Goal: Task Accomplishment & Management: Complete application form

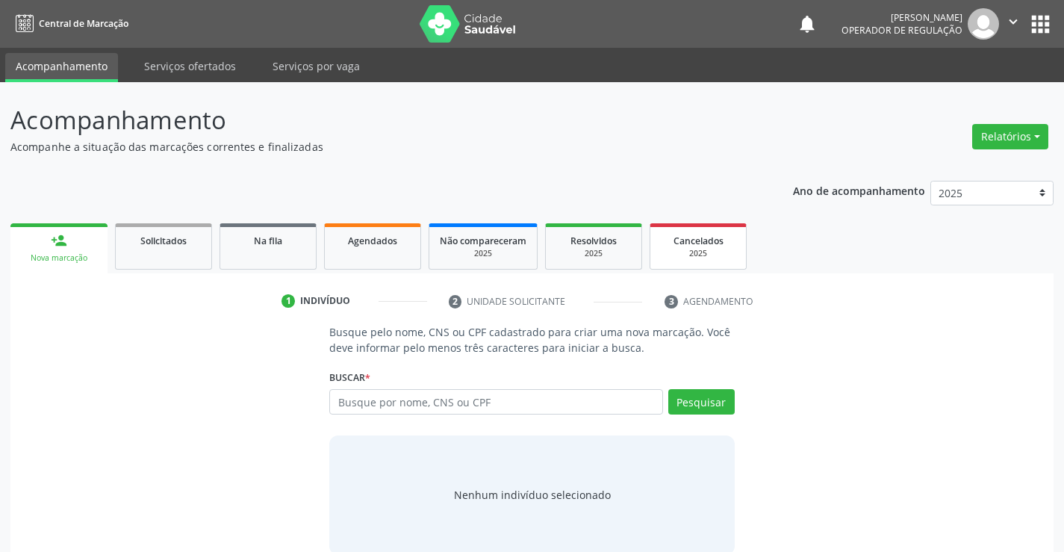
scroll to position [24, 0]
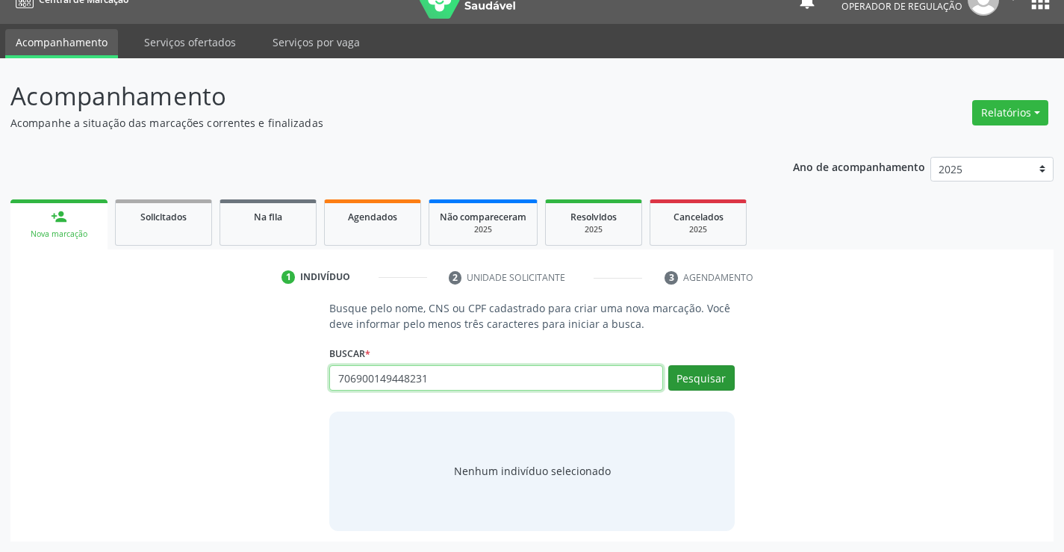
type input "706900149448231"
click at [716, 379] on button "Pesquisar" at bounding box center [701, 377] width 66 height 25
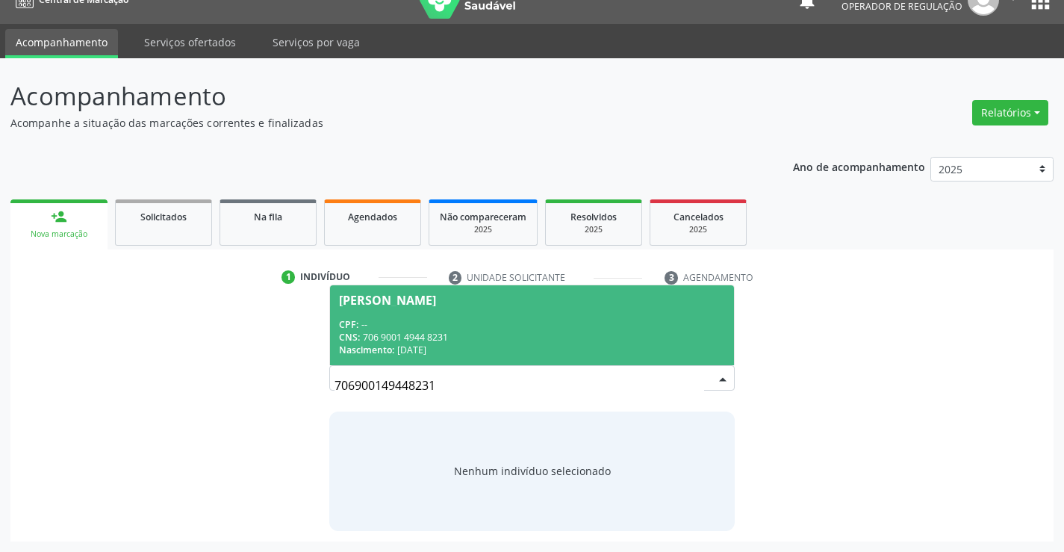
click at [415, 299] on div "Fernanda da Silva" at bounding box center [387, 300] width 97 height 12
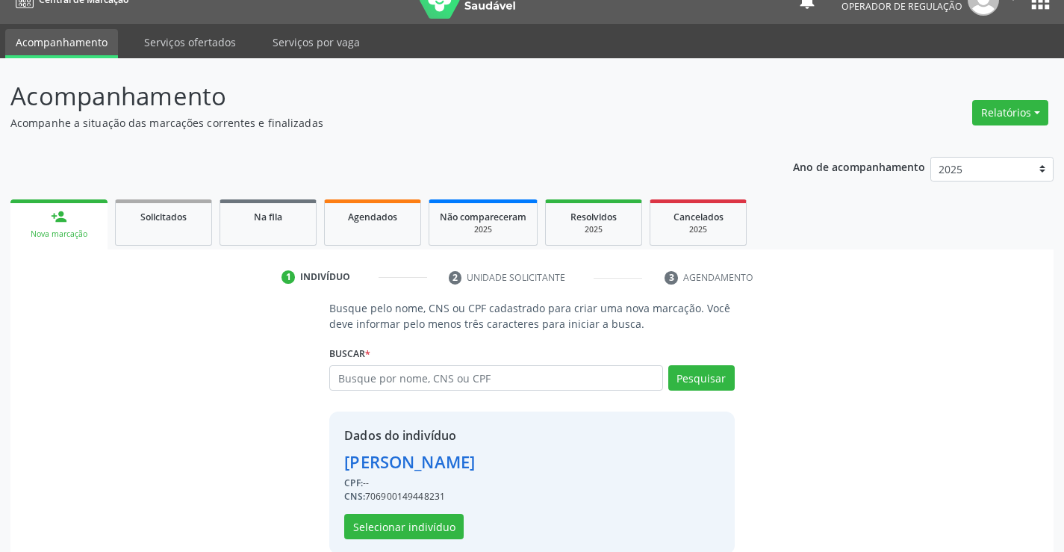
scroll to position [47, 0]
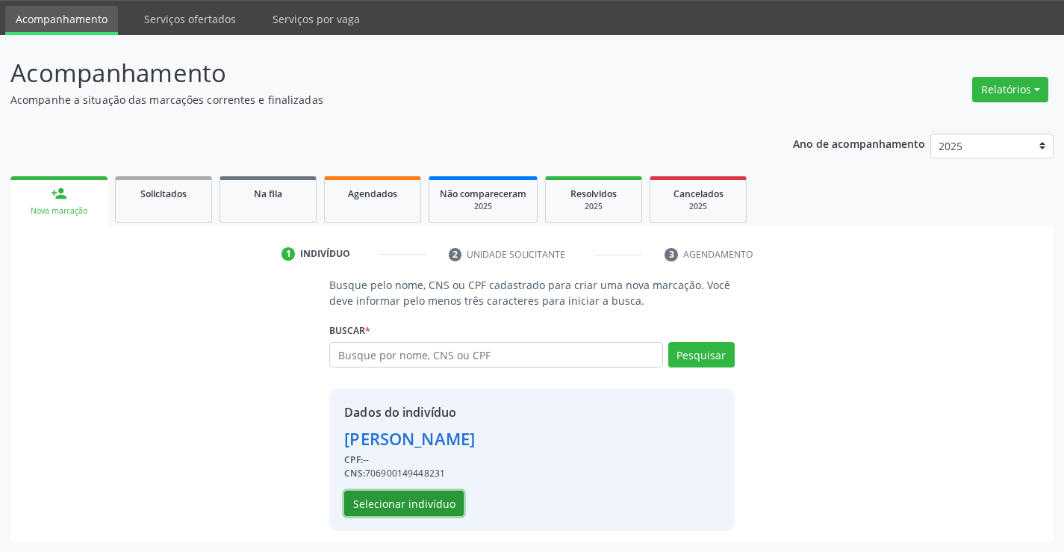
click at [369, 506] on button "Selecionar indivíduo" at bounding box center [403, 503] width 119 height 25
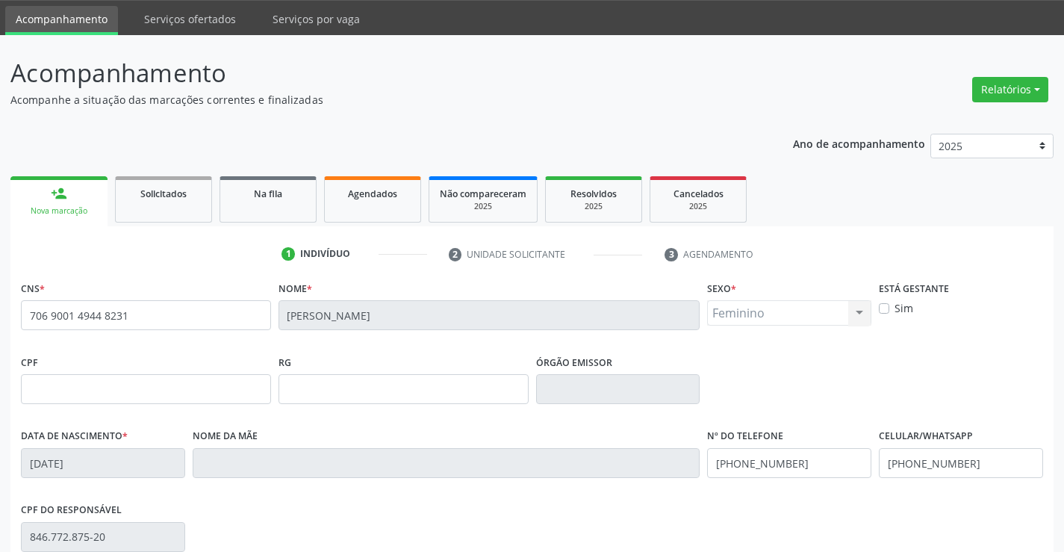
scroll to position [258, 0]
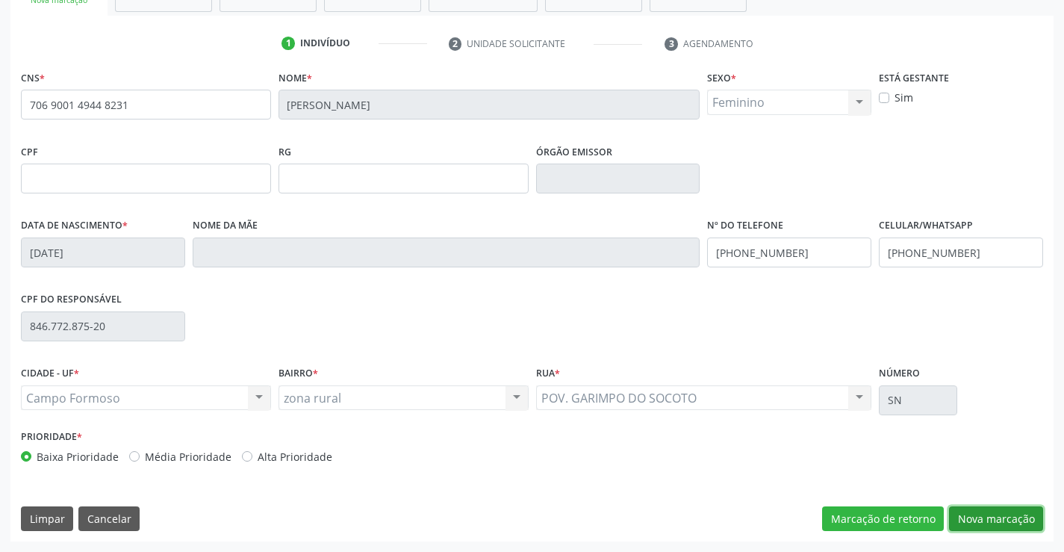
click at [1001, 526] on button "Nova marcação" at bounding box center [996, 518] width 94 height 25
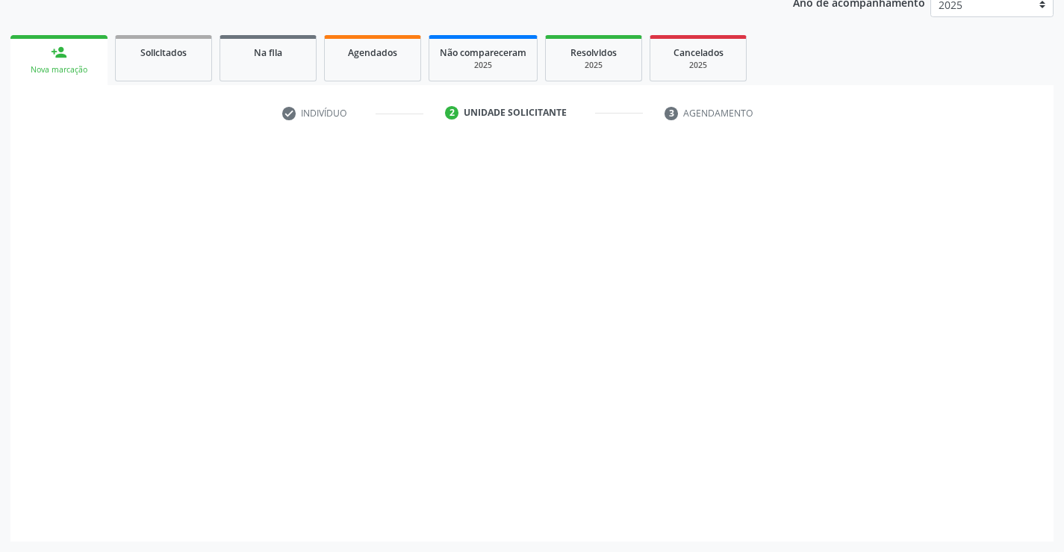
scroll to position [188, 0]
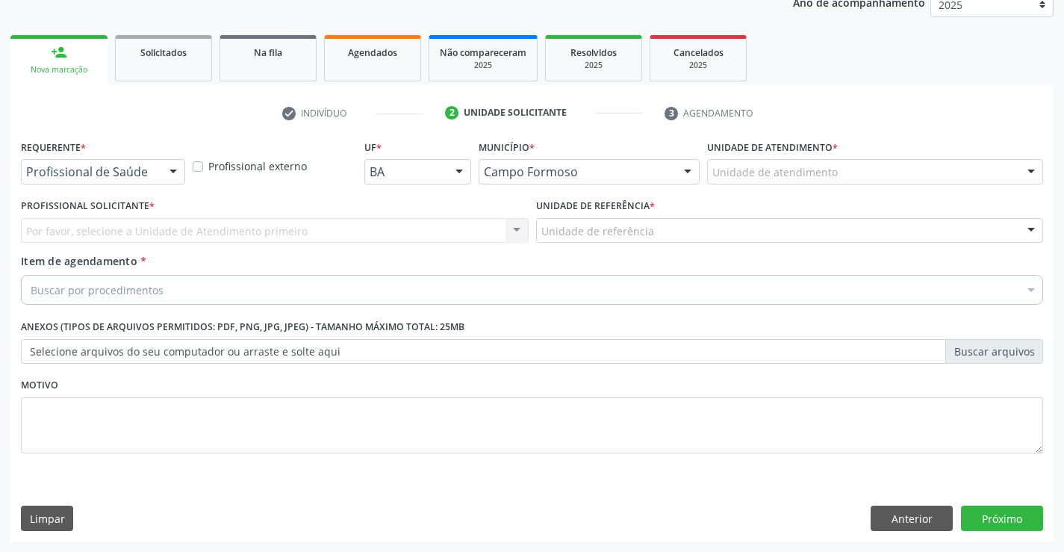
click at [174, 178] on div at bounding box center [173, 172] width 22 height 25
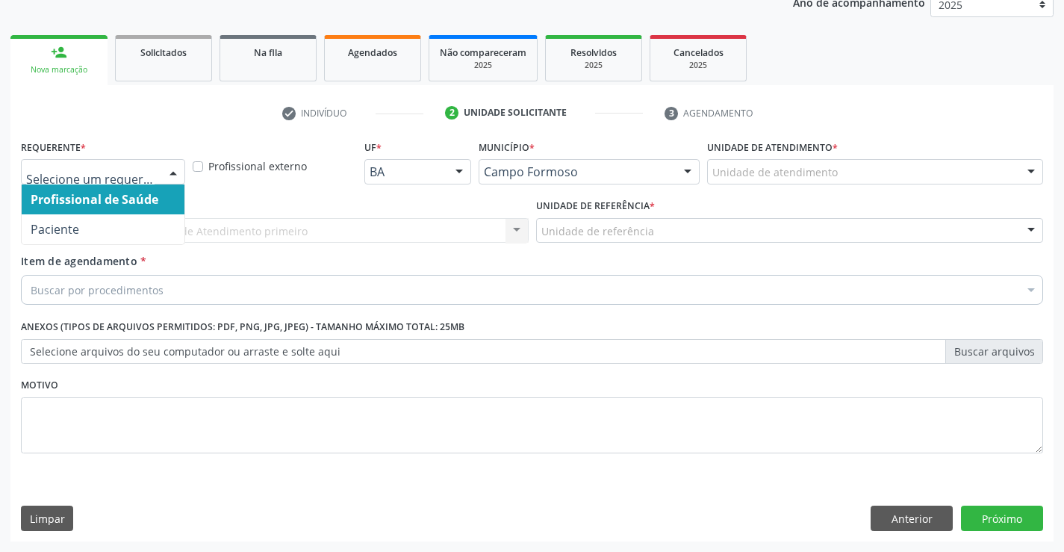
click at [161, 198] on span "Profissional de Saúde" at bounding box center [103, 199] width 163 height 30
click at [171, 168] on div at bounding box center [173, 172] width 22 height 25
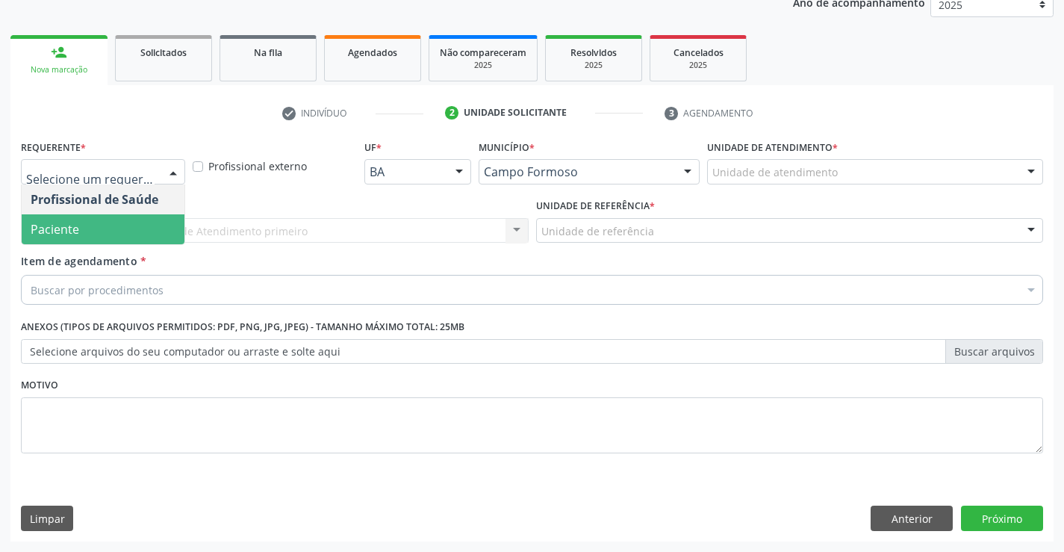
click at [46, 224] on span "Paciente" at bounding box center [55, 229] width 49 height 16
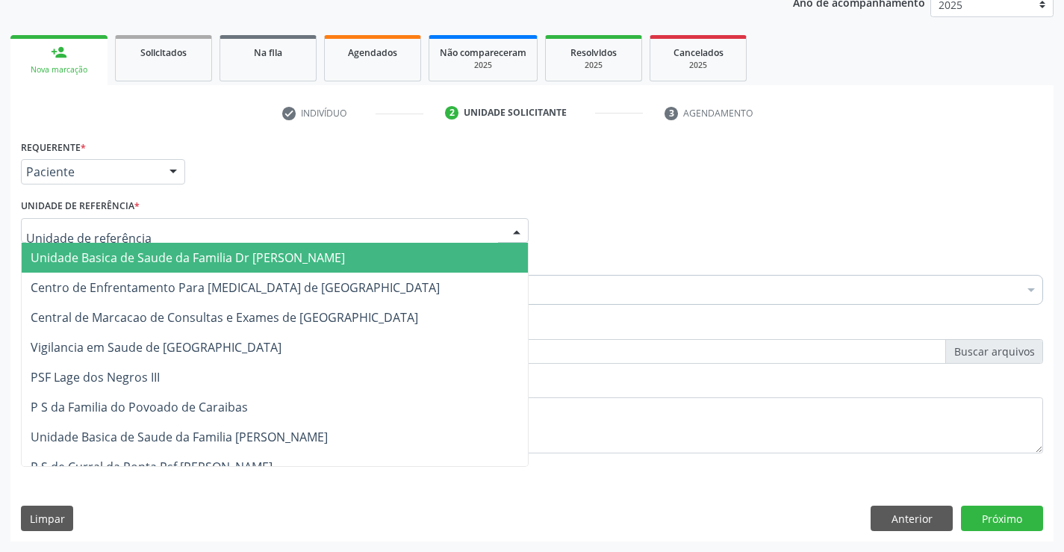
click at [507, 227] on div at bounding box center [517, 231] width 22 height 25
click at [297, 254] on span "Unidade Basica de Saude da Familia Dr [PERSON_NAME]" at bounding box center [188, 257] width 314 height 16
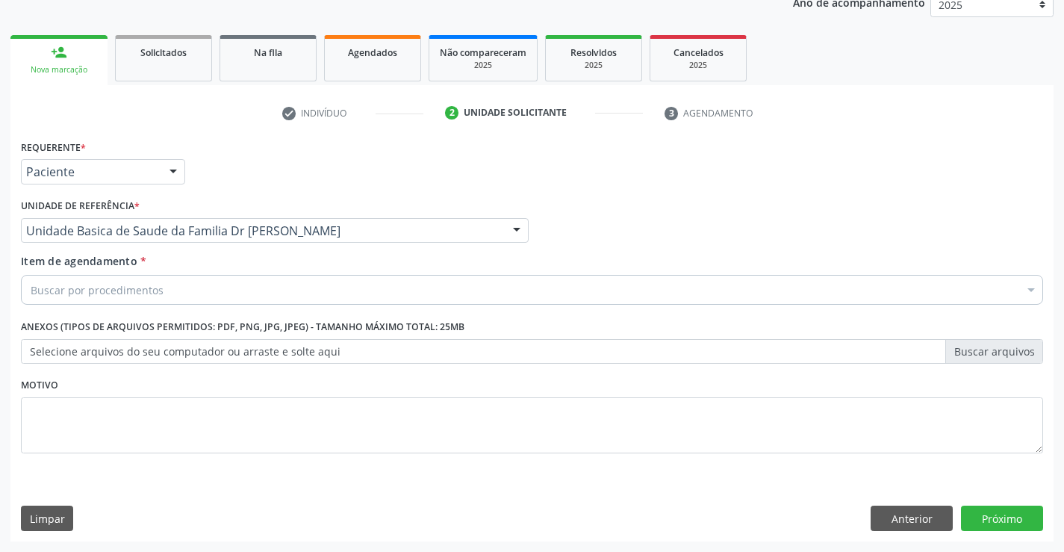
click at [221, 295] on div "Buscar por procedimentos" at bounding box center [532, 290] width 1022 height 30
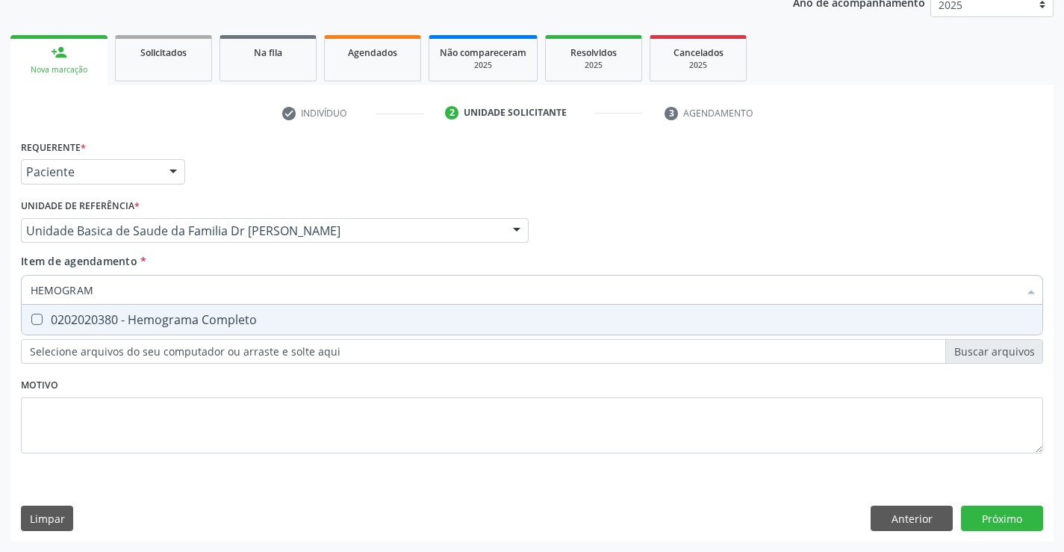
type input "HEMOGRAMA"
click at [100, 316] on div "0202020380 - Hemograma Completo" at bounding box center [532, 320] width 1003 height 12
checkbox Completo "true"
type input "HEMOGRAMA"
click at [75, 408] on div "Requerente * Paciente Profissional de Saúde Paciente Nenhum resultado encontrad…" at bounding box center [532, 305] width 1022 height 338
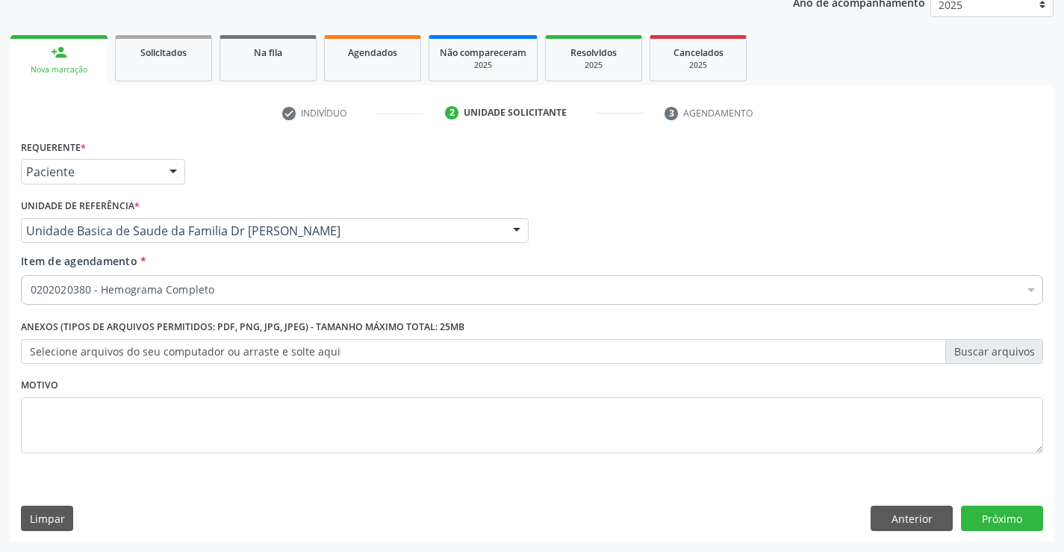
click at [103, 341] on label "Selecione arquivos do seu computador ou arraste e solte aqui" at bounding box center [532, 351] width 1022 height 25
click at [103, 341] on input "Selecione arquivos do seu computador ou arraste e solte aqui" at bounding box center [532, 351] width 1022 height 25
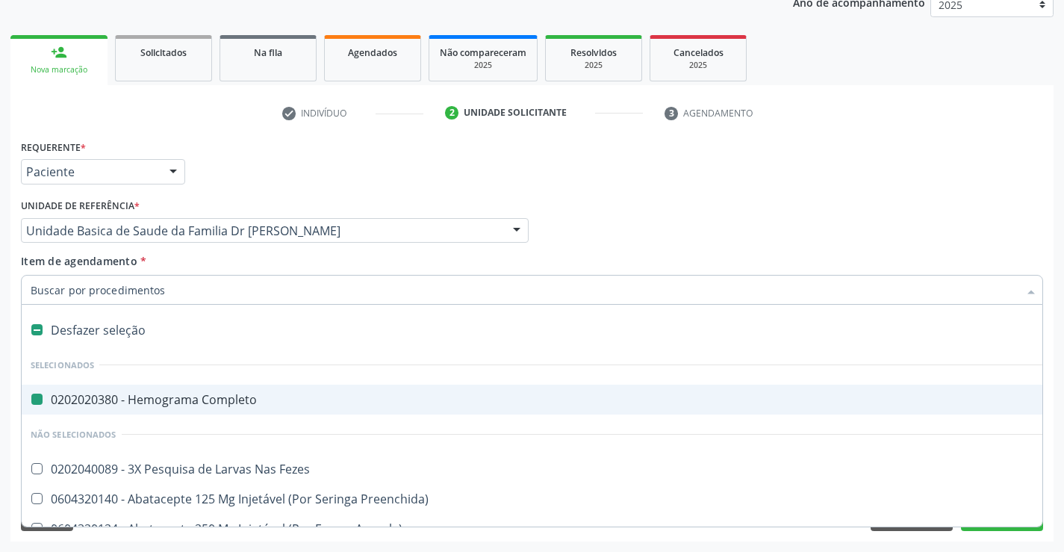
type input "F"
checkbox Completo "false"
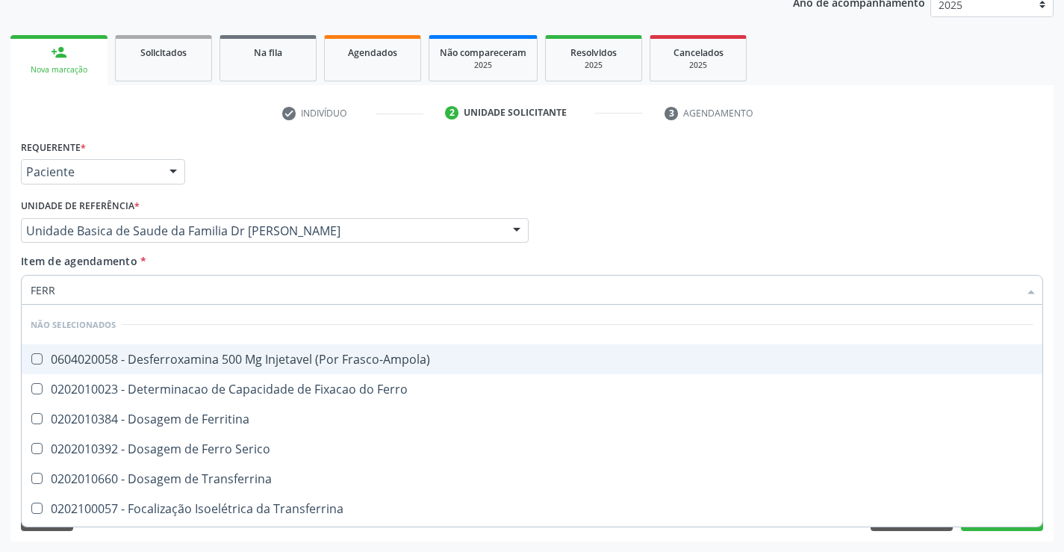
type input "FERRO"
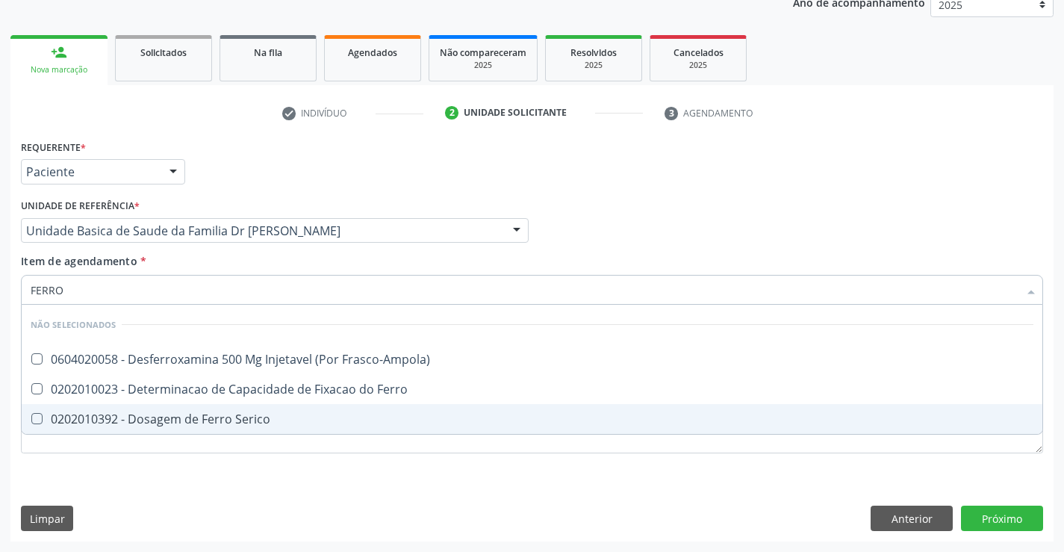
click at [184, 419] on div "0202010392 - Dosagem de Ferro Serico" at bounding box center [532, 419] width 1003 height 12
checkbox Serico "true"
type input "FERRO"
click at [158, 470] on div "Requerente * Paciente Profissional de Saúde Paciente Nenhum resultado encontrad…" at bounding box center [532, 305] width 1022 height 338
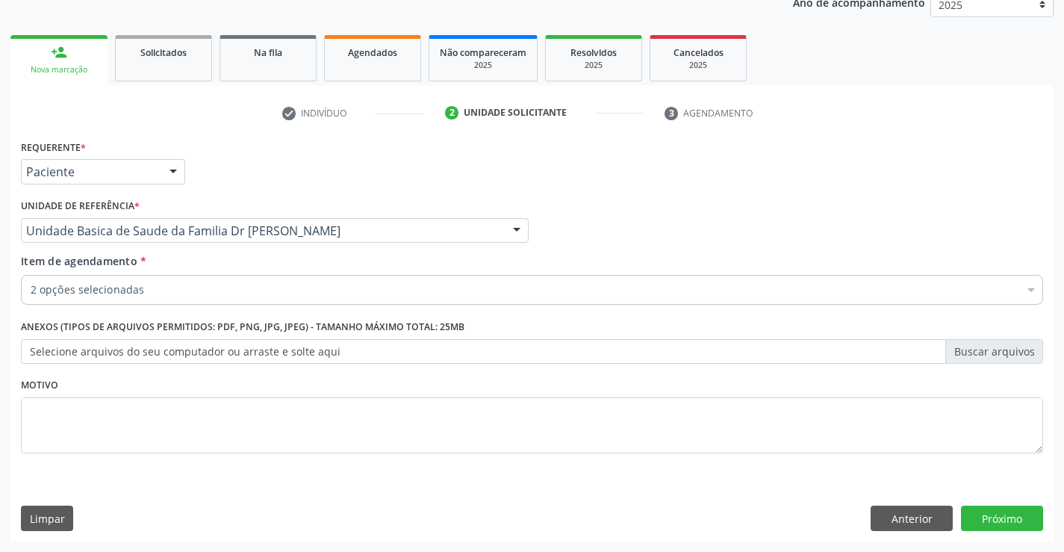
checkbox Completo "true"
click at [147, 299] on div "2 opções selecionadas" at bounding box center [532, 290] width 1022 height 30
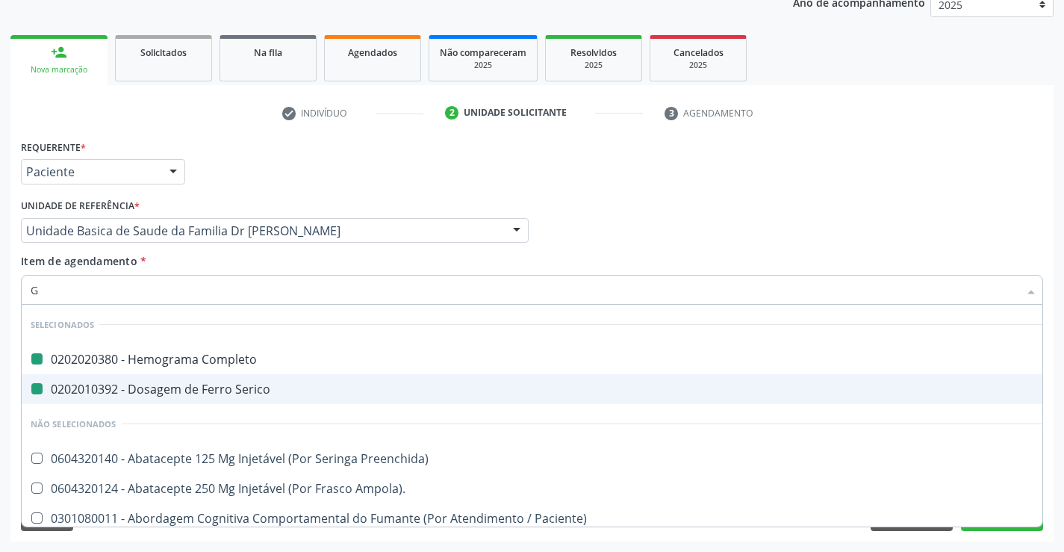
type input "GL"
checkbox Completo "false"
checkbox Serico "false"
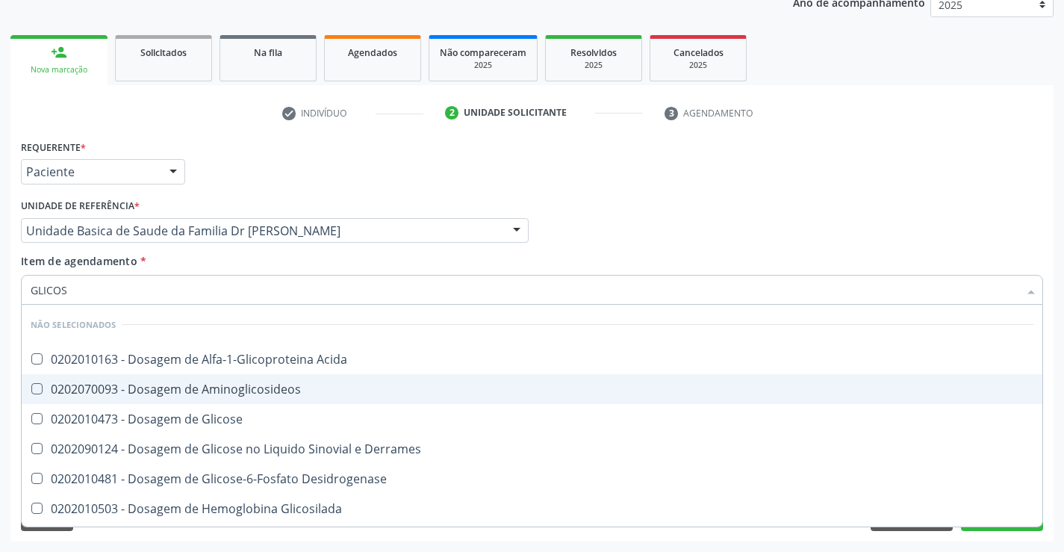
type input "GLICOSE"
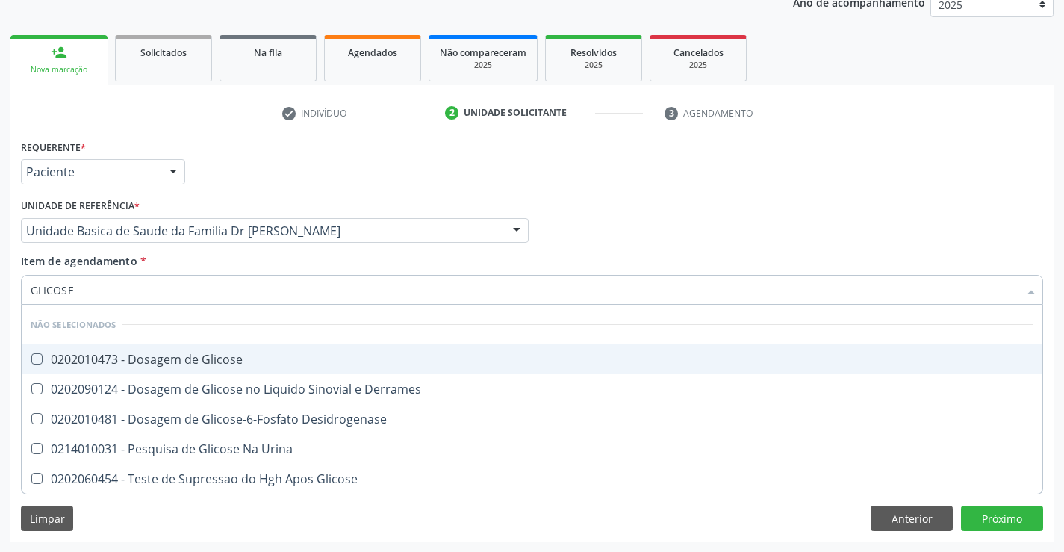
click at [154, 357] on div "0202010473 - Dosagem de Glicose" at bounding box center [532, 359] width 1003 height 12
checkbox Glicose "true"
click at [609, 218] on div "Profissional Solicitante Por favor, selecione a Unidade de Atendimento primeiro…" at bounding box center [532, 224] width 1030 height 58
checkbox Derrames "true"
checkbox Desidrogenase "true"
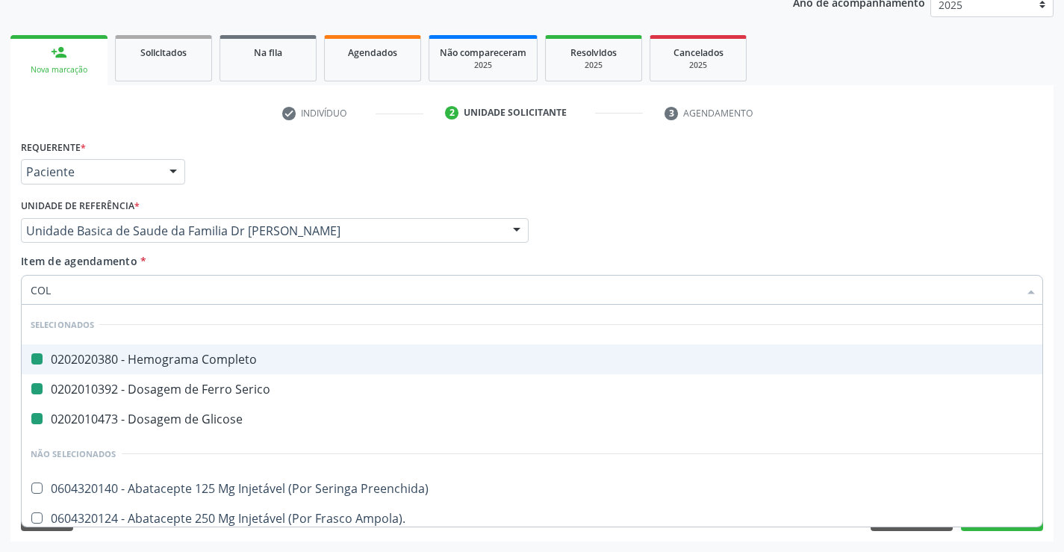
type input "COLE"
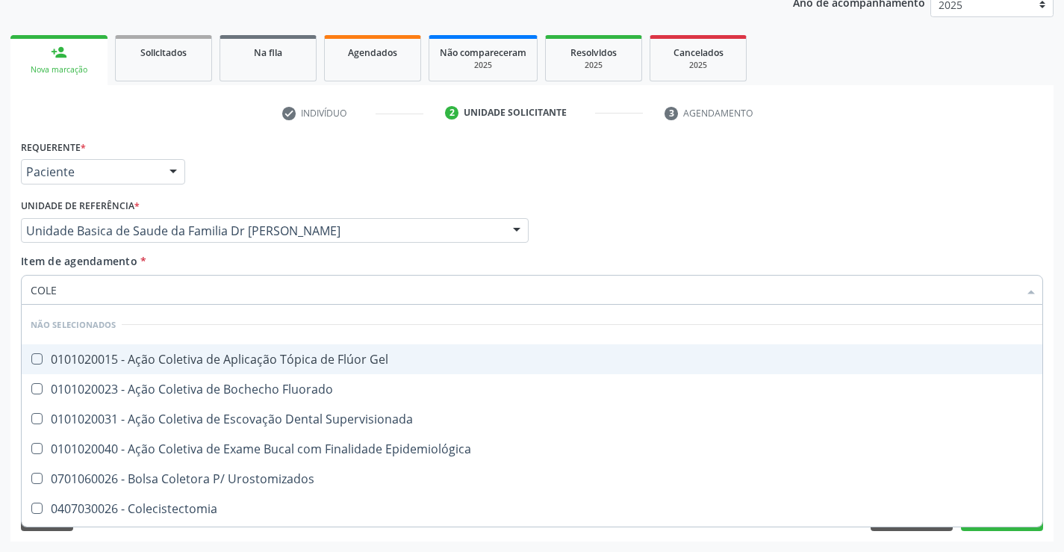
checkbox Gel "false"
checkbox Fluorado "false"
checkbox Supervisionada "false"
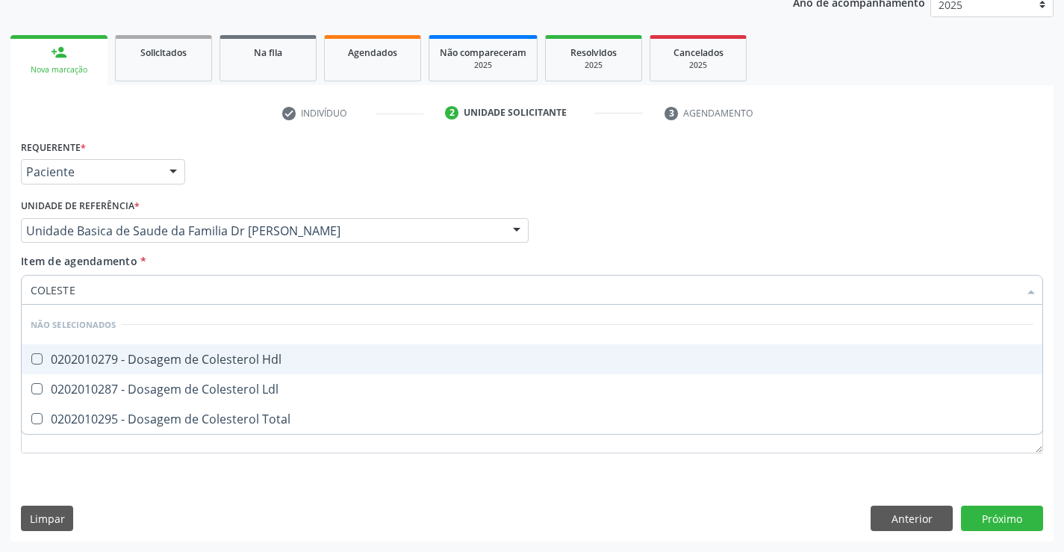
type input "COLESTER"
click at [75, 360] on div "0202010279 - Dosagem de Colesterol Hdl" at bounding box center [532, 359] width 1003 height 12
checkbox Hdl "true"
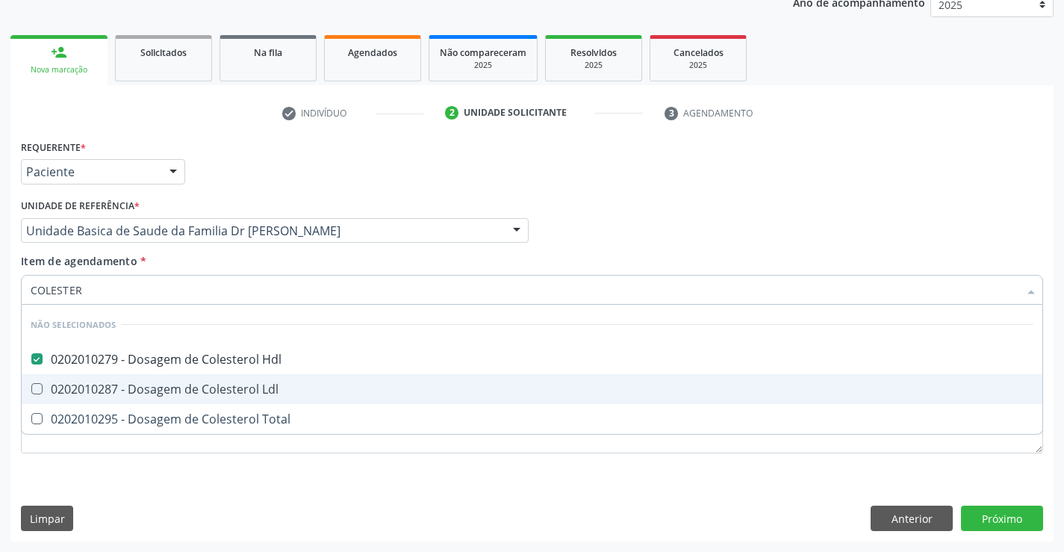
click at [63, 377] on span "0202010287 - Dosagem de Colesterol Ldl" at bounding box center [532, 389] width 1021 height 30
checkbox Ldl "true"
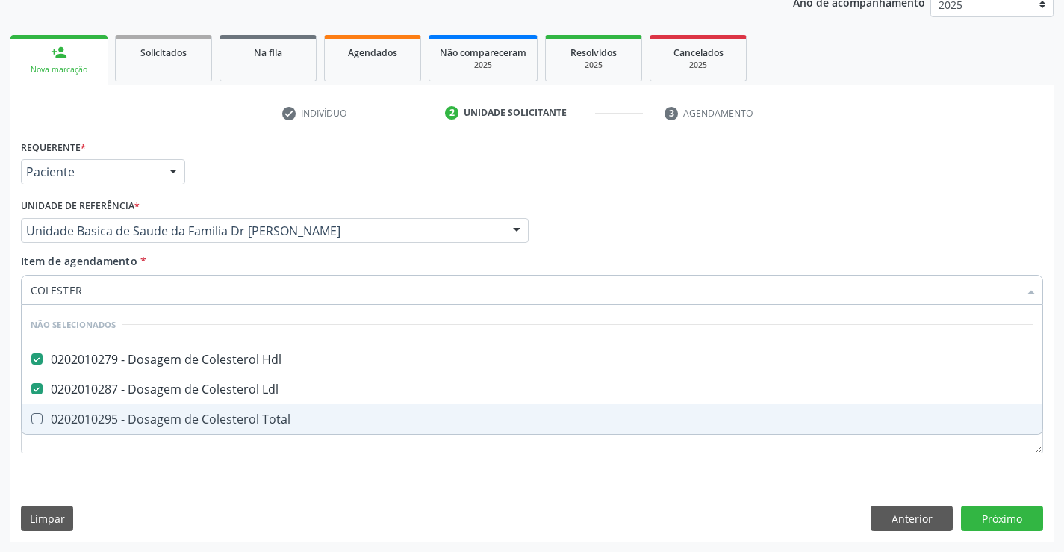
click at [49, 424] on div "0202010295 - Dosagem de Colesterol Total" at bounding box center [532, 419] width 1003 height 12
checkbox Total "true"
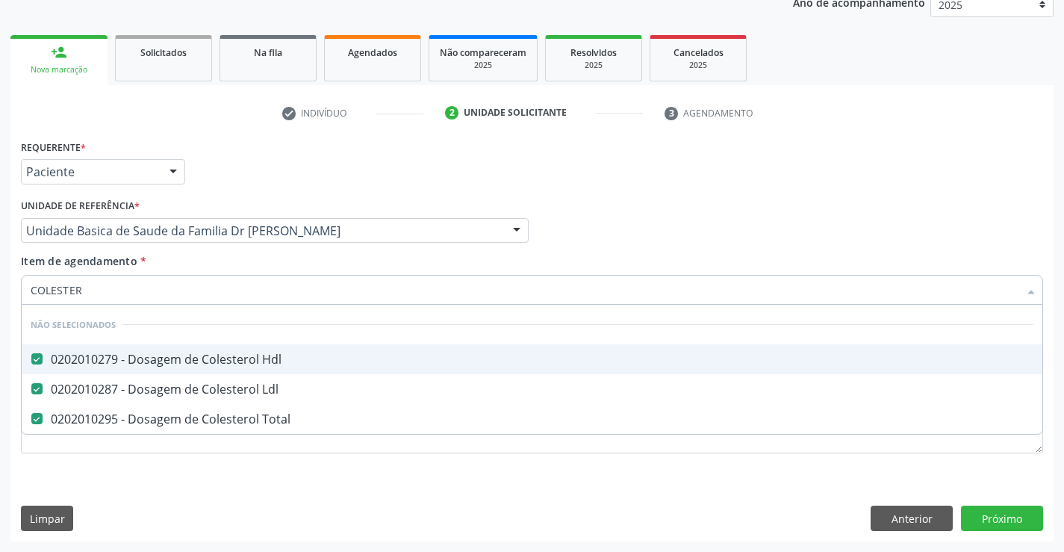
click at [618, 207] on div "Profissional Solicitante Por favor, selecione a Unidade de Atendimento primeiro…" at bounding box center [532, 224] width 1030 height 58
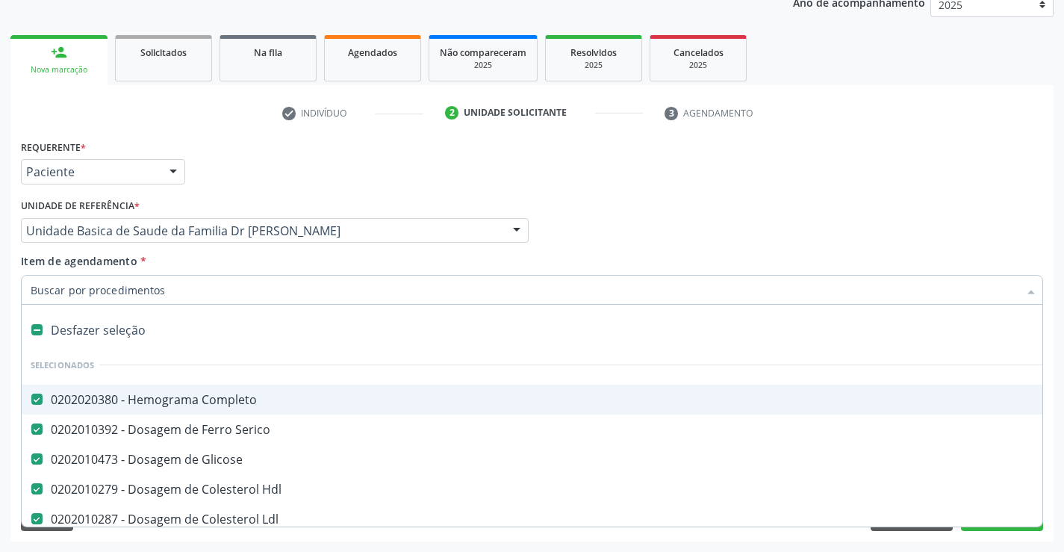
type input "T"
checkbox Total "false"
type input "TR"
checkbox Completo "false"
checkbox Serico "false"
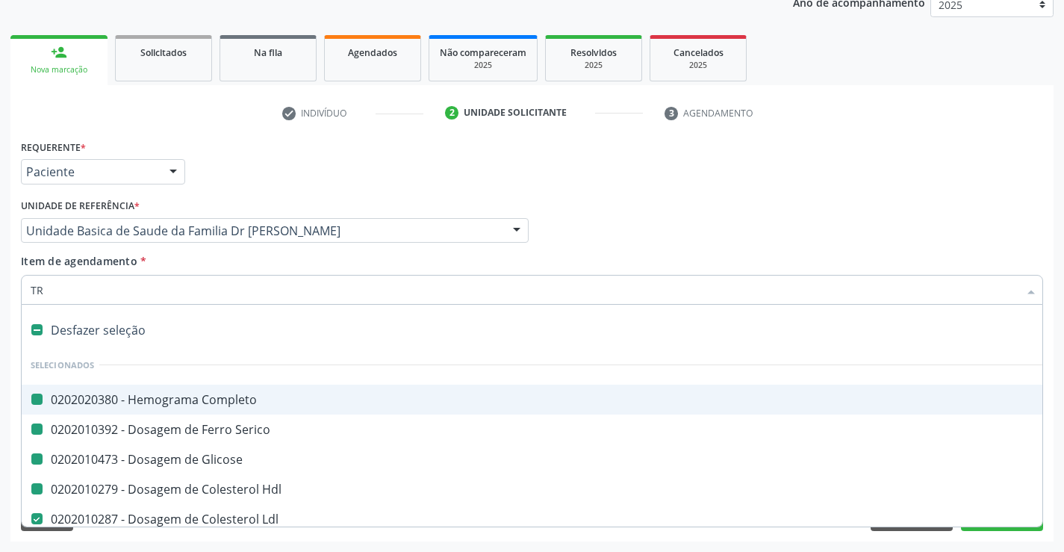
checkbox Glicose "false"
checkbox Hdl "false"
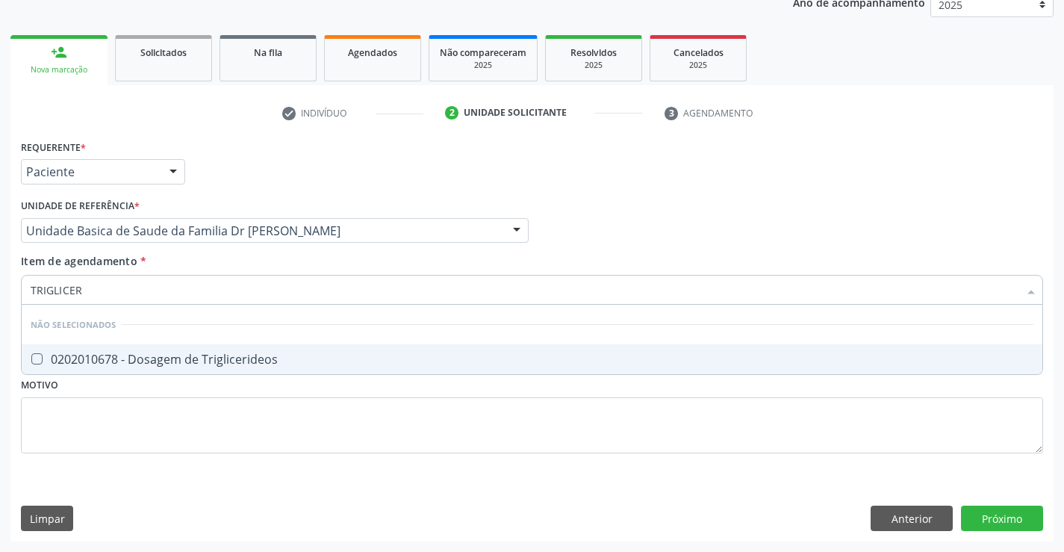
type input "TRIGLICERI"
click at [212, 358] on div "0202010678 - Dosagem de Triglicerideos" at bounding box center [532, 359] width 1003 height 12
checkbox Triglicerideos "true"
click at [676, 196] on div "Profissional Solicitante Por favor, selecione a Unidade de Atendimento primeiro…" at bounding box center [532, 224] width 1030 height 58
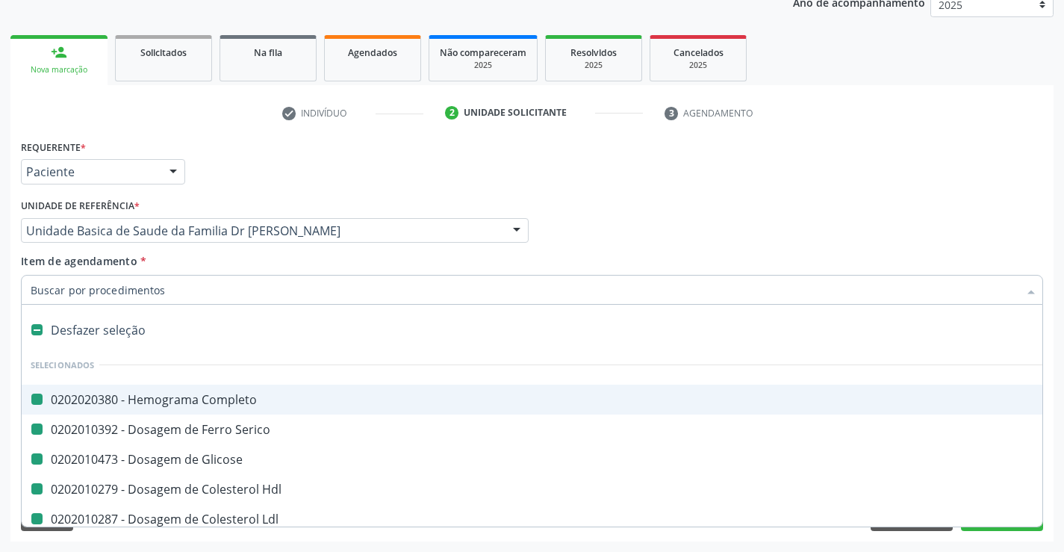
type input "U"
checkbox Completo "false"
checkbox Serico "false"
checkbox Glicose "false"
checkbox Hdl "false"
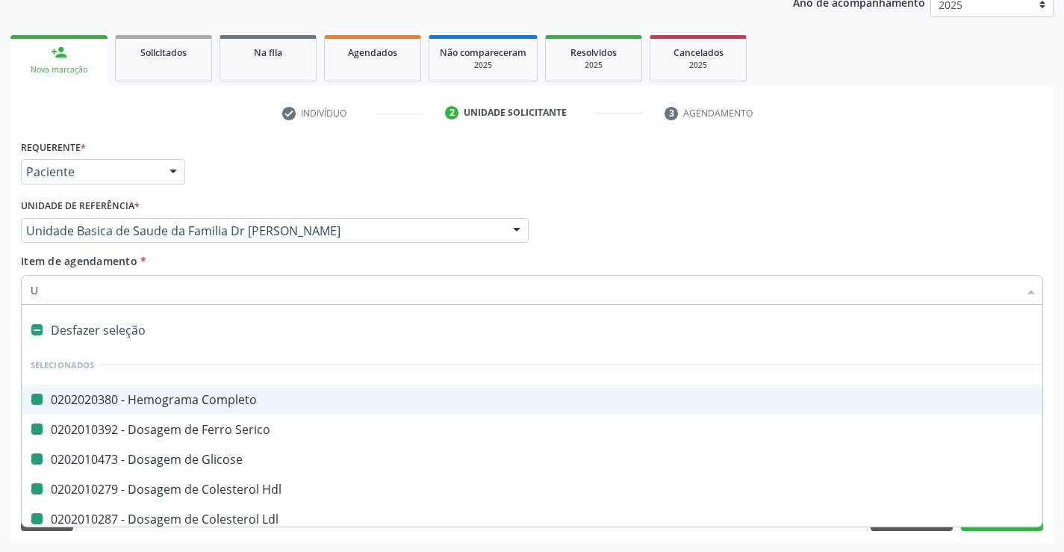
checkbox Ldl "false"
checkbox Total "false"
checkbox Triglicerideos "false"
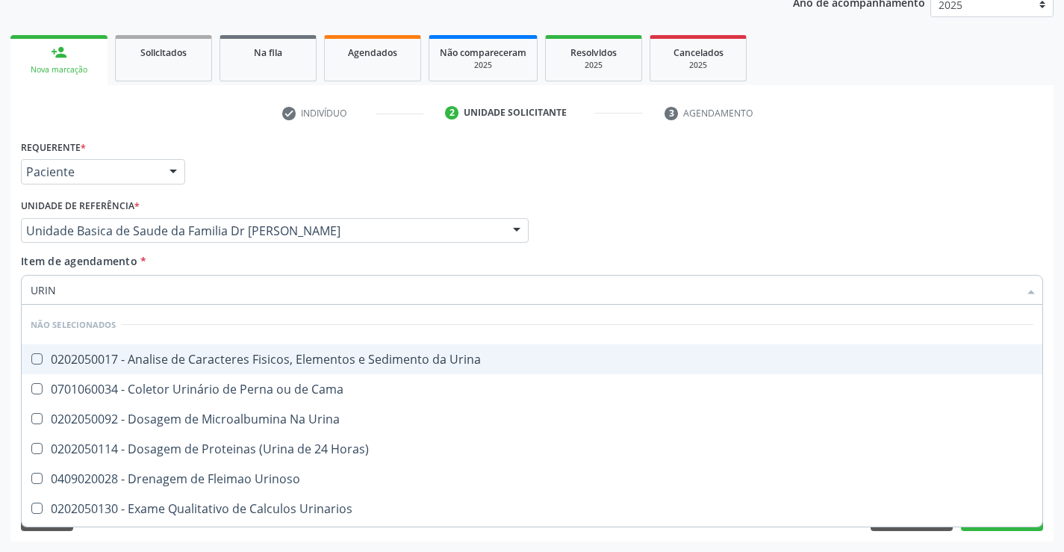
type input "URINA"
click at [204, 353] on div "0202050017 - Analise de Caracteres Fisicos, Elementos e Sedimento da Urina" at bounding box center [532, 359] width 1003 height 12
checkbox Urina "true"
click at [616, 188] on div "Requerente * Paciente Profissional de Saúde Paciente Nenhum resultado encontrad…" at bounding box center [532, 165] width 1030 height 58
checkbox Urina "true"
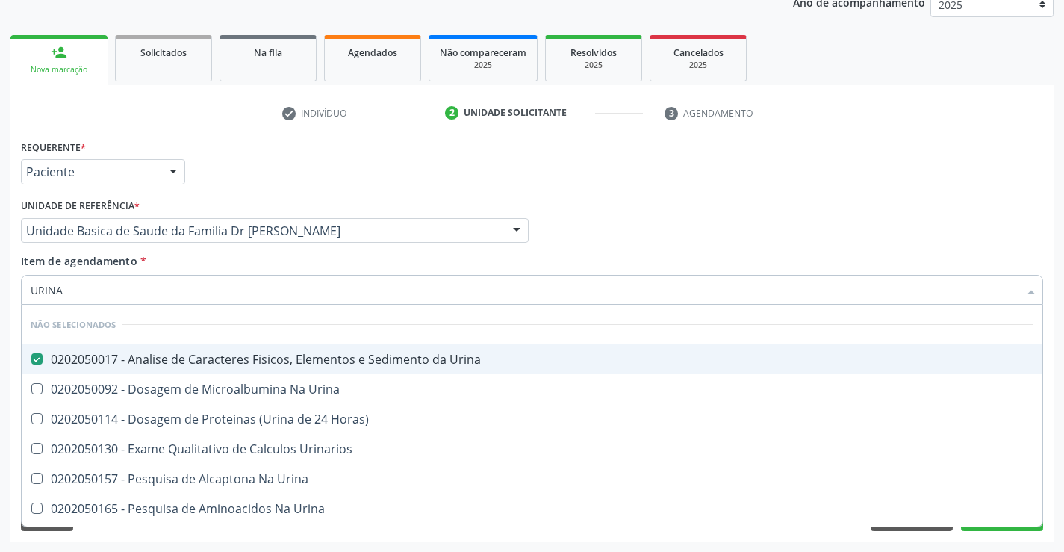
checkbox Horas\) "true"
checkbox Urinarios "true"
checkbox Urina "true"
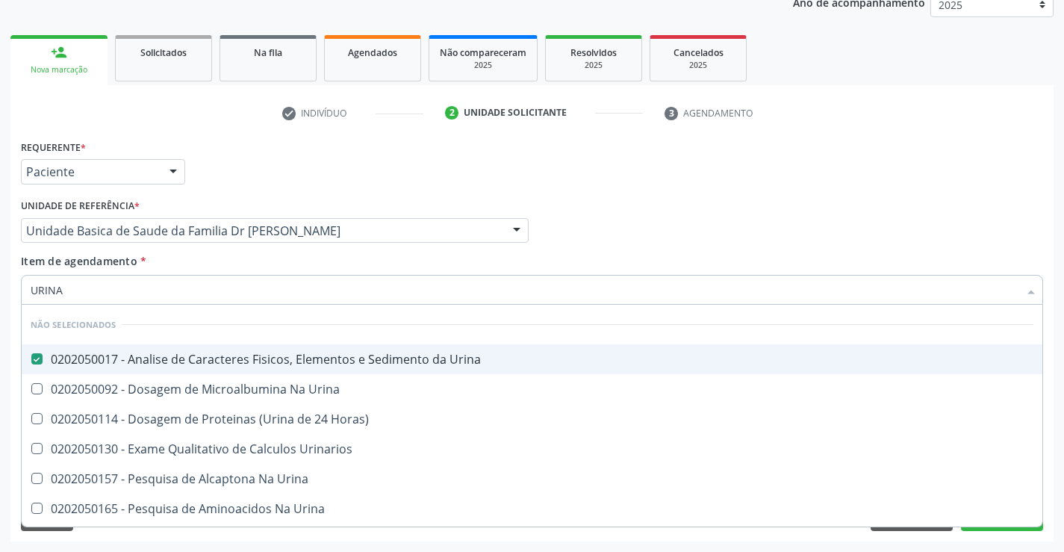
checkbox Urina "true"
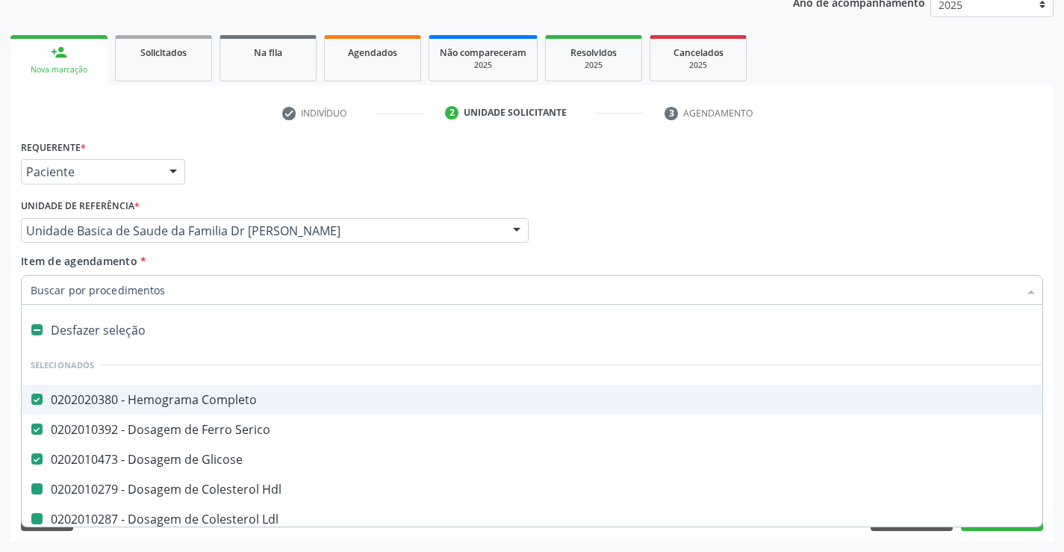
type input "F"
checkbox Hdl "false"
checkbox Ldl "false"
checkbox Total "false"
checkbox Triglicerideos "false"
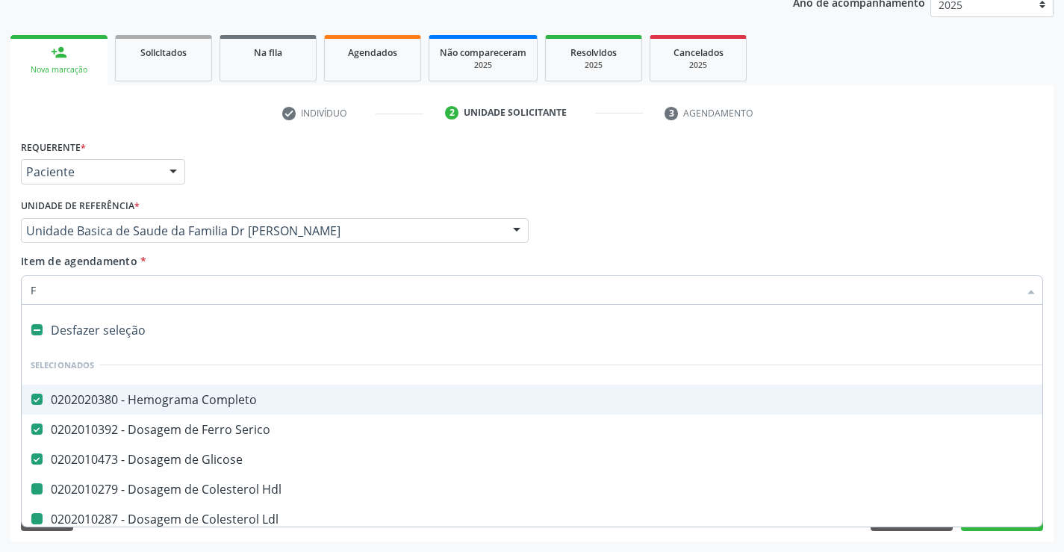
checkbox Urina "false"
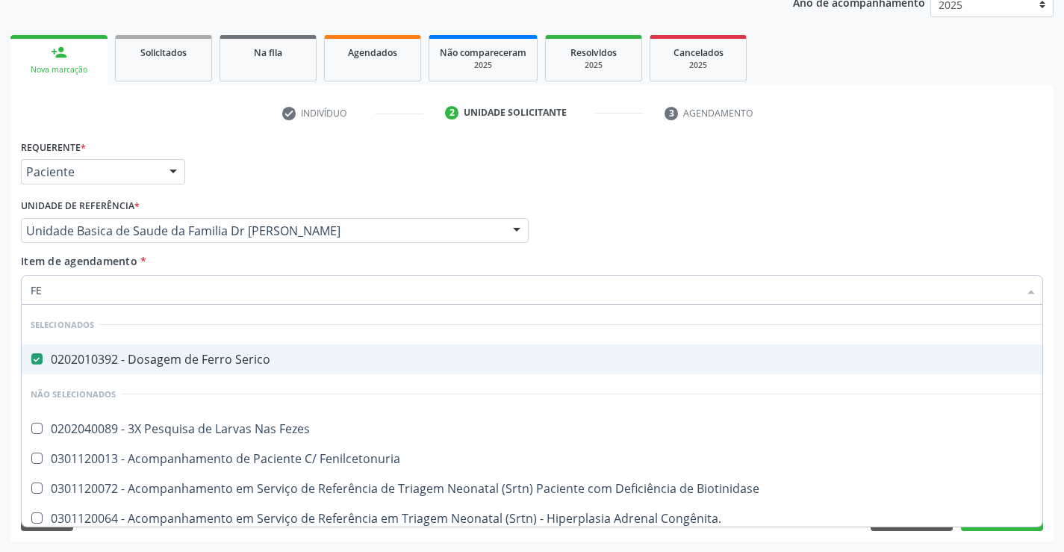
type input "FEZ"
checkbox Serico "false"
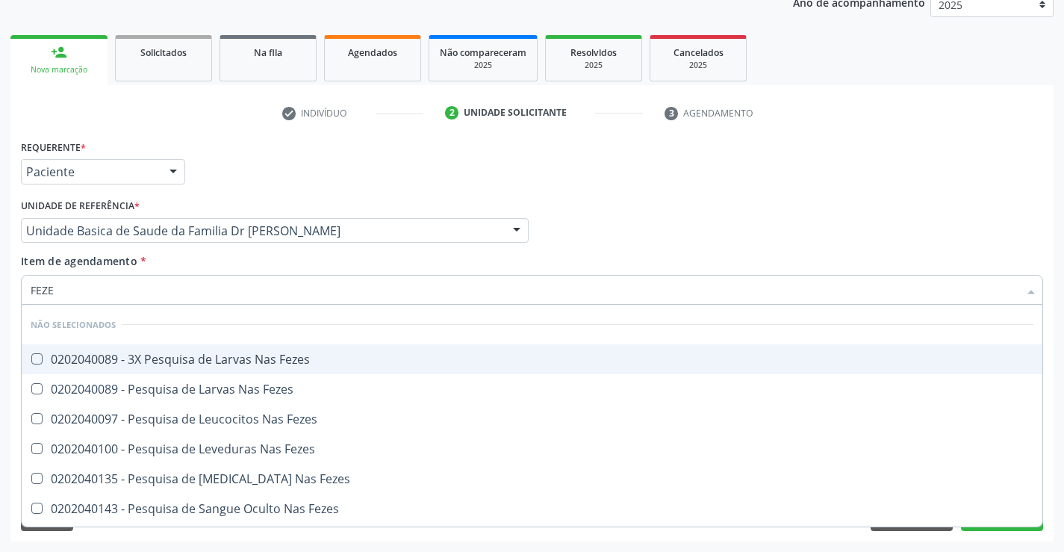
type input "FEZES"
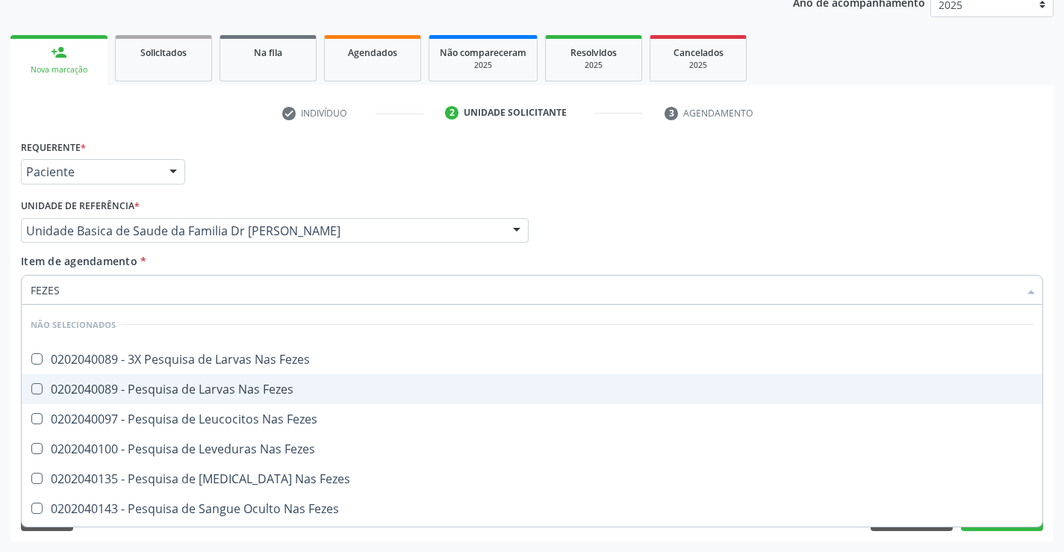
click at [149, 383] on div "0202040089 - Pesquisa de Larvas Nas Fezes" at bounding box center [532, 389] width 1003 height 12
checkbox Fezes "true"
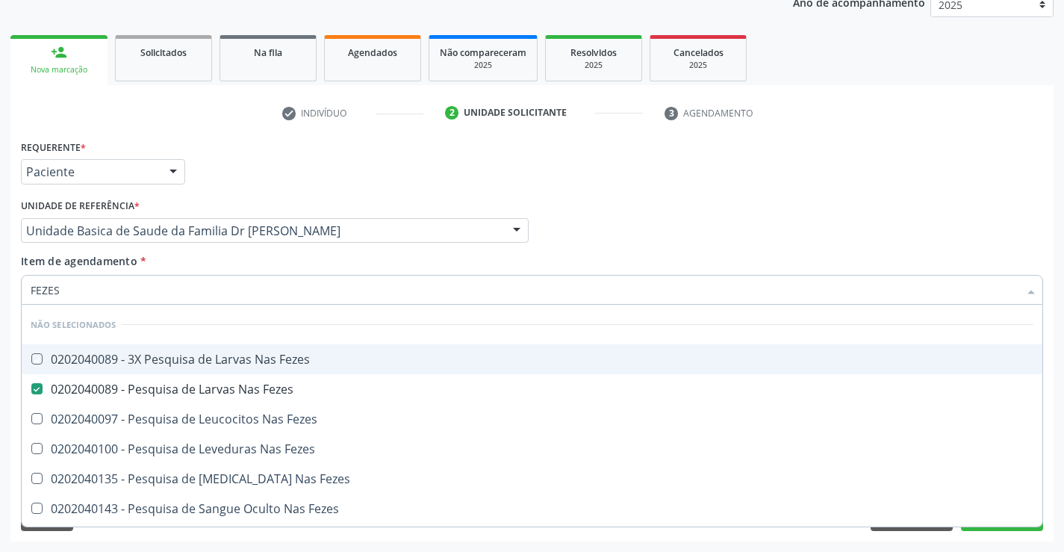
click at [580, 199] on div "Profissional Solicitante Por favor, selecione a Unidade de Atendimento primeiro…" at bounding box center [532, 224] width 1030 height 58
checkbox Fezes "true"
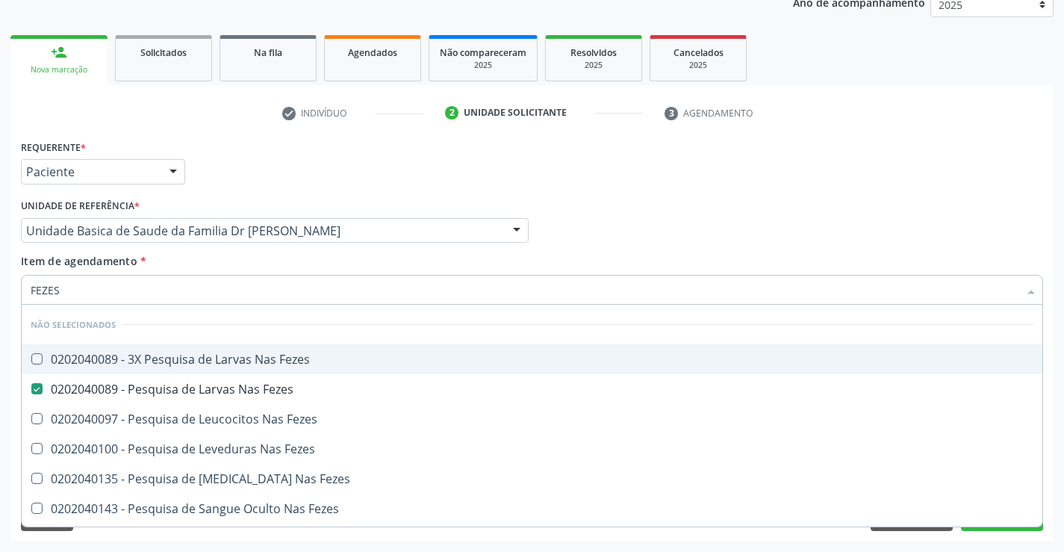
checkbox Fezes "true"
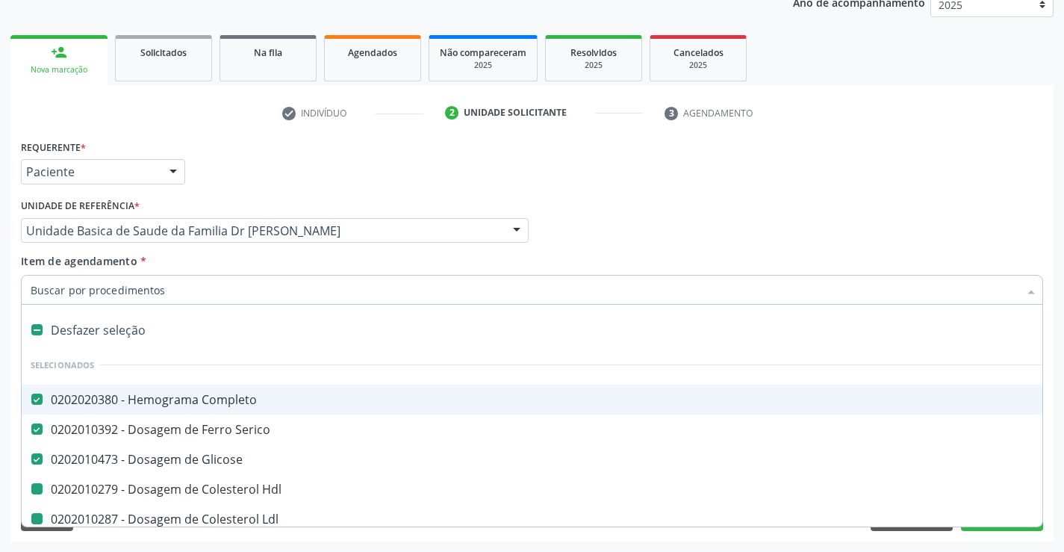
type input "U"
checkbox Hdl "false"
checkbox Ldl "false"
checkbox Total "false"
checkbox Triglicerideos "false"
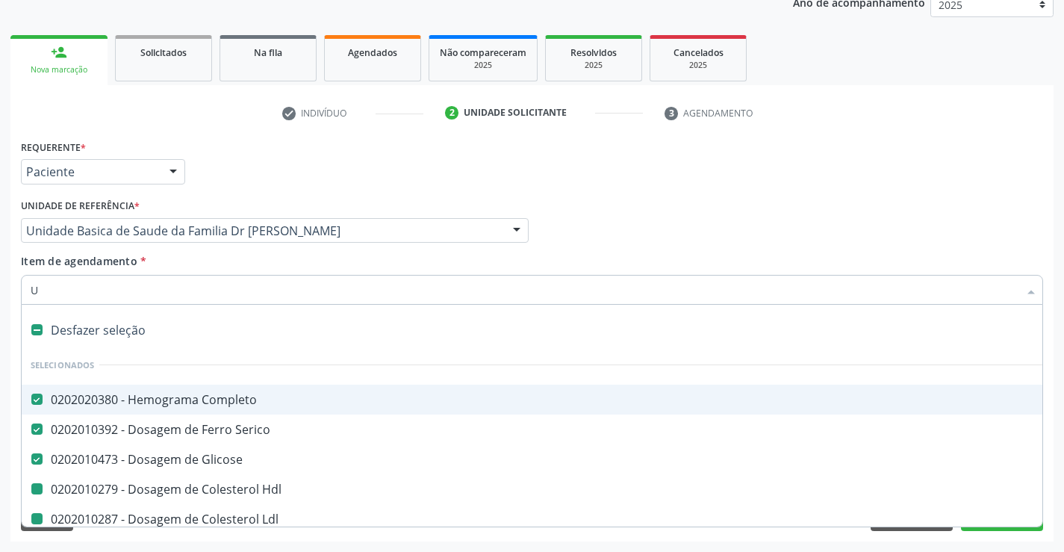
checkbox Urina "false"
checkbox Fezes "false"
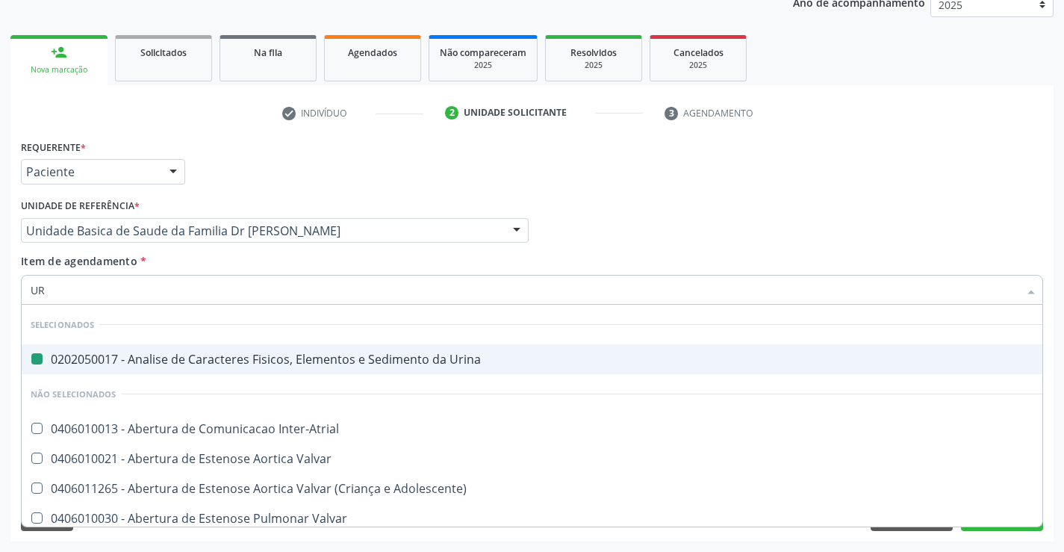
type input "URE"
checkbox Urina "false"
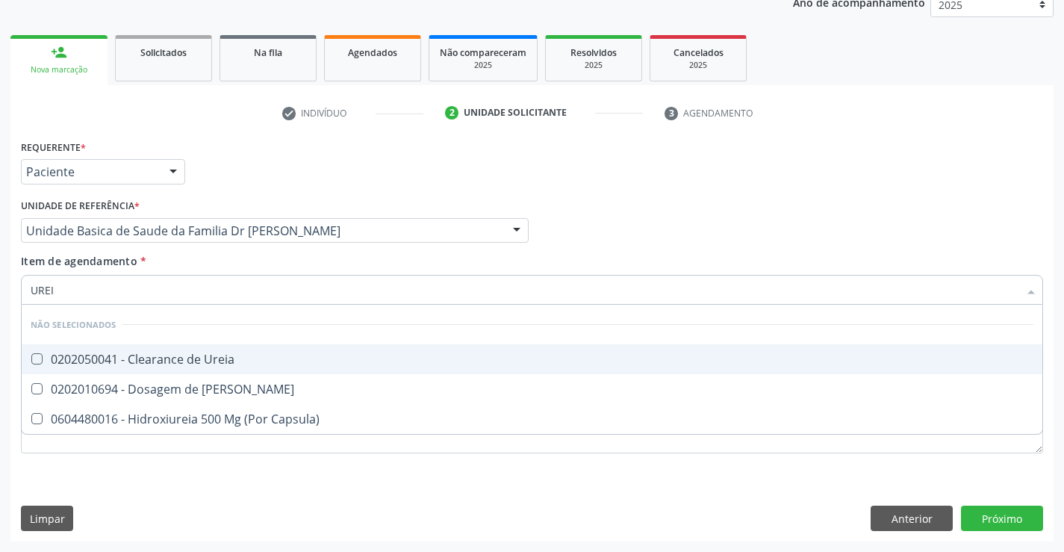
type input "UREIA"
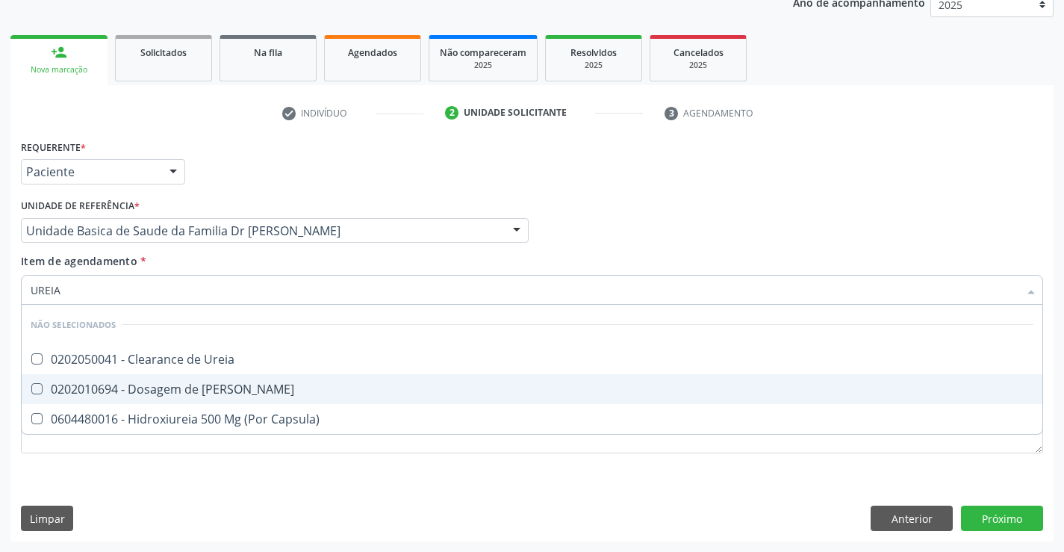
click at [96, 379] on span "0202010694 - Dosagem de [PERSON_NAME]" at bounding box center [532, 389] width 1021 height 30
checkbox Ureia "true"
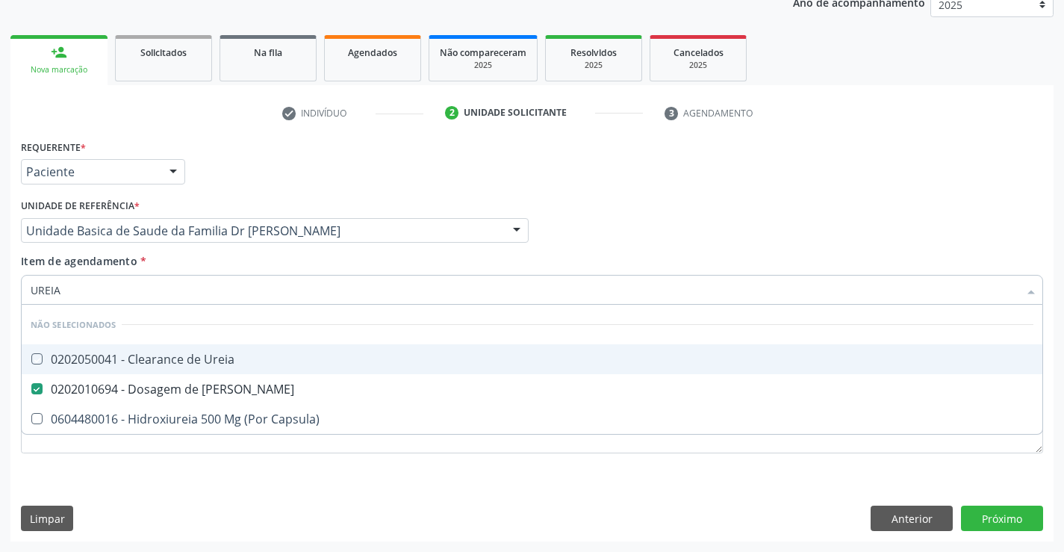
click at [608, 195] on div "Profissional Solicitante Por favor, selecione a Unidade de Atendimento primeiro…" at bounding box center [532, 224] width 1030 height 58
checkbox Ureia "true"
checkbox Capsula\) "true"
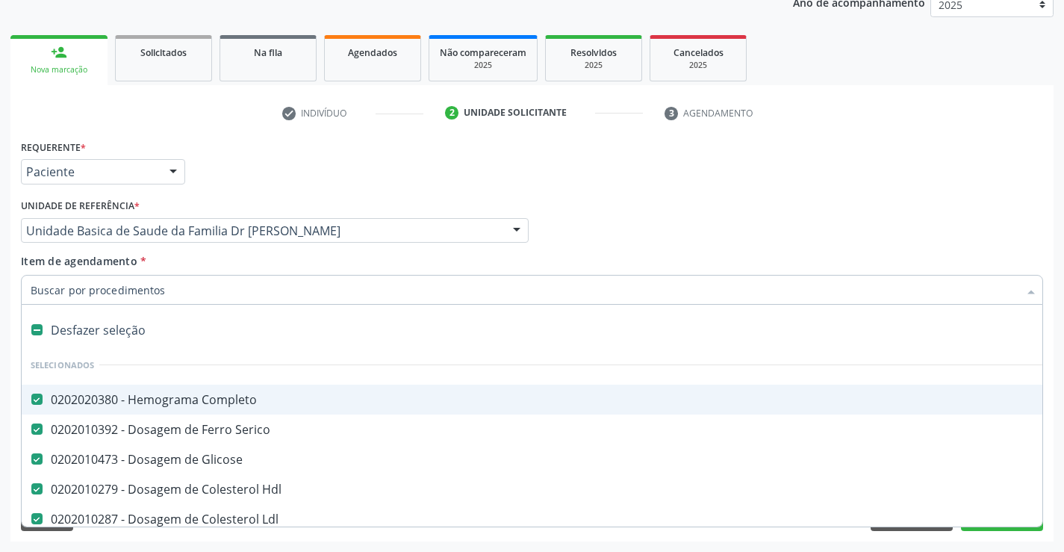
type input "C"
checkbox Ureia "false"
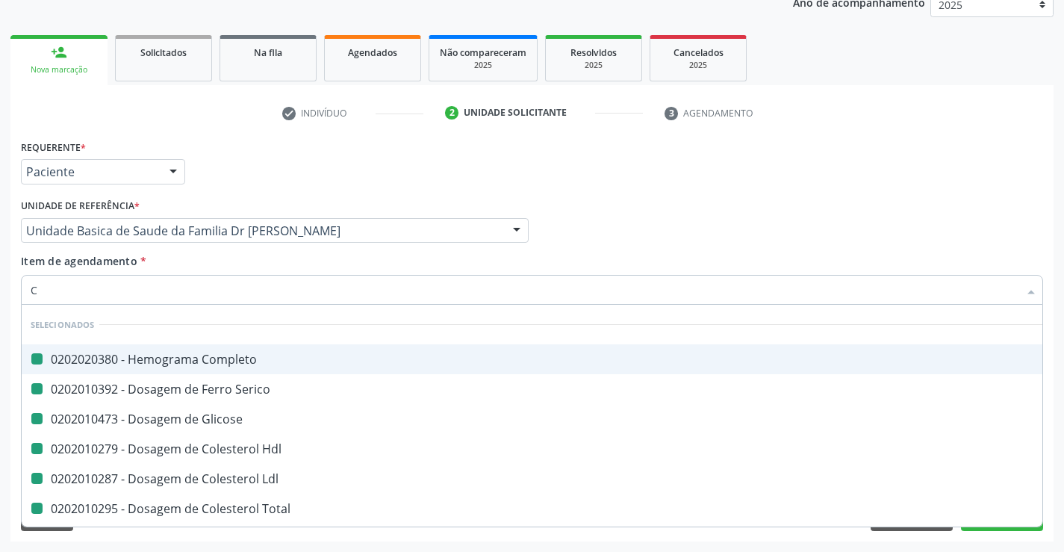
type input "CR"
checkbox Completo "false"
checkbox Glicose "false"
checkbox Serico "false"
checkbox Hdl "false"
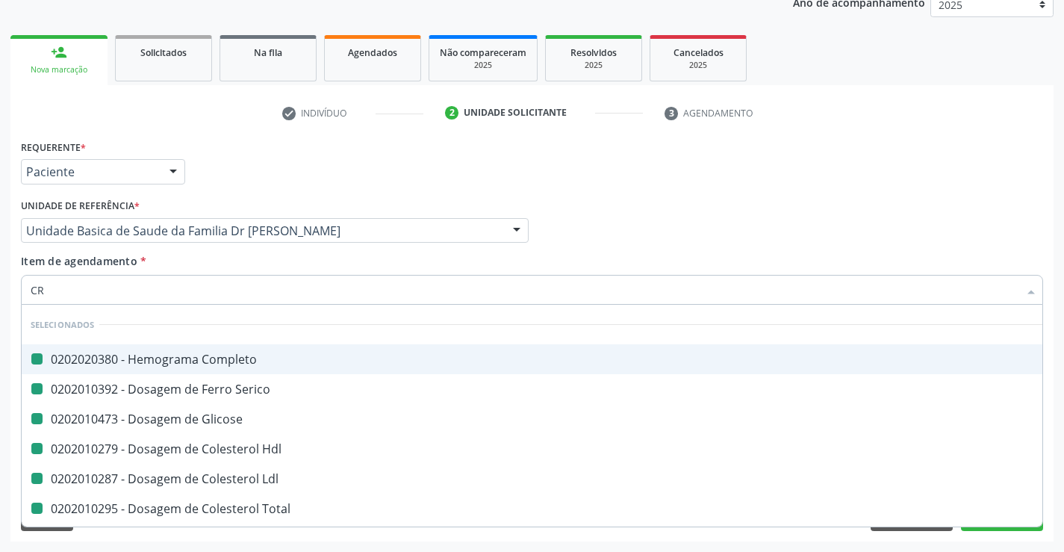
checkbox Ldl "false"
checkbox Total "false"
checkbox Triglicerideos "false"
checkbox Urina "false"
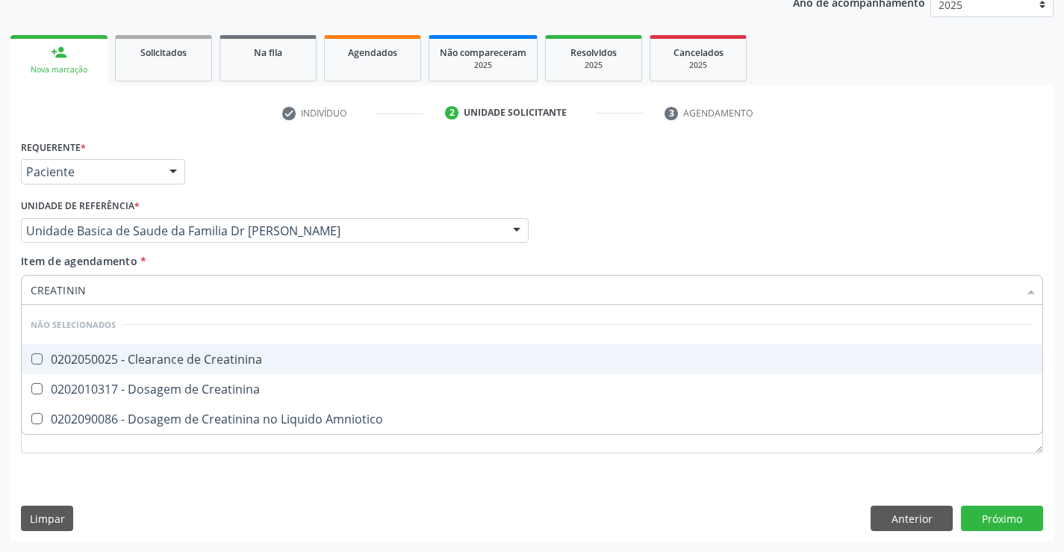
type input "CREATININA"
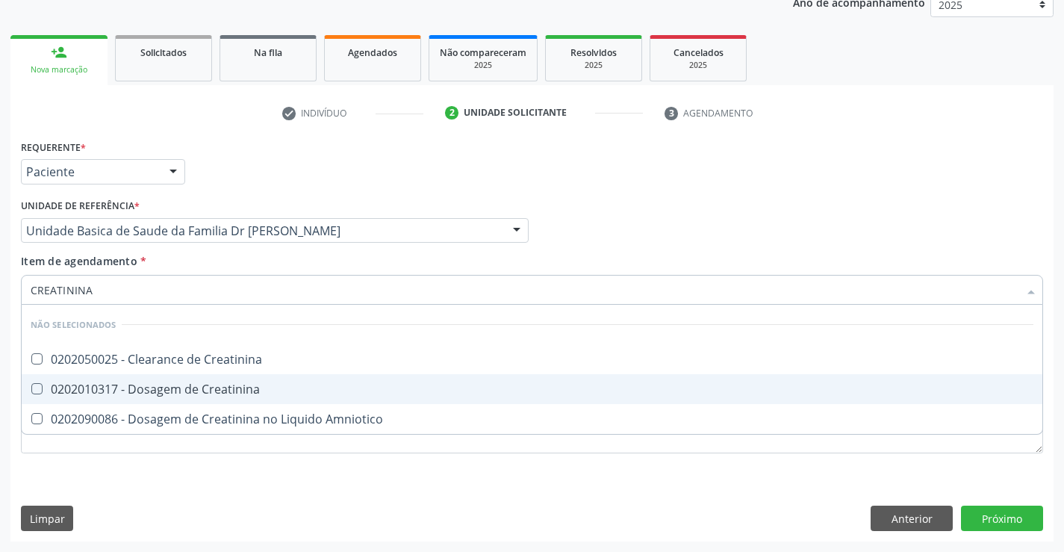
click at [99, 385] on div "0202010317 - Dosagem de Creatinina" at bounding box center [532, 389] width 1003 height 12
checkbox Creatinina "true"
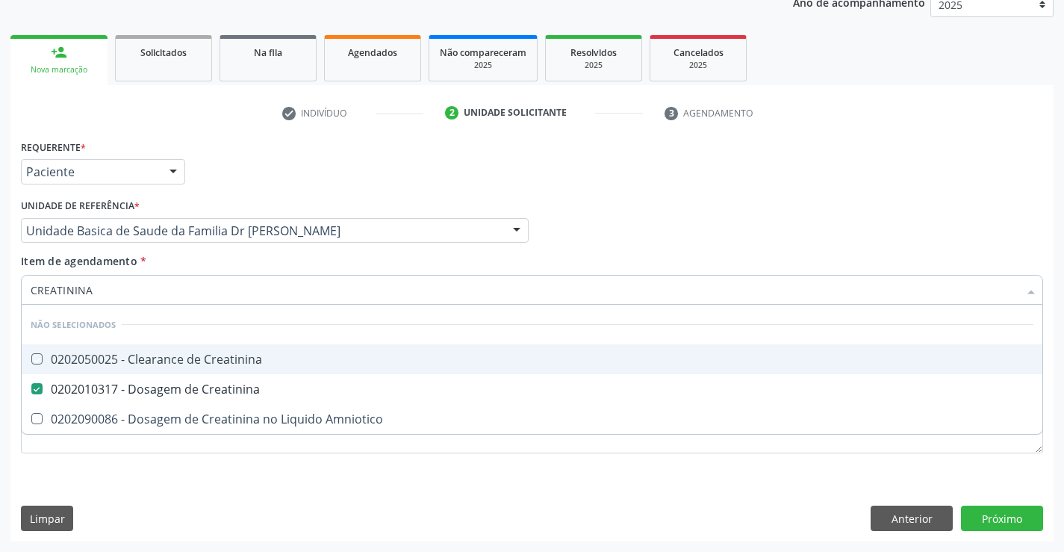
click at [787, 199] on div "Profissional Solicitante Por favor, selecione a Unidade de Atendimento primeiro…" at bounding box center [532, 224] width 1030 height 58
checkbox Creatinina "true"
checkbox Amniotico "true"
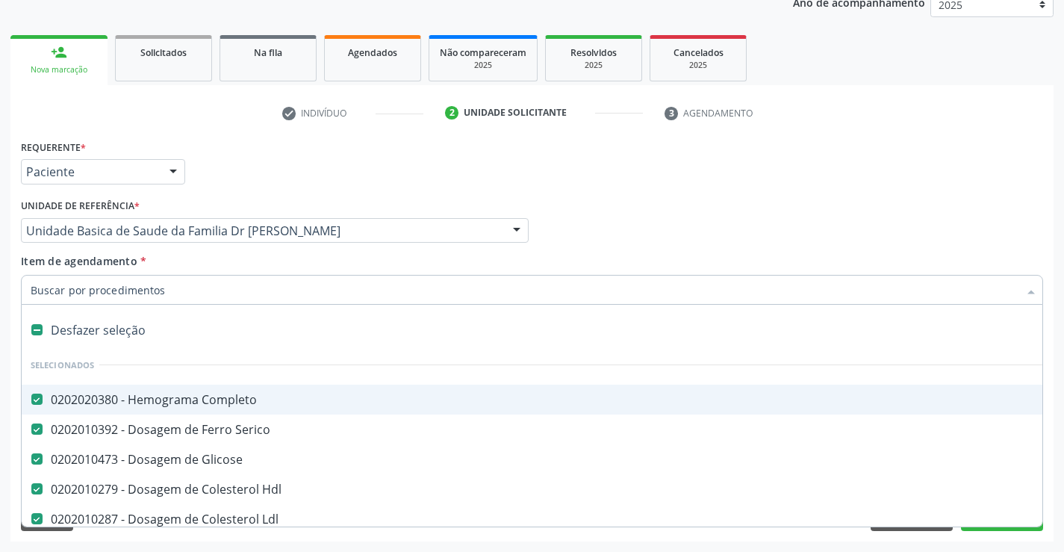
type input "C"
checkbox Creatinina "false"
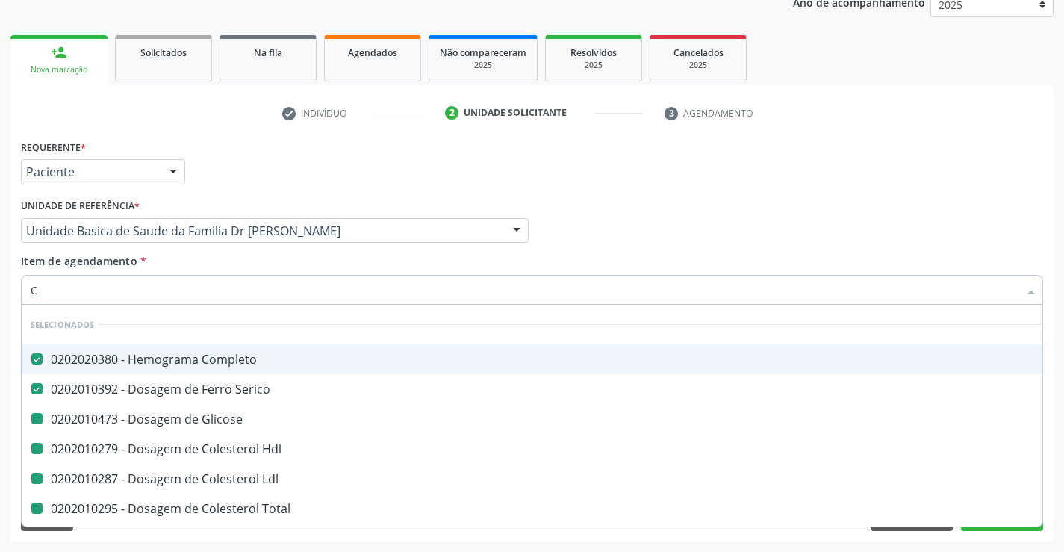
type input "CA"
checkbox Glicose "false"
checkbox Hdl "false"
checkbox Ldl "false"
checkbox Total "false"
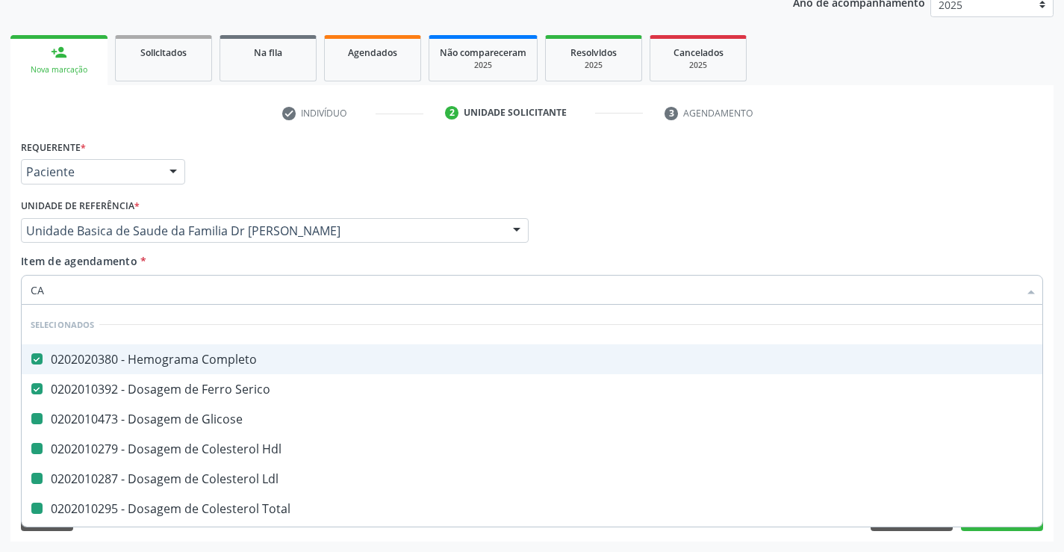
checkbox Triglicerideos "false"
checkbox Urina "false"
checkbox Creatinina "false"
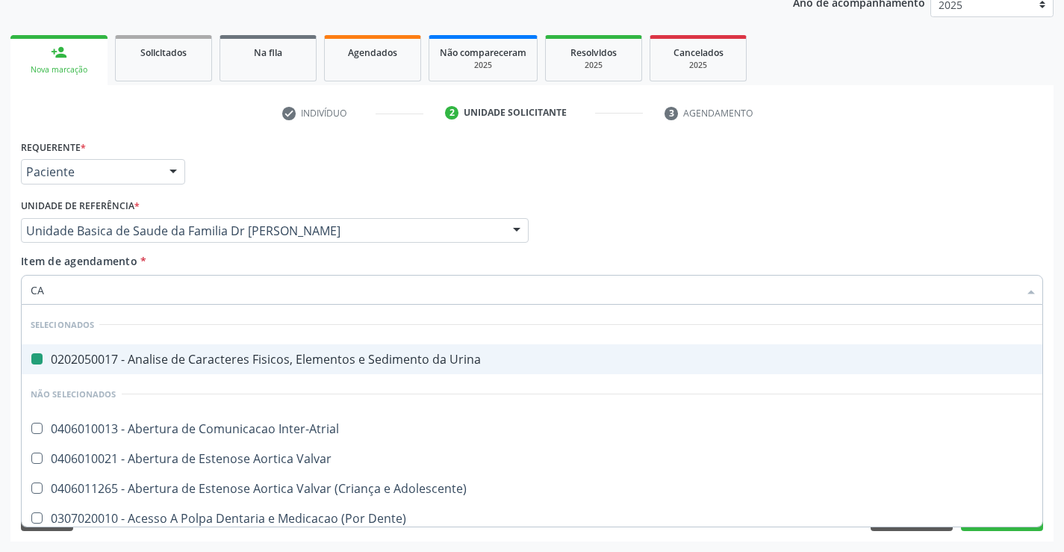
type input "CAL"
checkbox Urina "false"
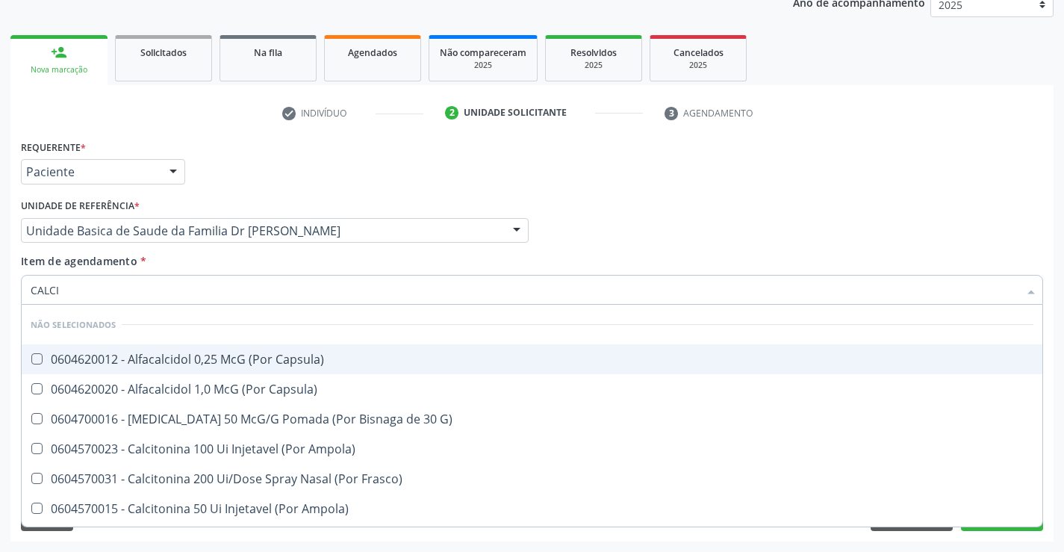
type input "CALCIO"
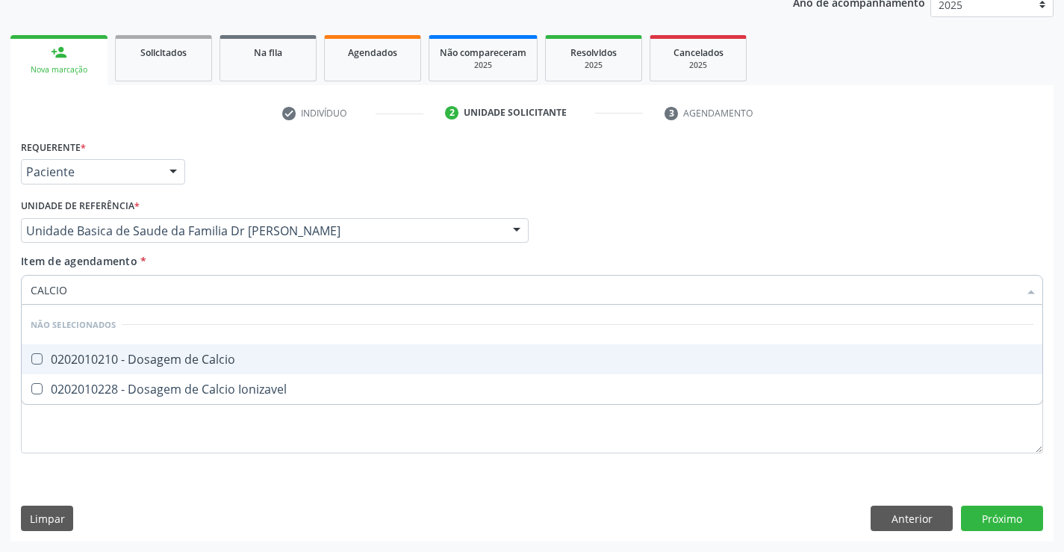
click at [205, 348] on span "0202010210 - Dosagem de Calcio" at bounding box center [532, 359] width 1021 height 30
checkbox Calcio "true"
click at [585, 212] on div "Profissional Solicitante Por favor, selecione a Unidade de Atendimento primeiro…" at bounding box center [532, 224] width 1030 height 58
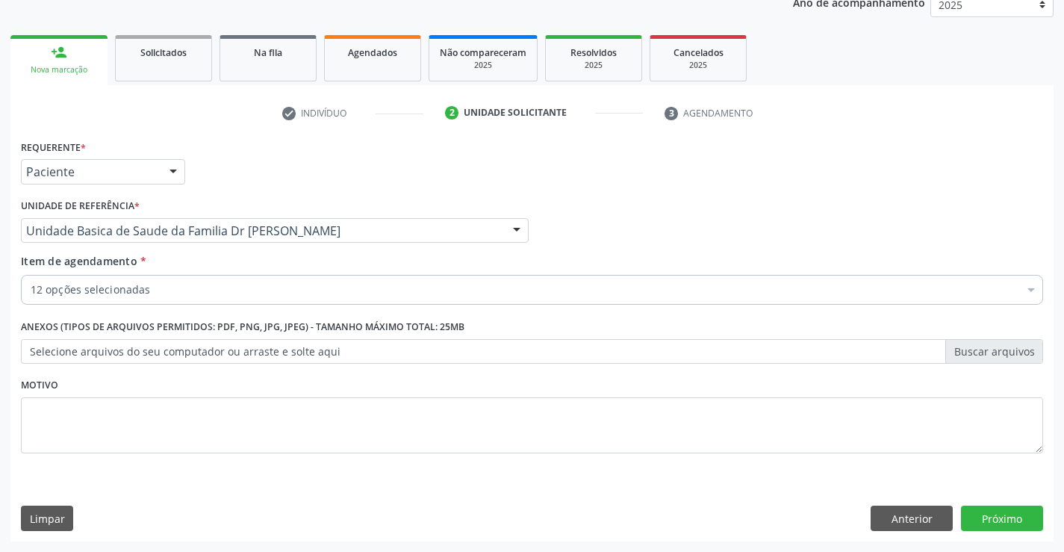
checkbox Serico "true"
click at [125, 279] on div "12 opções selecionadas" at bounding box center [532, 290] width 1022 height 30
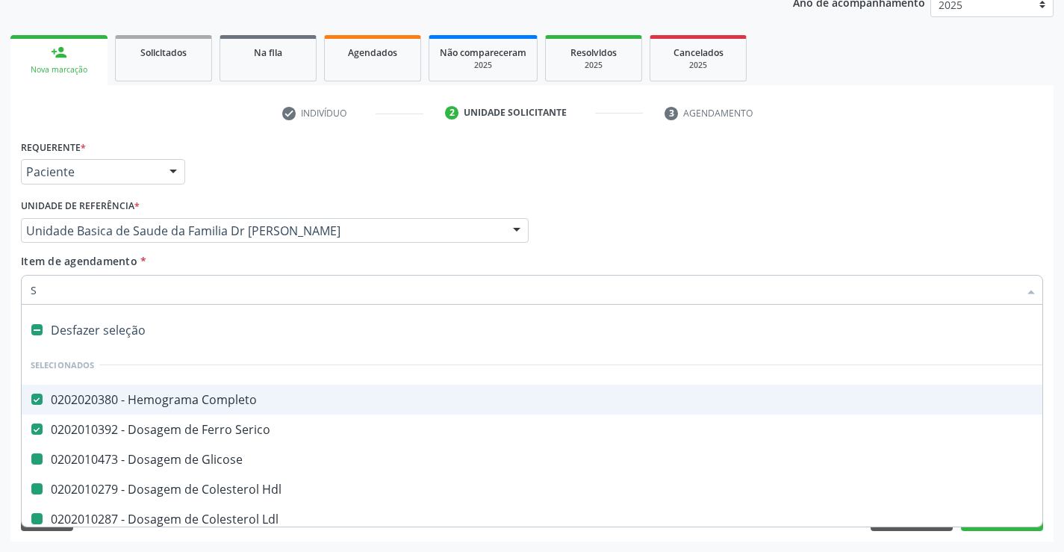
type input "SI"
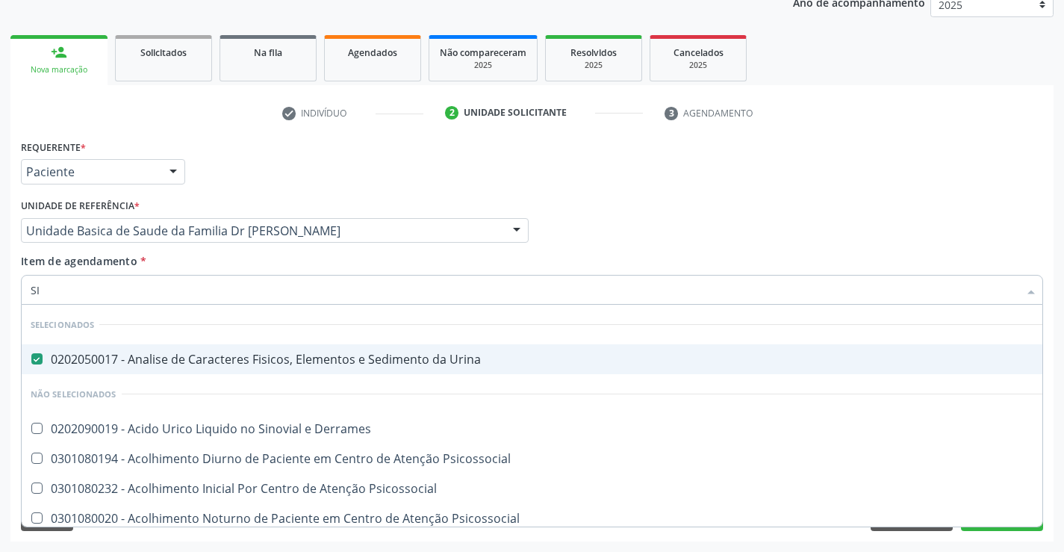
checkbox Derrames "false"
checkbox Psicossocial "false"
checkbox Risco "false"
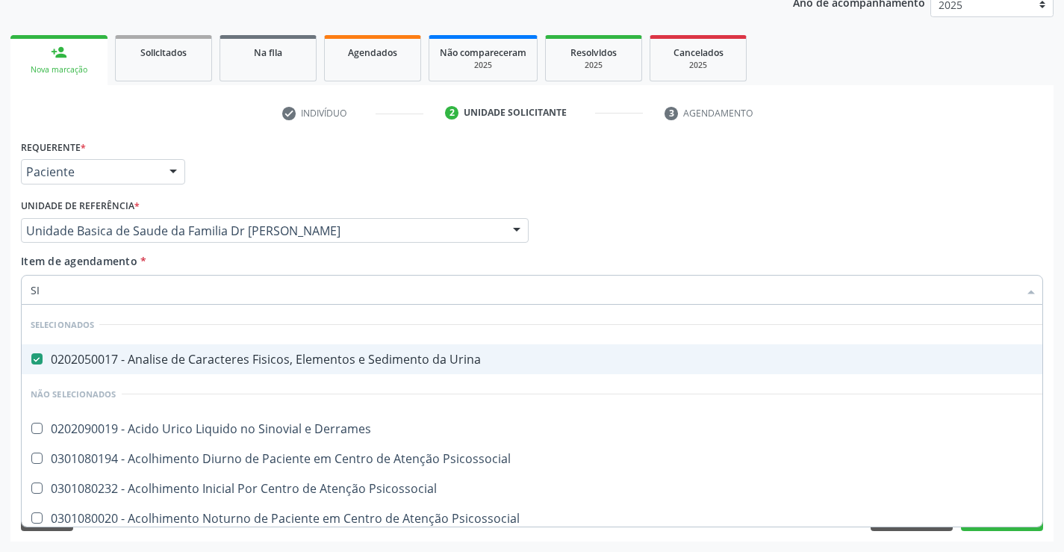
checkbox Psicossocial "false"
checkbox Diálise "false"
checkbox Reabilitacao "false"
type input "SIF"
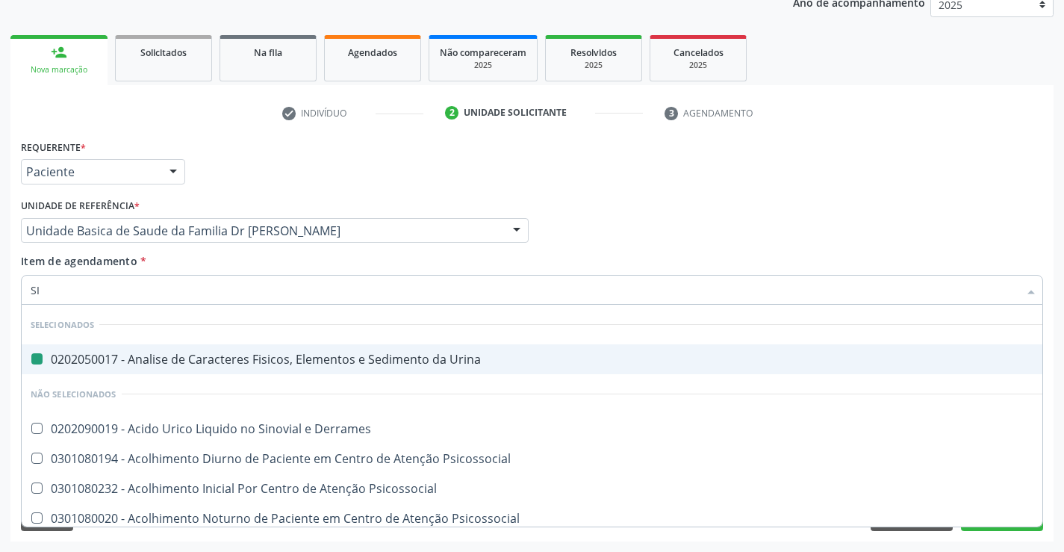
checkbox Urina "false"
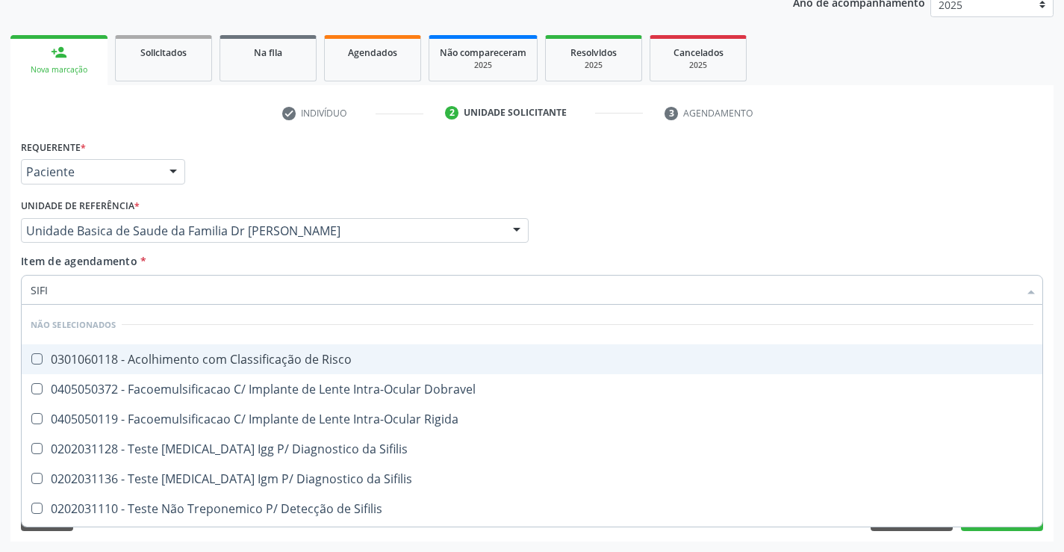
type input "SIFIL"
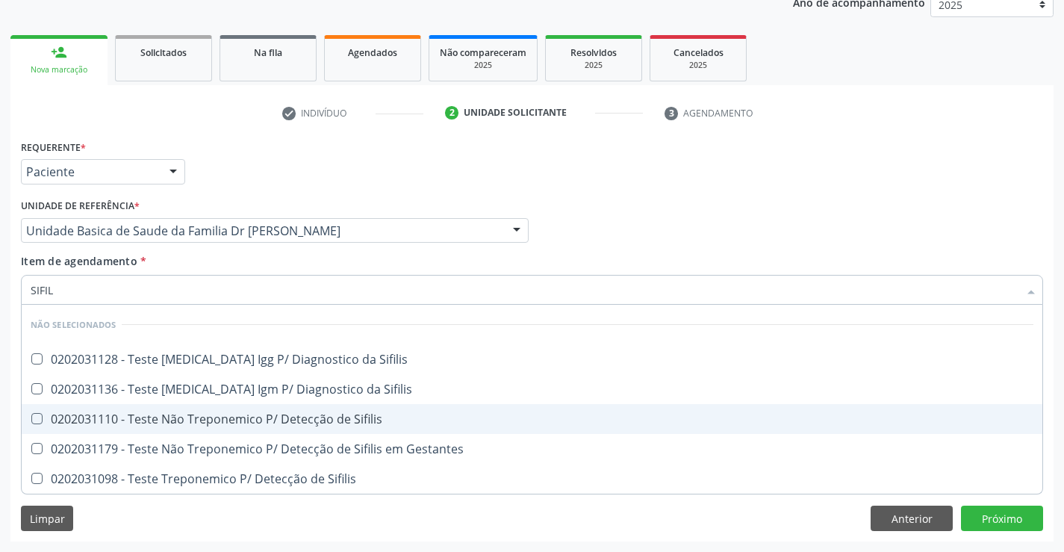
click at [168, 423] on div "0202031110 - Teste Não Treponemico P/ Detecção de Sifilis" at bounding box center [532, 419] width 1003 height 12
checkbox Sifilis "true"
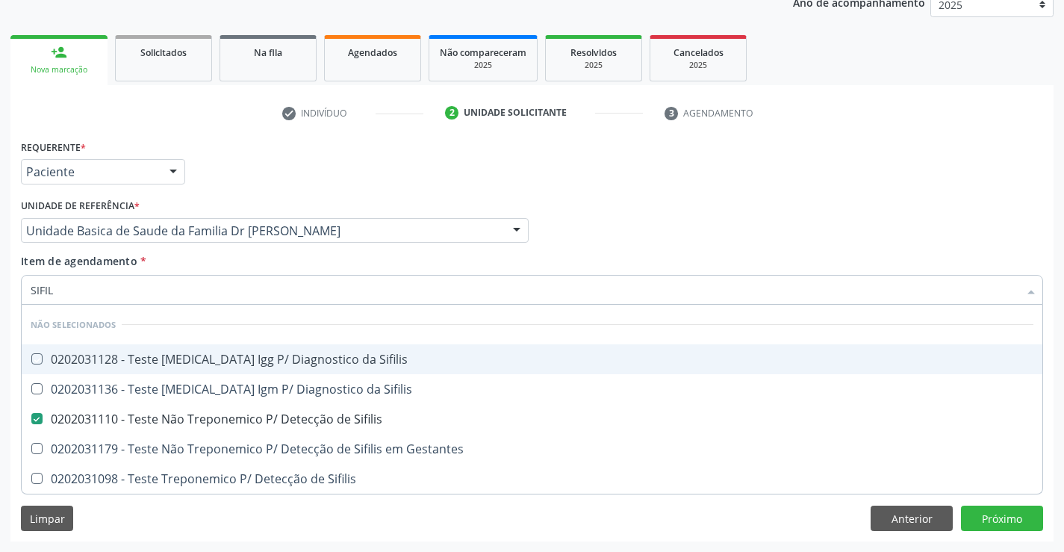
click at [658, 227] on div "Profissional Solicitante Por favor, selecione a Unidade de Atendimento primeiro…" at bounding box center [532, 224] width 1030 height 58
checkbox Sifilis "true"
checkbox Gestantes "true"
checkbox Sifilis "true"
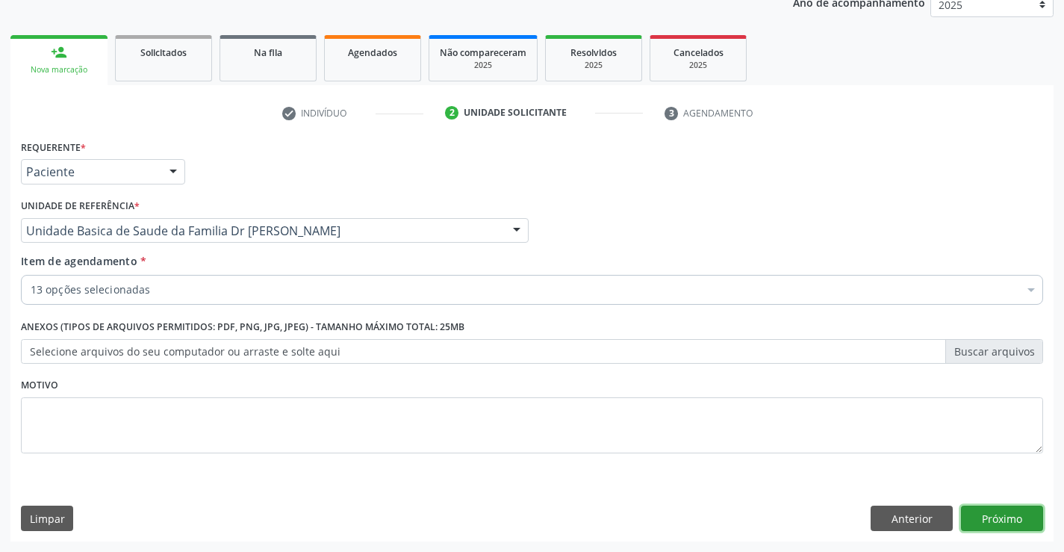
click at [975, 511] on button "Próximo" at bounding box center [1002, 518] width 82 height 25
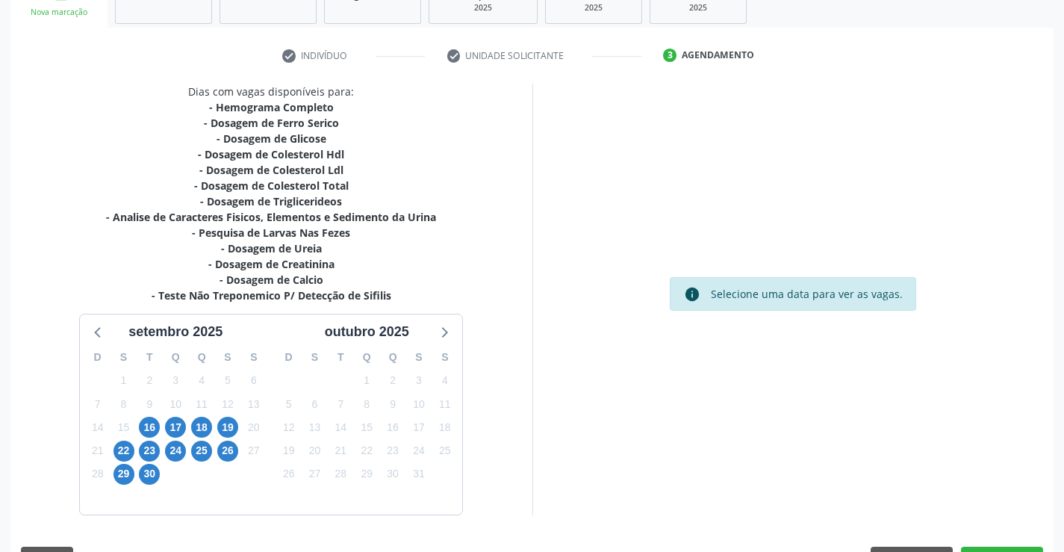
scroll to position [286, 0]
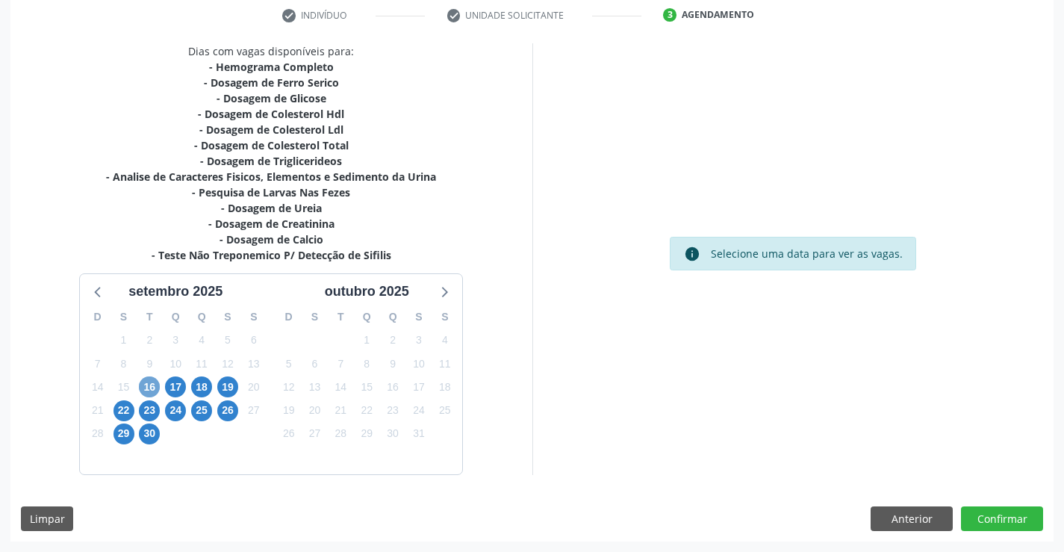
click at [147, 385] on span "16" at bounding box center [149, 386] width 21 height 21
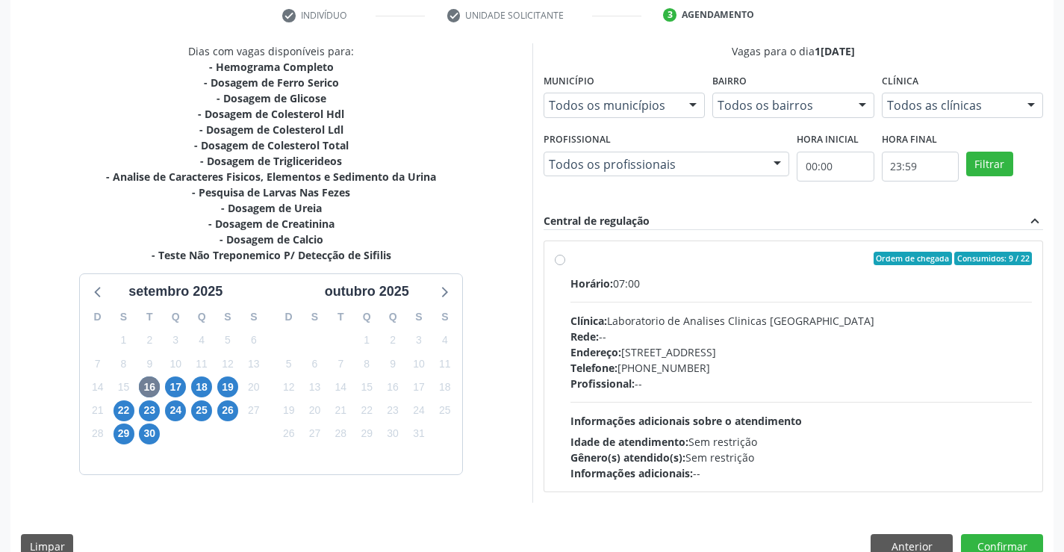
click at [570, 260] on label "Ordem de chegada Consumidos: 9 / 22 Horário: 07:00 Clínica: Laboratorio de Anal…" at bounding box center [801, 366] width 462 height 229
click at [560, 260] on input "Ordem de chegada Consumidos: 9 / 22 Horário: 07:00 Clínica: Laboratorio de Anal…" at bounding box center [560, 258] width 10 height 13
radio input "true"
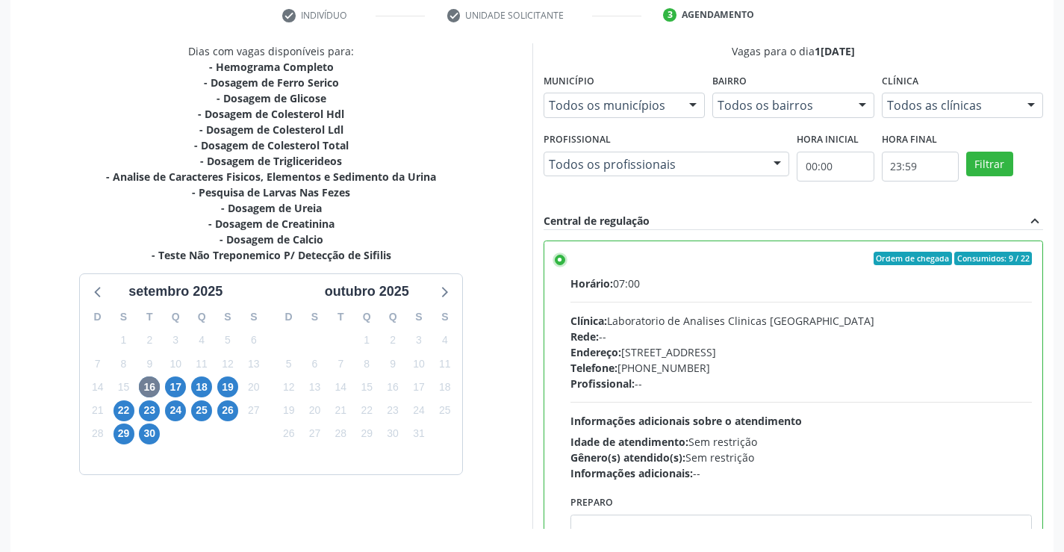
scroll to position [340, 0]
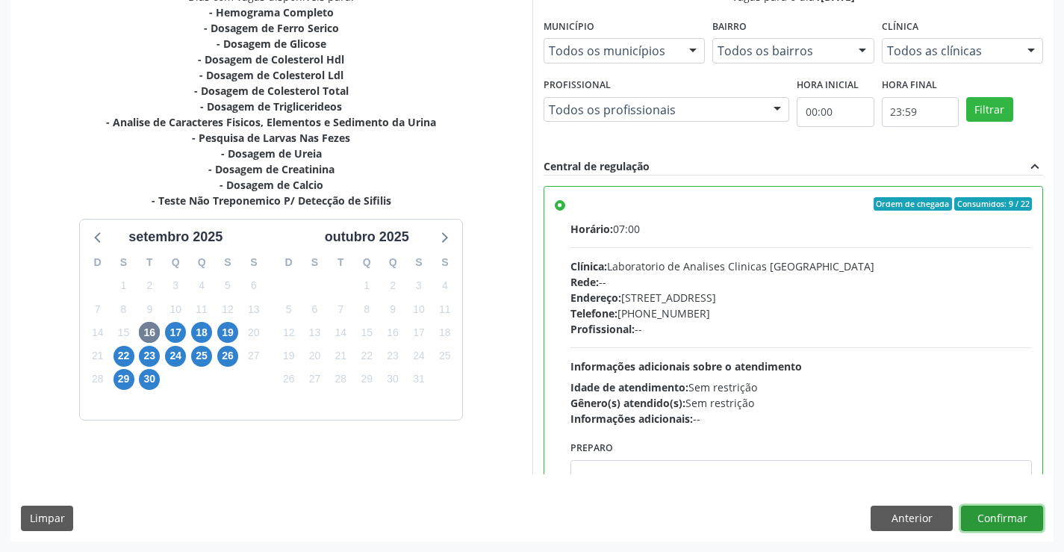
click at [969, 515] on button "Confirmar" at bounding box center [1002, 518] width 82 height 25
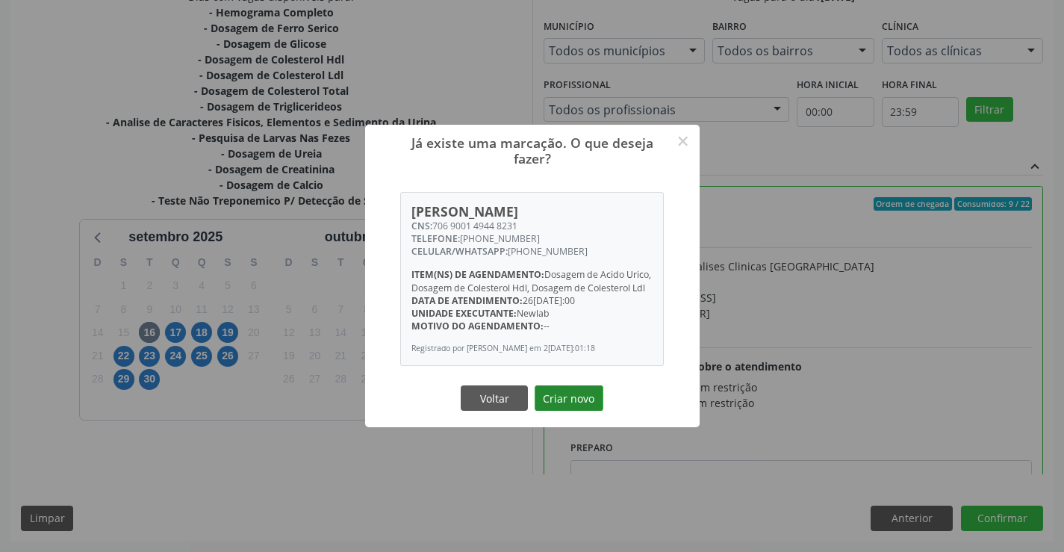
click at [590, 411] on button "Criar novo" at bounding box center [569, 397] width 69 height 25
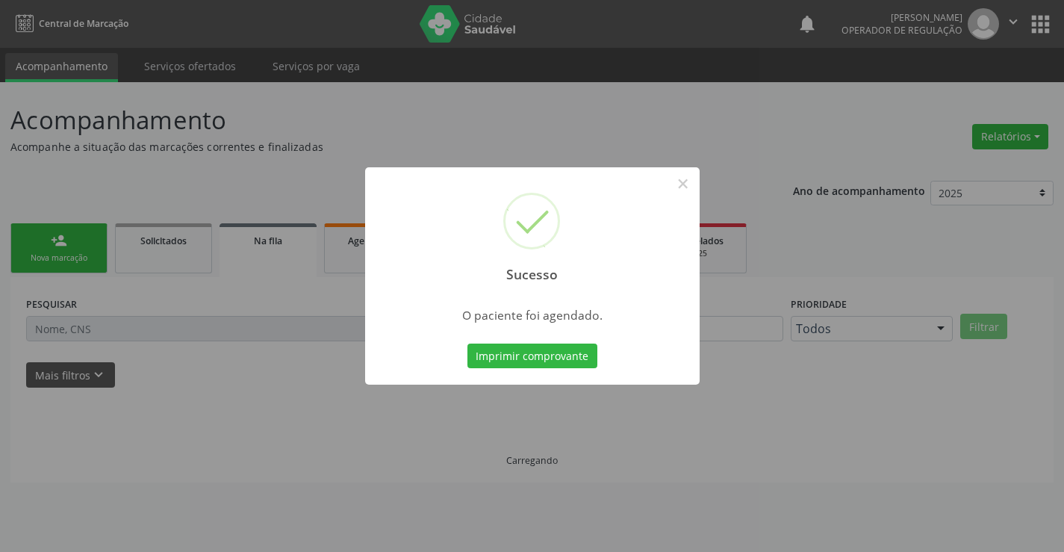
scroll to position [0, 0]
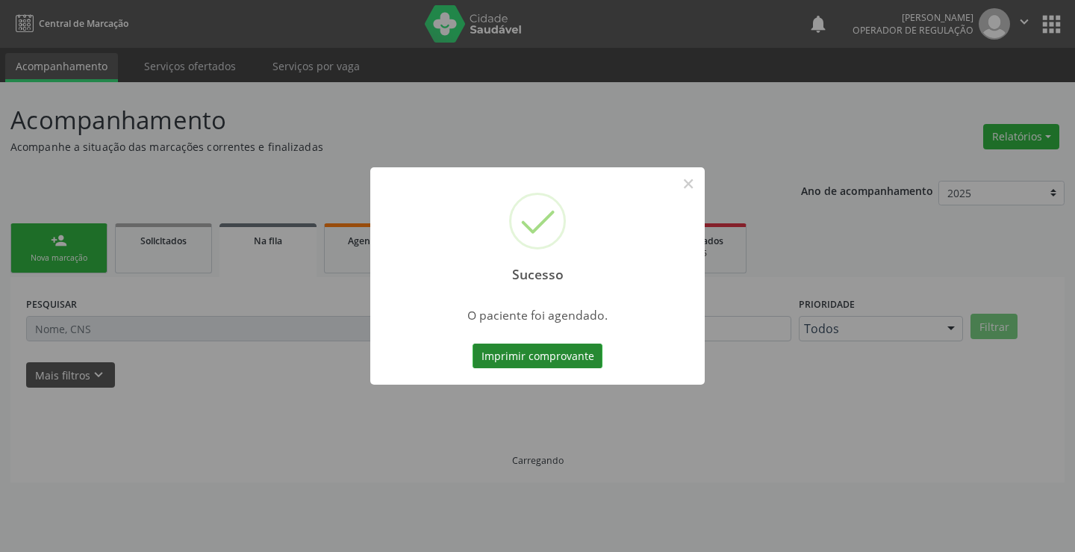
click at [573, 361] on button "Imprimir comprovante" at bounding box center [538, 355] width 130 height 25
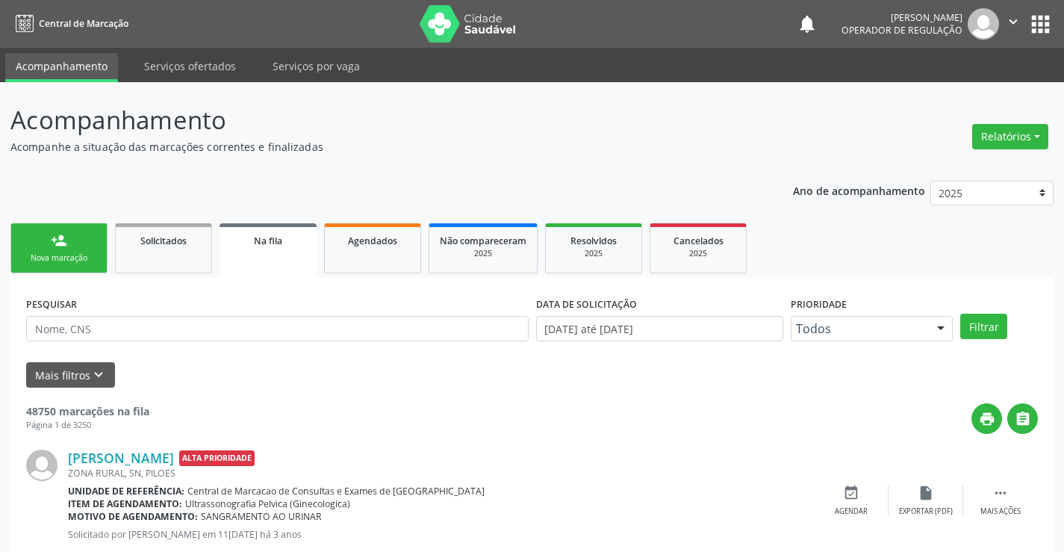
click at [77, 246] on link "person_add Nova marcação" at bounding box center [58, 248] width 97 height 50
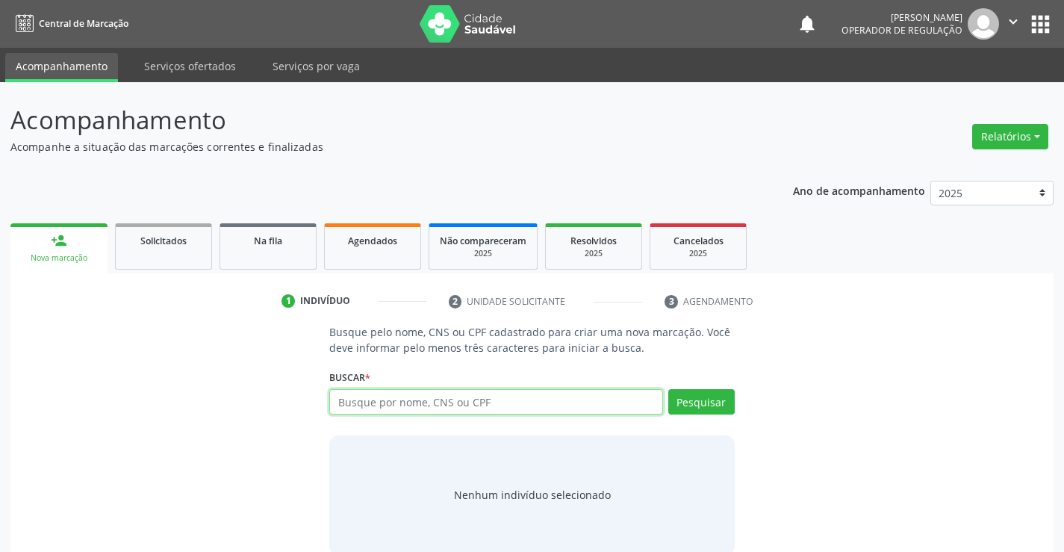
click at [503, 411] on input "text" at bounding box center [495, 401] width 333 height 25
drag, startPoint x: 445, startPoint y: 398, endPoint x: 332, endPoint y: 428, distance: 116.6
click at [332, 428] on div "Busque pelo nome, CNS ou CPF cadastrado para criar uma nova marcação. Você deve…" at bounding box center [532, 439] width 426 height 230
type input "701008809410699"
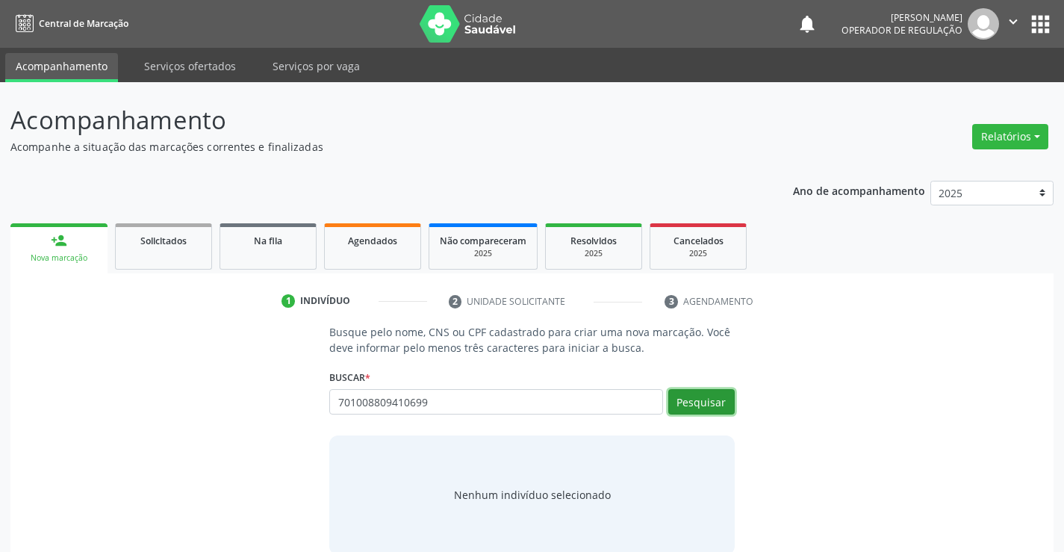
click at [706, 398] on button "Pesquisar" at bounding box center [701, 401] width 66 height 25
type input "701008809410699"
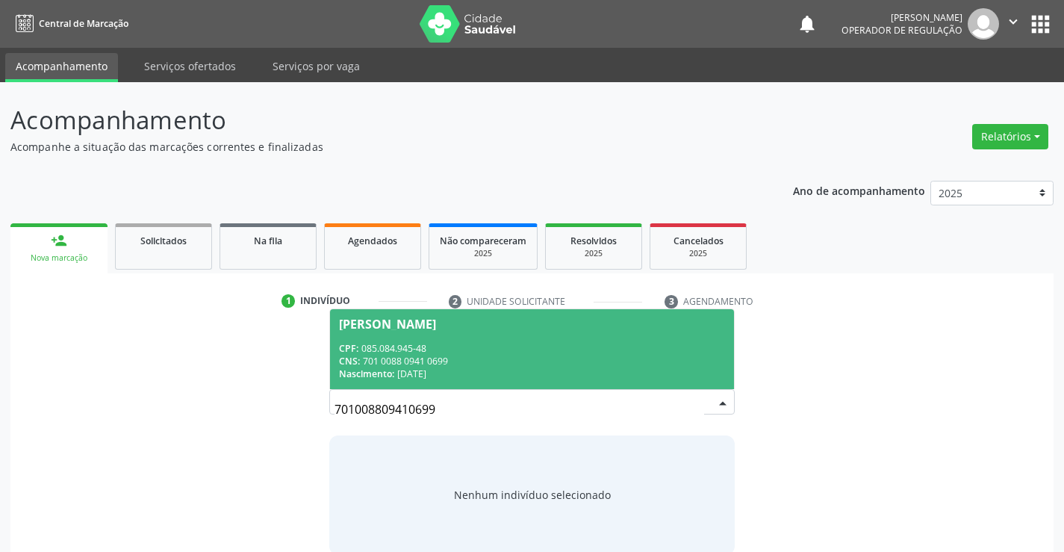
click at [473, 334] on span "[PERSON_NAME] CPF: 085.084.945-48 CNS: 701 0088 0941 0699 Nascimento: 23[DATE]" at bounding box center [531, 349] width 403 height 80
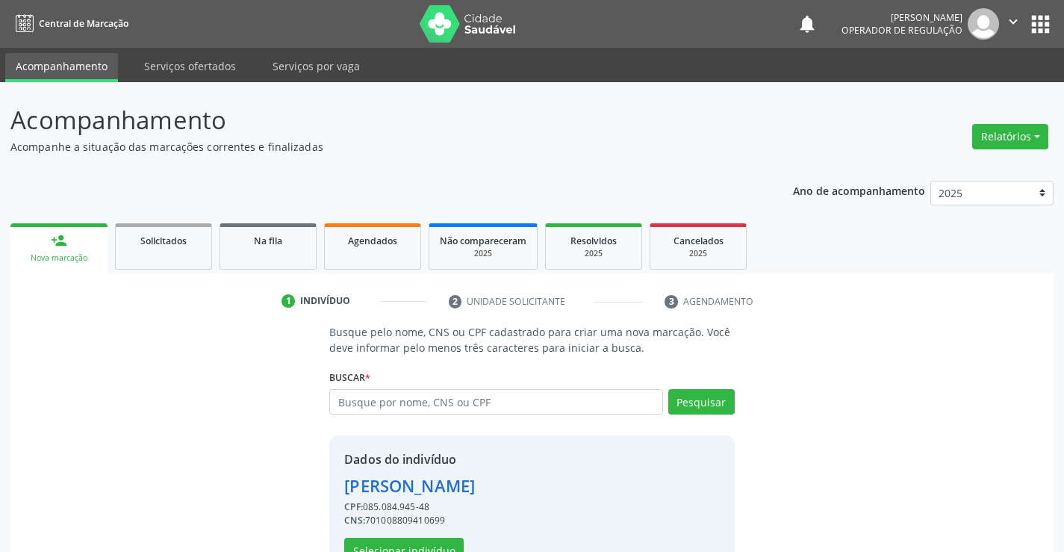
scroll to position [47, 0]
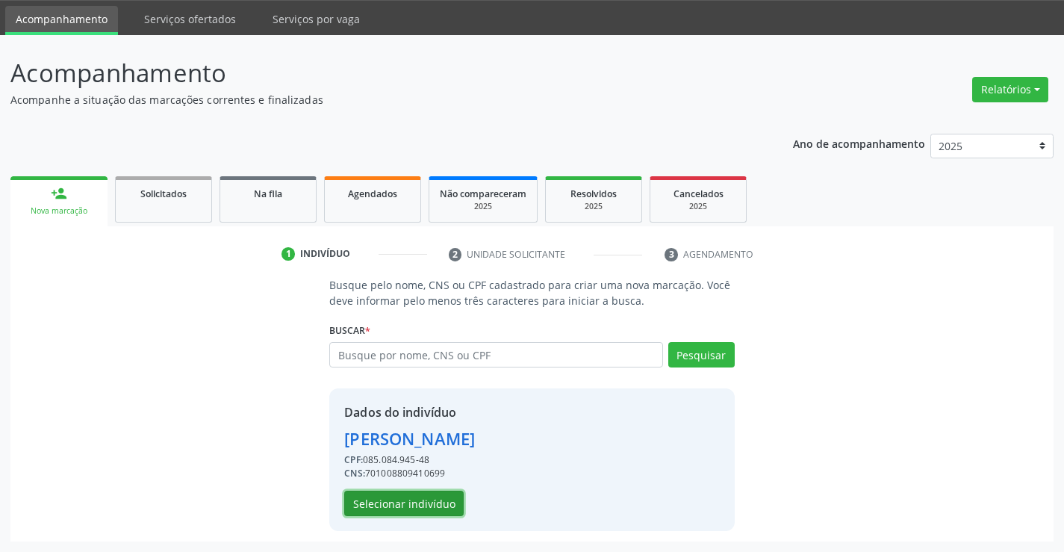
click at [421, 503] on button "Selecionar indivíduo" at bounding box center [403, 503] width 119 height 25
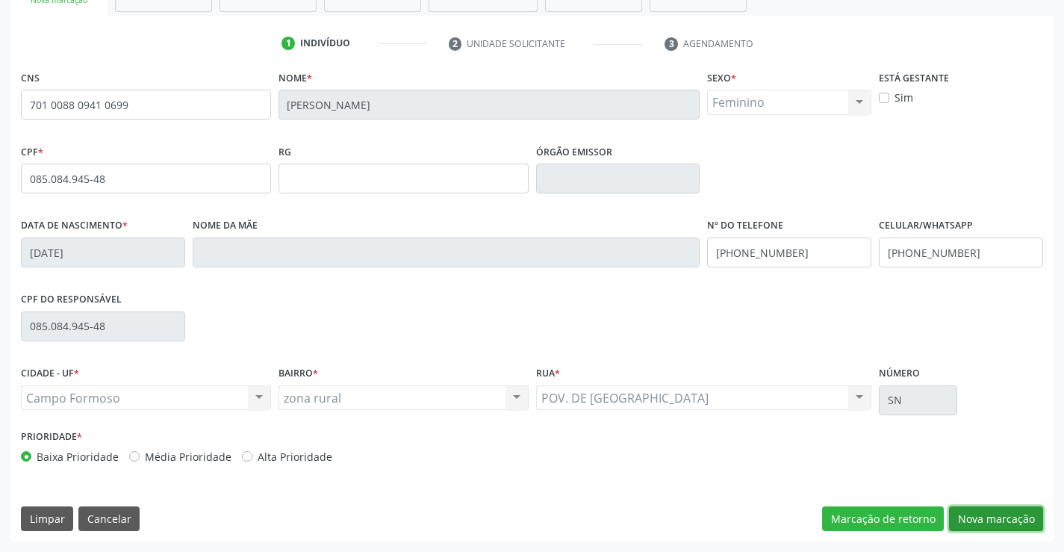
click at [1007, 526] on button "Nova marcação" at bounding box center [996, 518] width 94 height 25
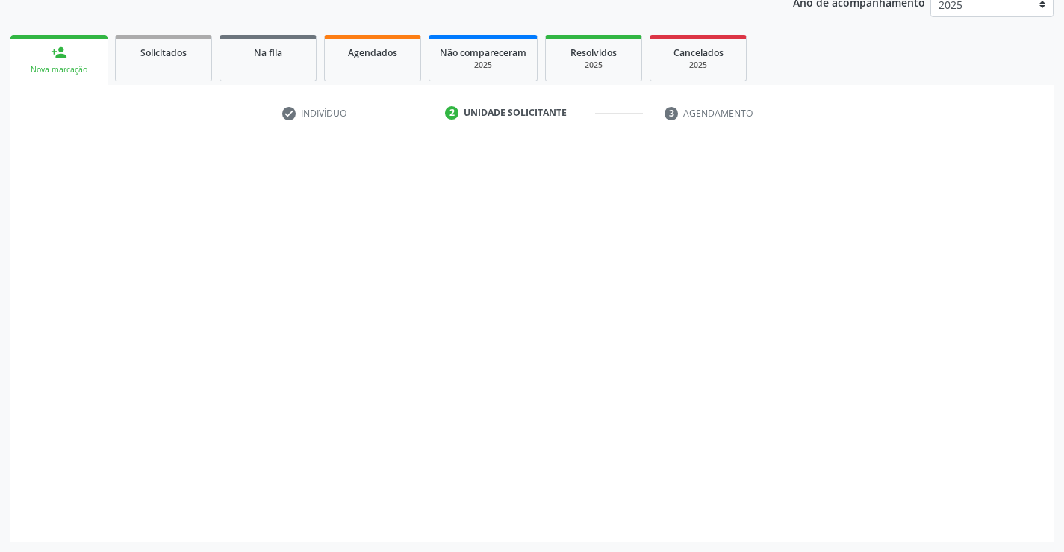
scroll to position [188, 0]
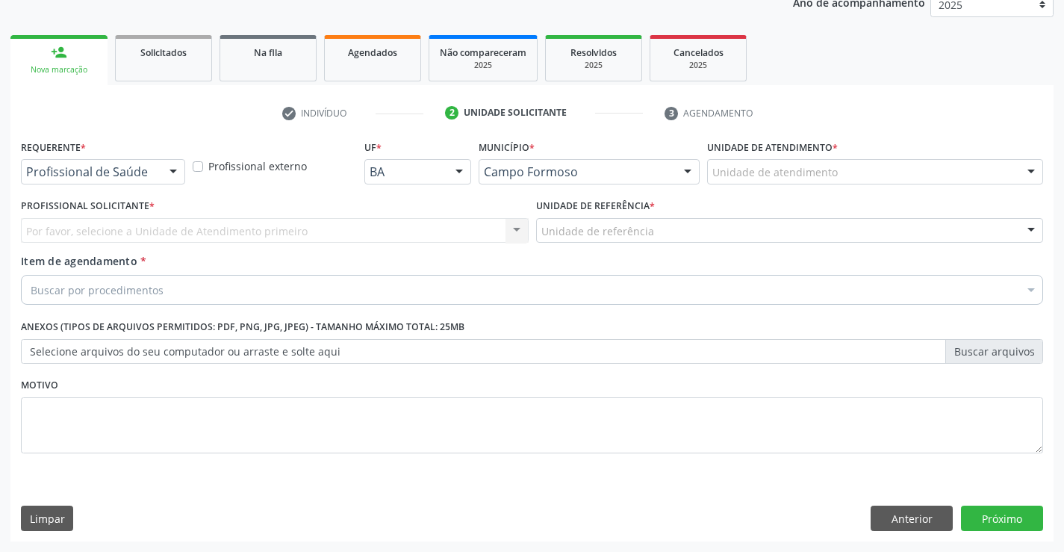
click at [175, 173] on div at bounding box center [173, 172] width 22 height 25
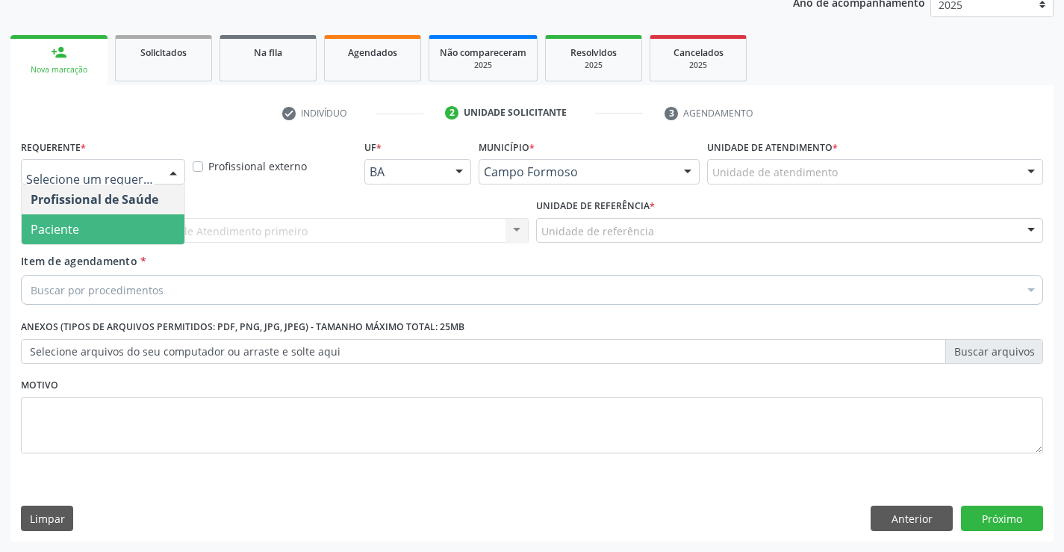
click at [120, 224] on span "Paciente" at bounding box center [103, 229] width 163 height 30
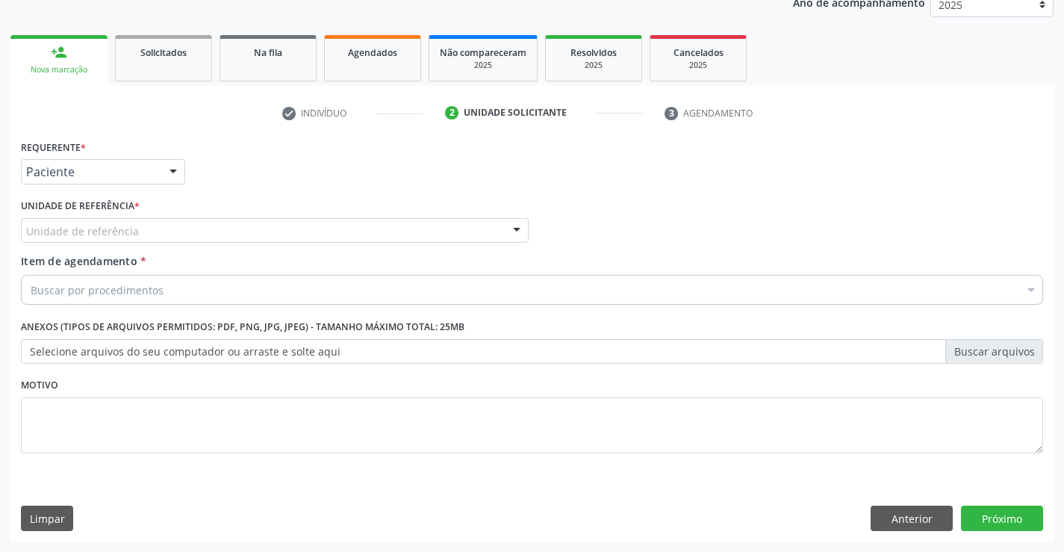
click at [506, 225] on div at bounding box center [517, 231] width 22 height 25
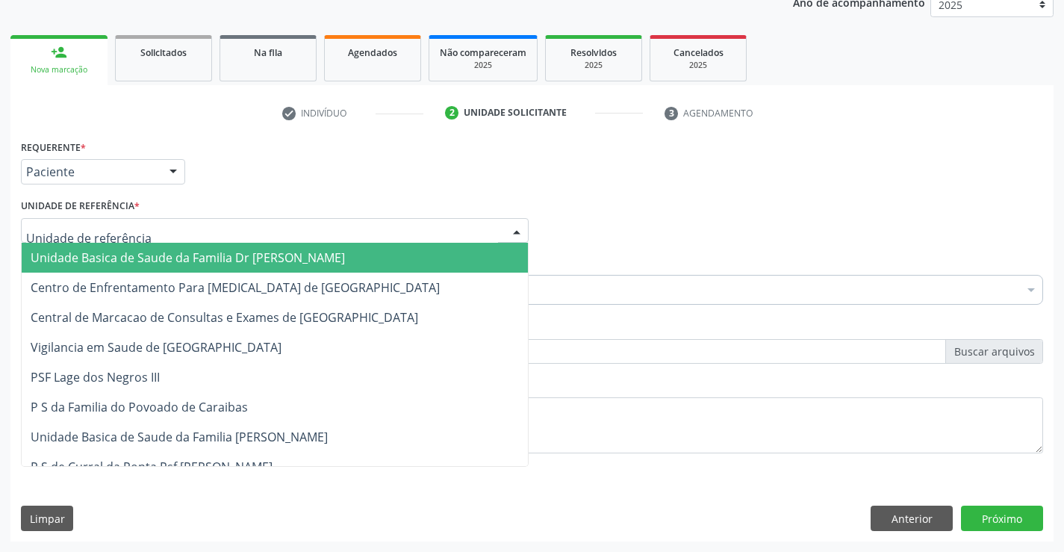
click at [413, 240] on input "text" at bounding box center [262, 238] width 472 height 30
click at [392, 253] on span "Unidade Basica de Saude da Familia Dr [PERSON_NAME]" at bounding box center [275, 258] width 506 height 30
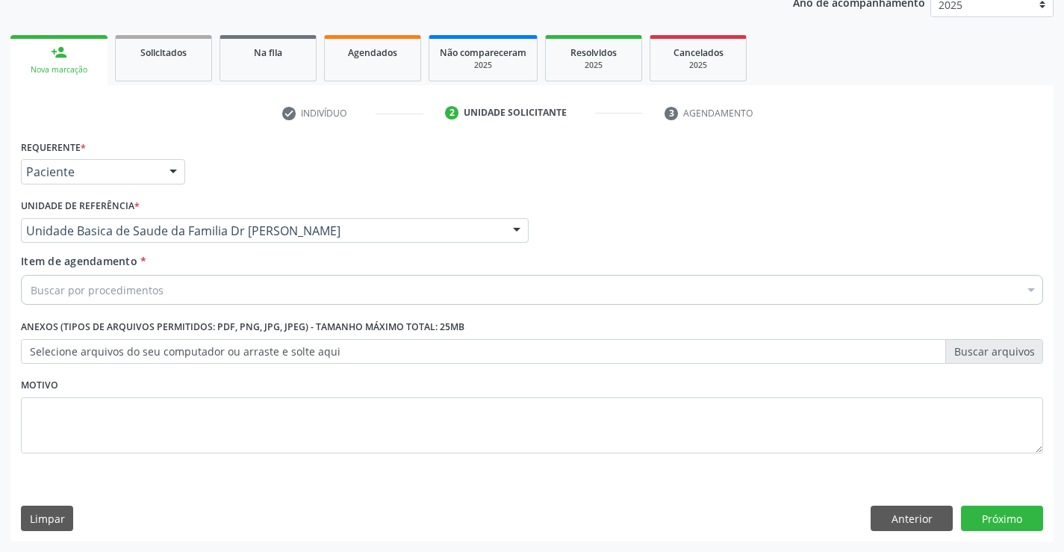
click at [313, 285] on div "Buscar por procedimentos" at bounding box center [532, 290] width 1022 height 30
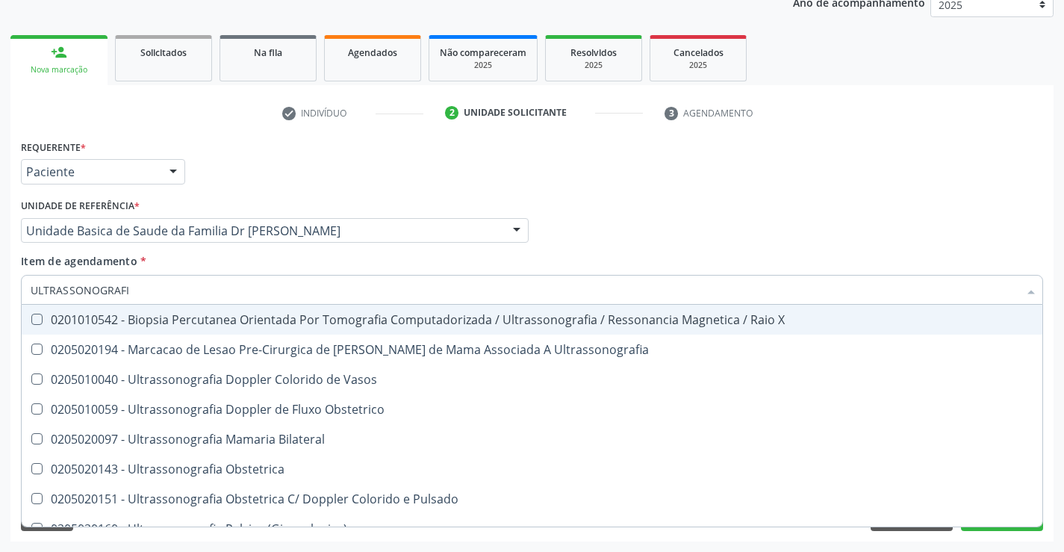
type input "ULTRASSONOGRAFIA"
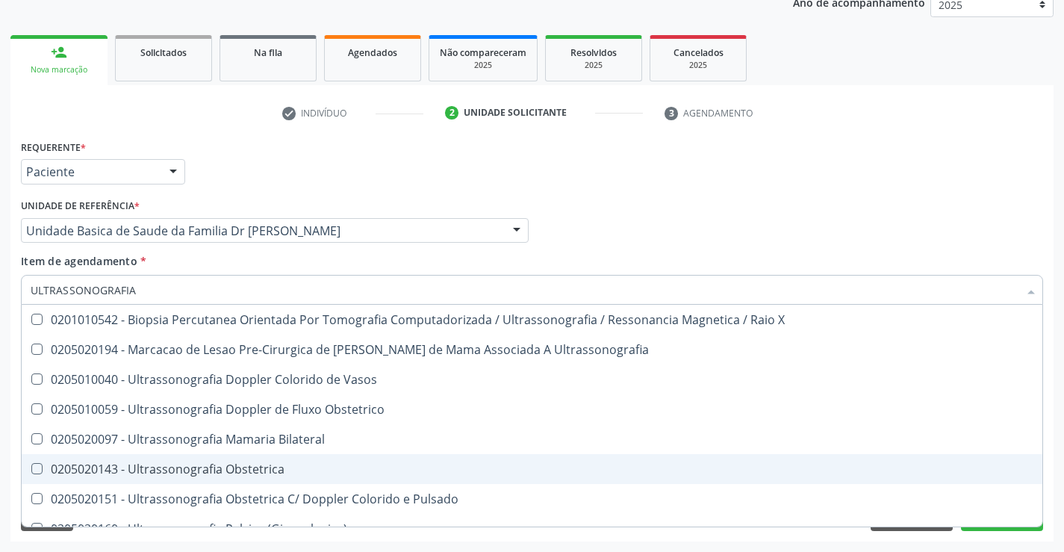
click at [213, 471] on div "0205020143 - Ultrassonografia Obstetrica" at bounding box center [532, 469] width 1003 height 12
checkbox Obstetrica "true"
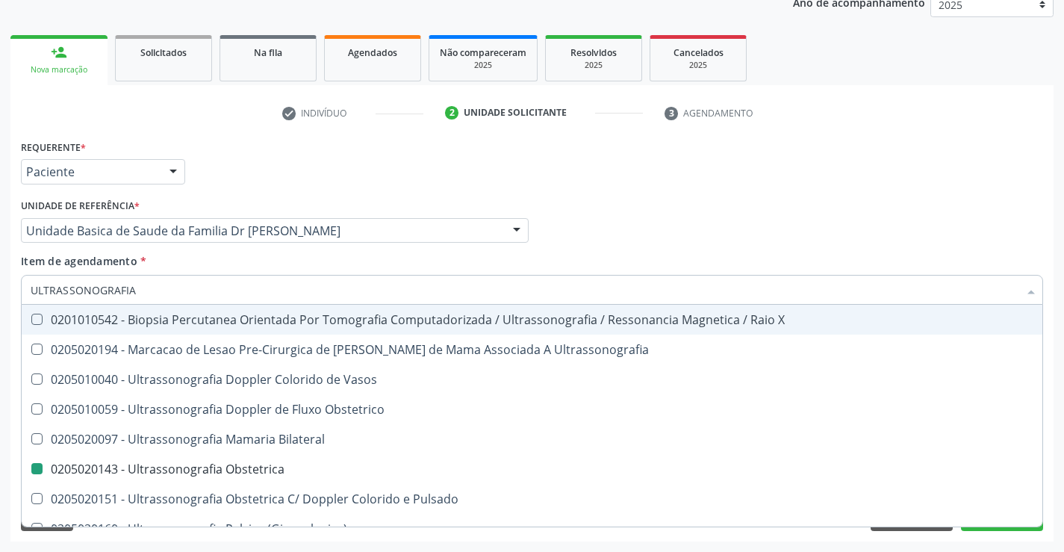
click at [895, 172] on div "Requerente * Paciente Profissional de Saúde Paciente Nenhum resultado encontrad…" at bounding box center [532, 165] width 1030 height 58
checkbox Ultrassonografia "true"
checkbox Obstetrica "false"
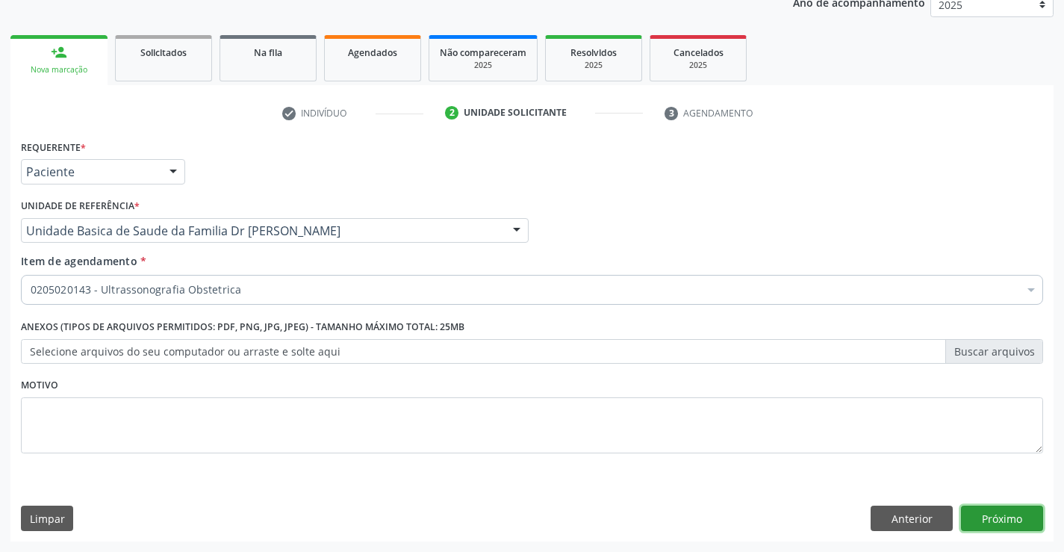
click at [998, 524] on button "Próximo" at bounding box center [1002, 518] width 82 height 25
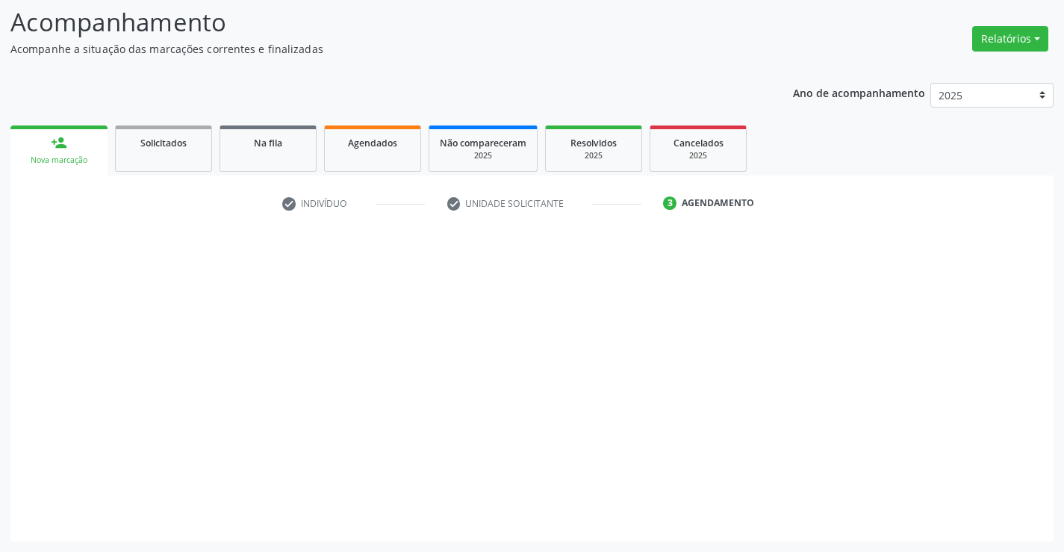
scroll to position [98, 0]
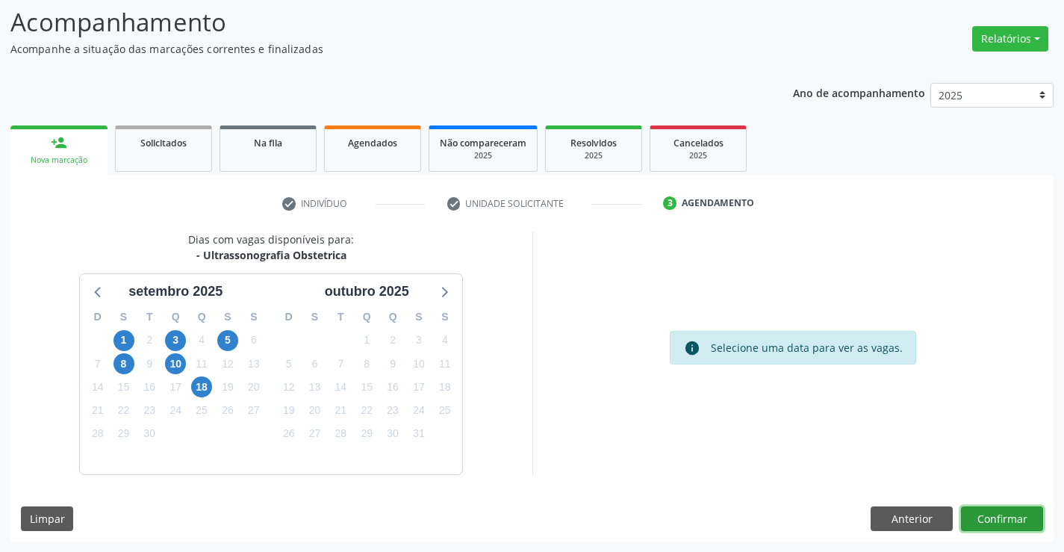
click at [998, 524] on button "Confirmar" at bounding box center [1002, 518] width 82 height 25
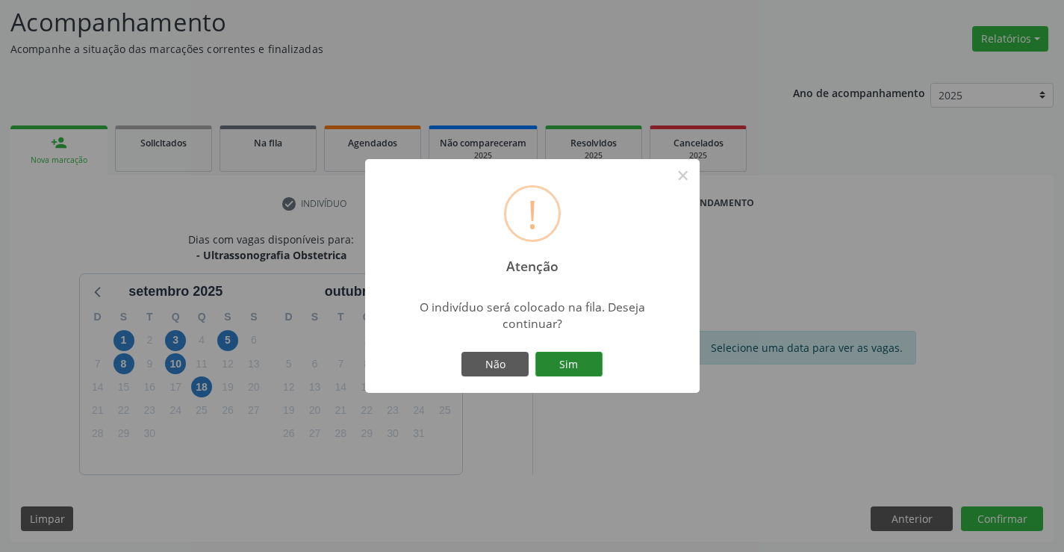
click at [585, 361] on button "Sim" at bounding box center [568, 364] width 67 height 25
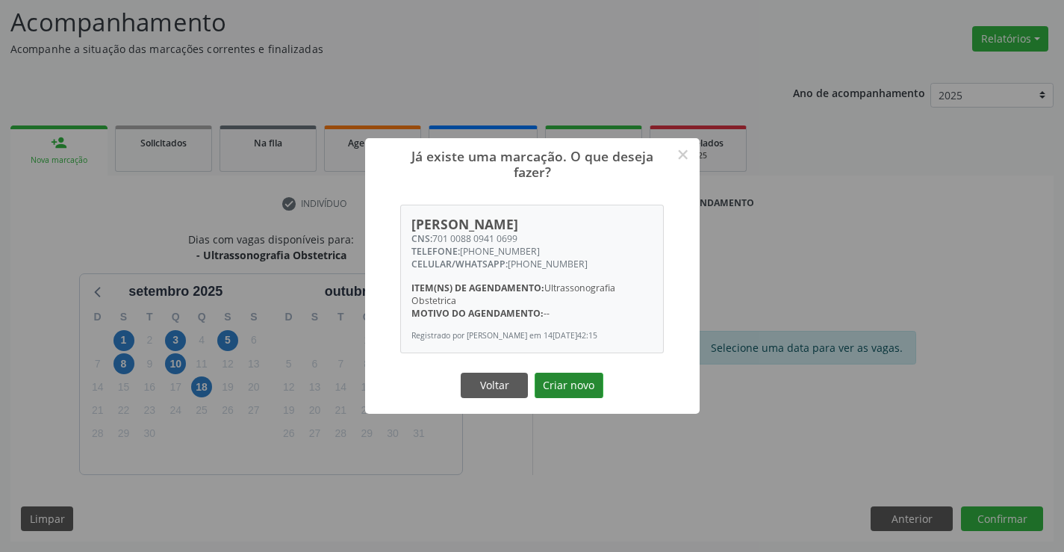
click at [556, 392] on button "Criar novo" at bounding box center [569, 385] width 69 height 25
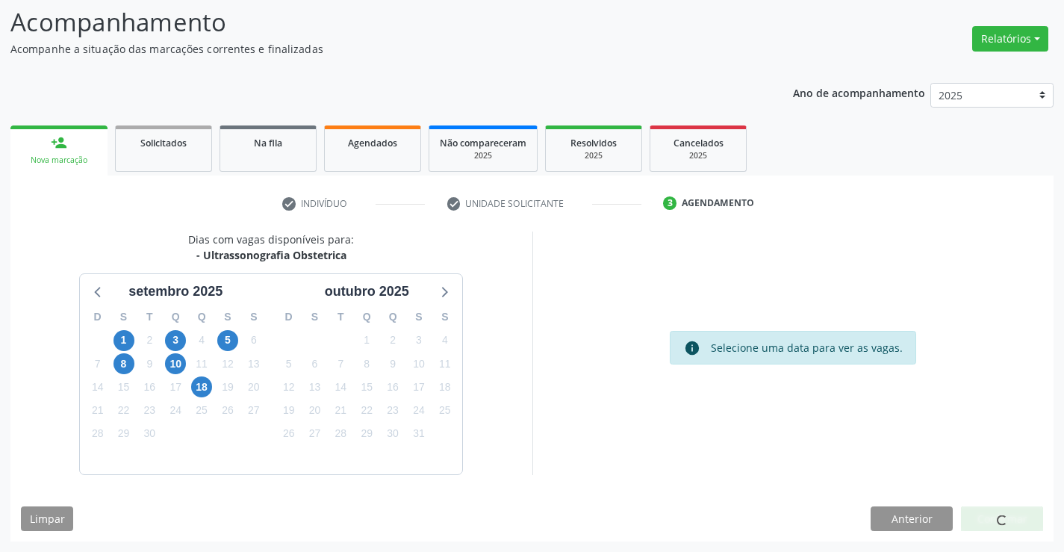
scroll to position [0, 0]
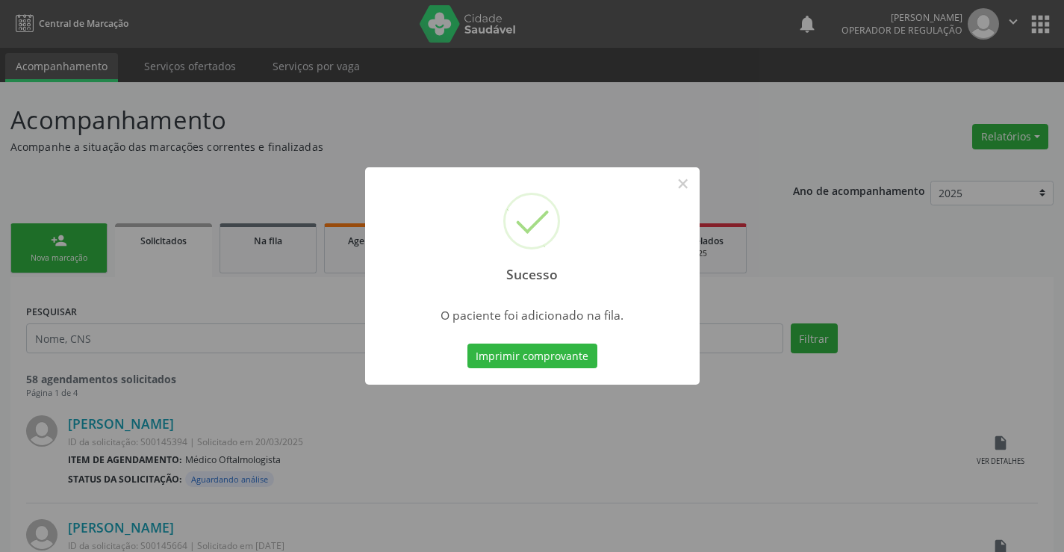
click at [564, 370] on div "Imprimir comprovante Cancel" at bounding box center [532, 355] width 137 height 31
click at [564, 361] on button "Imprimir comprovante" at bounding box center [532, 355] width 130 height 25
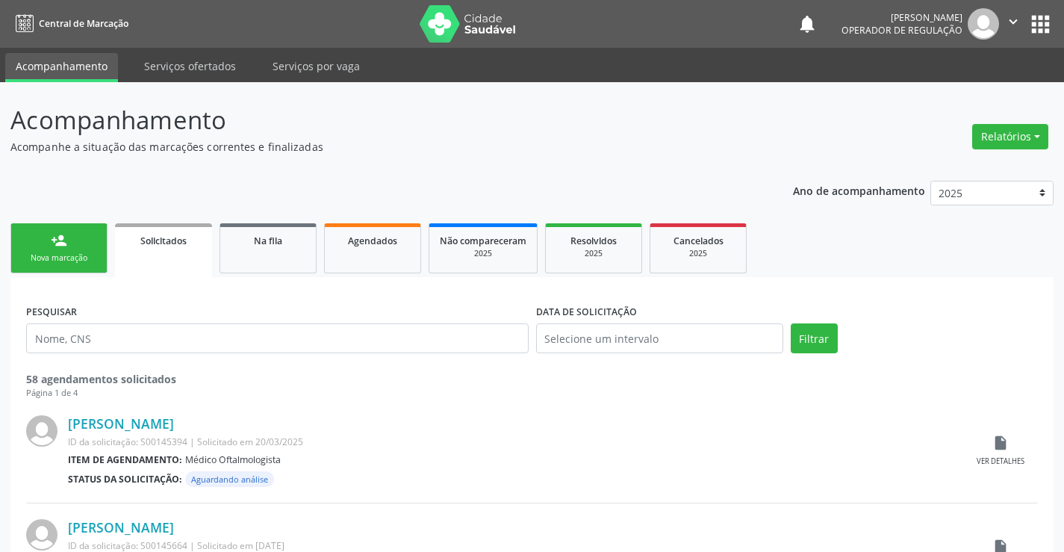
click at [66, 248] on div "person_add" at bounding box center [59, 240] width 16 height 16
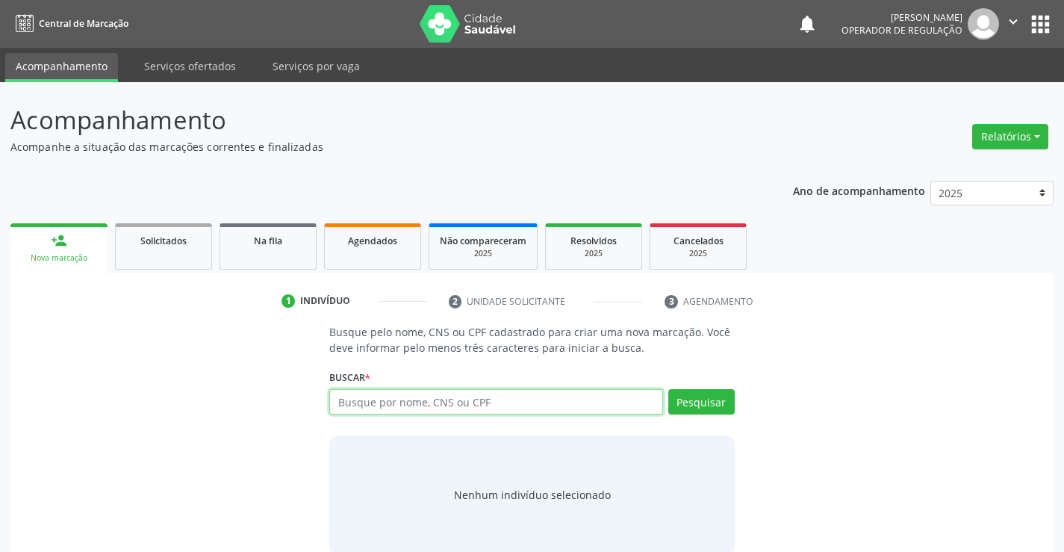
paste input "701008809410699"
type input "701008809410699"
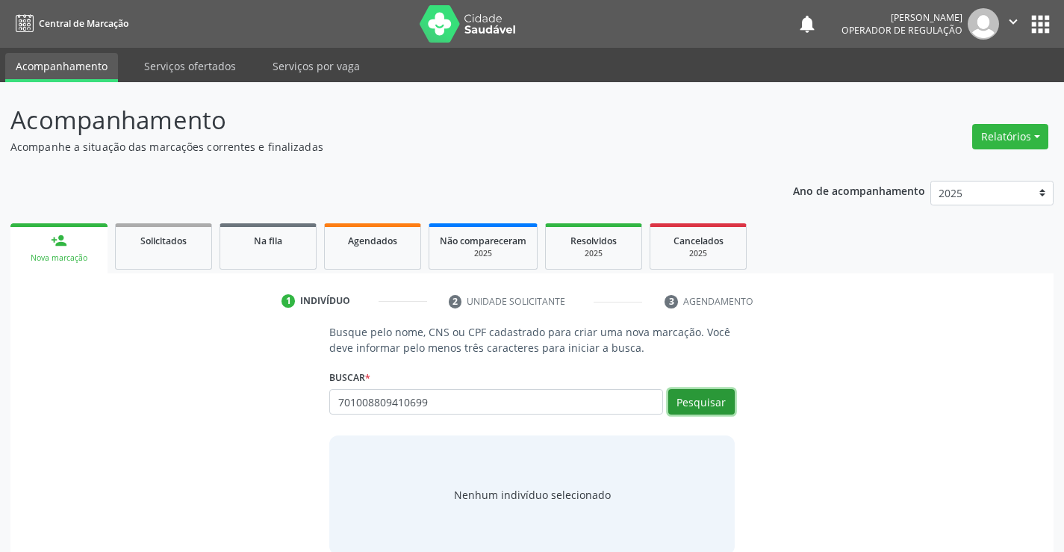
click at [690, 402] on button "Pesquisar" at bounding box center [701, 401] width 66 height 25
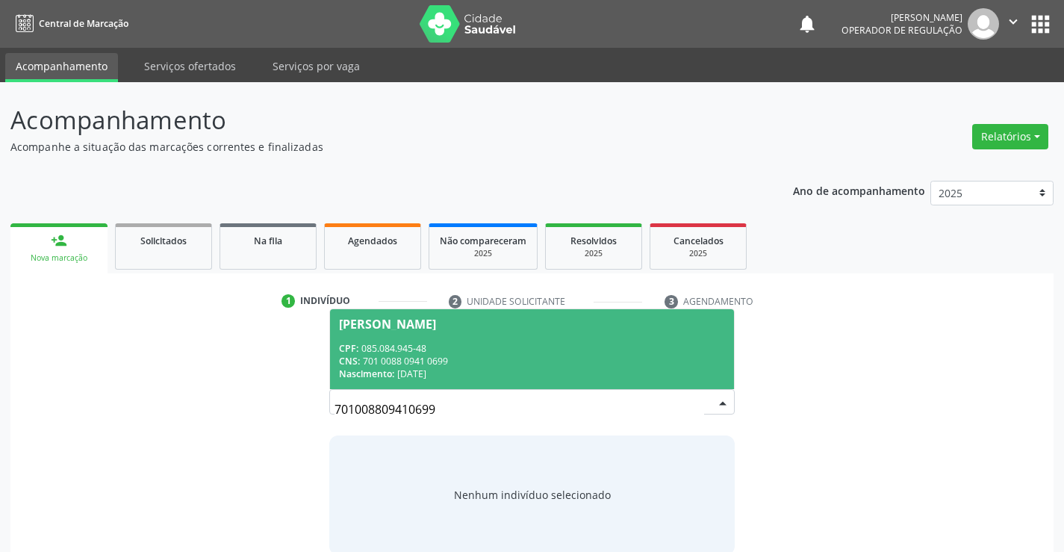
click at [431, 324] on div "[PERSON_NAME]" at bounding box center [387, 324] width 97 height 12
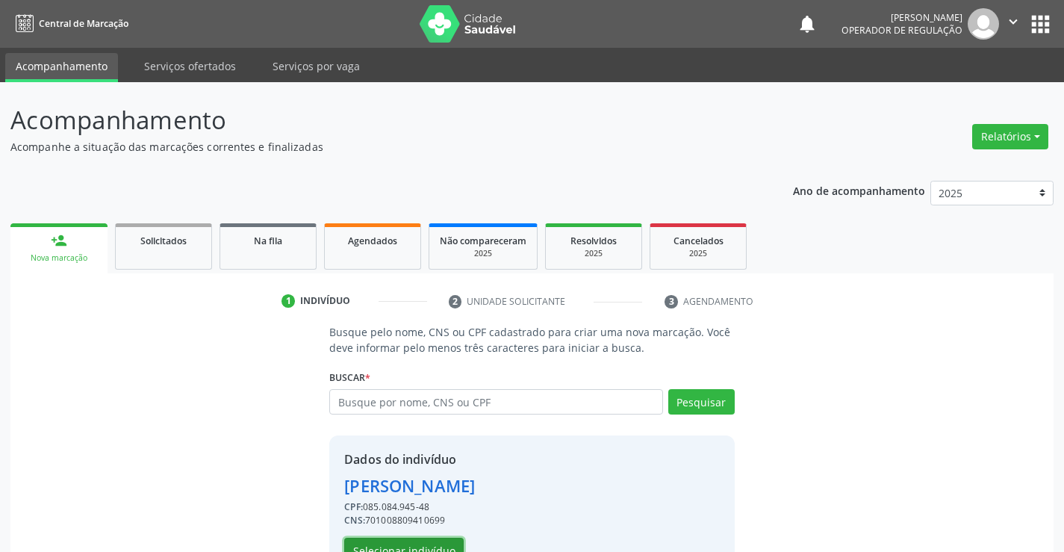
click at [388, 540] on button "Selecionar indivíduo" at bounding box center [403, 550] width 119 height 25
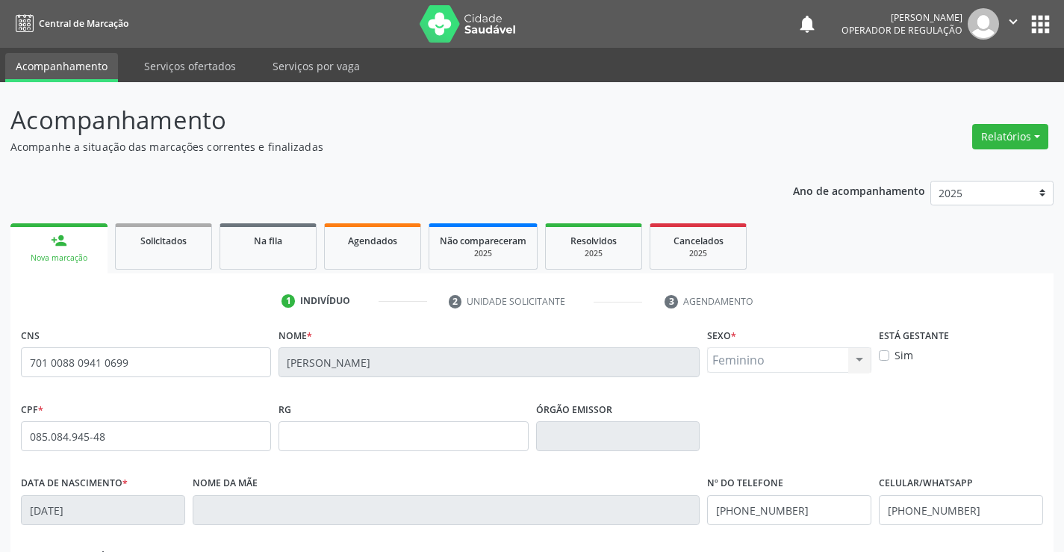
scroll to position [258, 0]
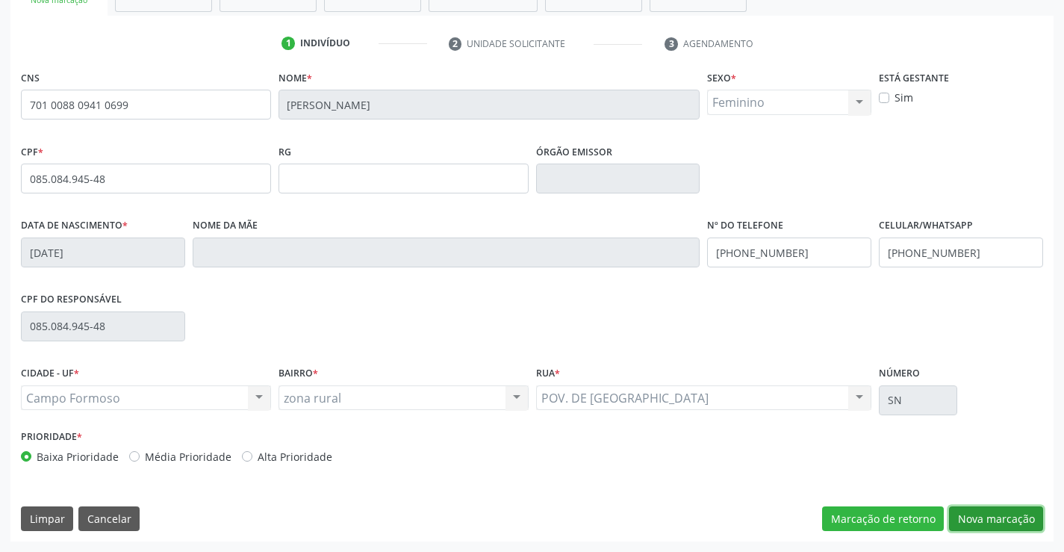
click at [981, 511] on button "Nova marcação" at bounding box center [996, 518] width 94 height 25
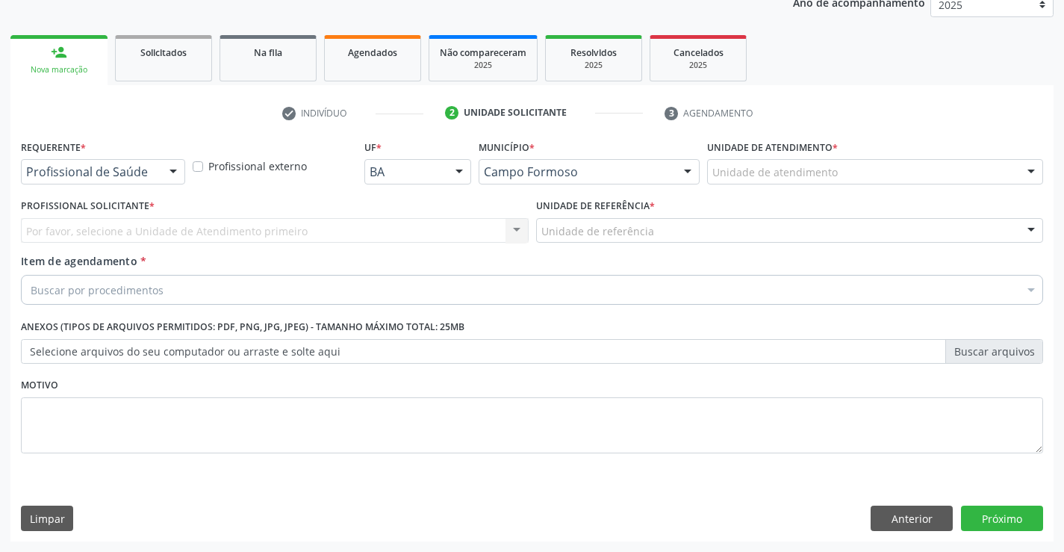
scroll to position [188, 0]
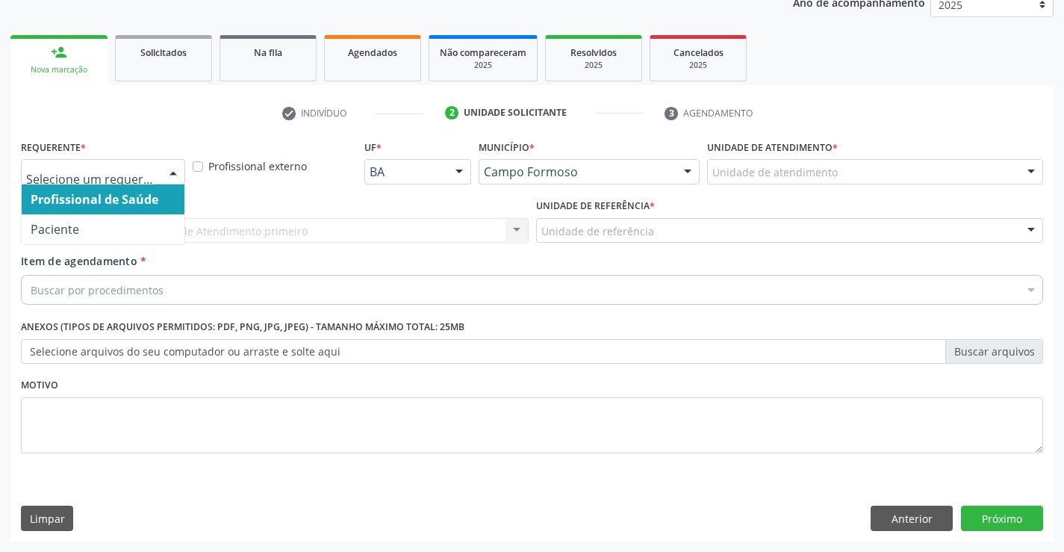
click at [173, 170] on div at bounding box center [173, 172] width 22 height 25
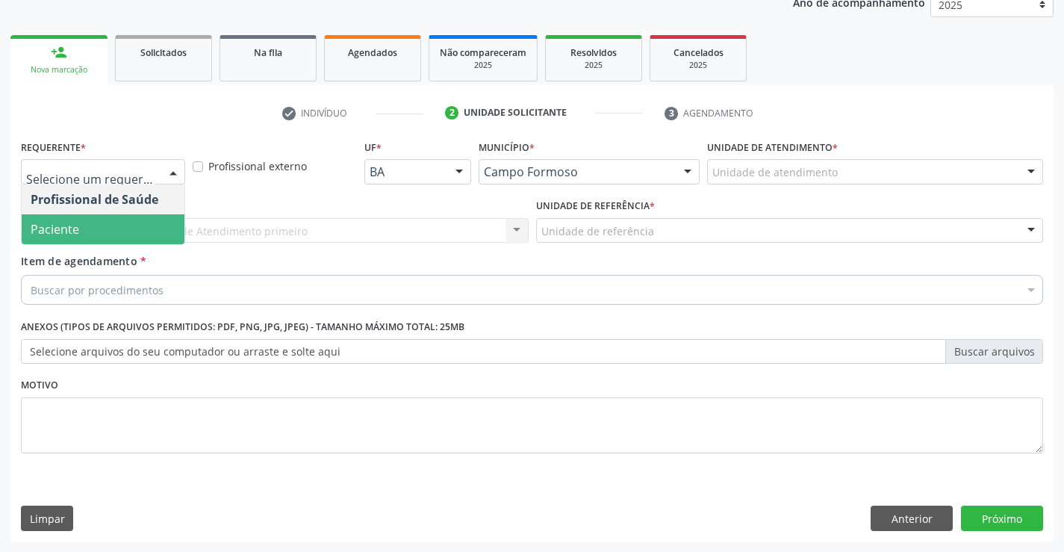
click at [116, 226] on span "Paciente" at bounding box center [103, 229] width 163 height 30
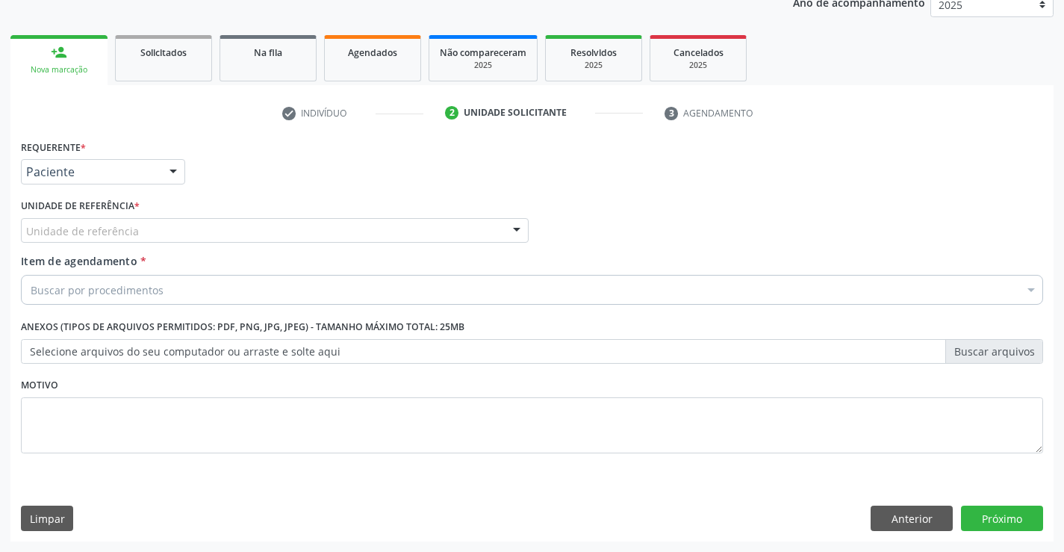
click at [518, 224] on div at bounding box center [517, 231] width 22 height 25
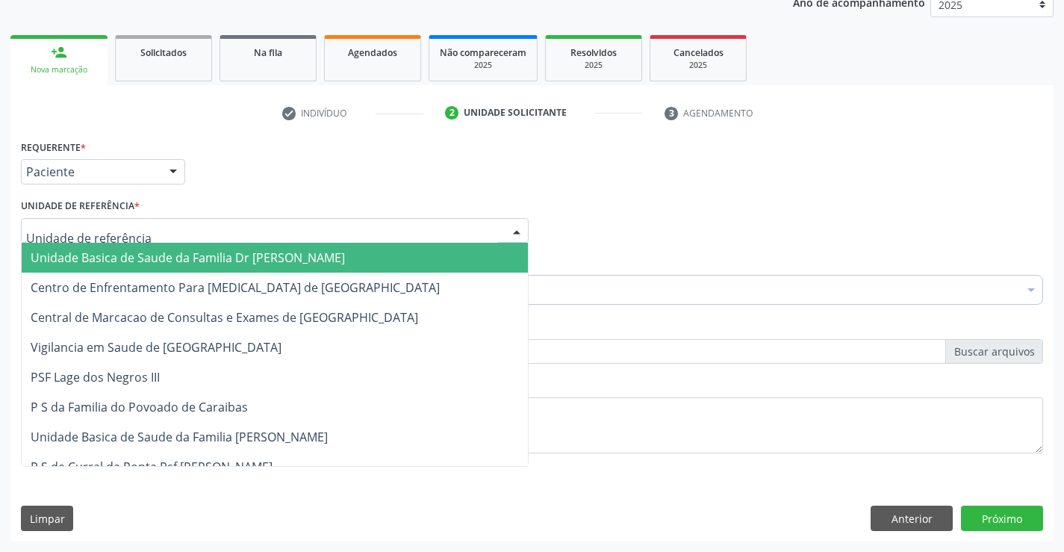
click at [389, 264] on span "Unidade Basica de Saude da Familia Dr [PERSON_NAME]" at bounding box center [275, 258] width 506 height 30
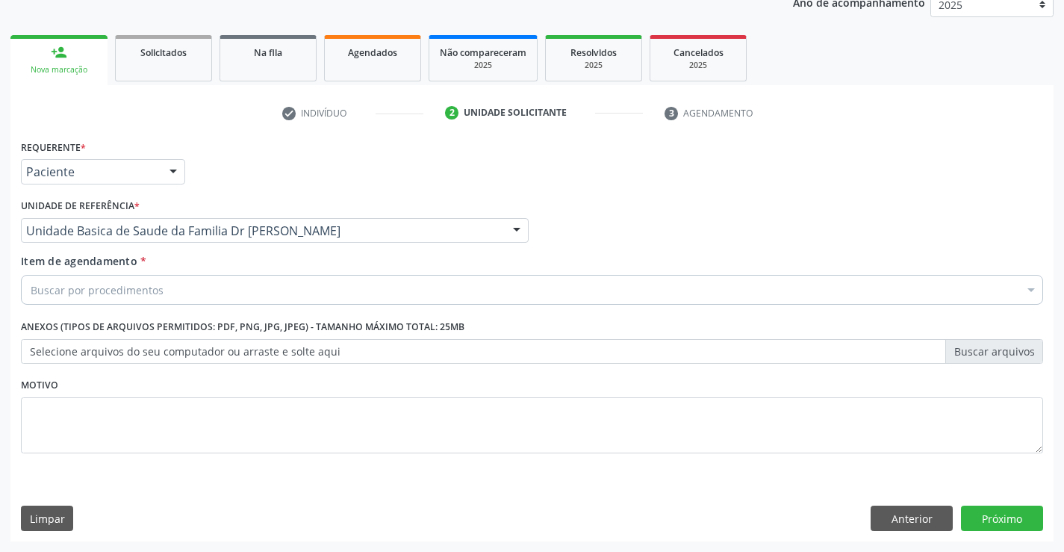
click at [356, 289] on div "Buscar por procedimentos" at bounding box center [532, 290] width 1022 height 30
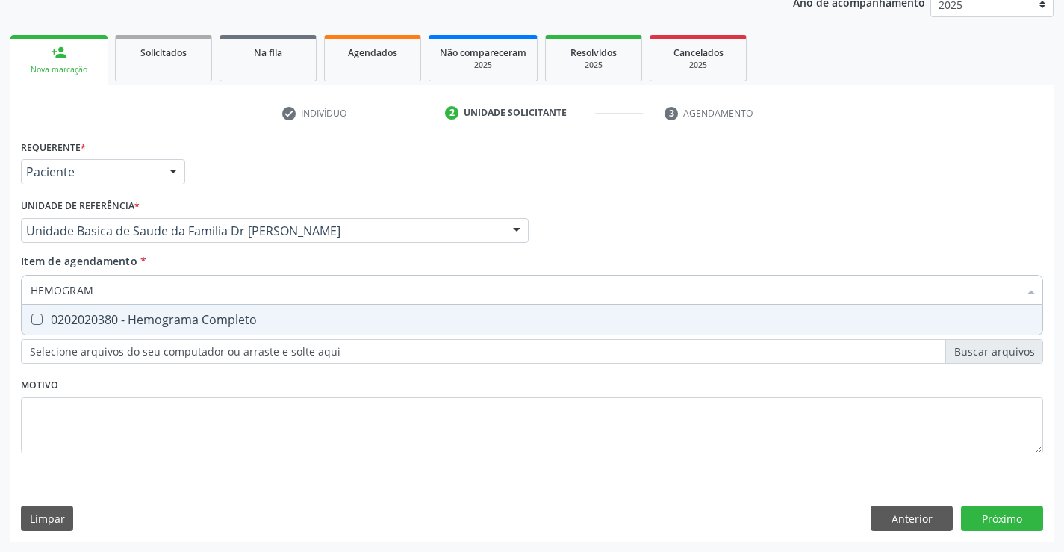
type input "HEMOGRAMA"
click at [271, 326] on span "0202020380 - Hemograma Completo" at bounding box center [532, 320] width 1021 height 30
checkbox Completo "true"
type input "HEMOGRAMA"
click at [220, 413] on div "Requerente * Paciente Profissional de Saúde Paciente Nenhum resultado encontrad…" at bounding box center [532, 305] width 1022 height 338
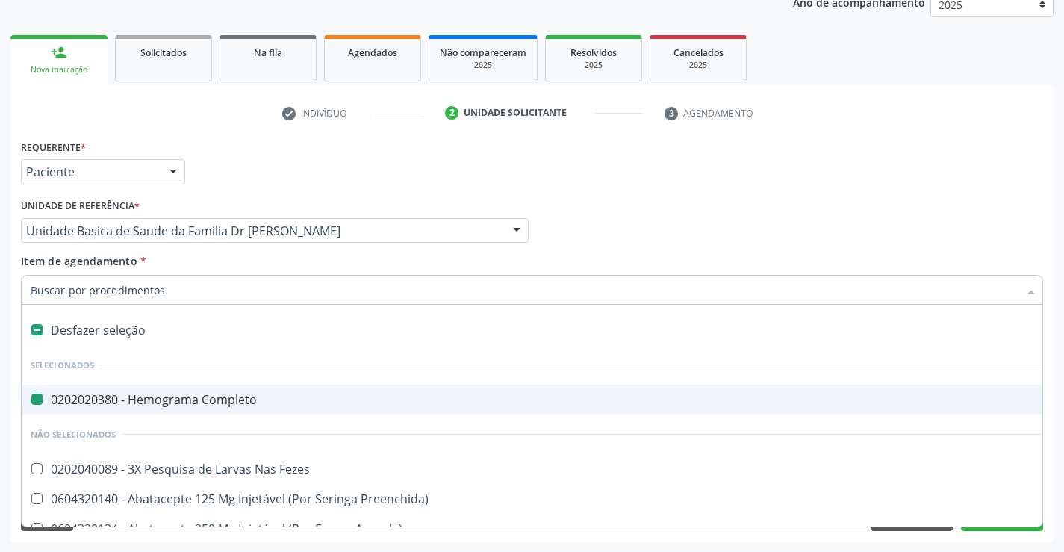
type input "S"
checkbox Completo "false"
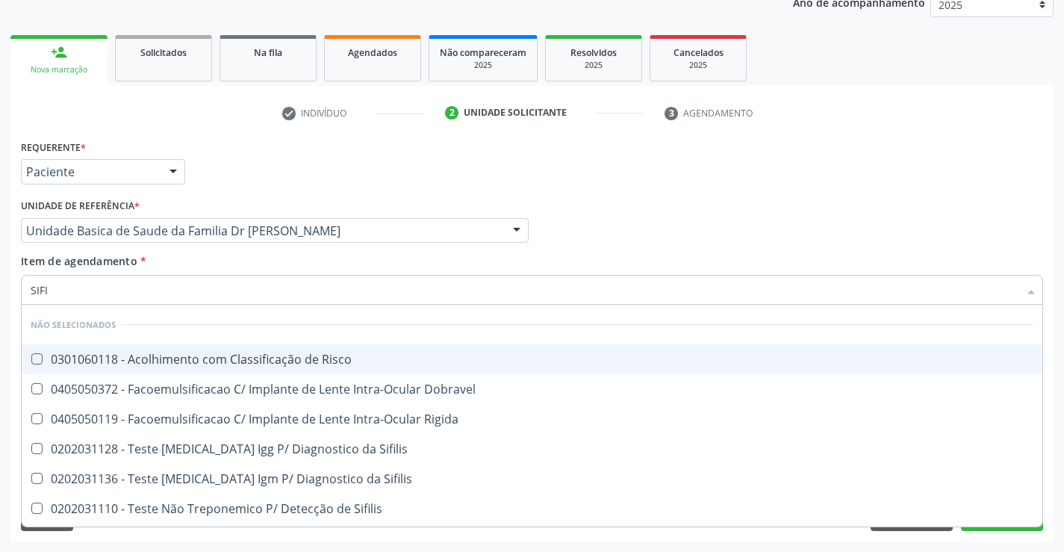
type input "SIFIL"
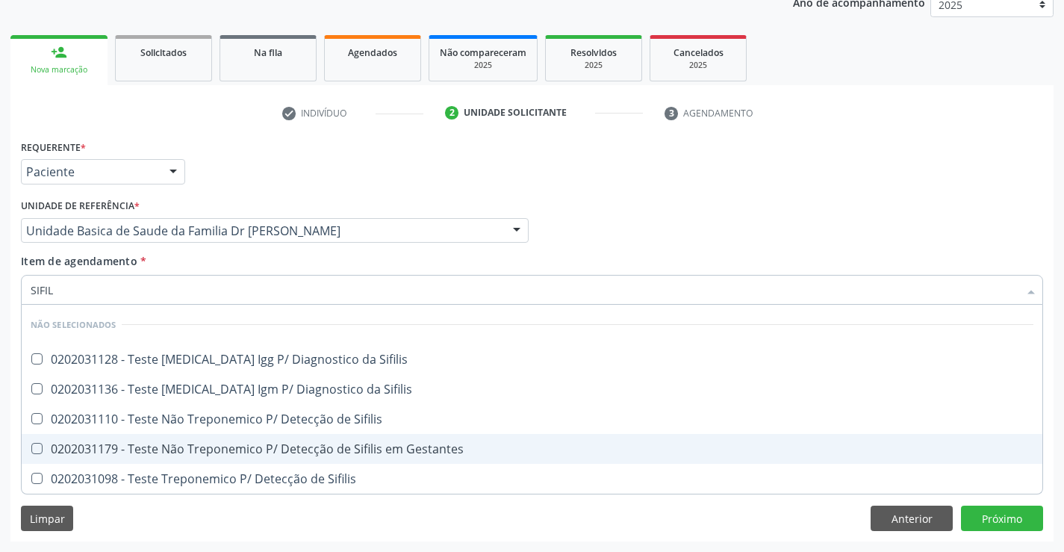
click at [275, 446] on div "0202031179 - Teste Não Treponemico P/ Detecção de Sifilis em Gestantes" at bounding box center [532, 449] width 1003 height 12
checkbox Gestantes "true"
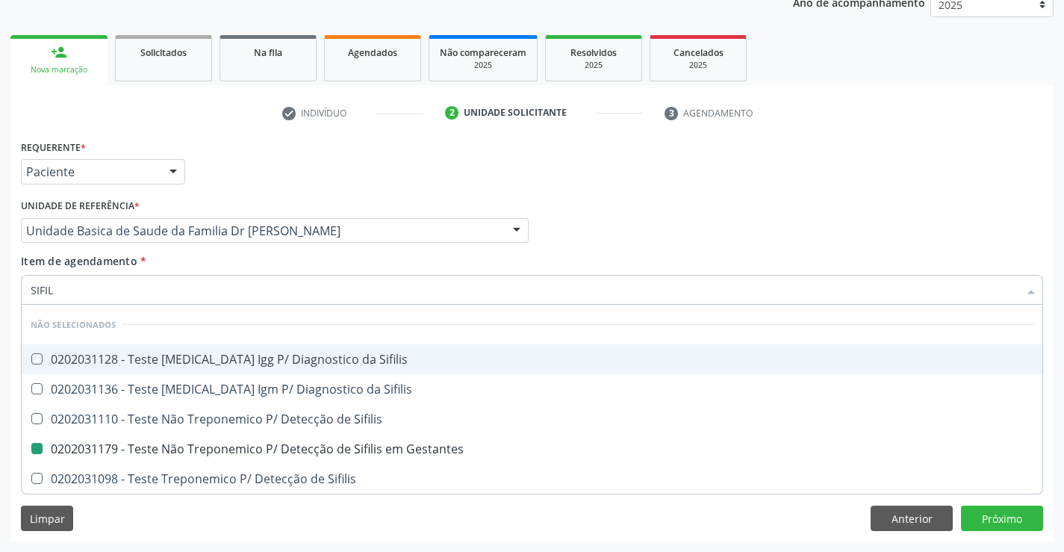
click at [615, 241] on div "Profissional Solicitante Por favor, selecione a Unidade de Atendimento primeiro…" at bounding box center [532, 224] width 1030 height 58
checkbox Sifilis "true"
checkbox Gestantes "false"
checkbox Sifilis "true"
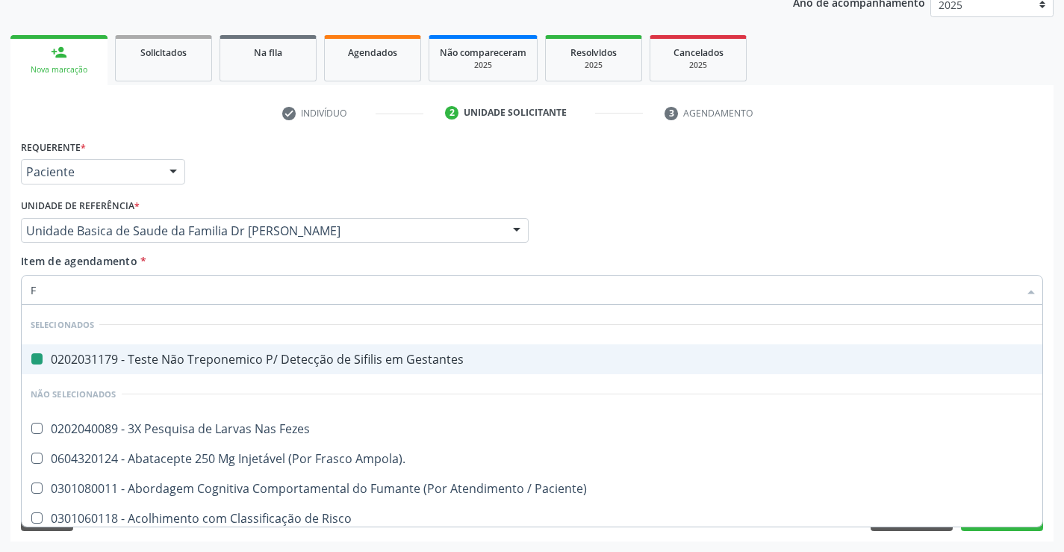
type input "FE"
checkbox Gestantes "false"
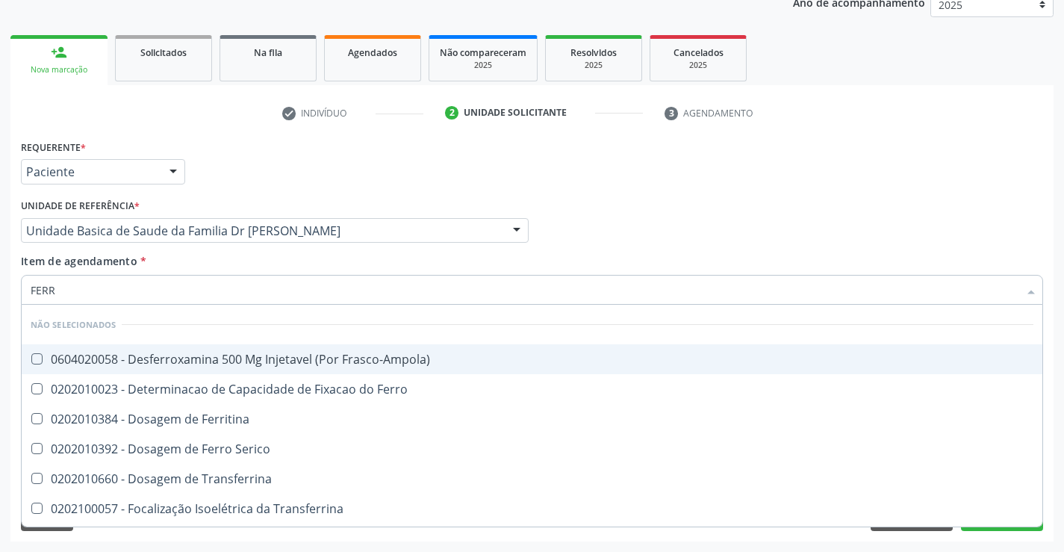
type input "FERRO"
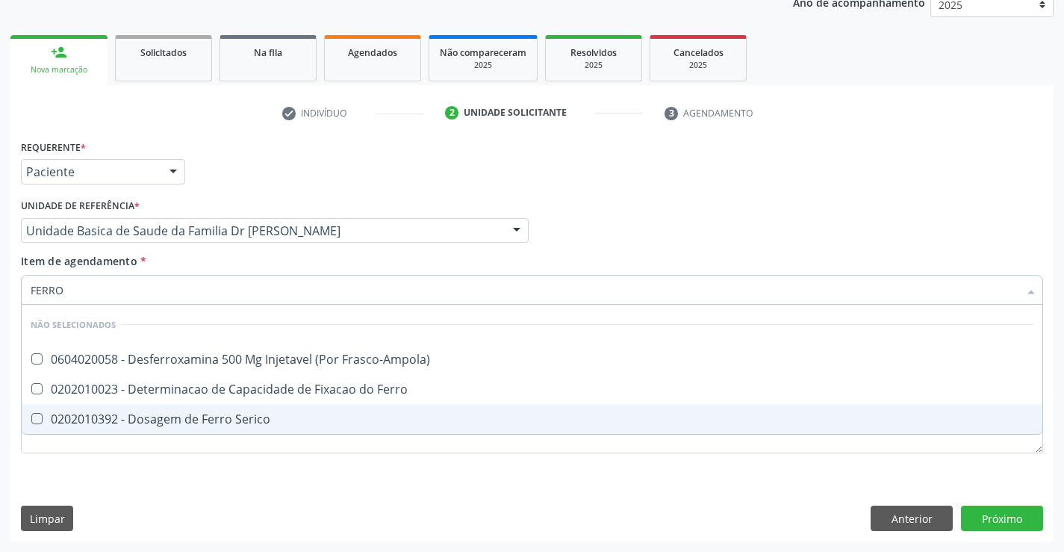
click at [144, 414] on div "0202010392 - Dosagem de Ferro Serico" at bounding box center [532, 419] width 1003 height 12
checkbox Serico "true"
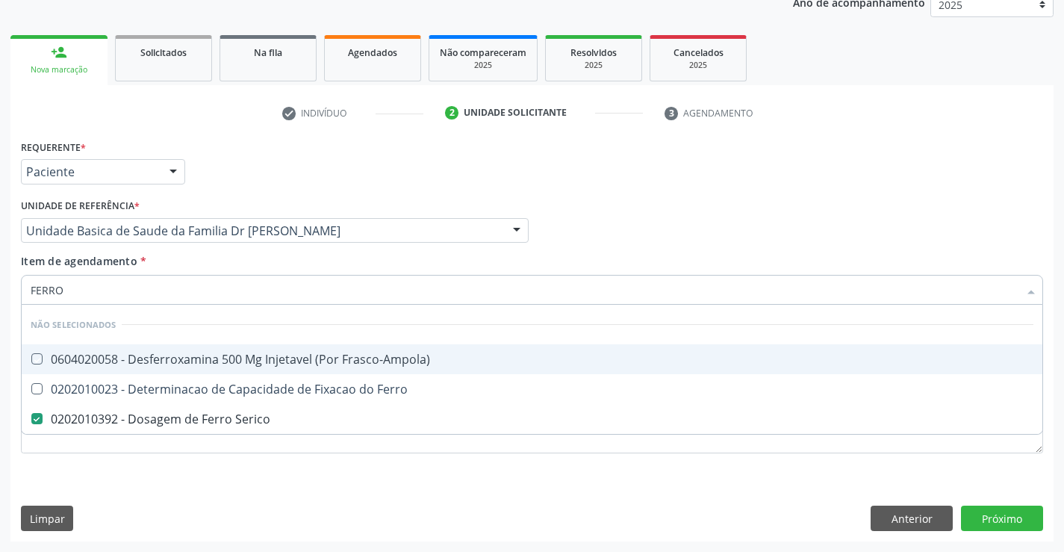
click at [592, 206] on div "Profissional Solicitante Por favor, selecione a Unidade de Atendimento primeiro…" at bounding box center [532, 224] width 1030 height 58
checkbox Frasco-Ampola\) "true"
checkbox Ferro "true"
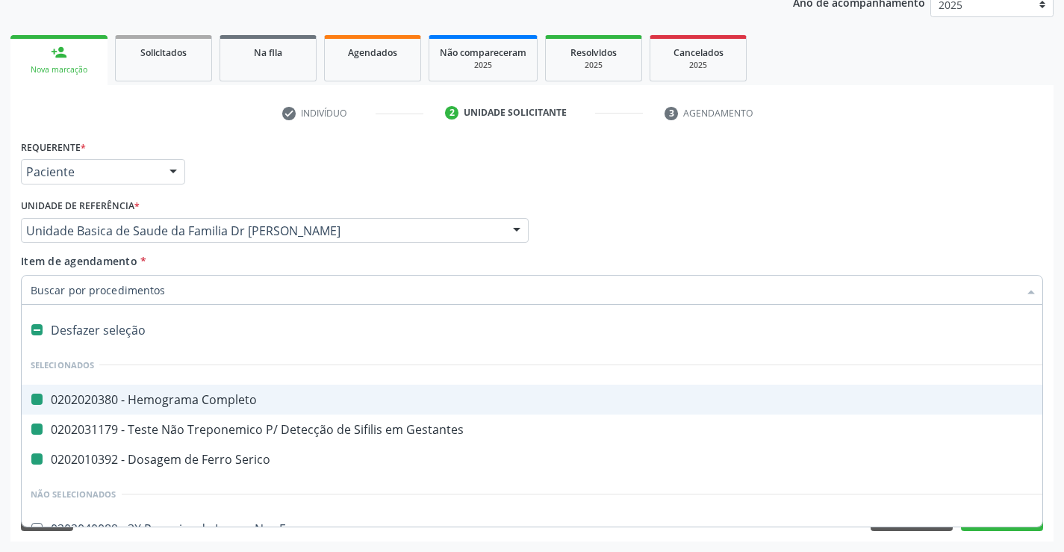
type input "U"
checkbox Completo "false"
checkbox Serico "false"
checkbox Gestantes "false"
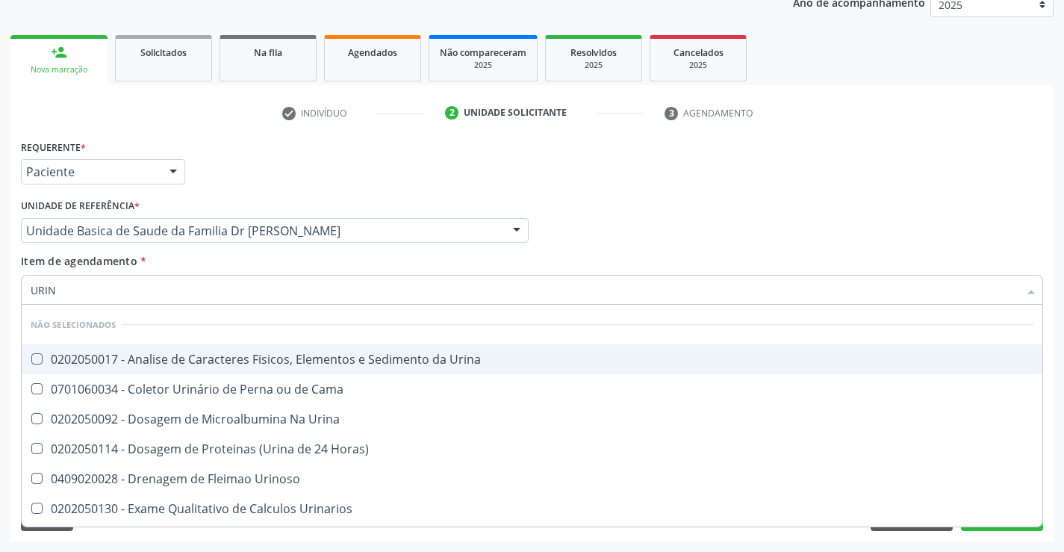
type input "URINA"
click at [217, 353] on div "0202050017 - Analise de Caracteres Fisicos, Elementos e Sedimento da Urina" at bounding box center [532, 359] width 1003 height 12
checkbox Urina "true"
click at [591, 217] on div "Profissional Solicitante Por favor, selecione a Unidade de Atendimento primeiro…" at bounding box center [532, 224] width 1030 height 58
checkbox Horas\) "true"
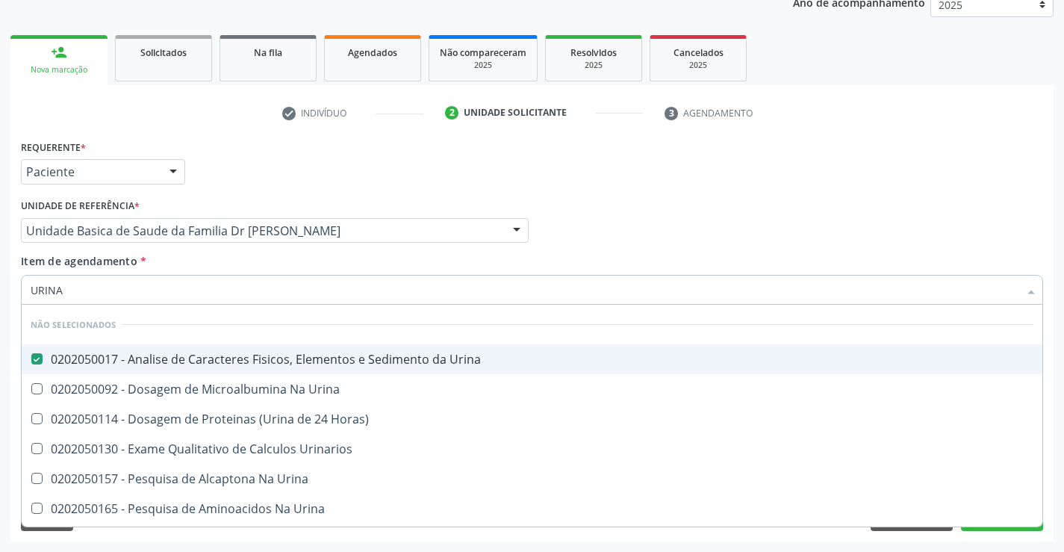
checkbox Urina "true"
checkbox Urinarios "true"
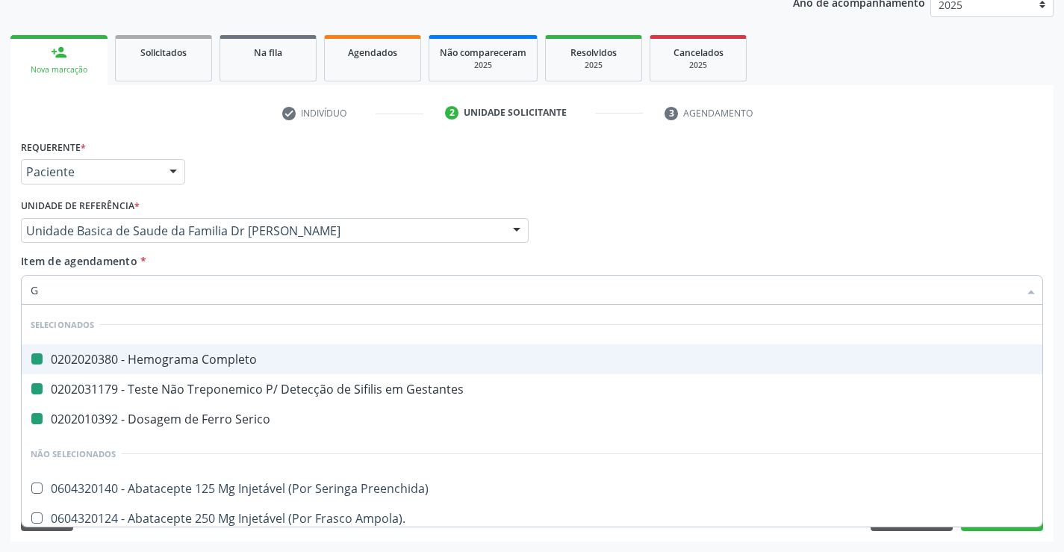
type input "GL"
checkbox Completo "false"
checkbox Serico "false"
checkbox Gestantes "false"
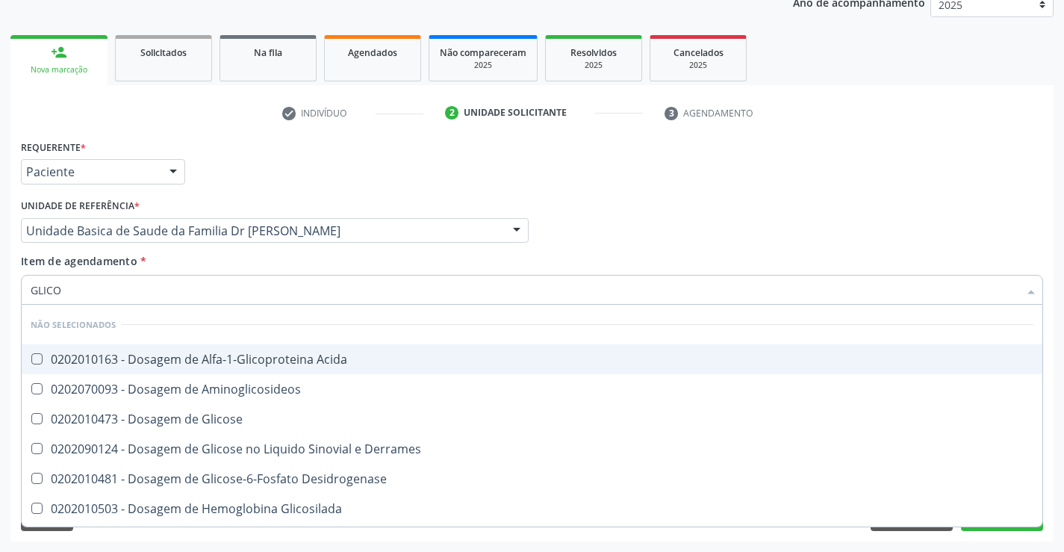
type input "GLICOS"
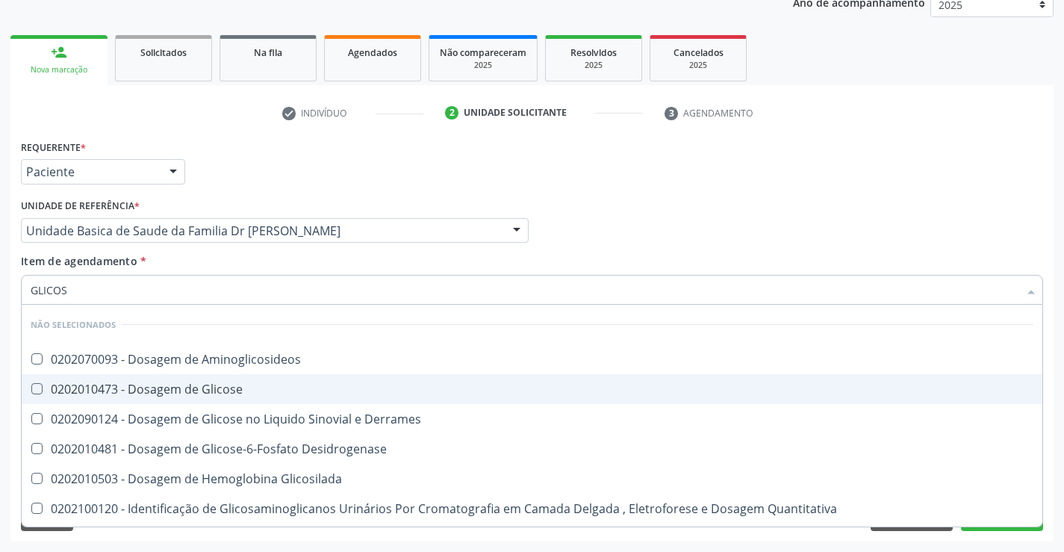
click at [152, 388] on div "0202010473 - Dosagem de Glicose" at bounding box center [532, 389] width 1003 height 12
checkbox Glicose "true"
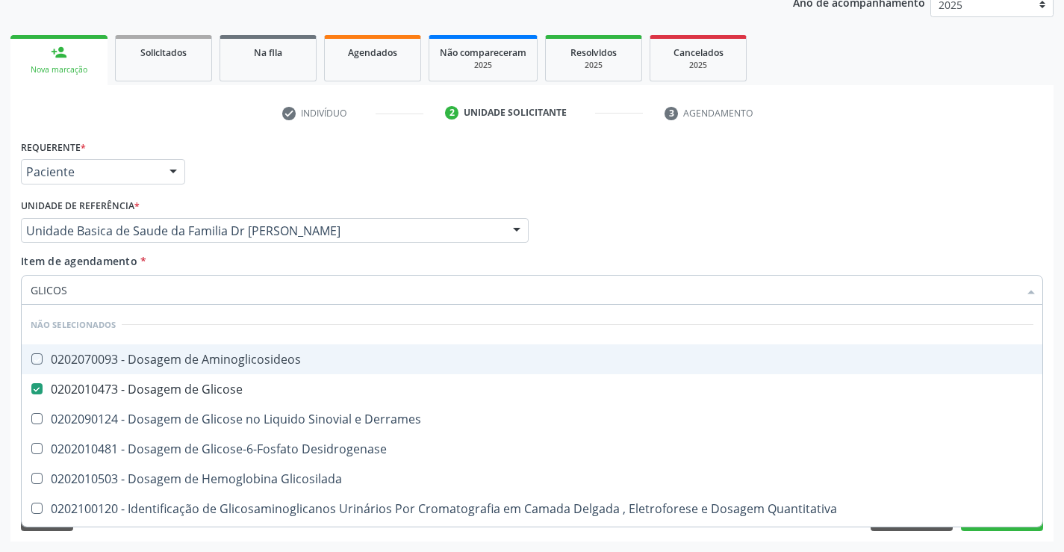
click at [762, 169] on div "Requerente * Paciente Profissional de Saúde Paciente Nenhum resultado encontrad…" at bounding box center [532, 165] width 1030 height 58
checkbox Aminoglicosideos "true"
checkbox Derrames "true"
checkbox Glicosilada "true"
checkbox Desidrogenase "true"
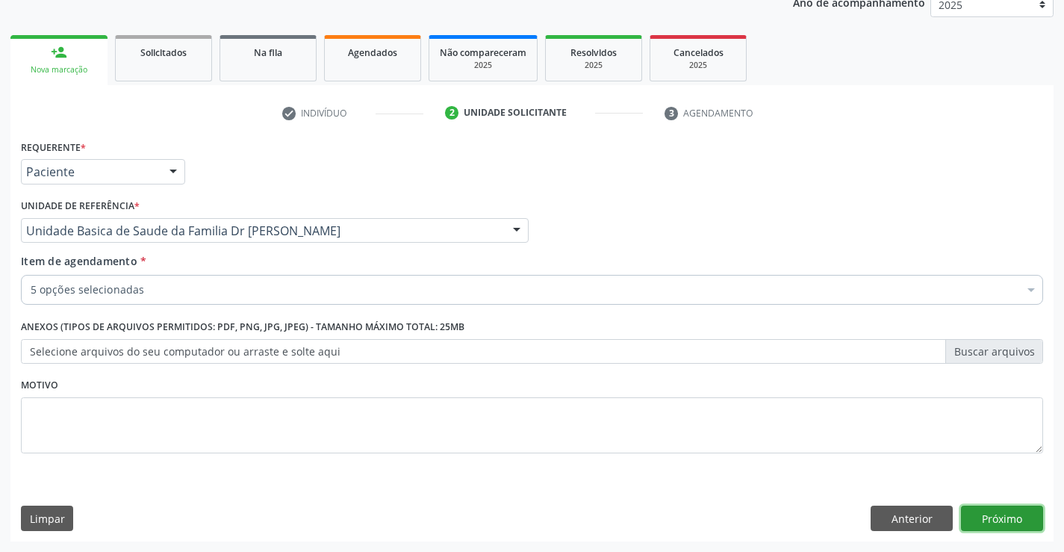
click at [990, 511] on button "Próximo" at bounding box center [1002, 518] width 82 height 25
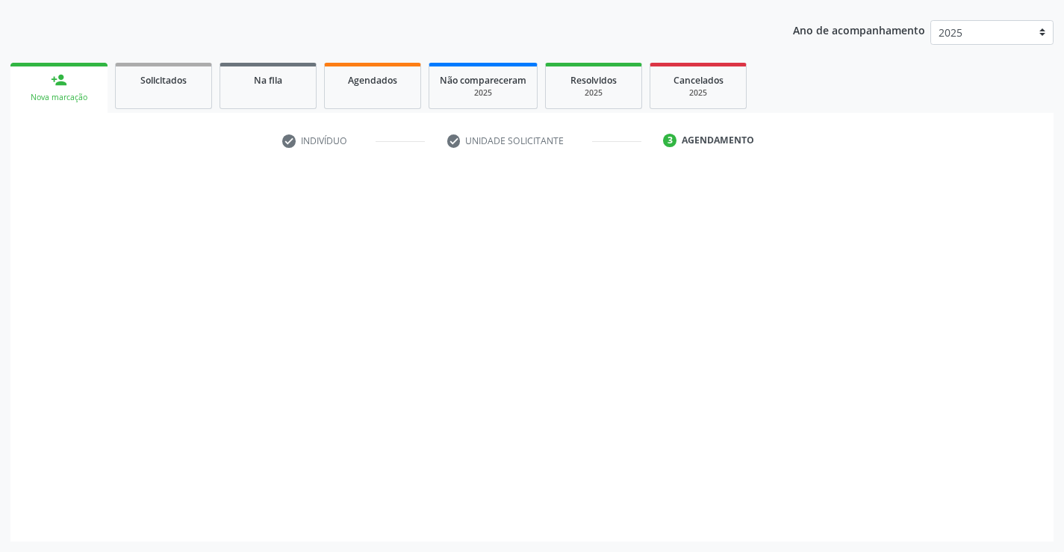
scroll to position [161, 0]
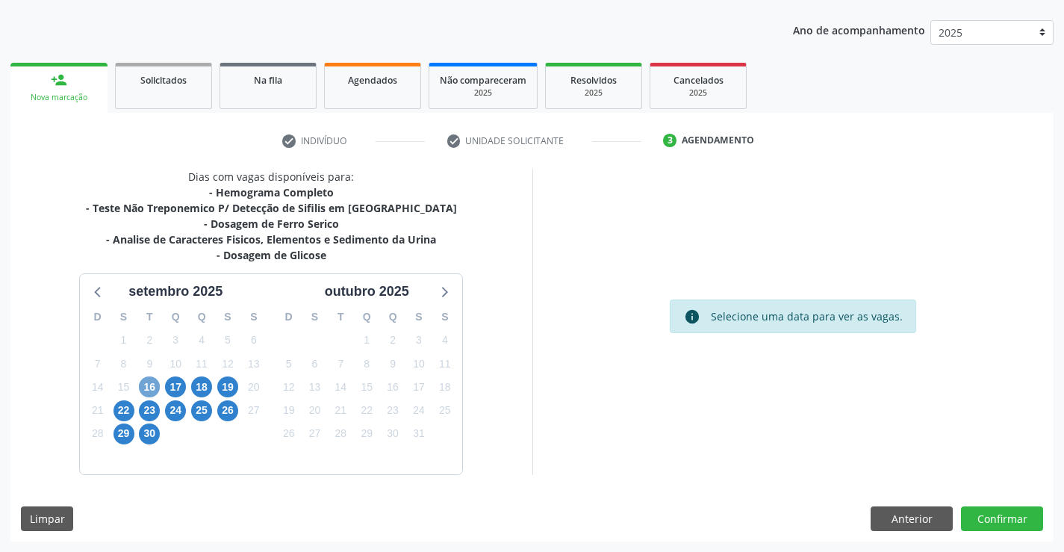
click at [152, 394] on span "16" at bounding box center [149, 386] width 21 height 21
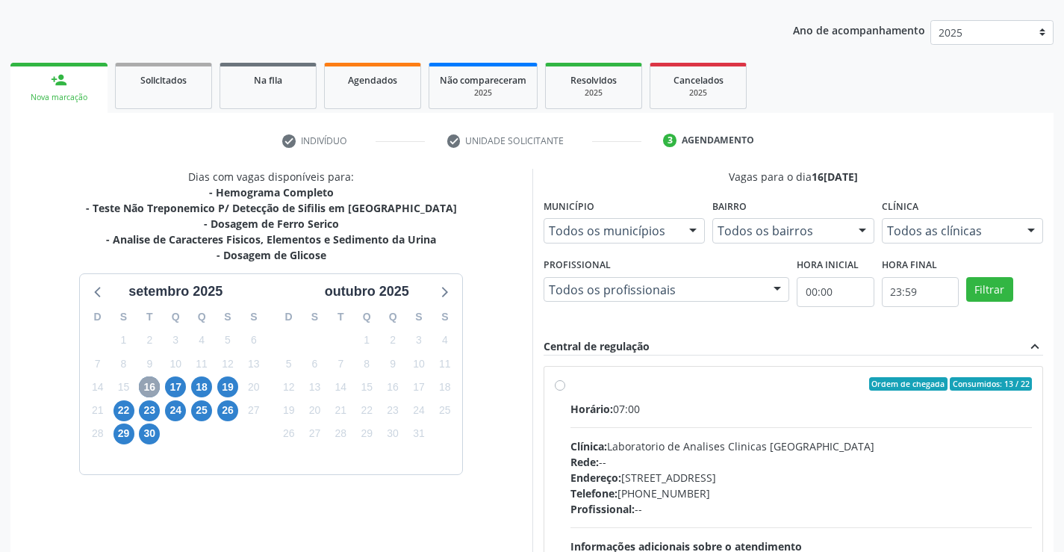
scroll to position [314, 0]
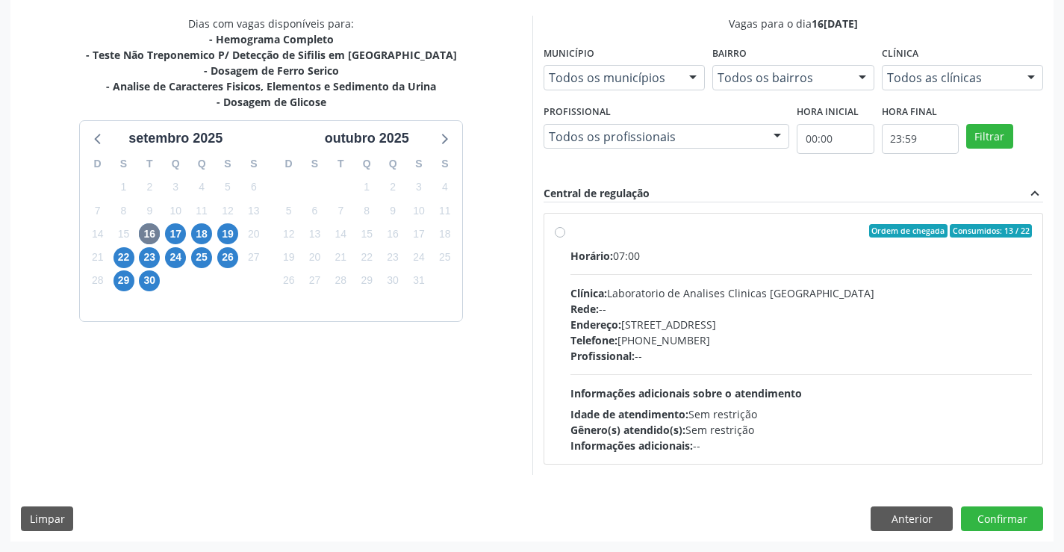
click at [570, 233] on label "Ordem de chegada Consumidos: 13 / 22 Horário: 07:00 Clínica: Laboratorio de Ana…" at bounding box center [801, 338] width 462 height 229
click at [560, 233] on input "Ordem de chegada Consumidos: 13 / 22 Horário: 07:00 Clínica: Laboratorio de Ana…" at bounding box center [560, 230] width 10 height 13
radio input "true"
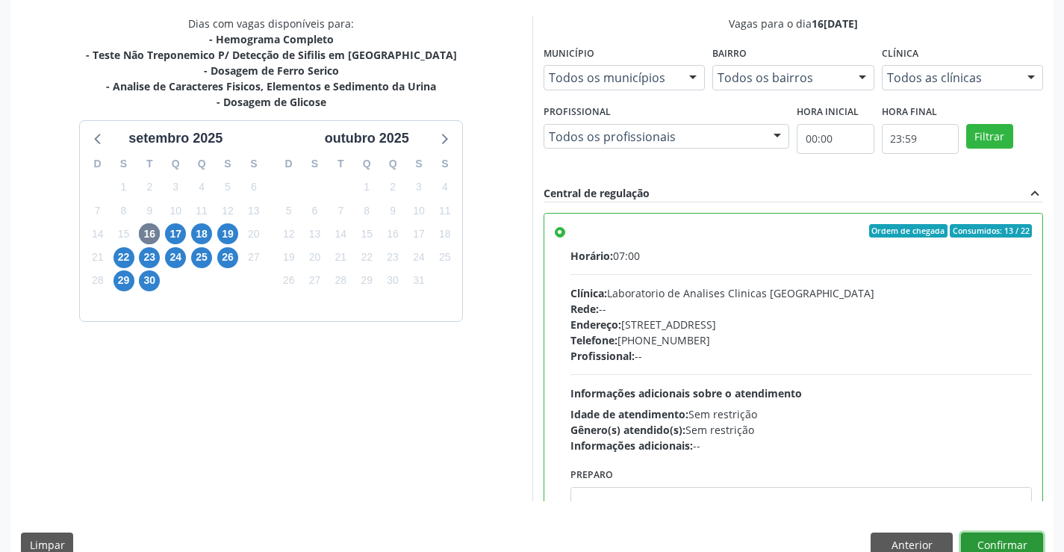
click at [1011, 543] on button "Confirmar" at bounding box center [1002, 544] width 82 height 25
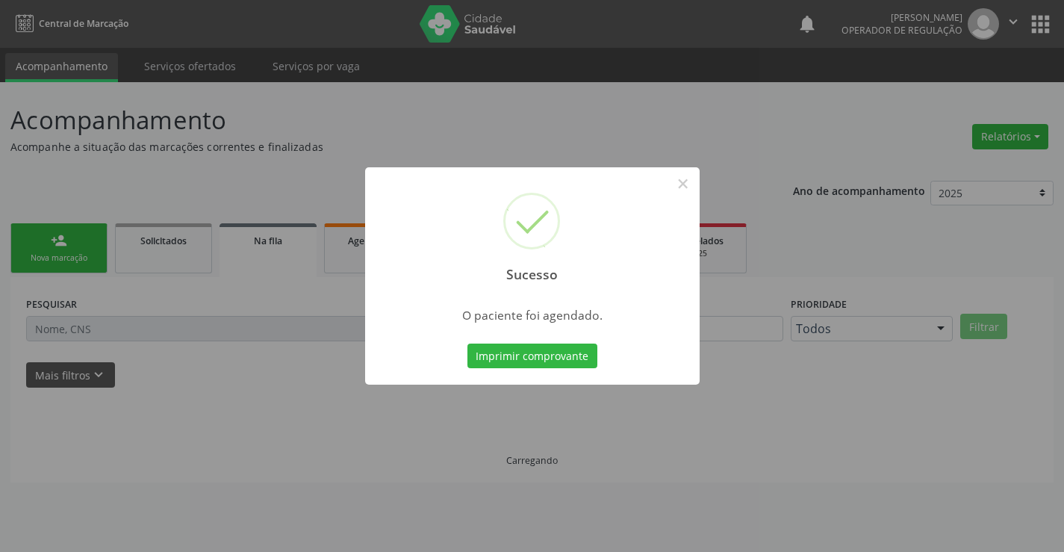
scroll to position [0, 0]
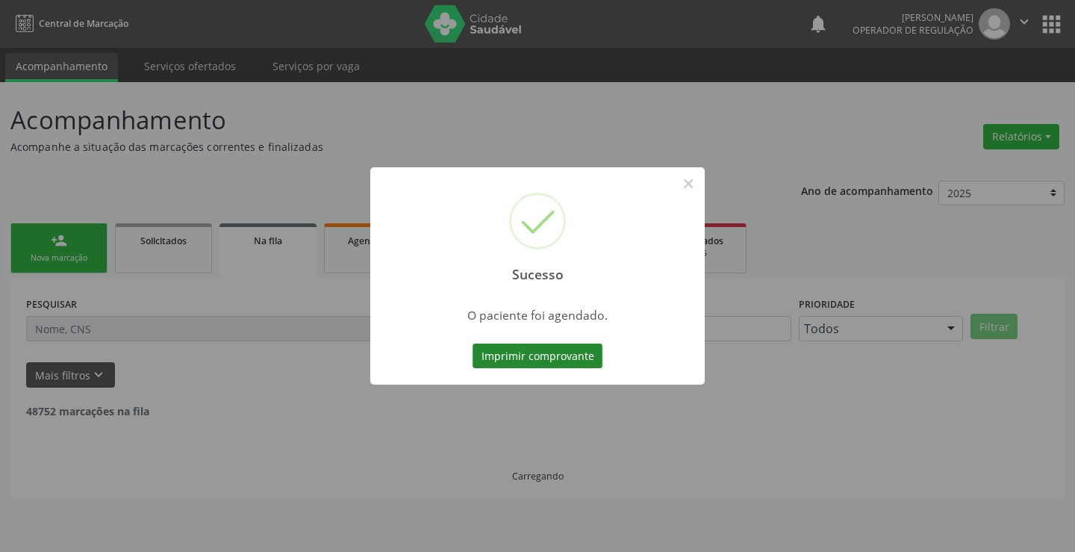
click at [559, 364] on button "Imprimir comprovante" at bounding box center [538, 355] width 130 height 25
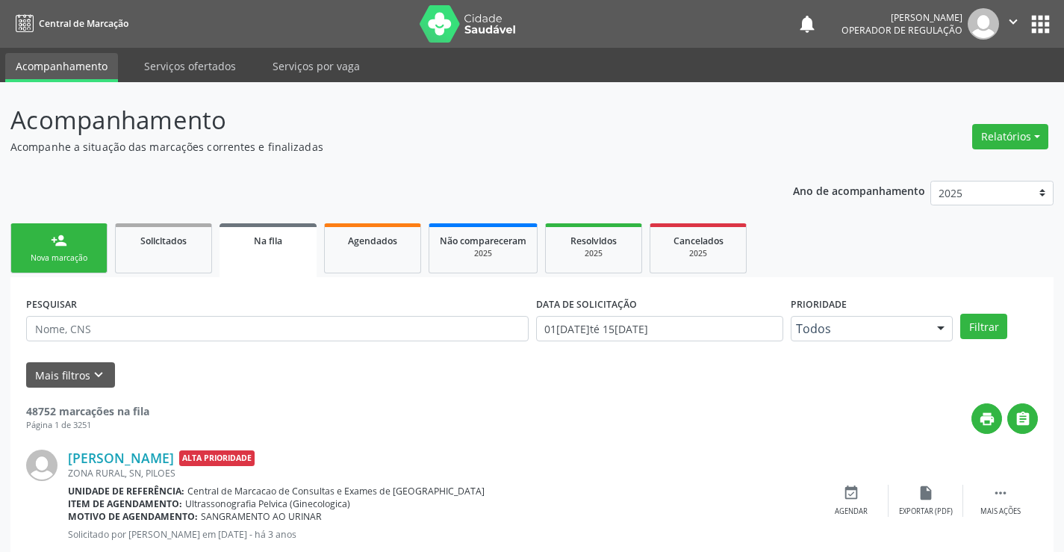
click at [65, 247] on div "person_add" at bounding box center [59, 240] width 16 height 16
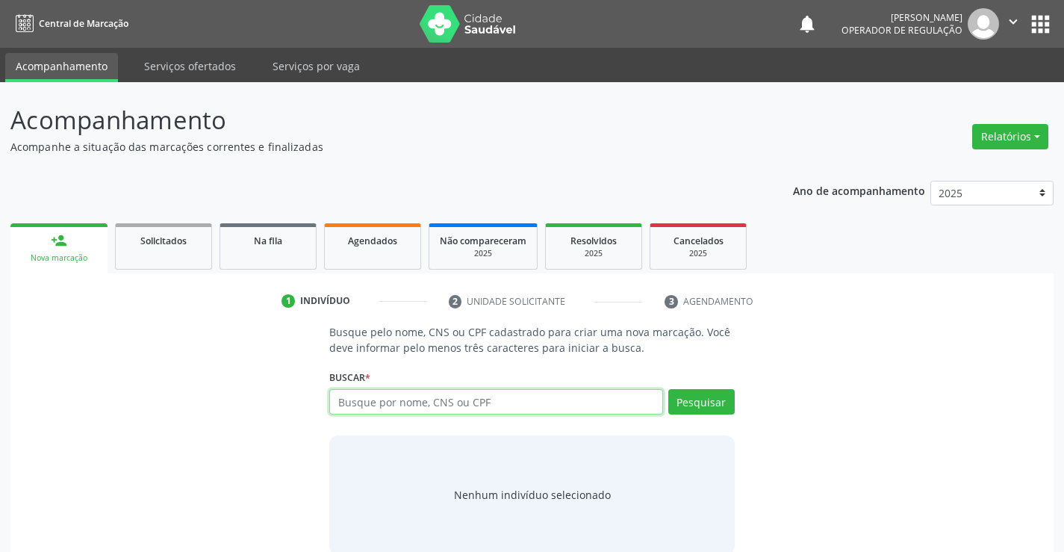
click at [483, 405] on input "text" at bounding box center [495, 401] width 333 height 25
type input "701805229175570"
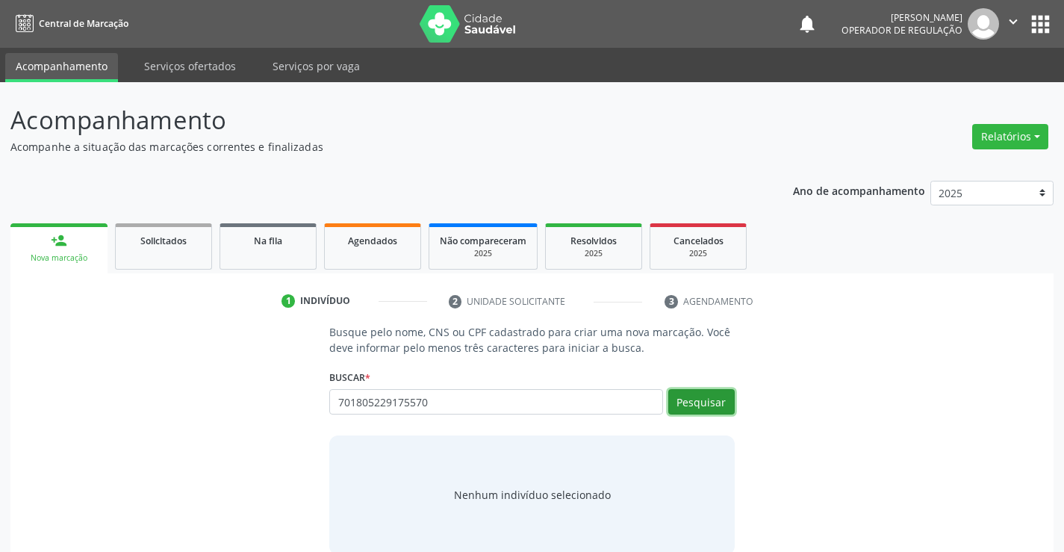
click at [709, 404] on button "Pesquisar" at bounding box center [701, 401] width 66 height 25
type input "701805229175570"
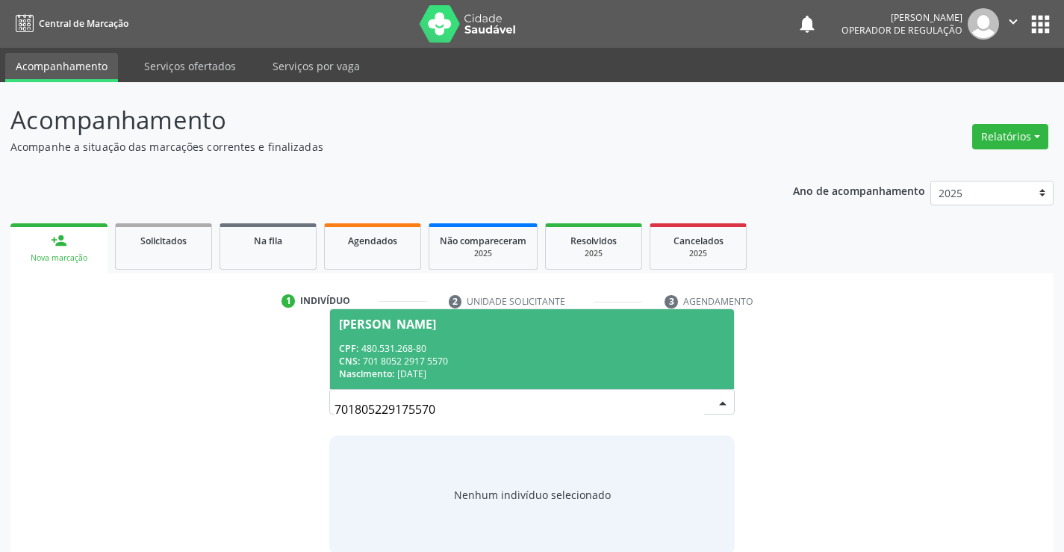
click at [446, 348] on div "CPF: 480.531.268-80" at bounding box center [531, 348] width 385 height 13
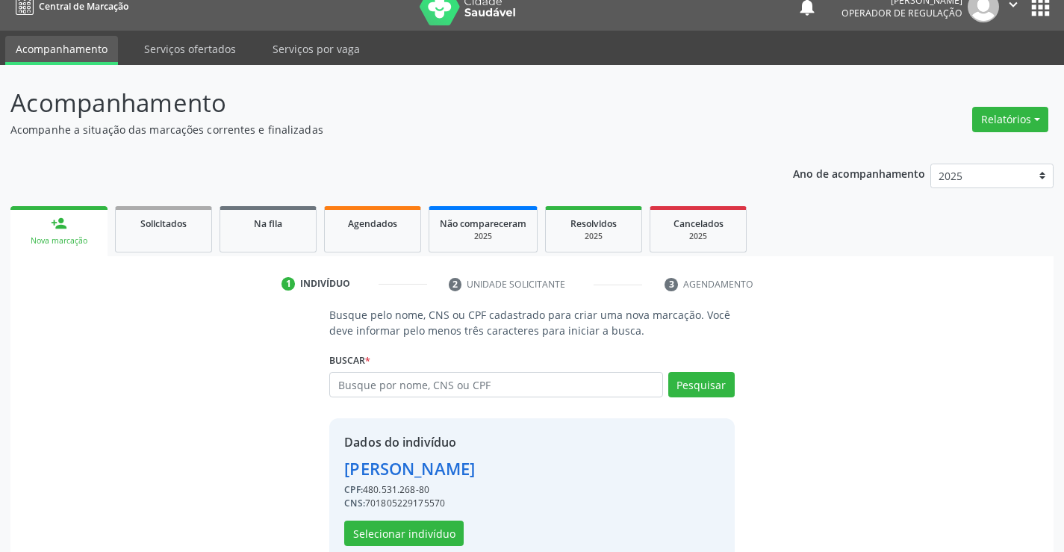
scroll to position [47, 0]
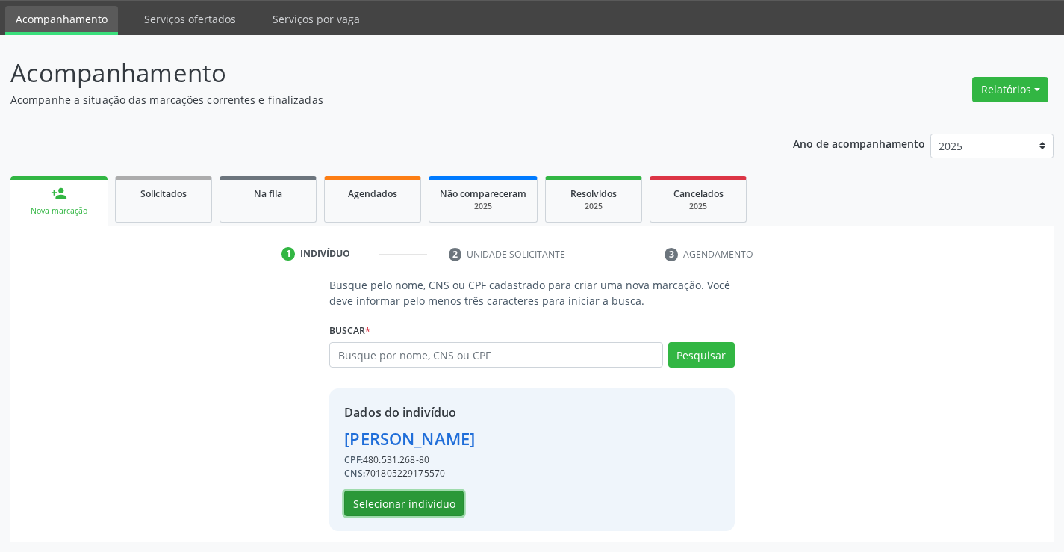
click at [398, 505] on button "Selecionar indivíduo" at bounding box center [403, 503] width 119 height 25
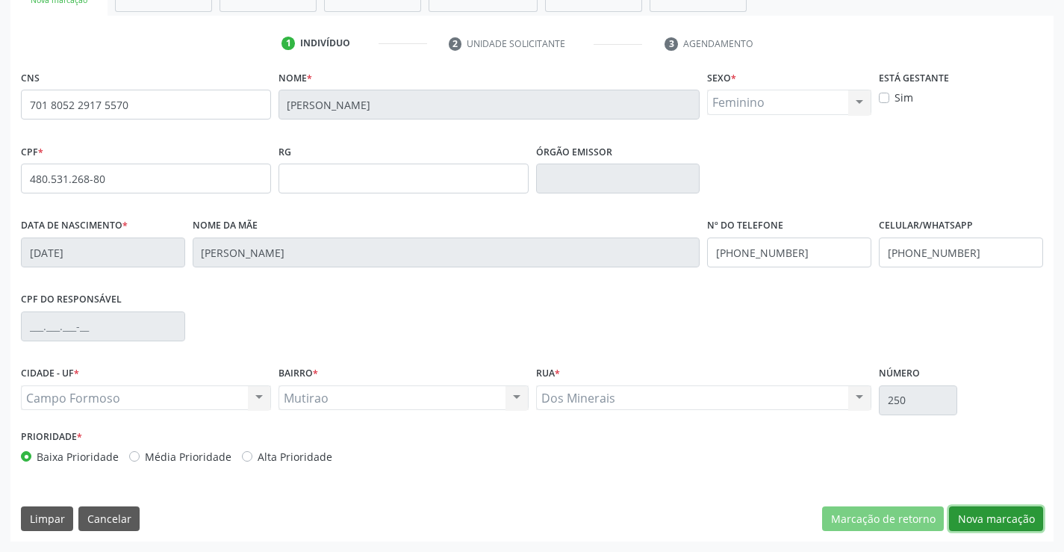
click at [960, 515] on button "Nova marcação" at bounding box center [996, 518] width 94 height 25
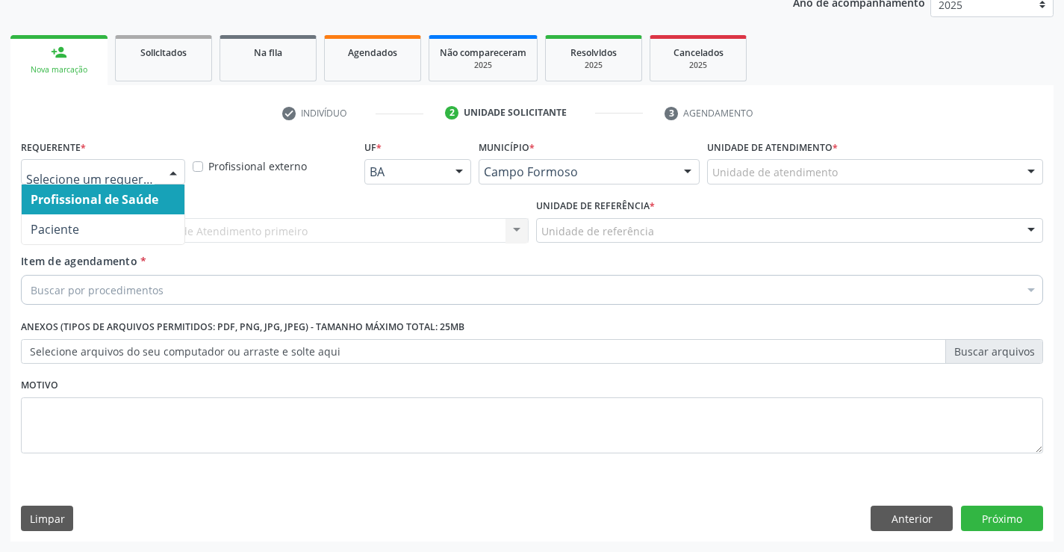
click at [167, 170] on div at bounding box center [173, 172] width 22 height 25
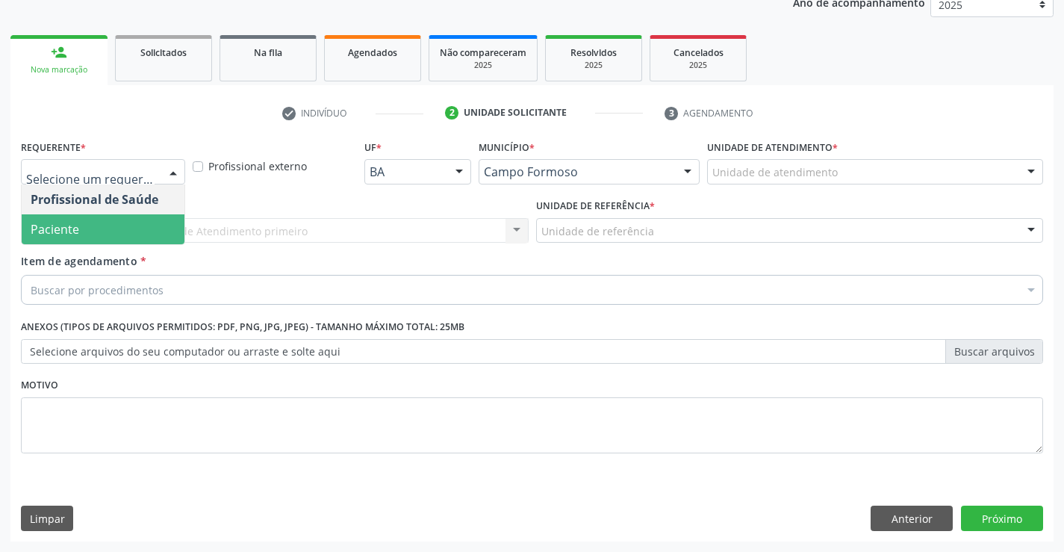
click at [134, 222] on span "Paciente" at bounding box center [103, 229] width 163 height 30
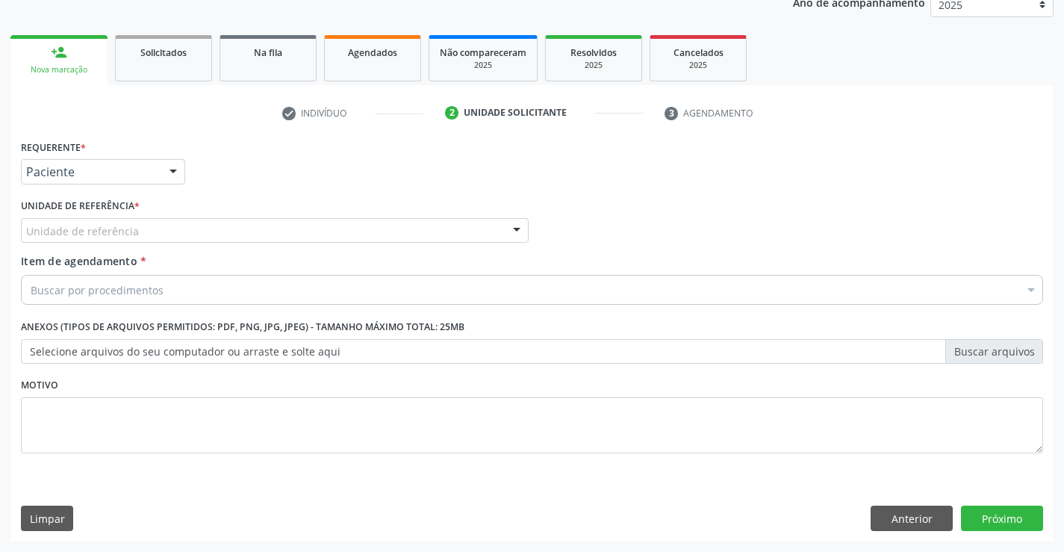
click at [511, 238] on div at bounding box center [517, 231] width 22 height 25
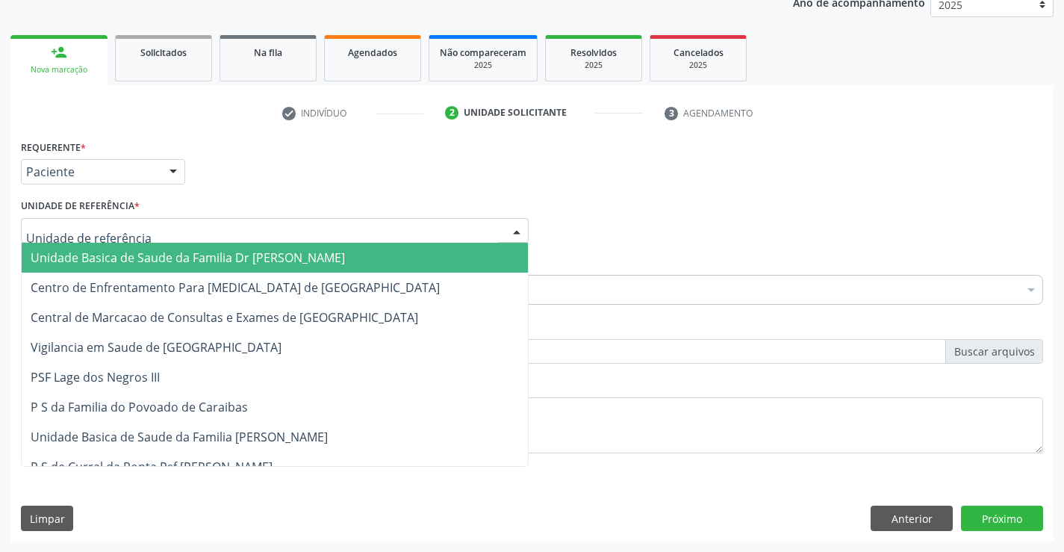
click at [487, 251] on span "Unidade Basica de Saude da Familia Dr [PERSON_NAME]" at bounding box center [275, 258] width 506 height 30
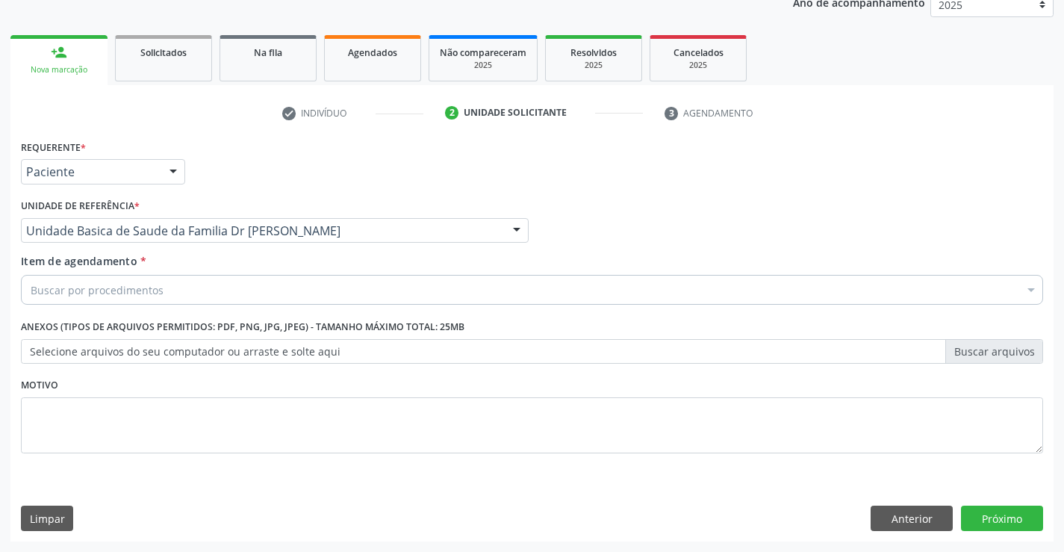
click at [426, 289] on div "Buscar por procedimentos" at bounding box center [532, 290] width 1022 height 30
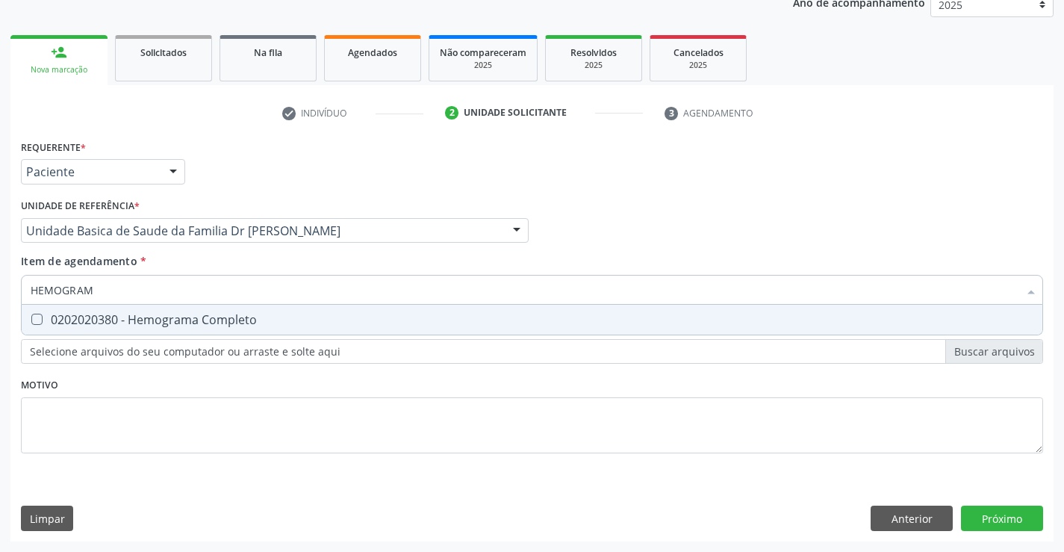
type input "HEMOGRAMA"
click at [208, 323] on div "0202020380 - Hemograma Completo" at bounding box center [532, 320] width 1003 height 12
checkbox Completo "true"
type input "HEMOGRAMA"
click at [194, 406] on div "Requerente * Paciente Profissional de Saúde Paciente Nenhum resultado encontrad…" at bounding box center [532, 305] width 1022 height 338
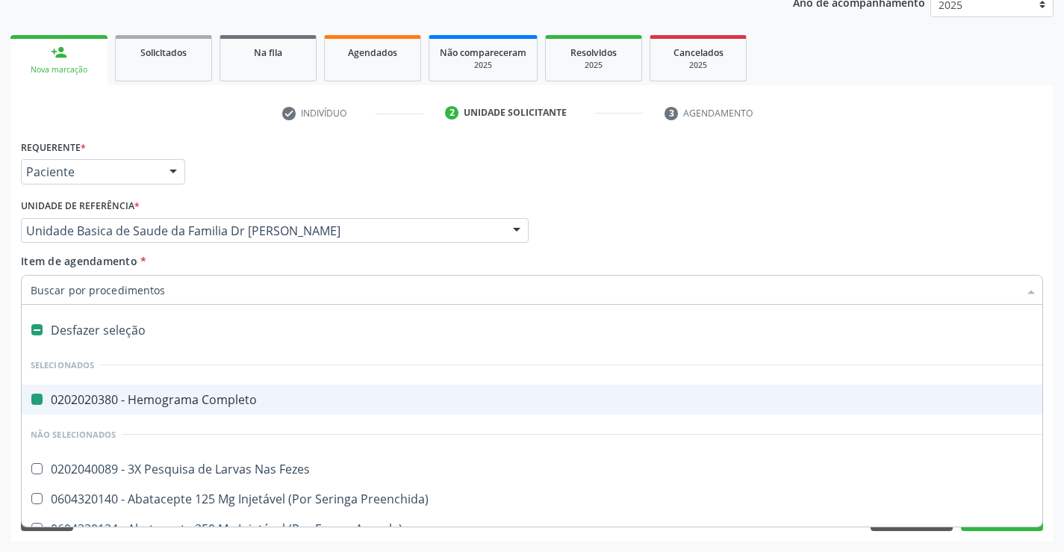
type input "U"
checkbox Completo "false"
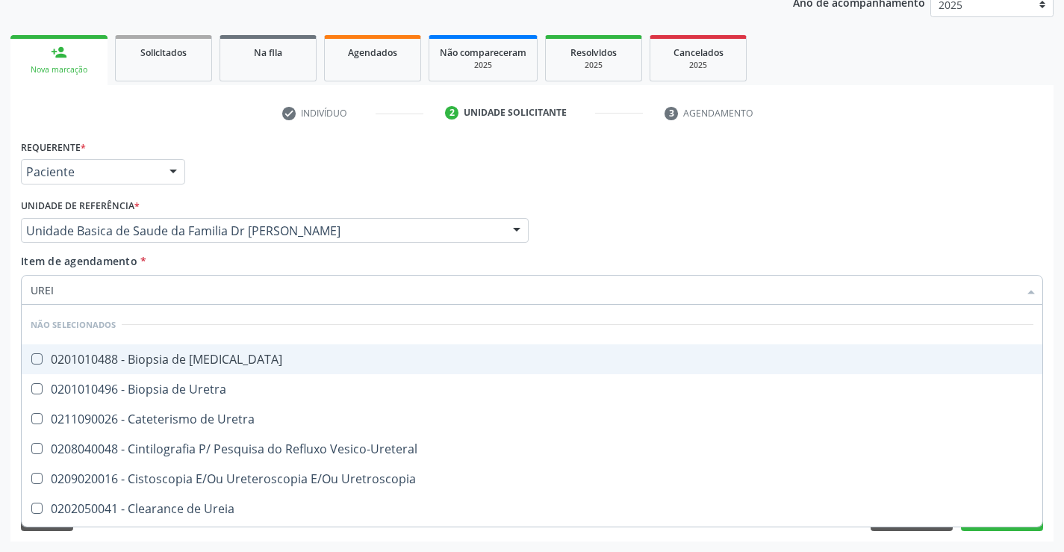
type input "UREIA"
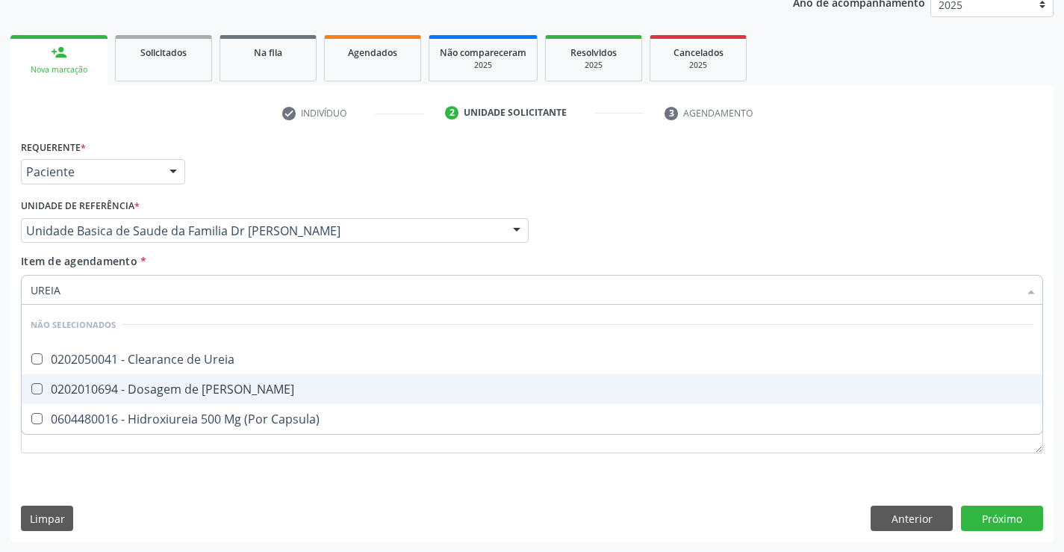
click at [202, 395] on div "0202010694 - Dosagem de [PERSON_NAME]" at bounding box center [532, 389] width 1003 height 12
checkbox Ureia "true"
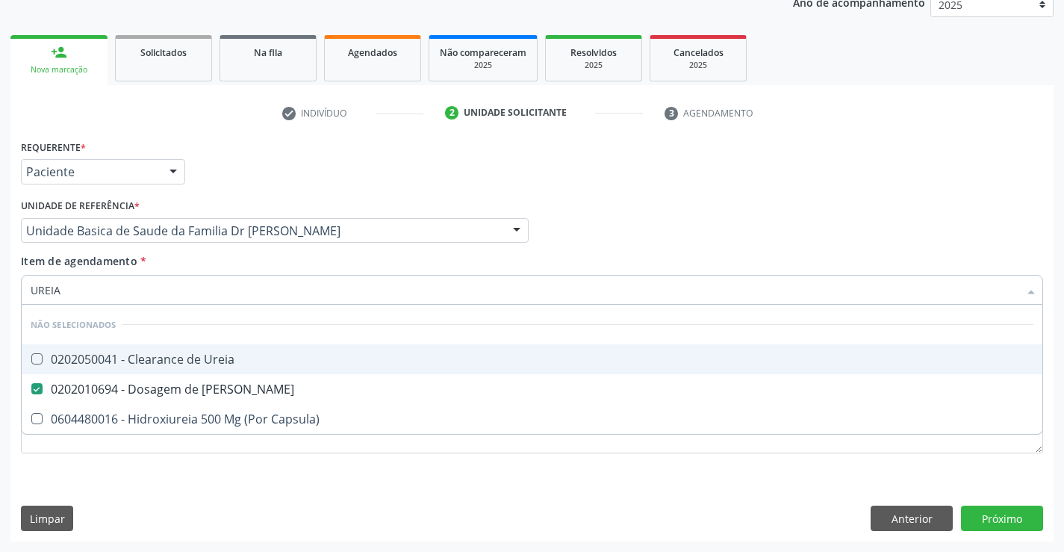
type input "UREIA"
click at [642, 234] on div "Profissional Solicitante Por favor, selecione a Unidade de Atendimento primeiro…" at bounding box center [532, 224] width 1030 height 58
checkbox Ureia "true"
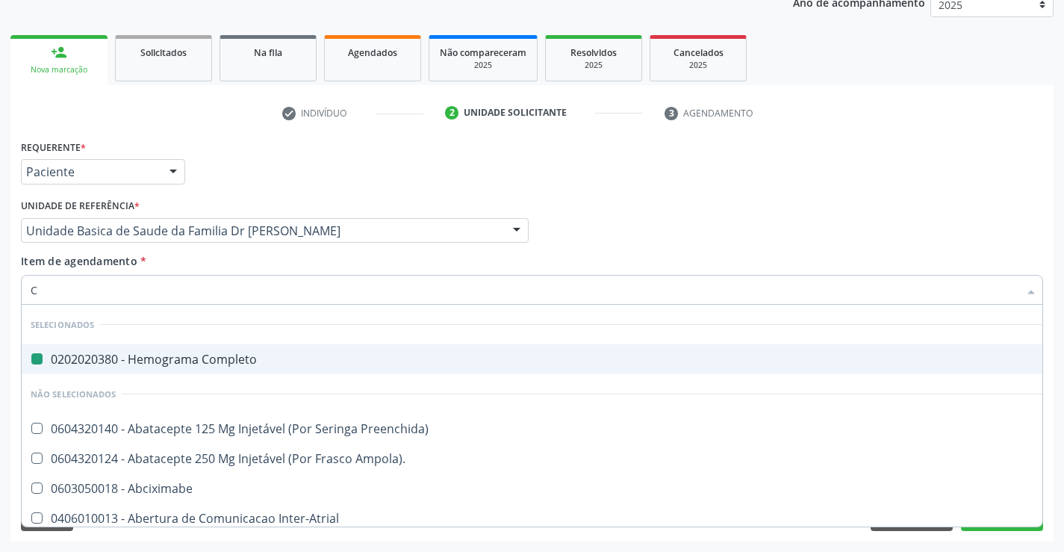
type input "CR"
checkbox Completo "false"
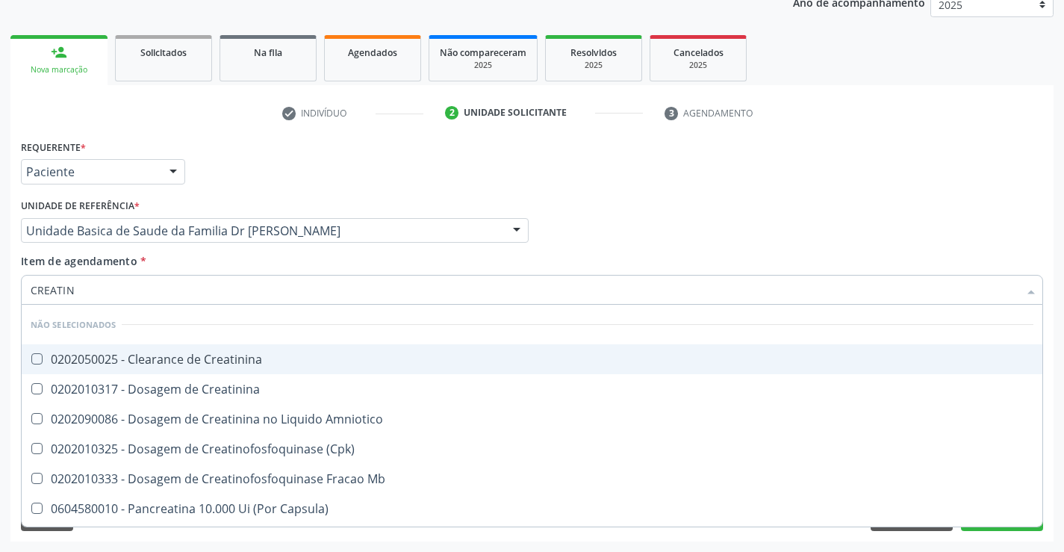
type input "CREATINI"
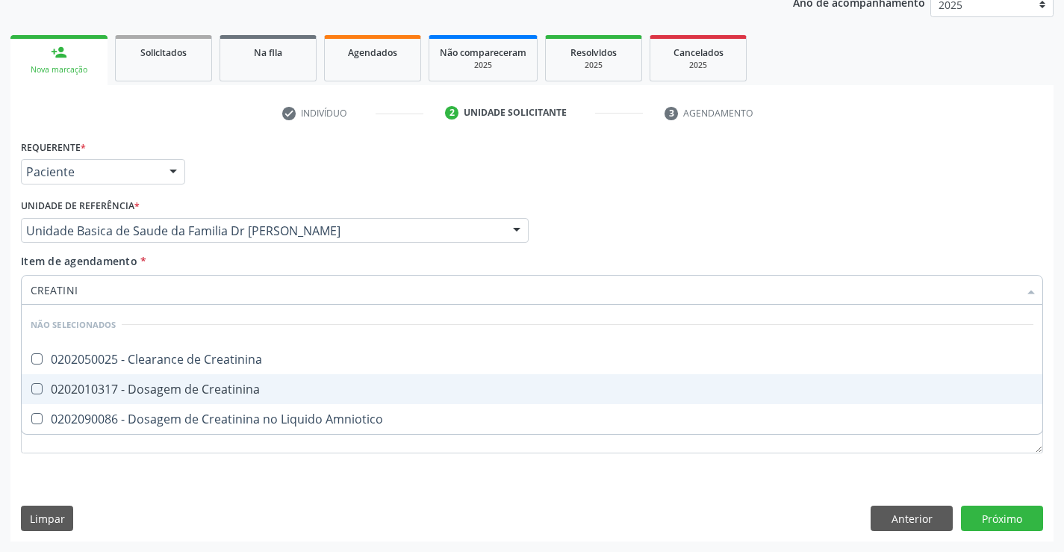
click at [223, 391] on div "0202010317 - Dosagem de Creatinina" at bounding box center [532, 389] width 1003 height 12
checkbox Creatinina "true"
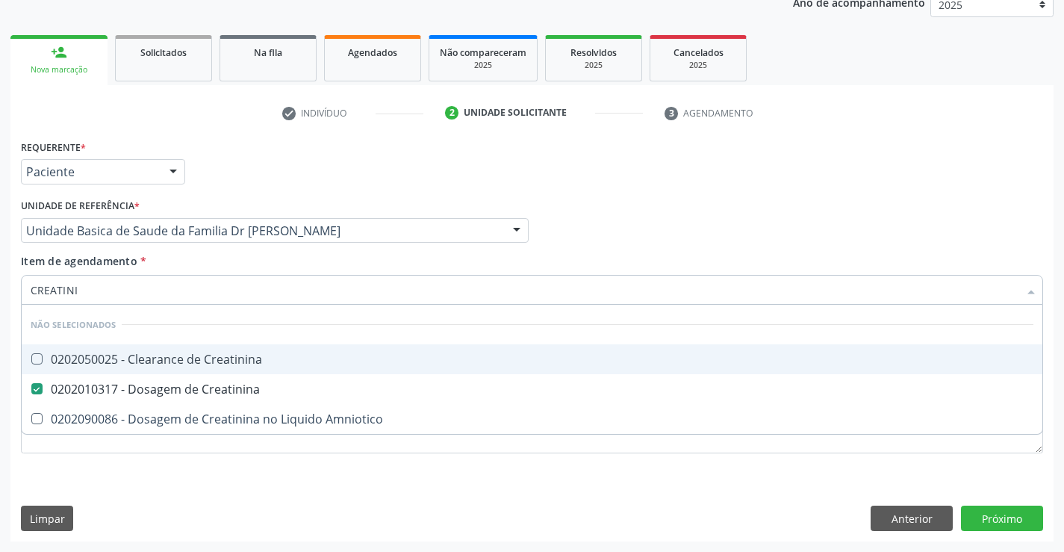
type input "CREATINI"
click at [608, 246] on div "Profissional Solicitante Por favor, selecione a Unidade de Atendimento primeiro…" at bounding box center [532, 224] width 1030 height 58
checkbox Creatinina "true"
checkbox Amniotico "true"
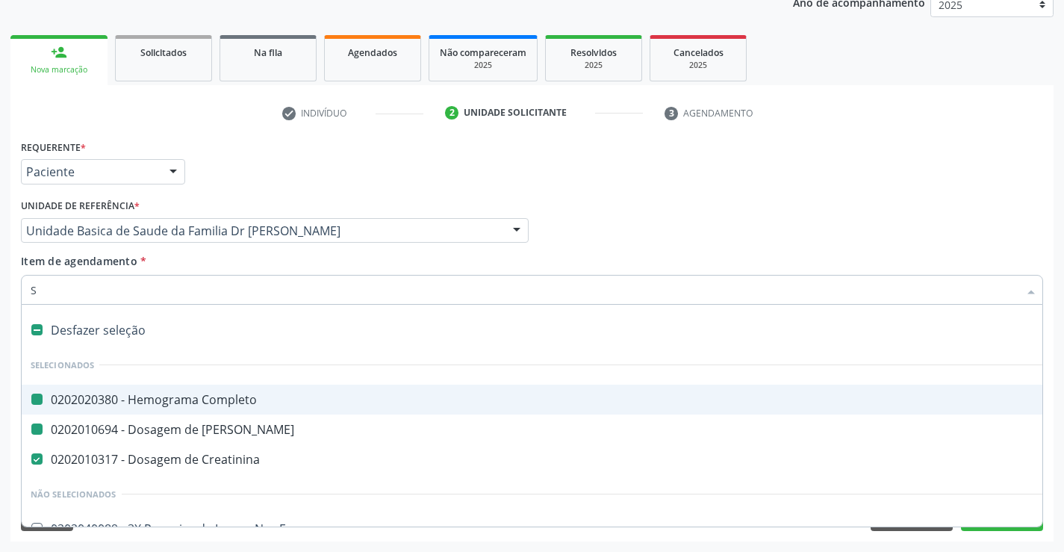
type input "SO"
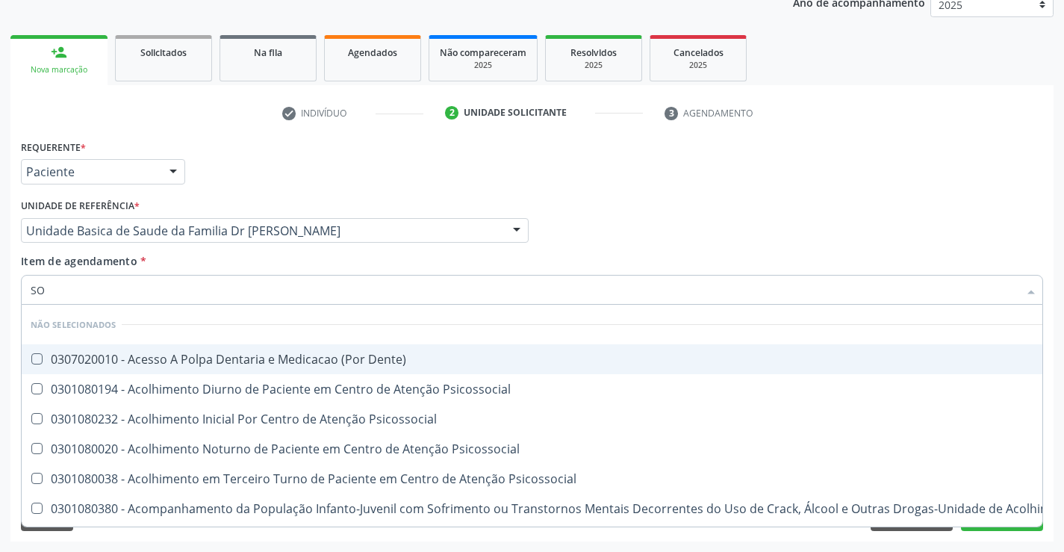
checkbox Dente\) "false"
checkbox Psicossocial "false"
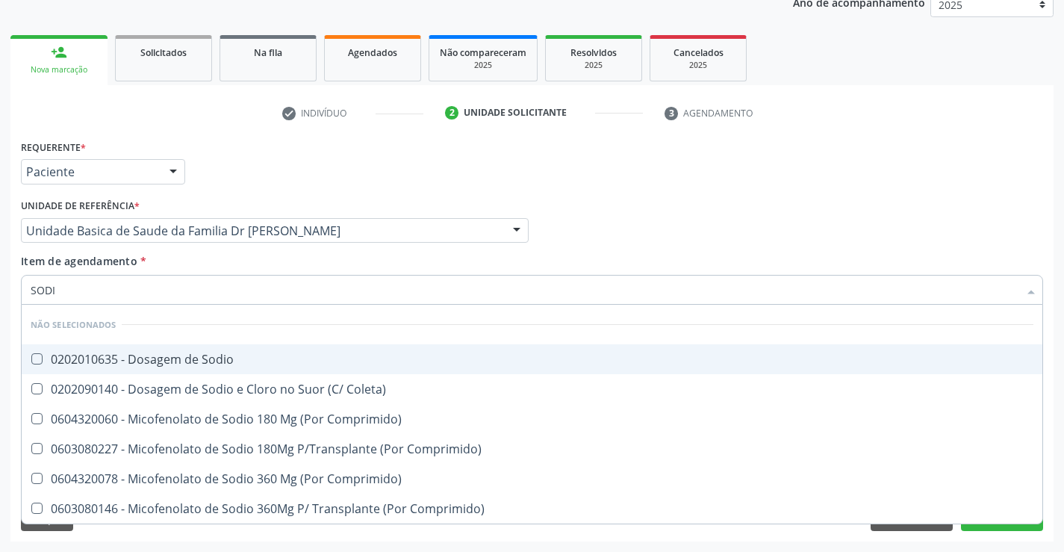
type input "SODIO"
click at [181, 353] on div "0202010635 - Dosagem de Sodio" at bounding box center [532, 359] width 1003 height 12
checkbox Sodio "true"
click at [573, 233] on div "Profissional Solicitante Por favor, selecione a Unidade de Atendimento primeiro…" at bounding box center [532, 224] width 1030 height 58
checkbox Coleta\) "true"
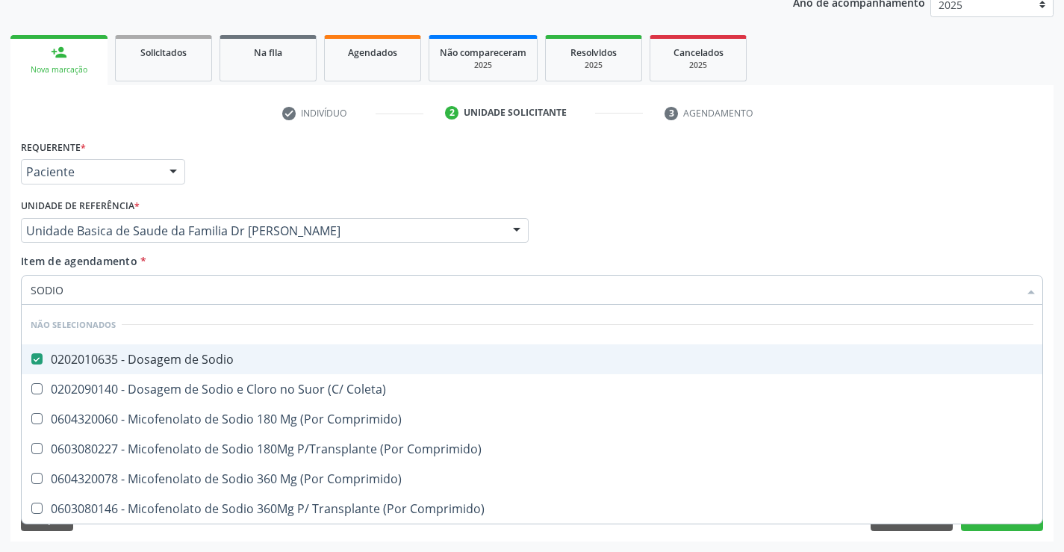
checkbox Comprimido\) "true"
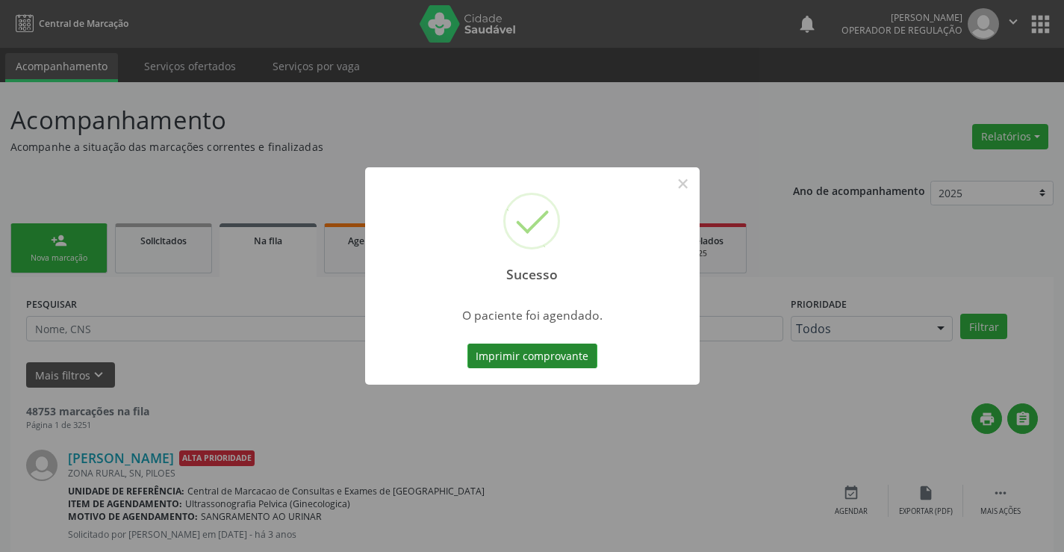
click at [558, 351] on button "Imprimir comprovante" at bounding box center [532, 355] width 130 height 25
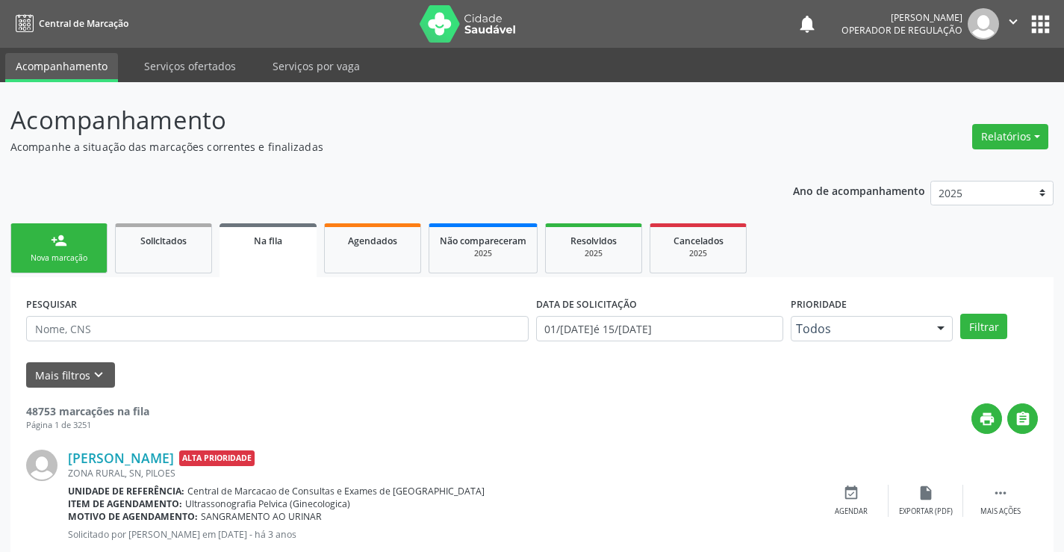
click at [65, 250] on link "person_add Nova marcação" at bounding box center [58, 248] width 97 height 50
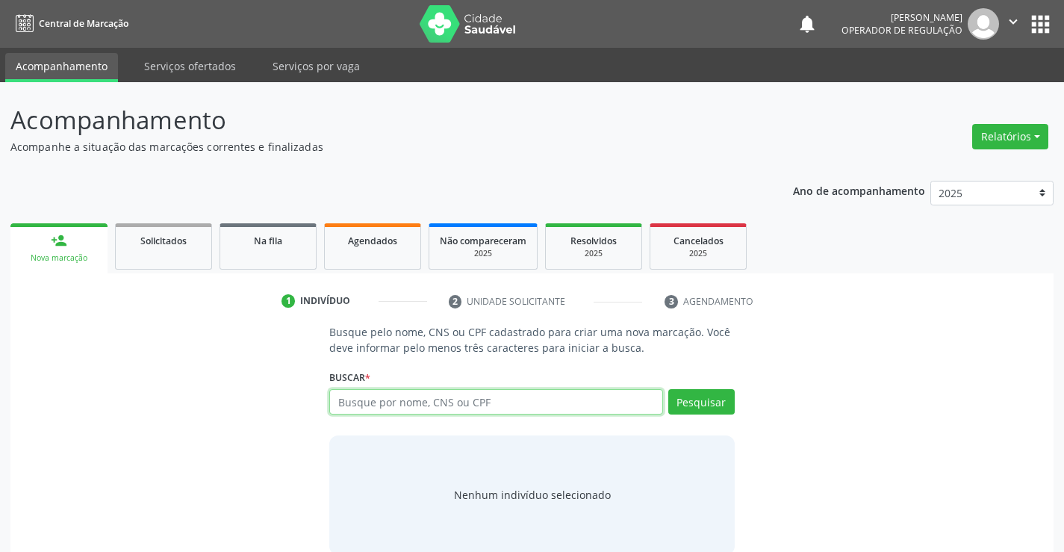
click at [479, 402] on input "text" at bounding box center [495, 401] width 333 height 25
type input "708007827329322"
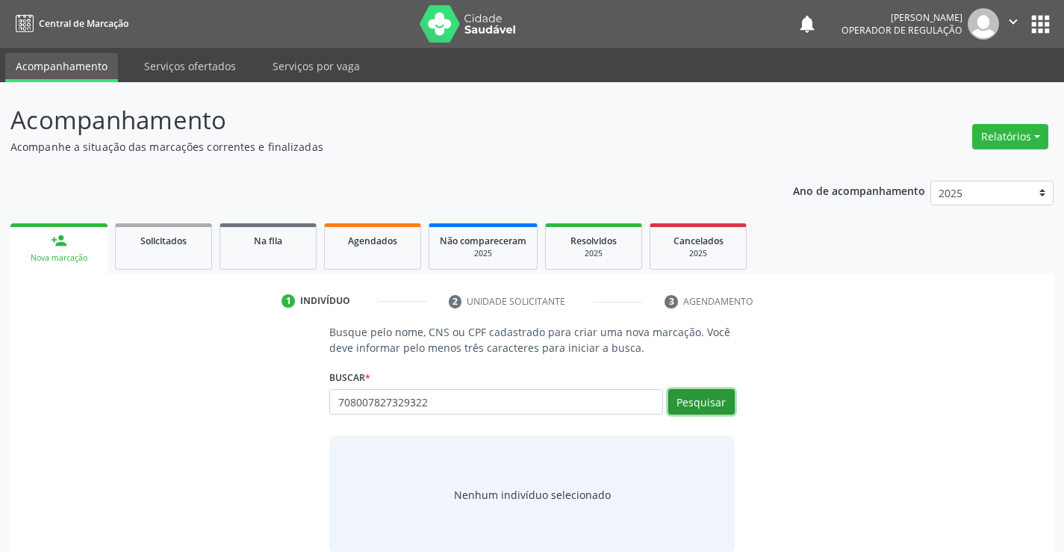
click at [706, 402] on button "Pesquisar" at bounding box center [701, 401] width 66 height 25
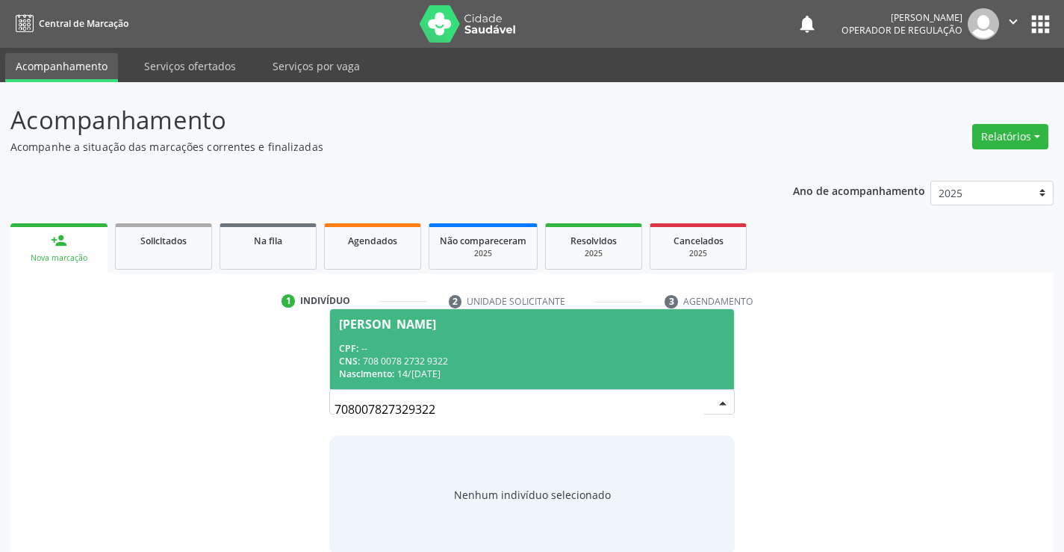
click at [408, 314] on span "Florides Lirio de Freitas CPF: -- CNS: 708 0078 2732 9322 Nascimento: 14/02/1947" at bounding box center [531, 349] width 403 height 80
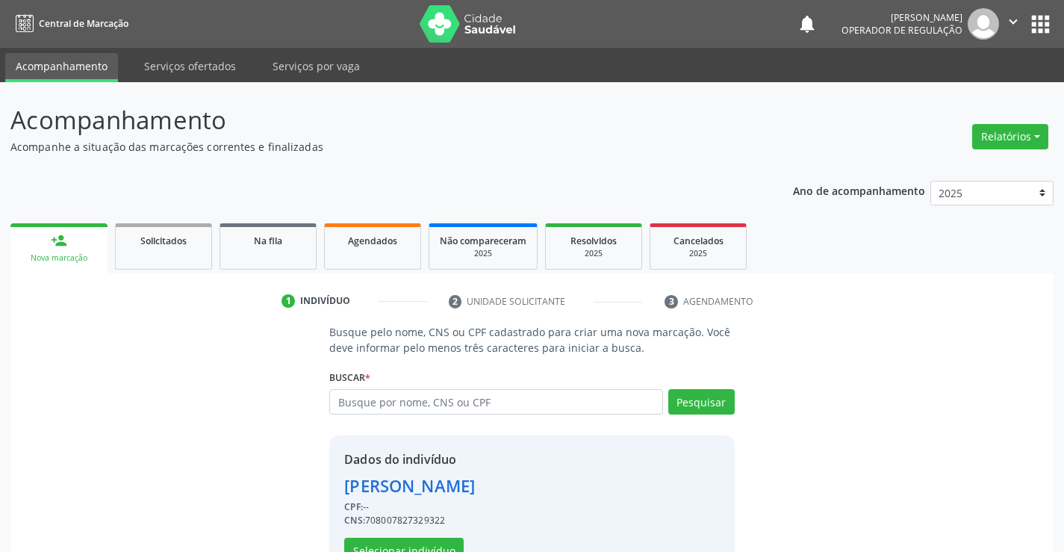
scroll to position [47, 0]
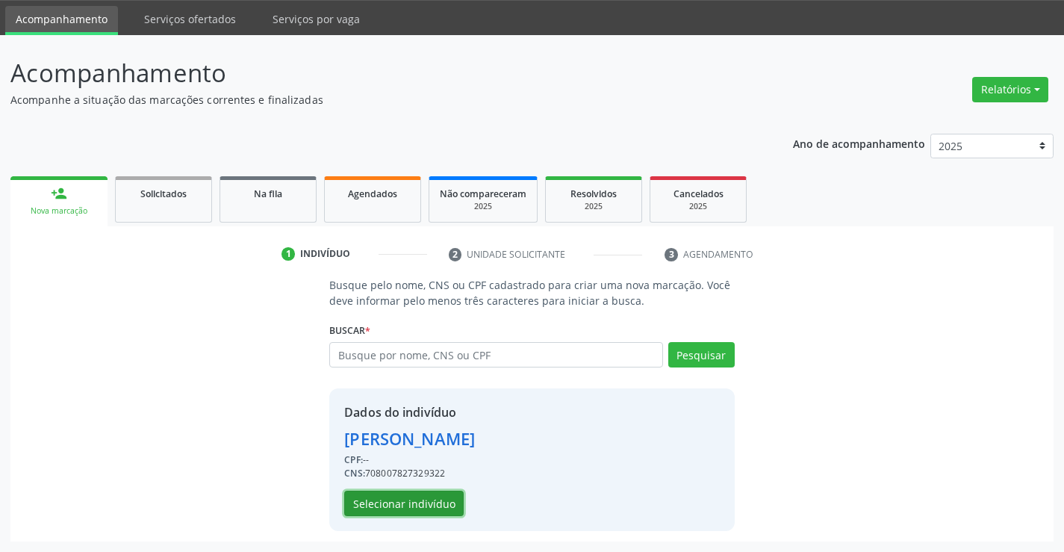
click at [393, 499] on button "Selecionar indivíduo" at bounding box center [403, 503] width 119 height 25
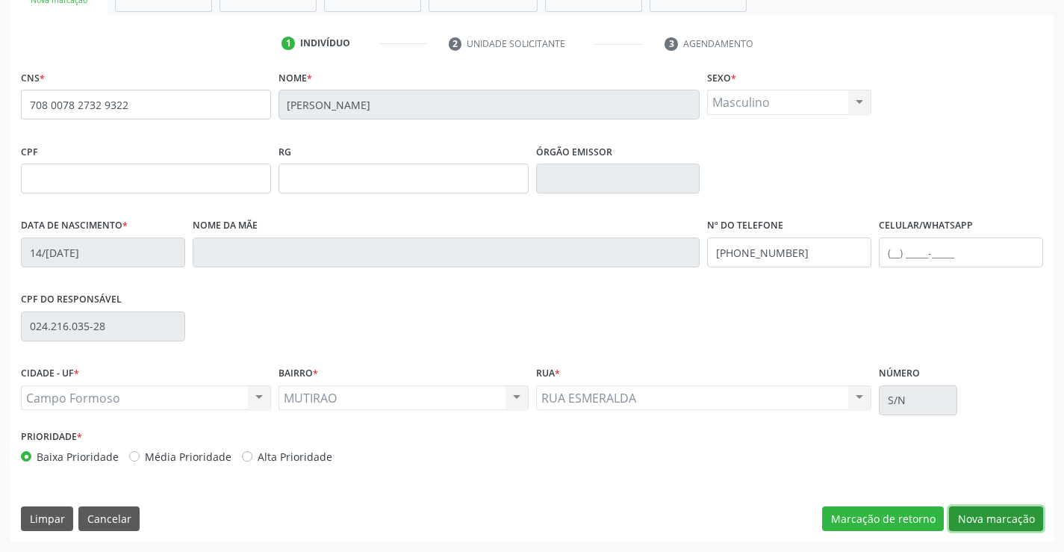
click at [961, 526] on button "Nova marcação" at bounding box center [996, 518] width 94 height 25
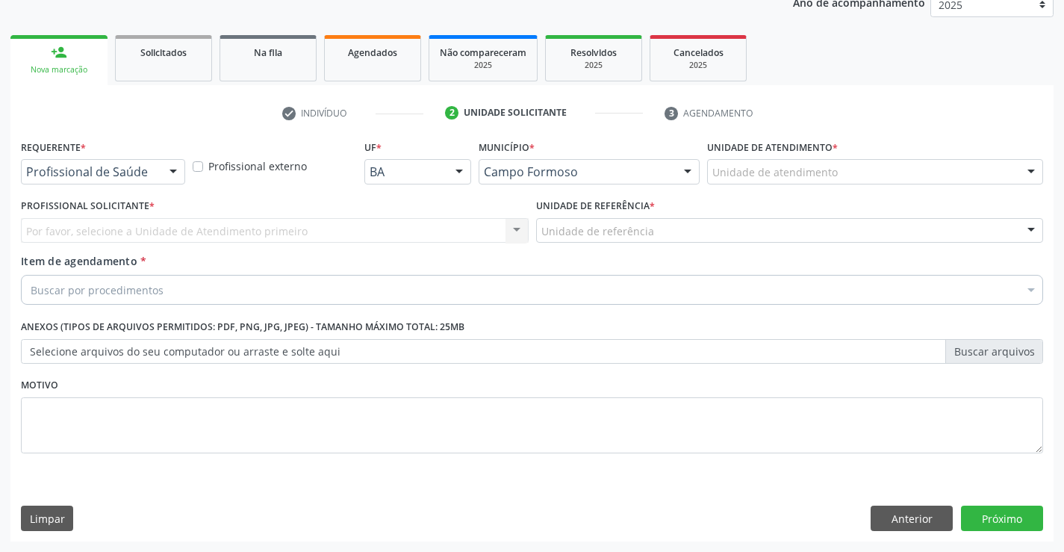
click at [170, 157] on div "Requerente * Profissional de Saúde Profissional de Saúde Paciente Nenhum result…" at bounding box center [103, 160] width 164 height 48
click at [168, 167] on div at bounding box center [173, 172] width 22 height 25
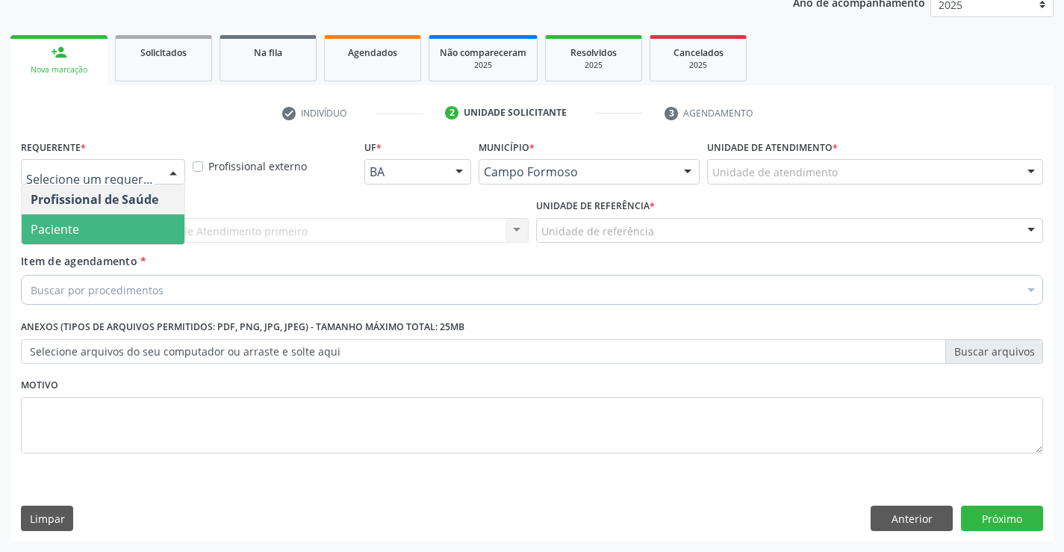
click at [61, 231] on span "Paciente" at bounding box center [55, 229] width 49 height 16
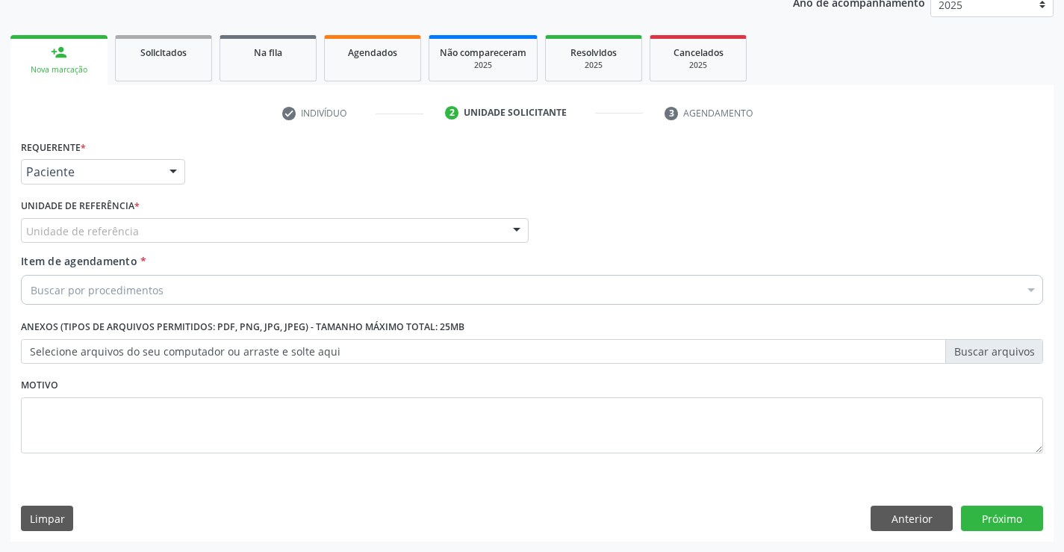
click at [518, 223] on div at bounding box center [517, 231] width 22 height 25
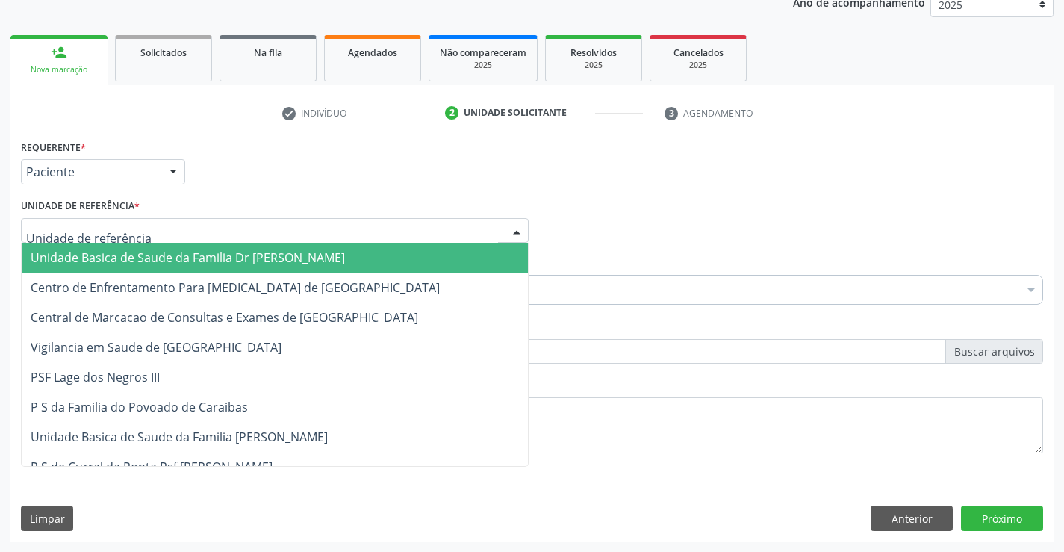
drag, startPoint x: 417, startPoint y: 254, endPoint x: 408, endPoint y: 256, distance: 9.2
click at [417, 254] on span "Unidade Basica de Saude da Familia Dr [PERSON_NAME]" at bounding box center [275, 258] width 506 height 30
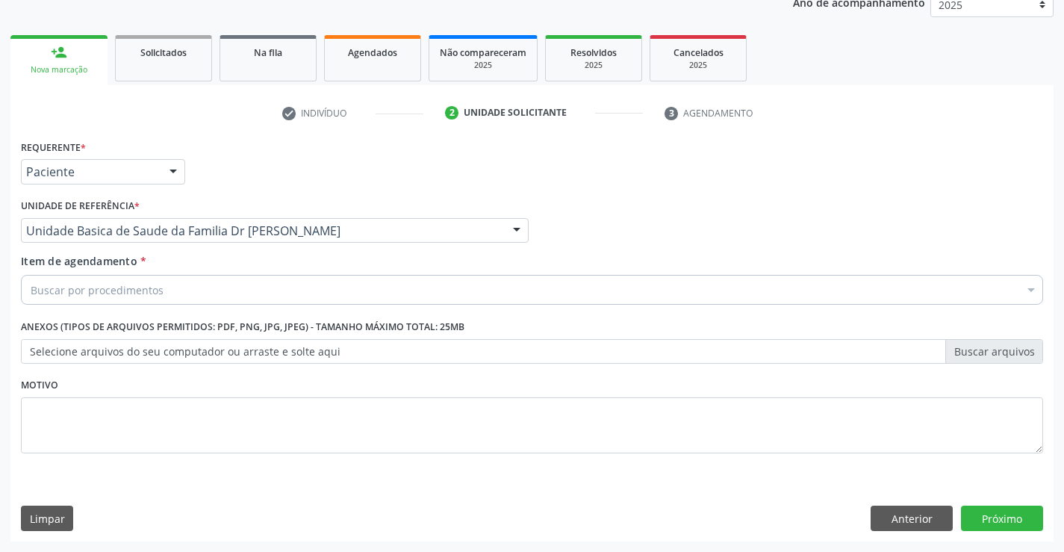
click at [263, 290] on div "Buscar por procedimentos" at bounding box center [532, 290] width 1022 height 30
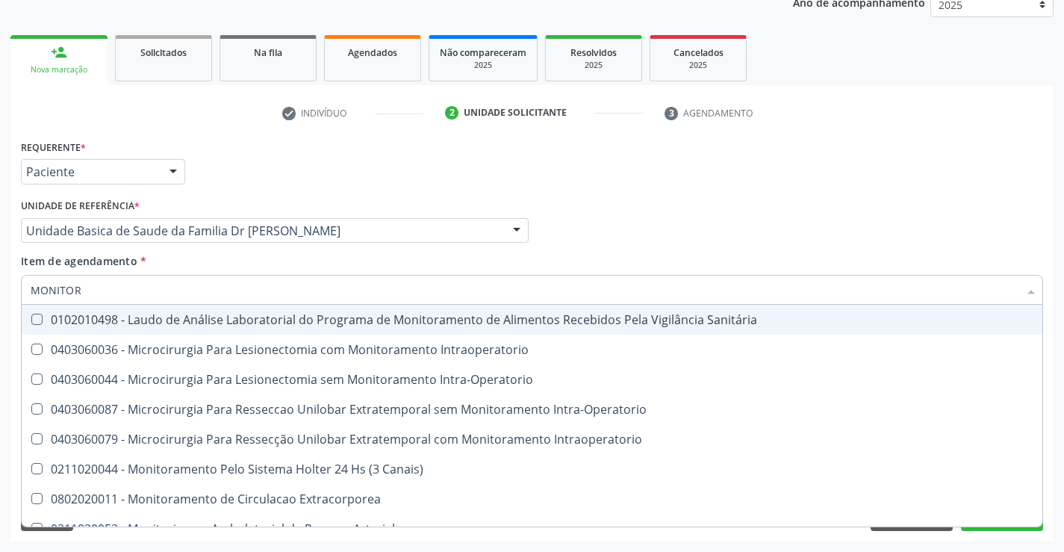
type input "MONITORI"
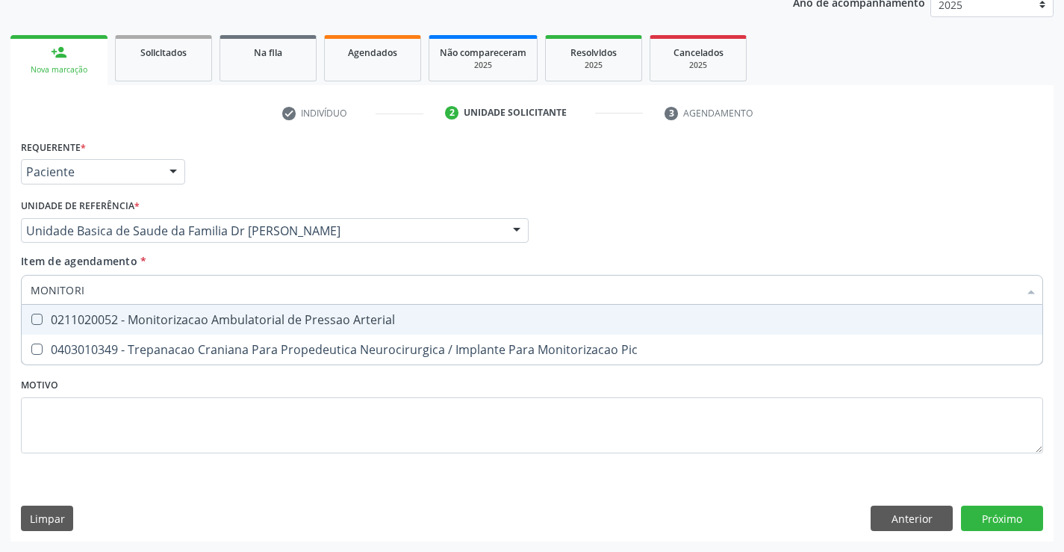
click at [267, 329] on span "0211020052 - Monitorizacao Ambulatorial de Pressao Arterial" at bounding box center [532, 320] width 1021 height 30
checkbox Arterial "true"
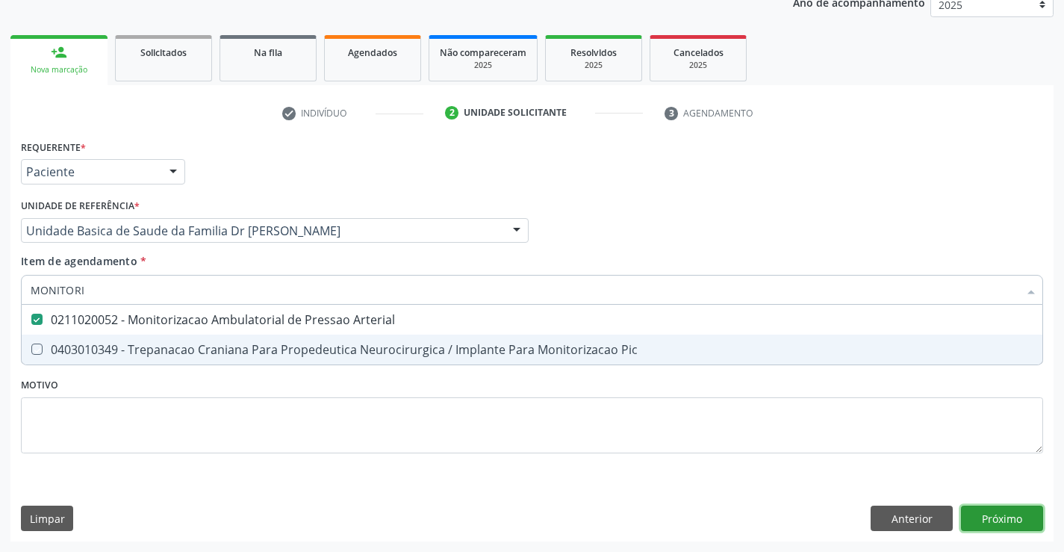
click at [986, 517] on div "Requerente * Paciente Profissional de Saúde Paciente Nenhum resultado encontrad…" at bounding box center [531, 338] width 1043 height 405
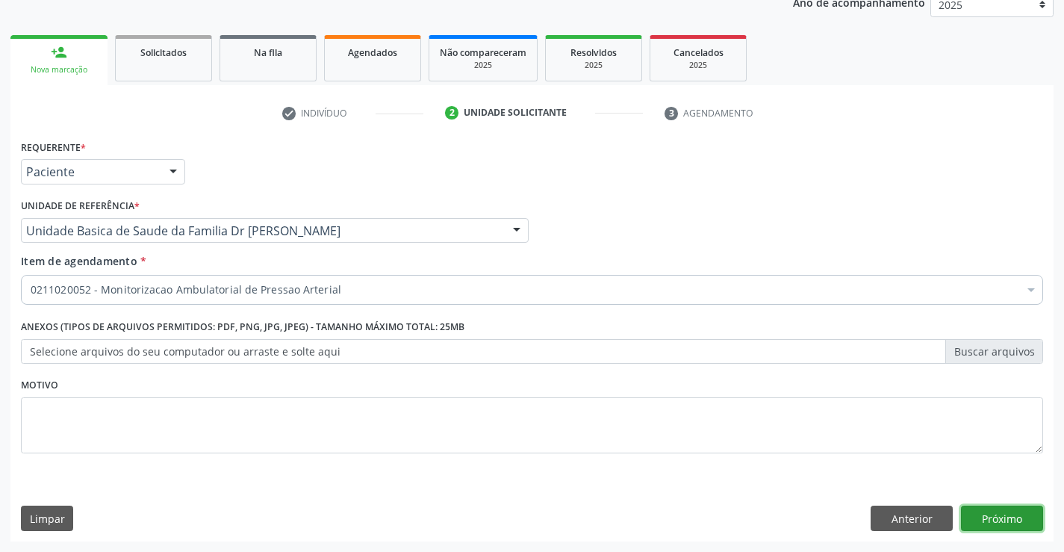
checkbox Arterial "true"
click at [978, 510] on button "Próximo" at bounding box center [1002, 518] width 82 height 25
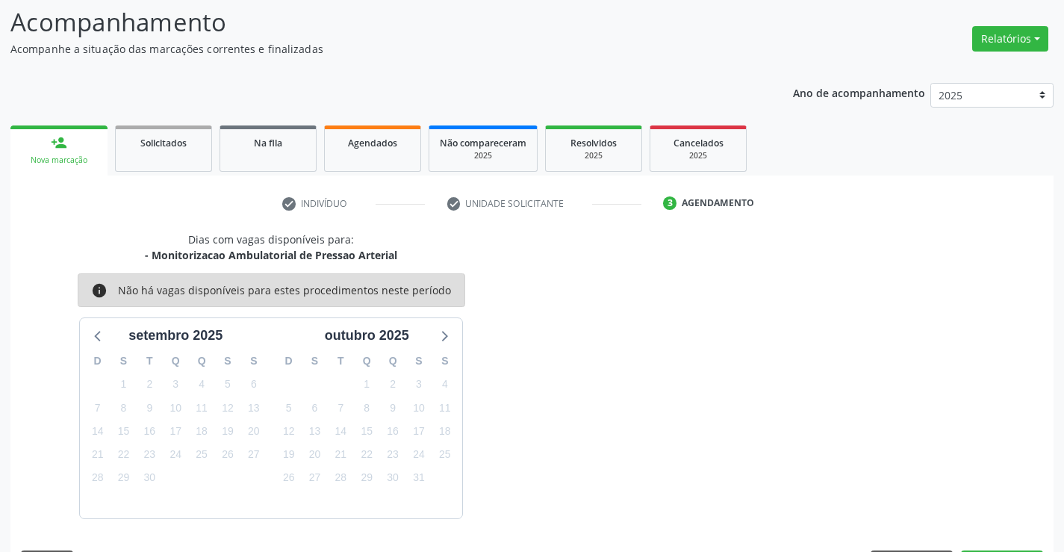
scroll to position [142, 0]
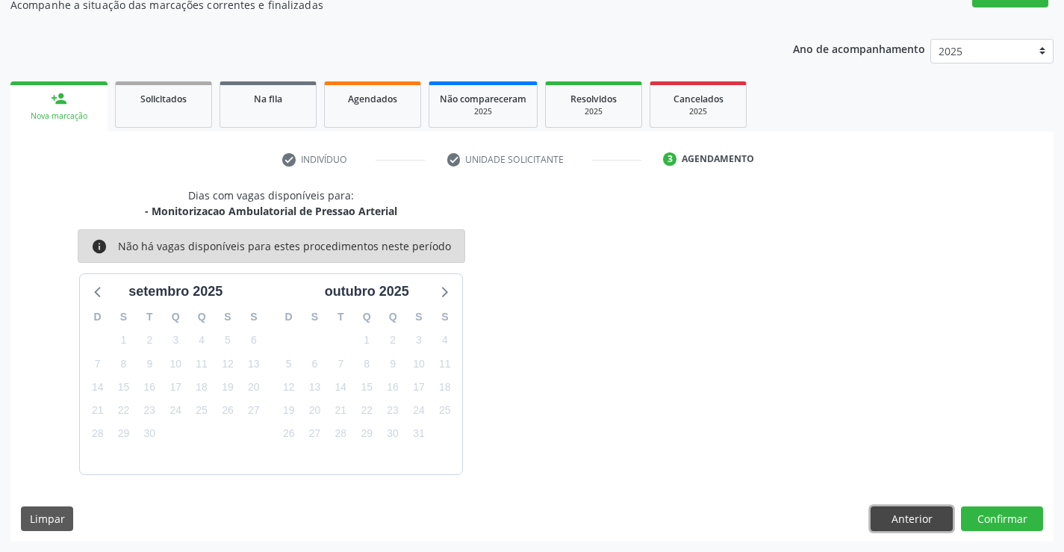
click at [915, 521] on button "Anterior" at bounding box center [912, 518] width 82 height 25
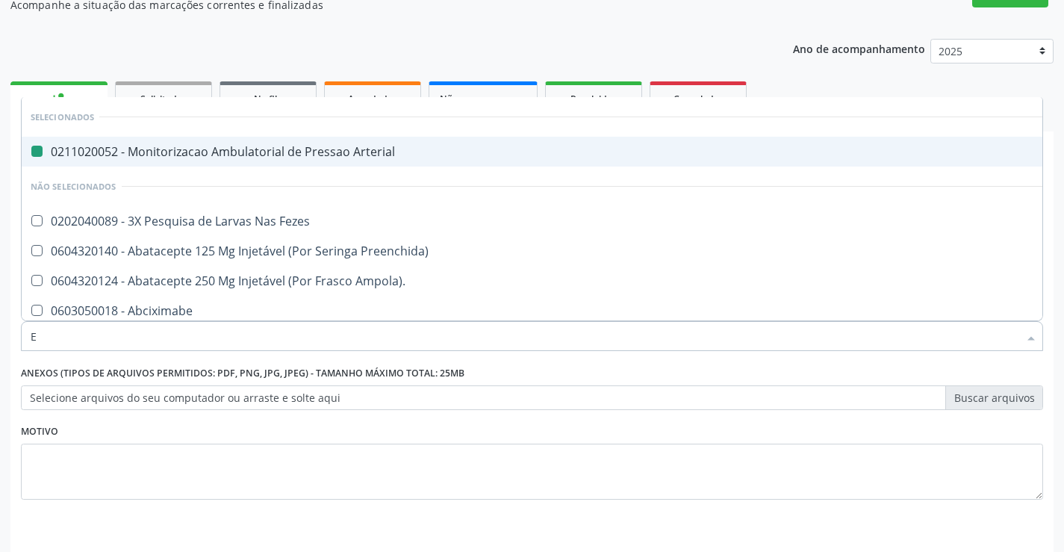
type input "EC"
checkbox Arterial "false"
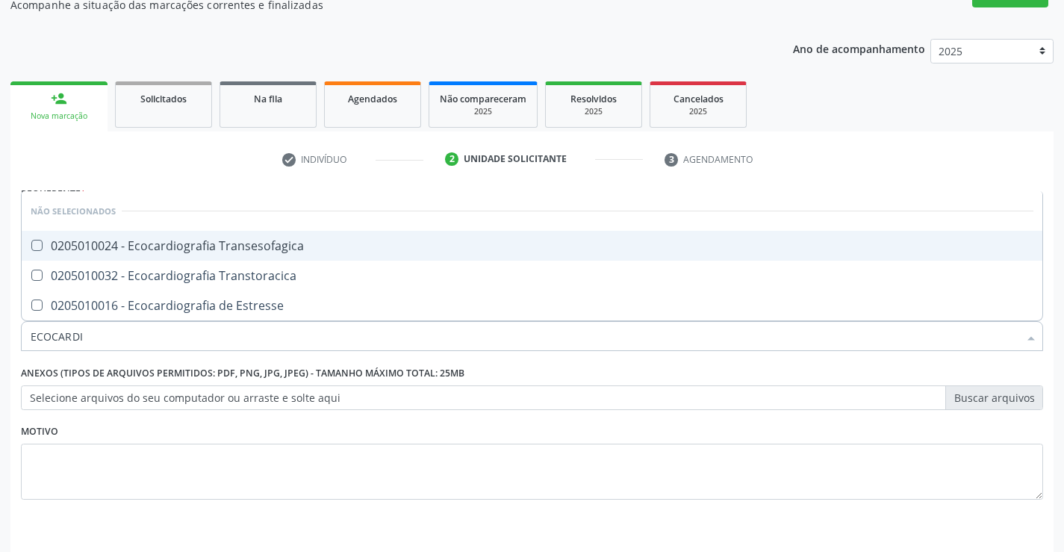
type input "ECOCARDIO"
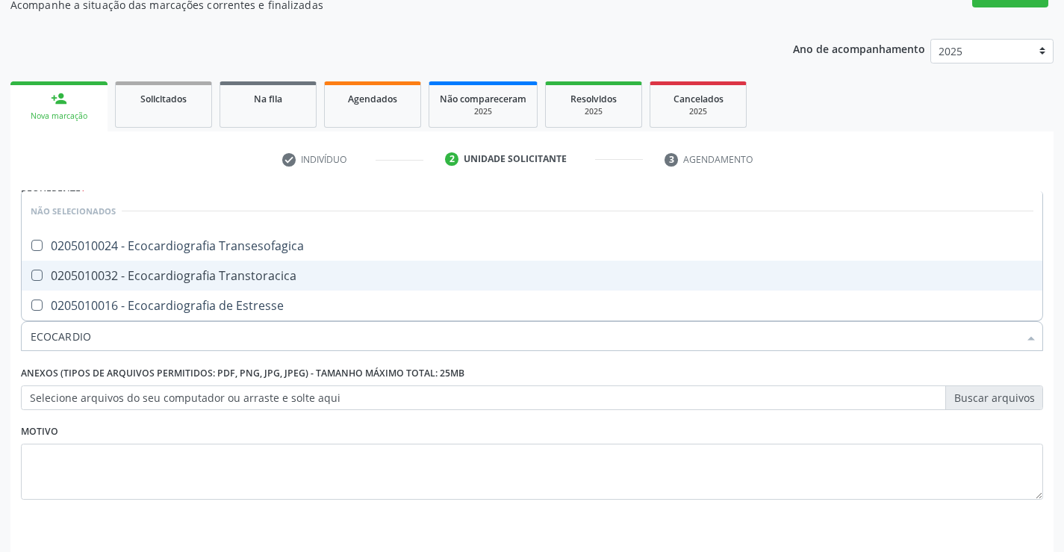
click at [236, 273] on div "0205010032 - Ecocardiografia Transtoracica" at bounding box center [532, 276] width 1003 height 12
checkbox Transtoracica "true"
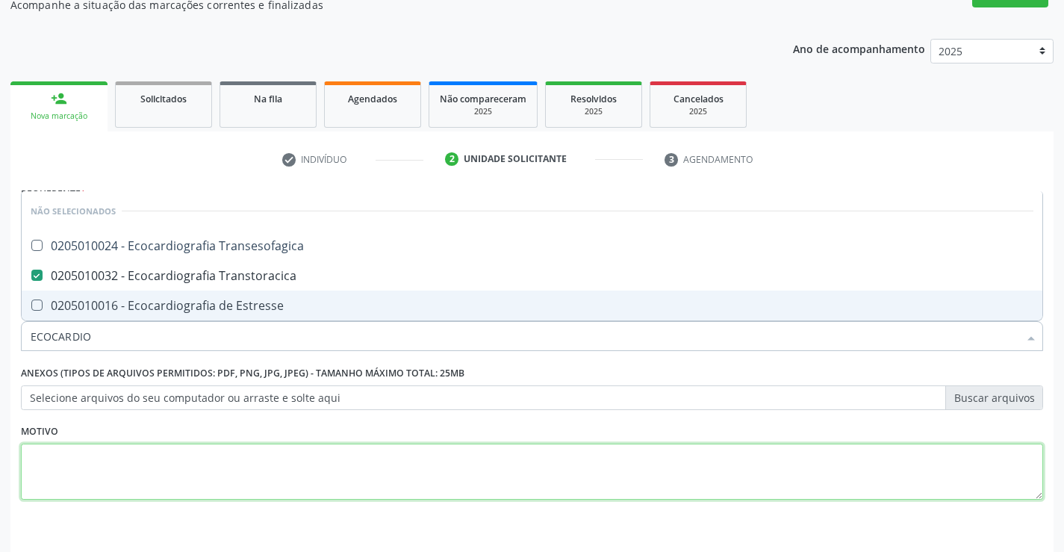
click at [102, 467] on textarea at bounding box center [532, 472] width 1022 height 57
checkbox Transesofagica "true"
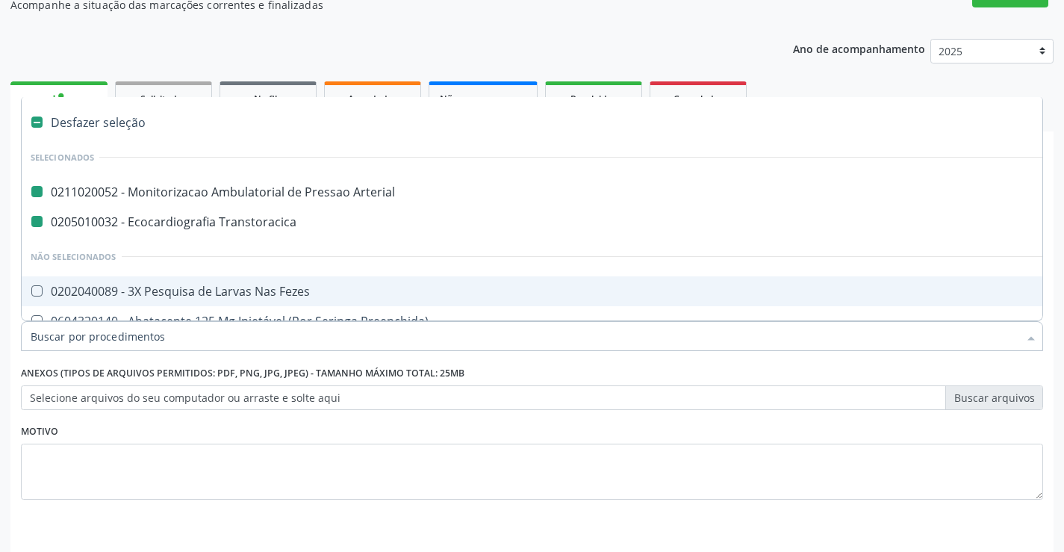
type input "H"
checkbox Arterial "false"
checkbox Transtoracica "false"
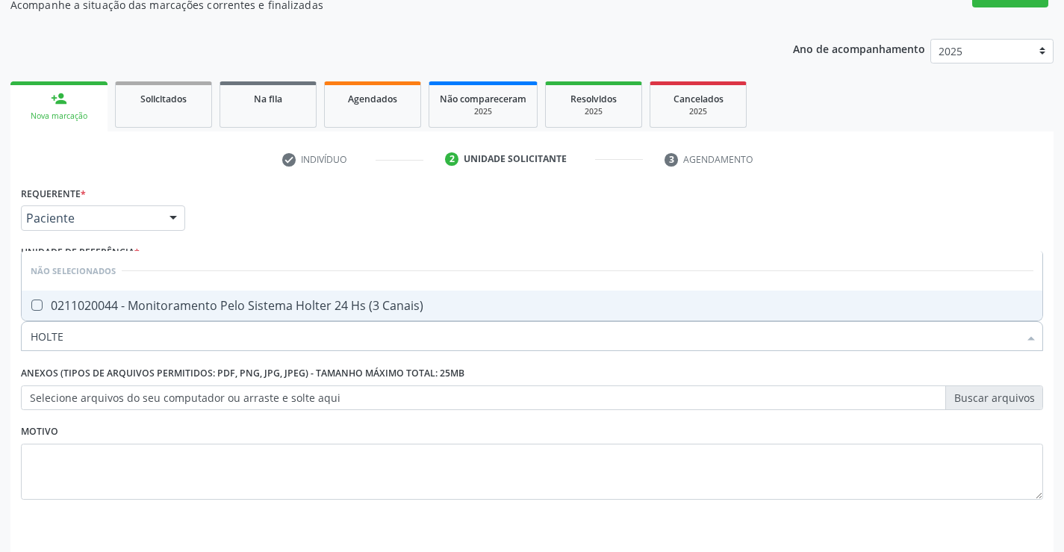
type input "HOLTER"
click at [184, 311] on div "0211020044 - Monitoramento Pelo Sistema Holter 24 Hs (3 Canais)" at bounding box center [532, 305] width 1003 height 12
checkbox Canais\) "true"
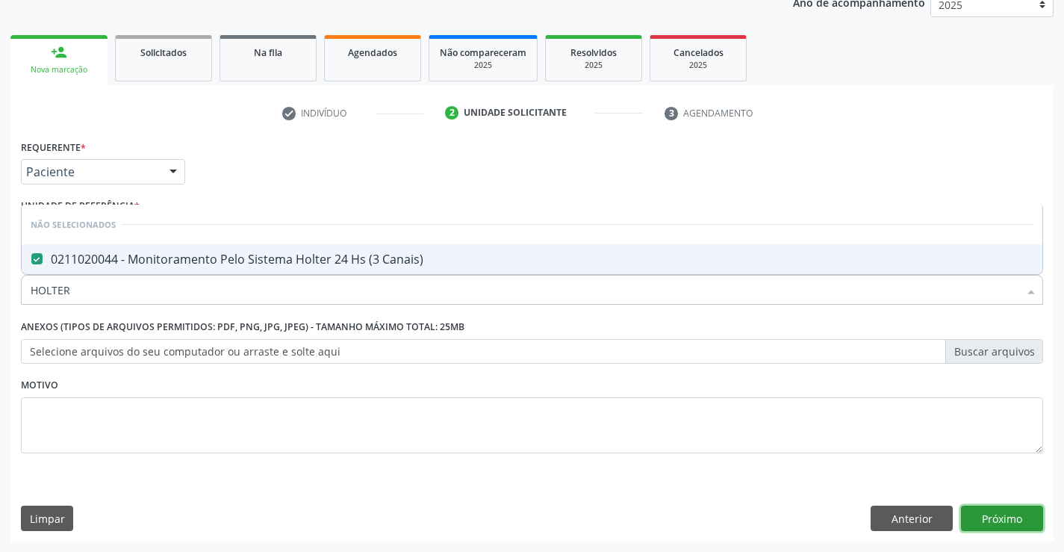
click at [992, 520] on button "Próximo" at bounding box center [1002, 518] width 82 height 25
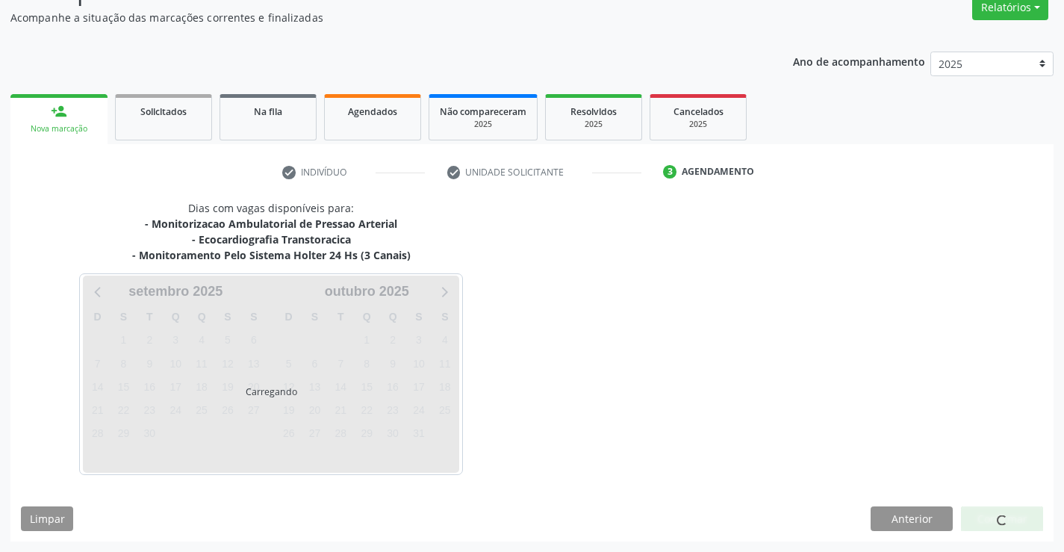
scroll to position [173, 0]
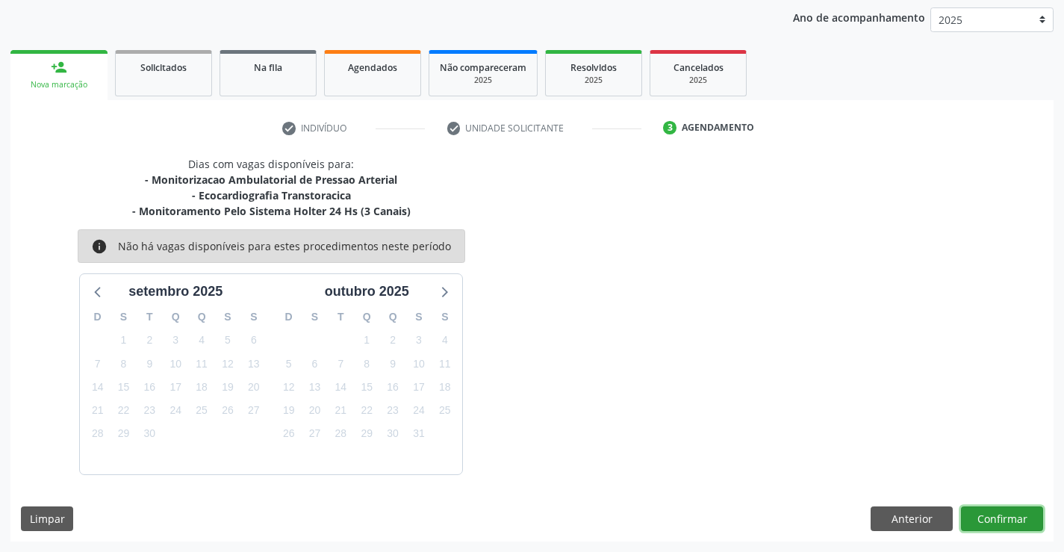
click at [964, 513] on button "Confirmar" at bounding box center [1002, 518] width 82 height 25
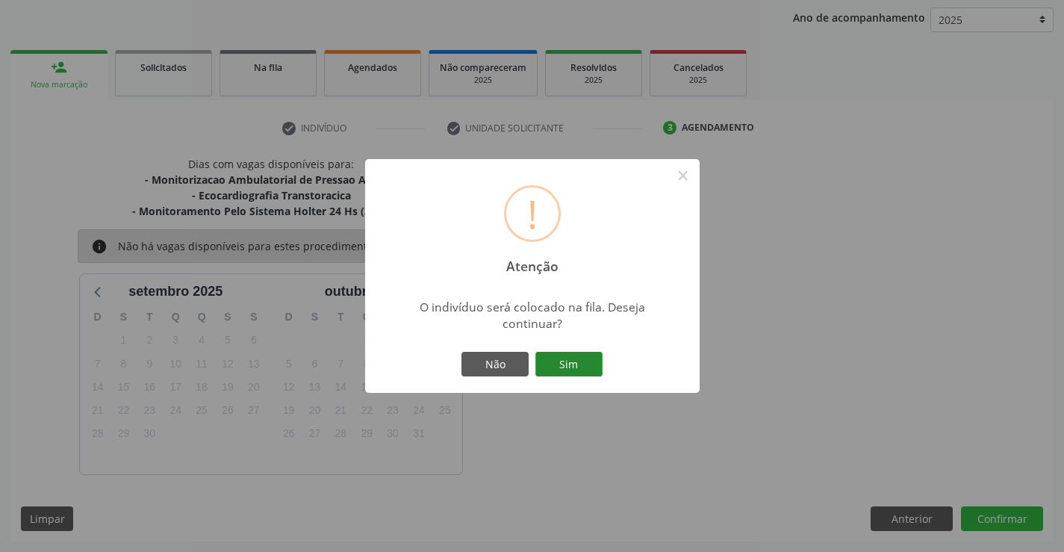
click at [567, 374] on button "Sim" at bounding box center [568, 364] width 67 height 25
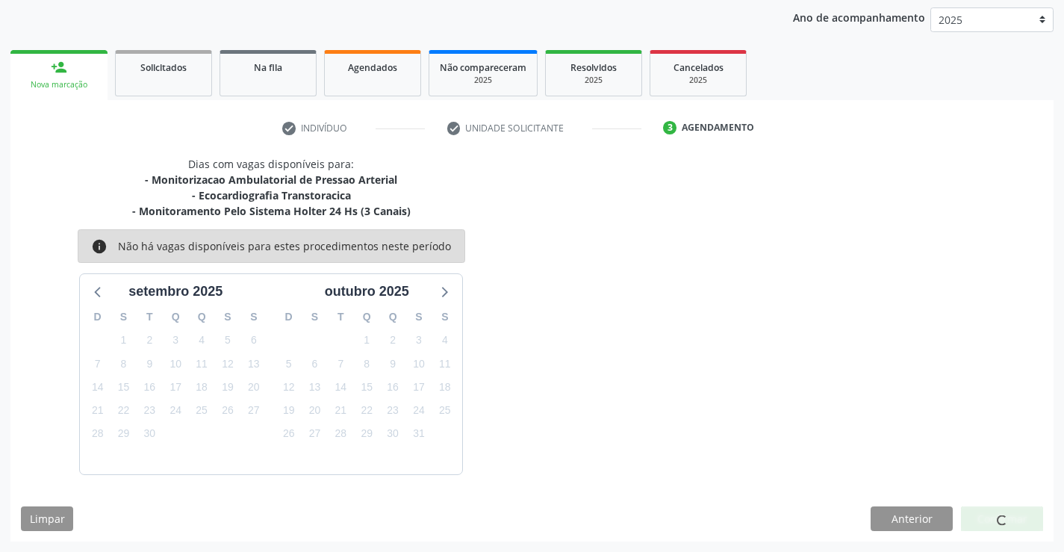
scroll to position [0, 0]
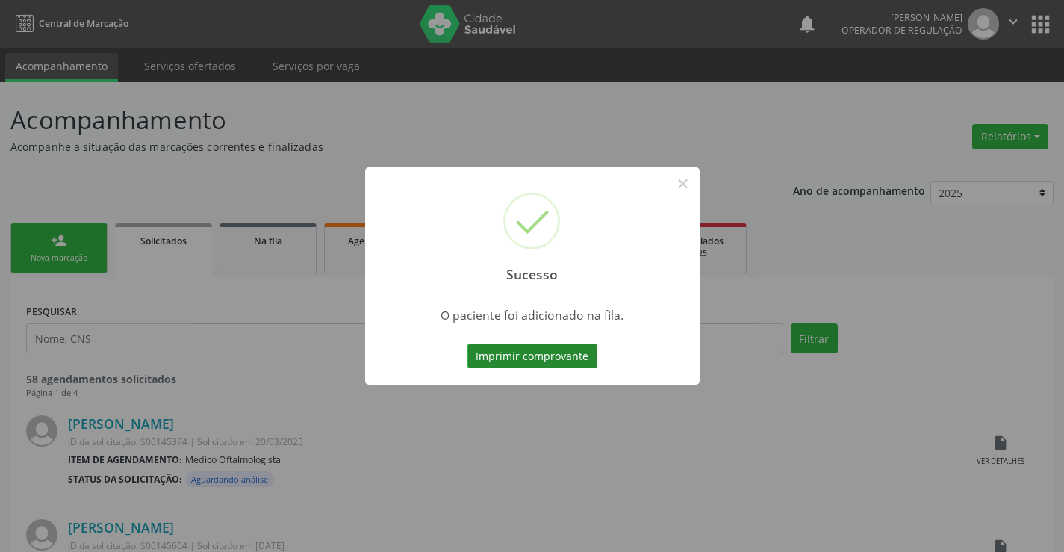
click at [516, 350] on button "Imprimir comprovante" at bounding box center [532, 355] width 130 height 25
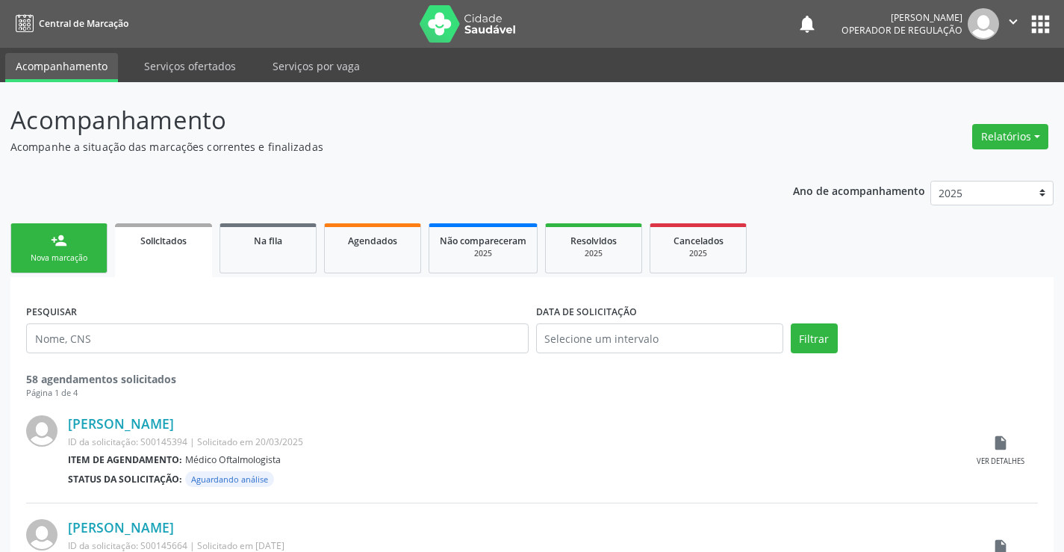
click at [72, 241] on link "person_add Nova marcação" at bounding box center [58, 248] width 97 height 50
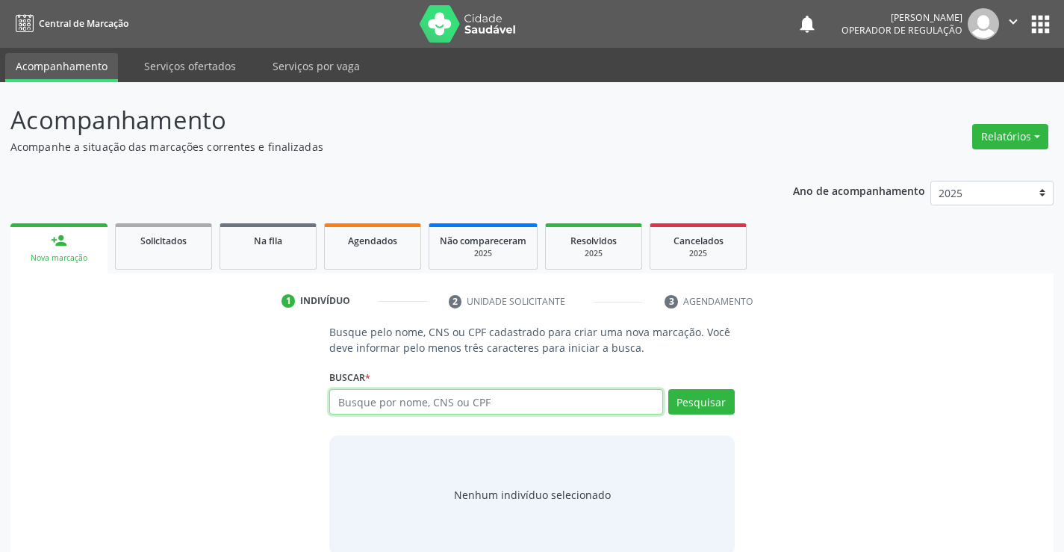
click at [539, 399] on input "text" at bounding box center [495, 401] width 333 height 25
type input "704801033006149"
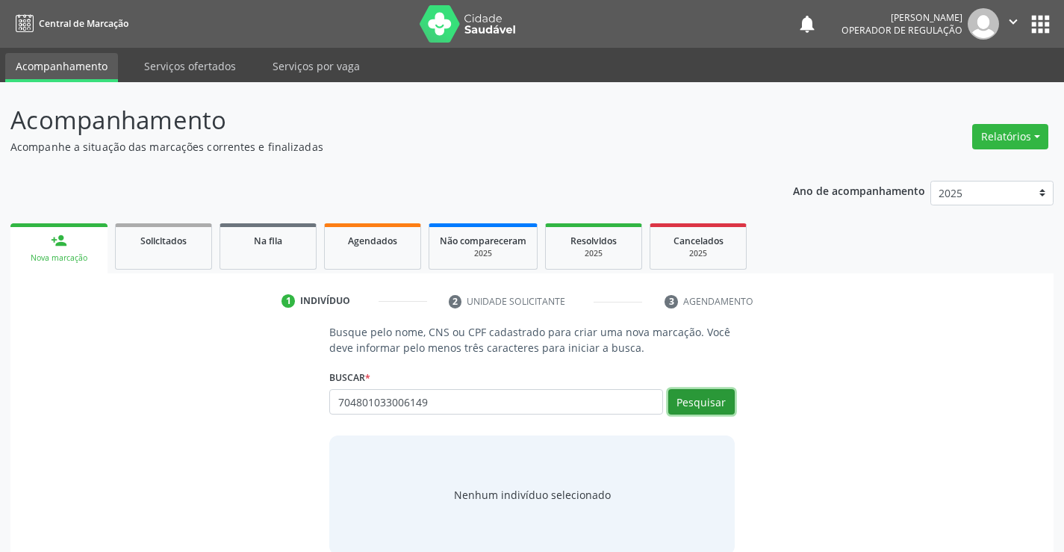
click at [703, 408] on button "Pesquisar" at bounding box center [701, 401] width 66 height 25
type input "704801033006149"
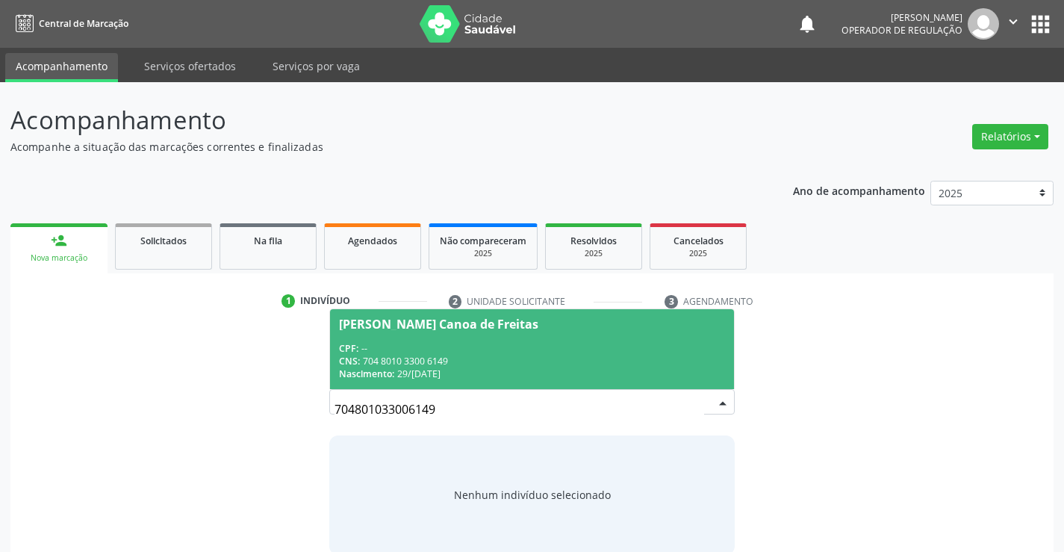
click at [427, 329] on div "Maria Edinalva Canoa de Freitas" at bounding box center [438, 324] width 199 height 12
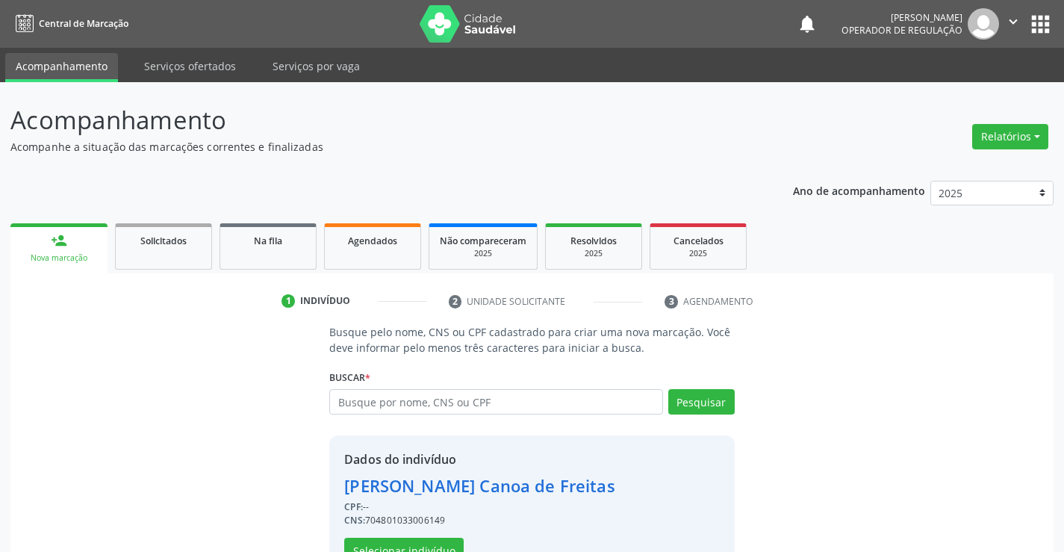
scroll to position [47, 0]
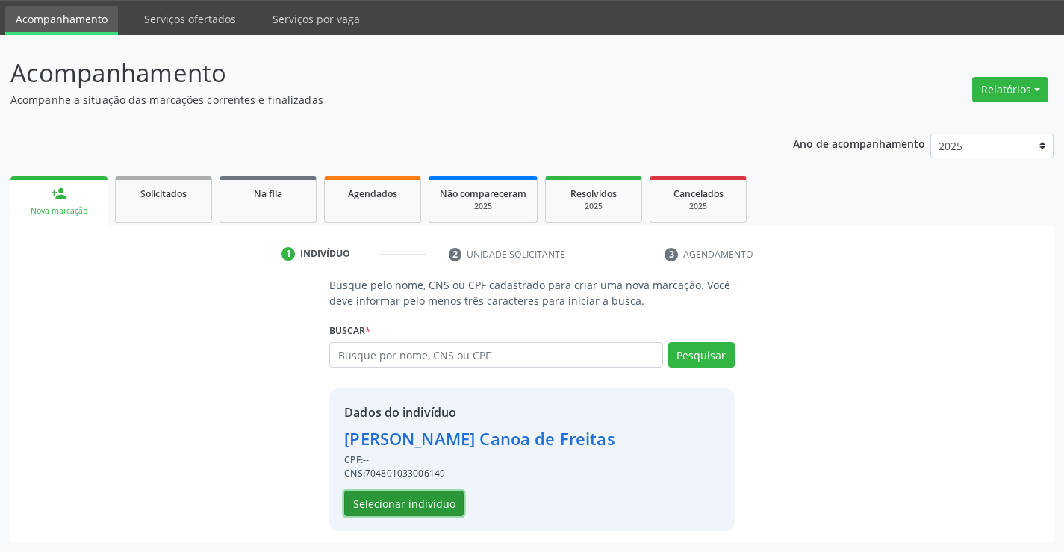
click at [371, 503] on button "Selecionar indivíduo" at bounding box center [403, 503] width 119 height 25
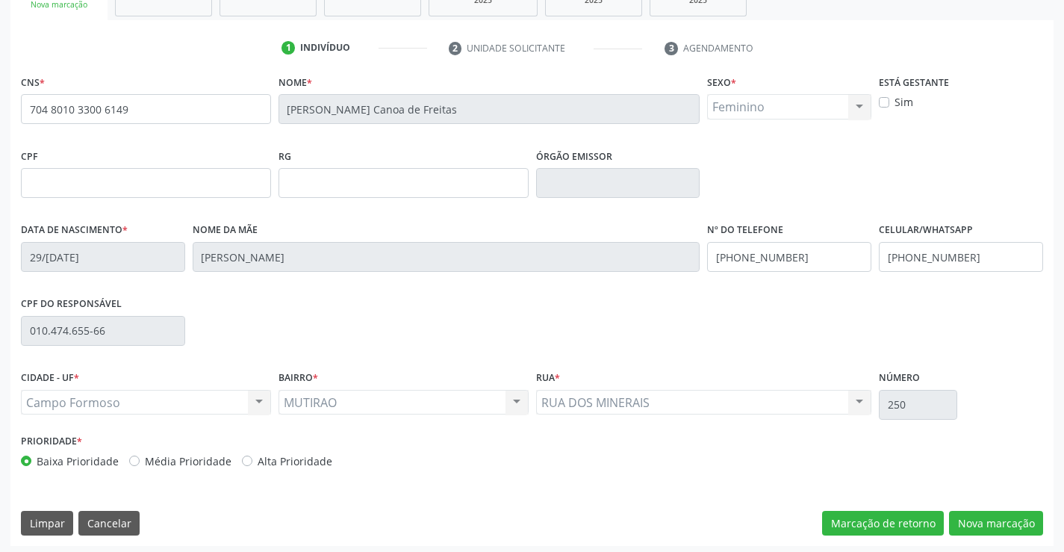
scroll to position [258, 0]
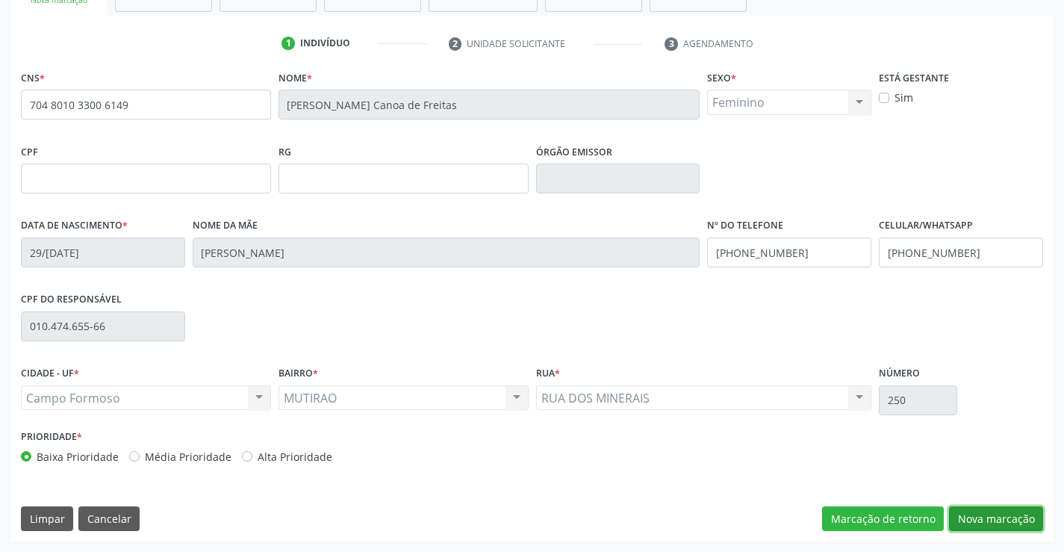
click at [975, 511] on button "Nova marcação" at bounding box center [996, 518] width 94 height 25
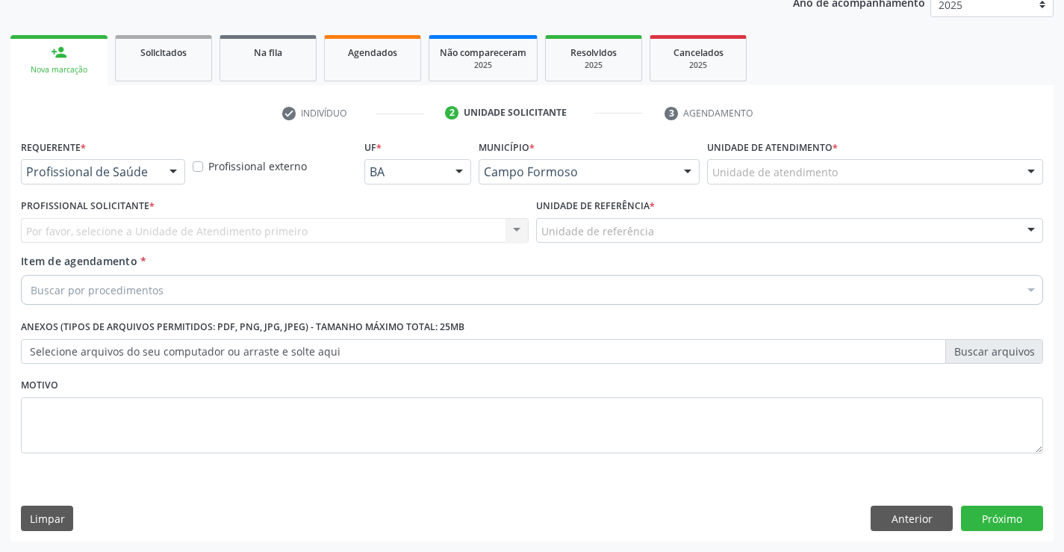
scroll to position [188, 0]
click at [172, 170] on div at bounding box center [173, 172] width 22 height 25
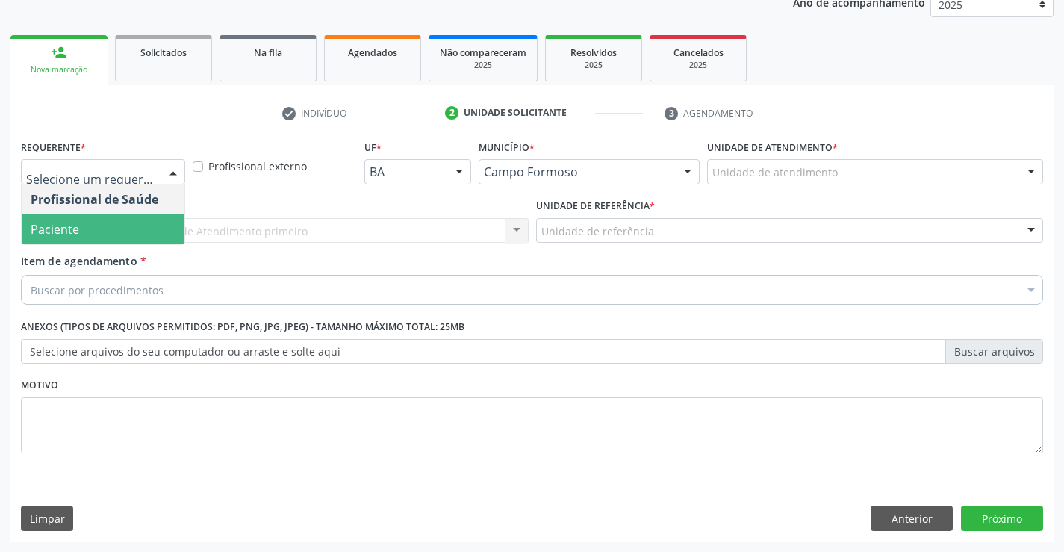
click at [112, 220] on span "Paciente" at bounding box center [103, 229] width 163 height 30
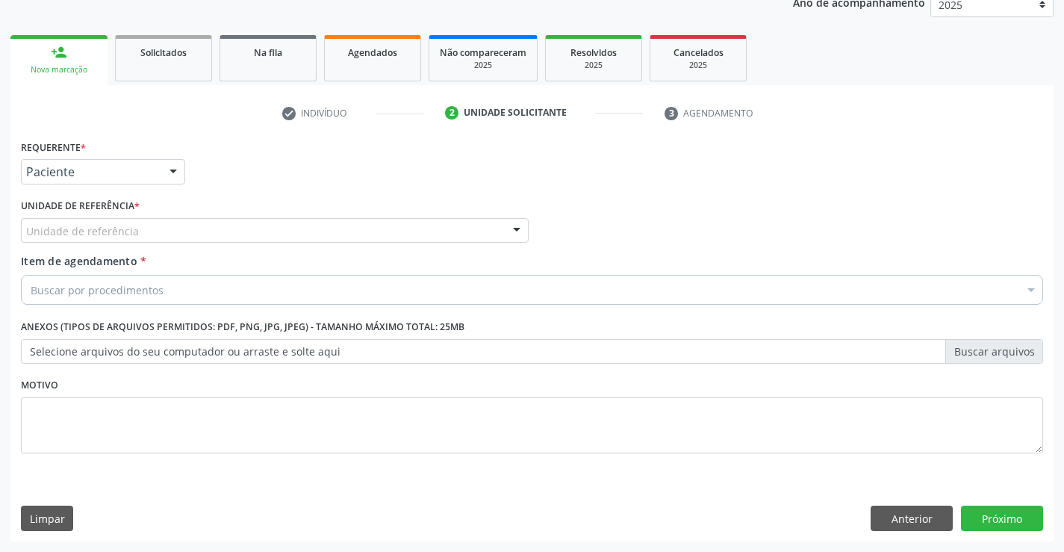
click at [509, 228] on div at bounding box center [517, 231] width 22 height 25
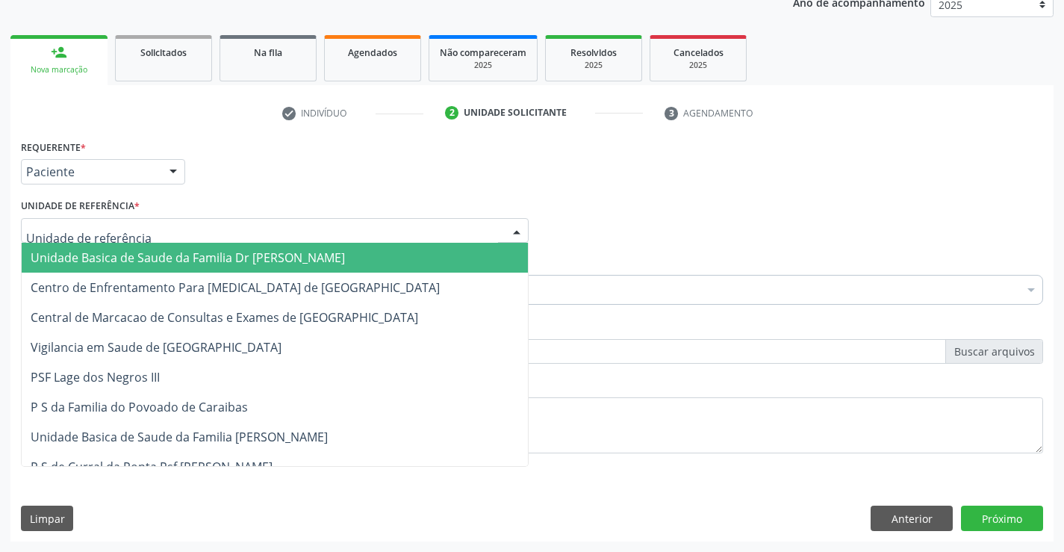
click at [455, 249] on span "Unidade Basica de Saude da Familia Dr [PERSON_NAME]" at bounding box center [275, 258] width 506 height 30
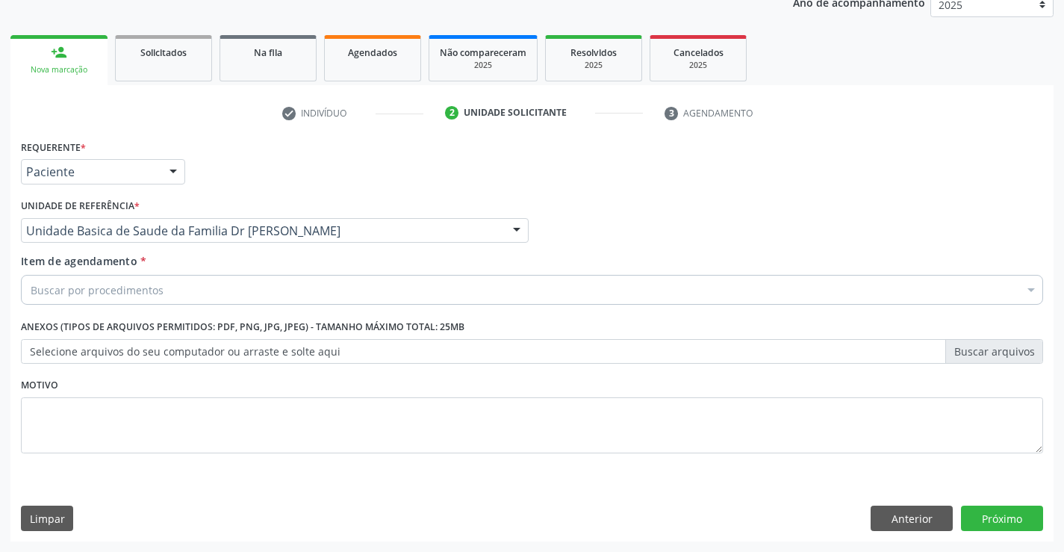
click at [374, 288] on div "Buscar por procedimentos" at bounding box center [532, 290] width 1022 height 30
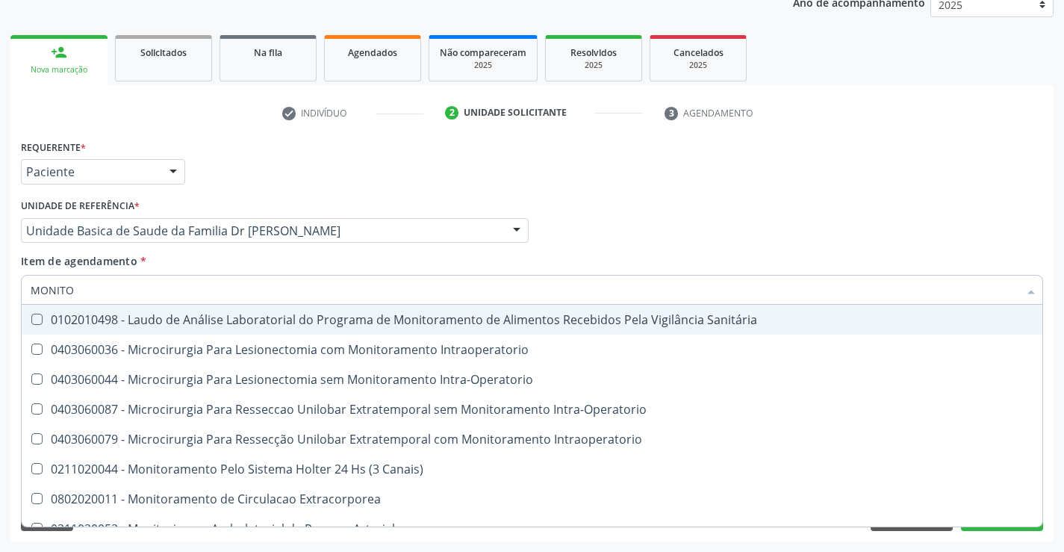
type input "MONITOR"
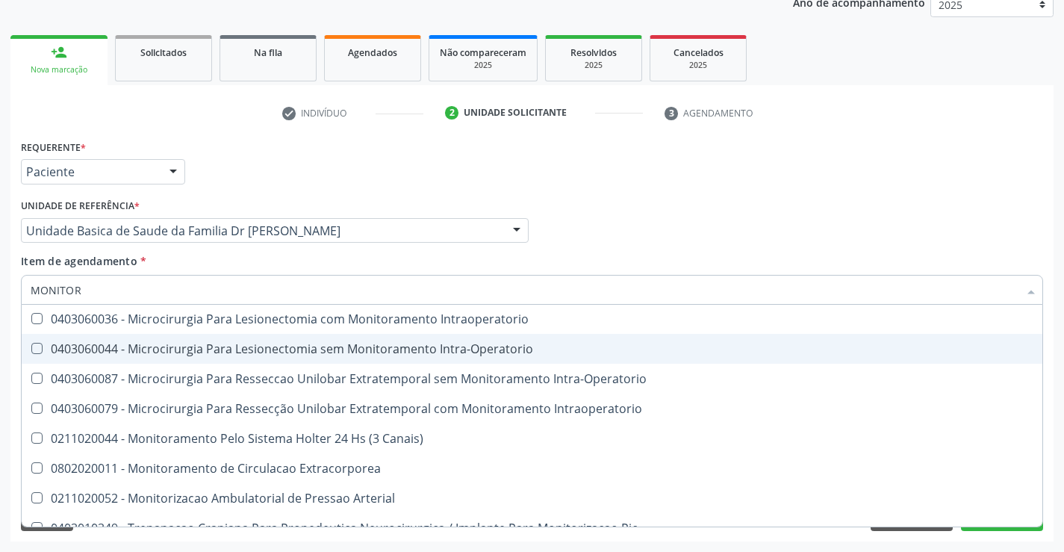
scroll to position [47, 0]
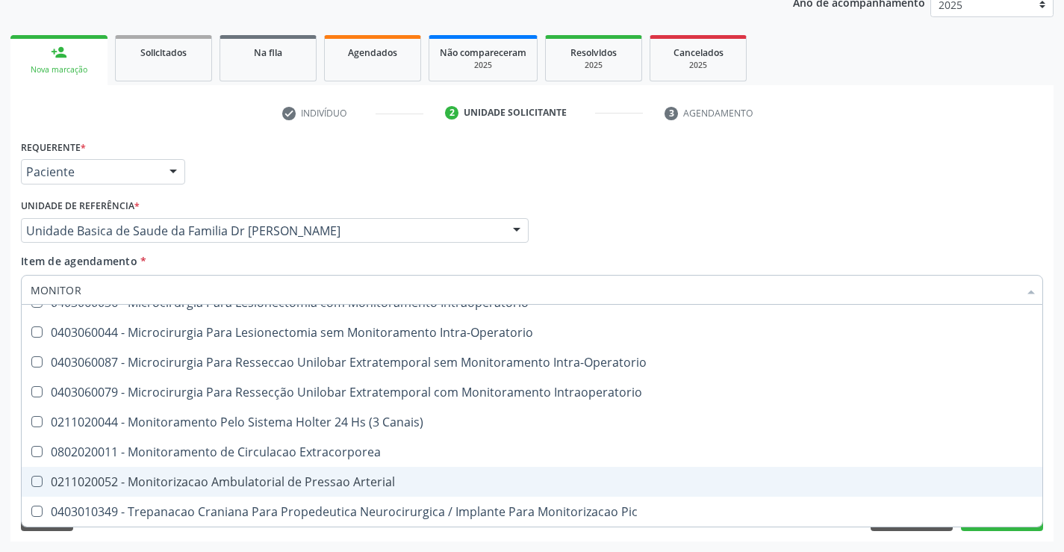
click at [282, 491] on span "0211020052 - Monitorizacao Ambulatorial de Pressao Arterial" at bounding box center [532, 482] width 1021 height 30
checkbox Arterial "true"
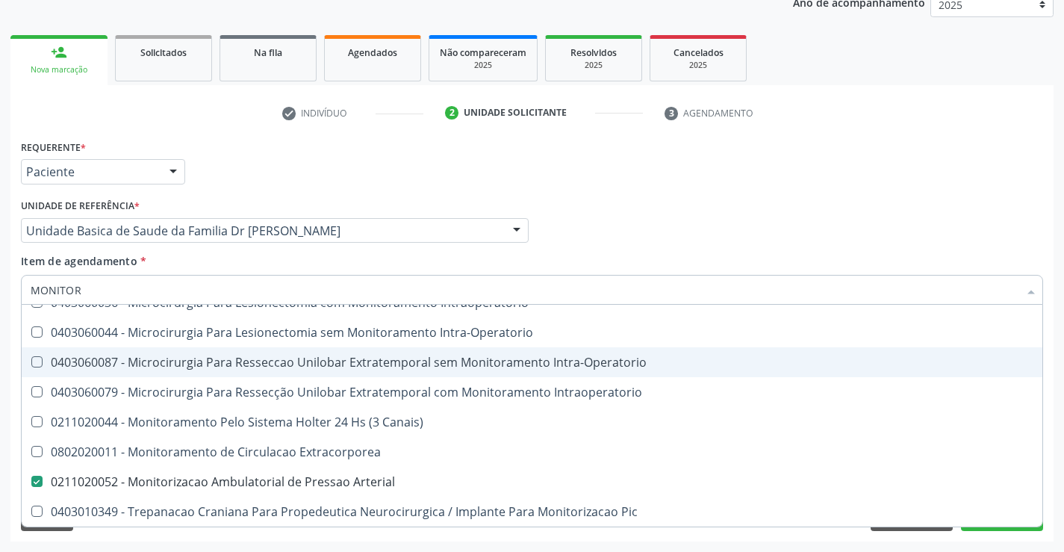
type input "MONITOR"
click at [699, 220] on div "Profissional Solicitante Por favor, selecione a Unidade de Atendimento primeiro…" at bounding box center [532, 224] width 1030 height 58
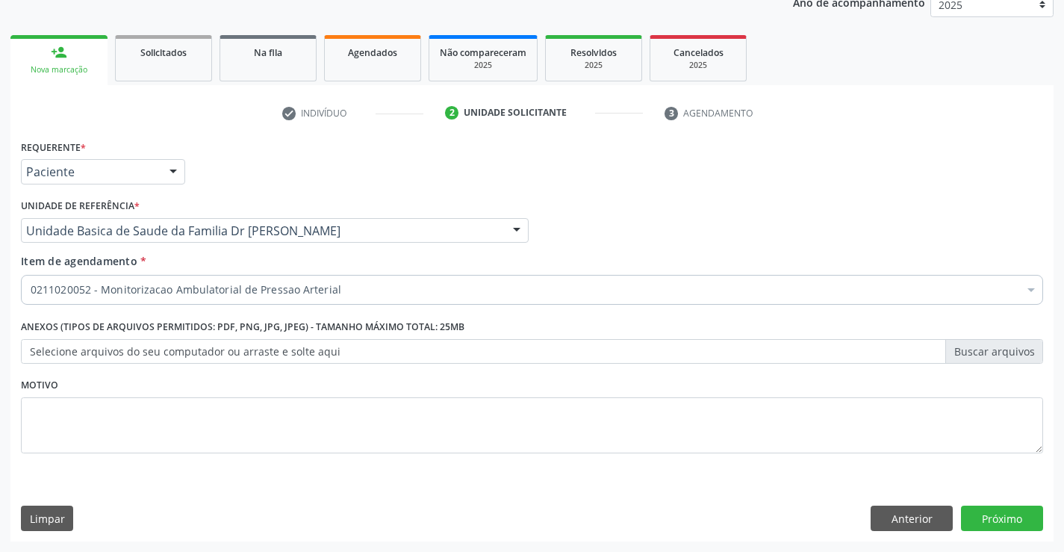
scroll to position [0, 0]
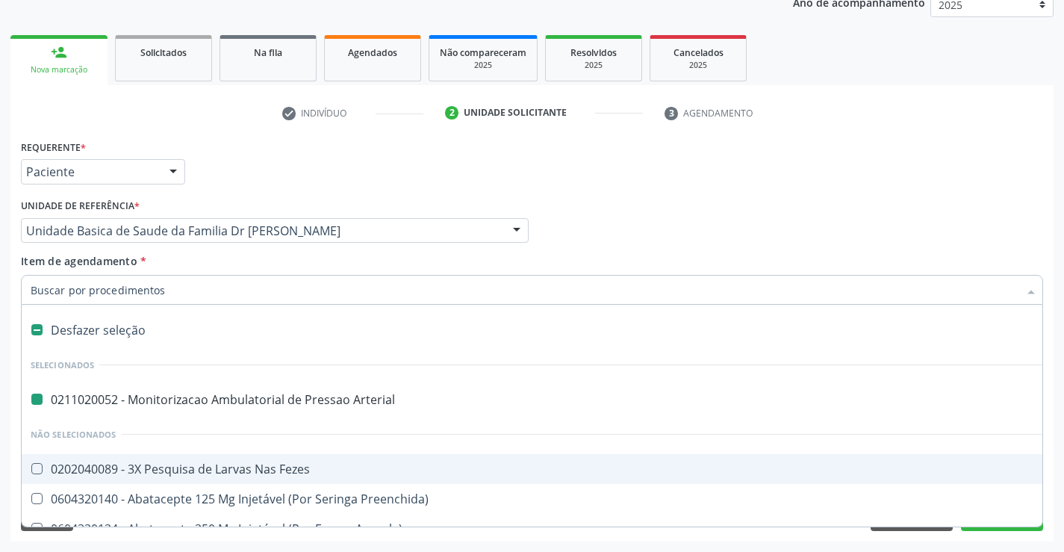
type input "H"
checkbox Arterial "false"
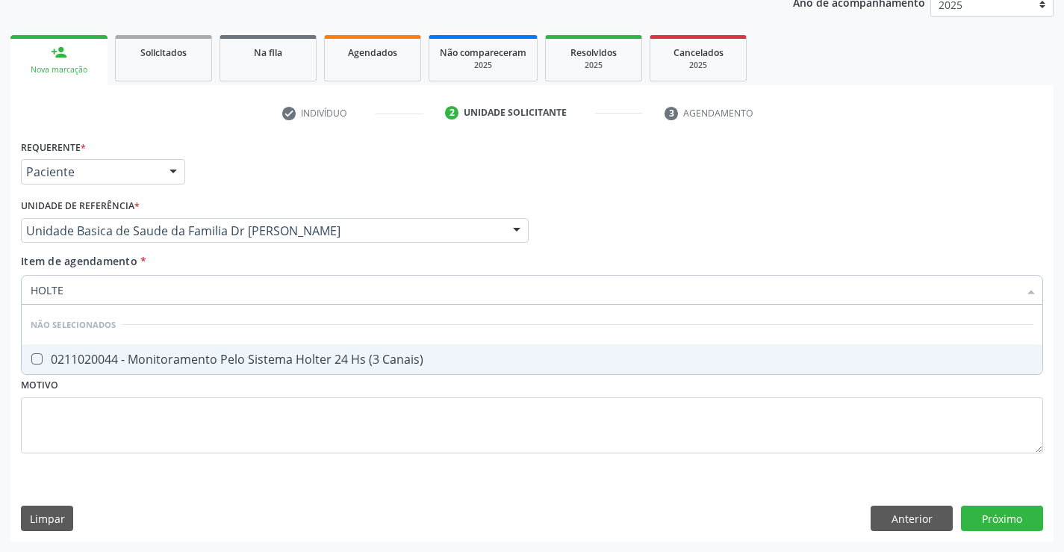
type input "HOLTER"
click at [60, 355] on div "0211020044 - Monitoramento Pelo Sistema Holter 24 Hs (3 Canais)" at bounding box center [532, 359] width 1003 height 12
checkbox Canais\) "true"
click at [641, 191] on div "Requerente * Paciente Profissional de Saúde Paciente Nenhum resultado encontrad…" at bounding box center [532, 165] width 1030 height 58
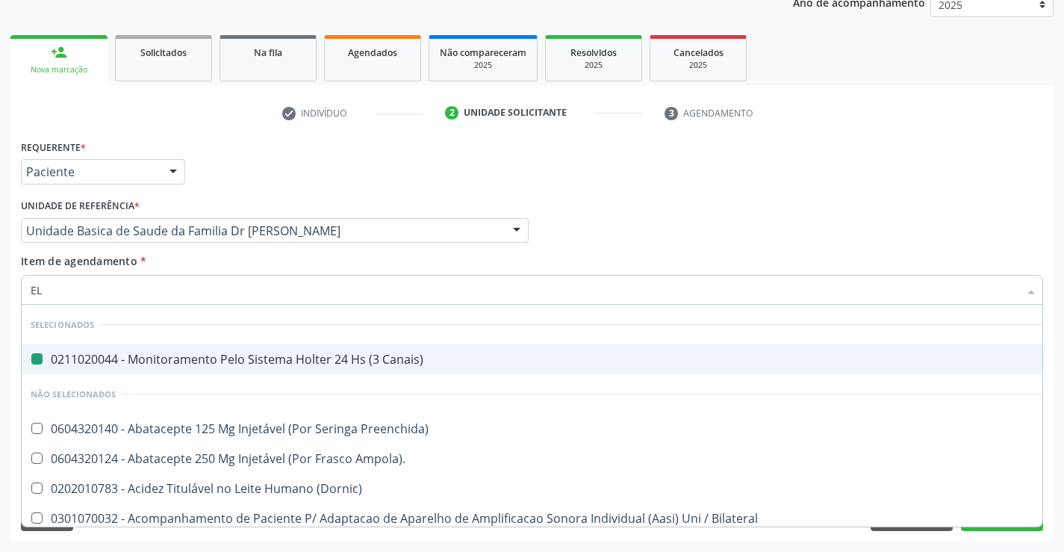
type input "ELE"
checkbox Canais\) "false"
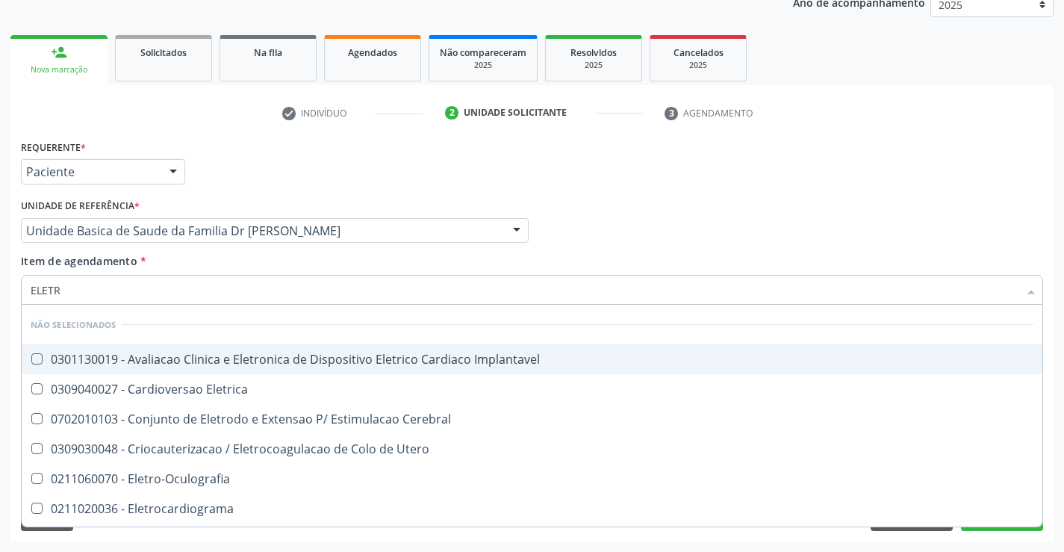
type input "ELETRO"
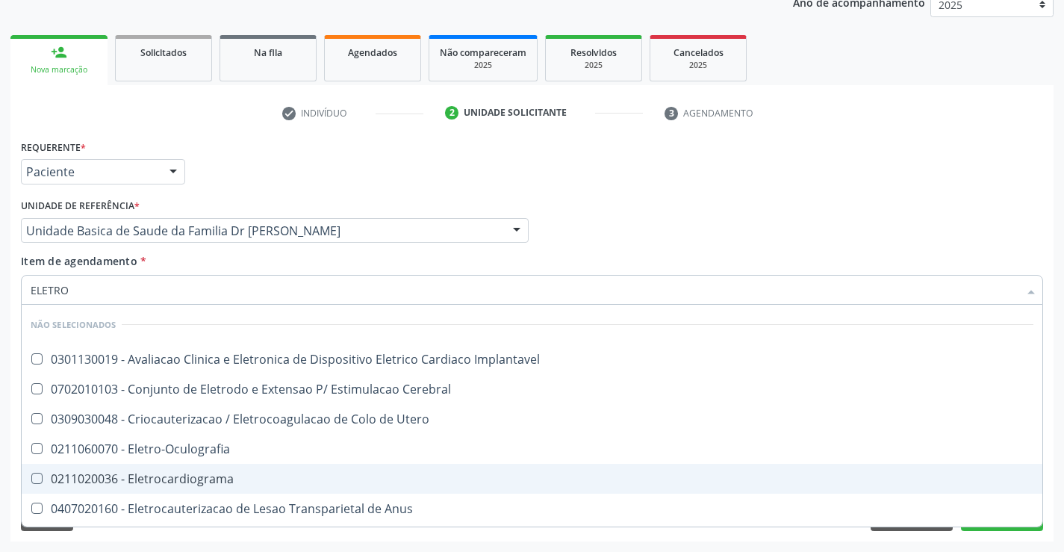
click at [175, 473] on div "0211020036 - Eletrocardiograma" at bounding box center [532, 479] width 1003 height 12
checkbox Eletrocardiograma "true"
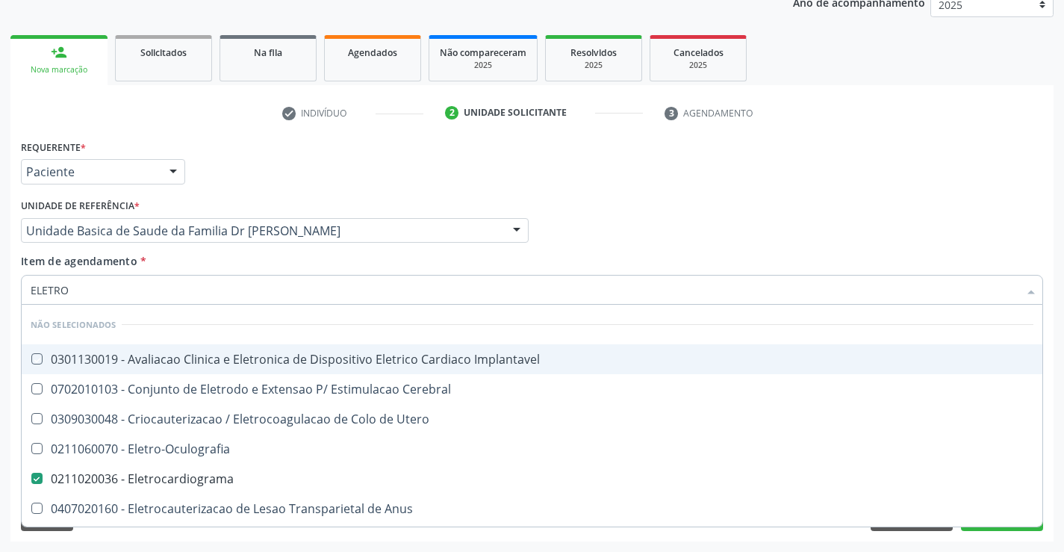
click at [662, 240] on div "Profissional Solicitante Por favor, selecione a Unidade de Atendimento primeiro…" at bounding box center [532, 224] width 1030 height 58
checkbox Implantavel "true"
checkbox Eletrocardiograma "false"
checkbox Utero "true"
checkbox Cerebral "true"
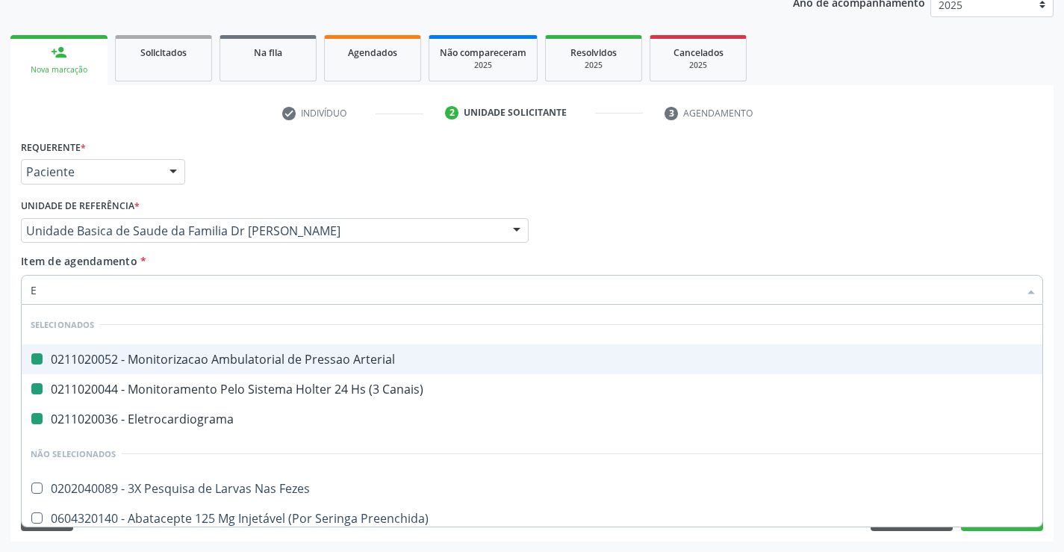
type input "EO"
checkbox Arterial "false"
checkbox Eletrocardiograma "false"
checkbox Canais\) "false"
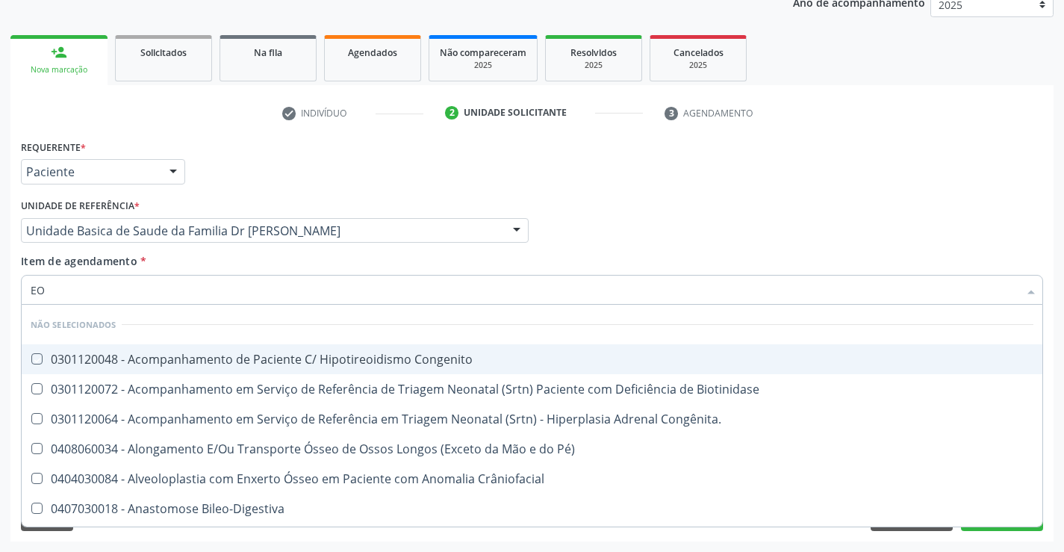
type input "E"
checkbox Congenito "true"
checkbox Biotinidase "true"
checkbox Congênita\ "true"
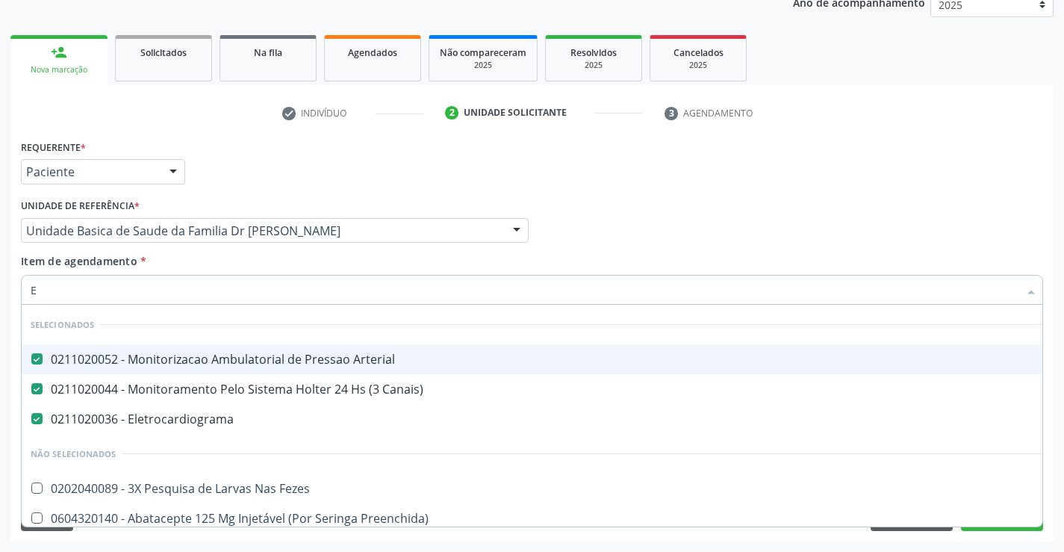
type input "EC"
checkbox Arterial "false"
checkbox Canais\) "false"
checkbox Eletrocardiograma "false"
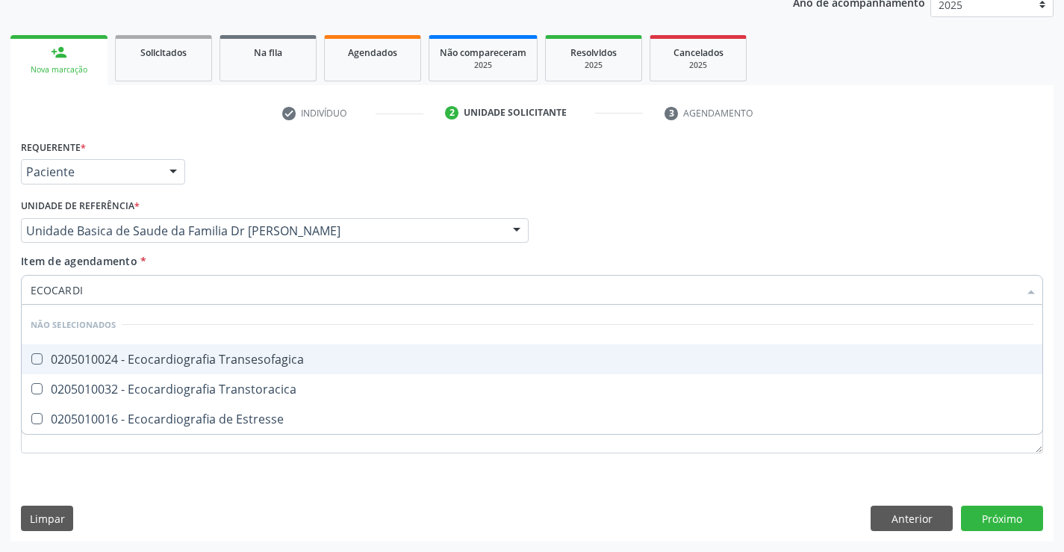
type input "ECOCARDIO"
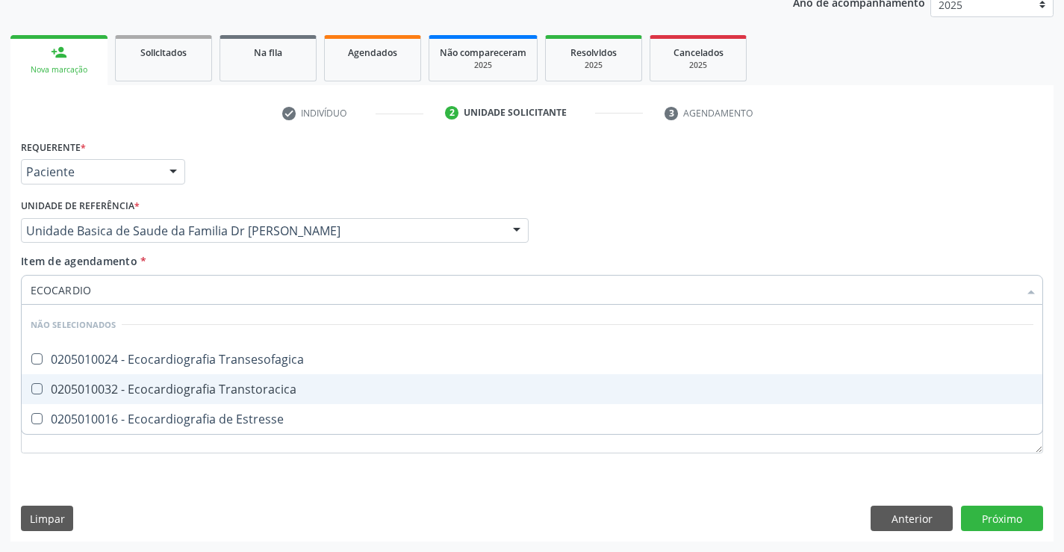
click at [137, 392] on div "0205010032 - Ecocardiografia Transtoracica" at bounding box center [532, 389] width 1003 height 12
checkbox Transtoracica "true"
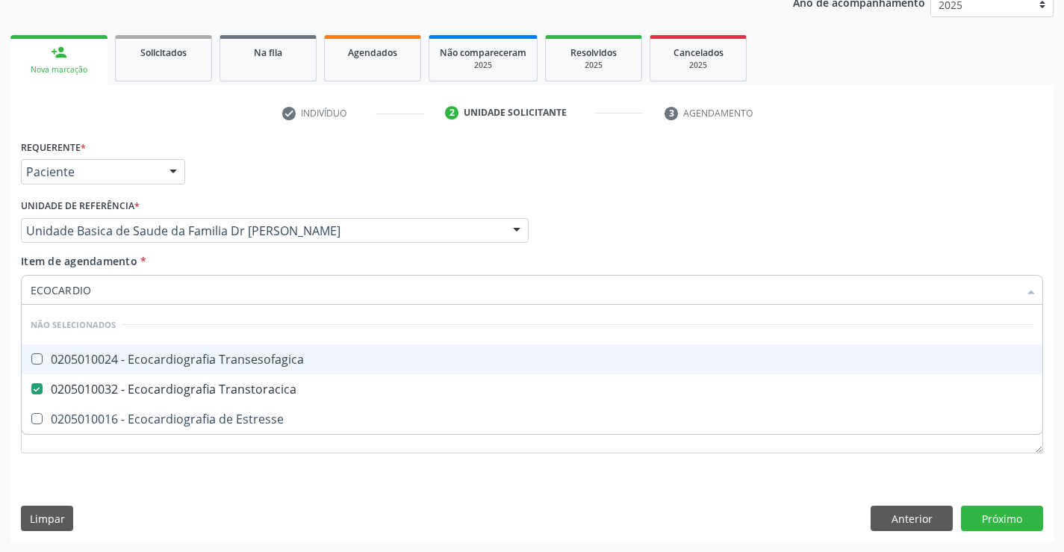
click at [816, 213] on div "Profissional Solicitante Por favor, selecione a Unidade de Atendimento primeiro…" at bounding box center [532, 224] width 1030 height 58
checkbox Transesofagica "true"
checkbox Estresse "true"
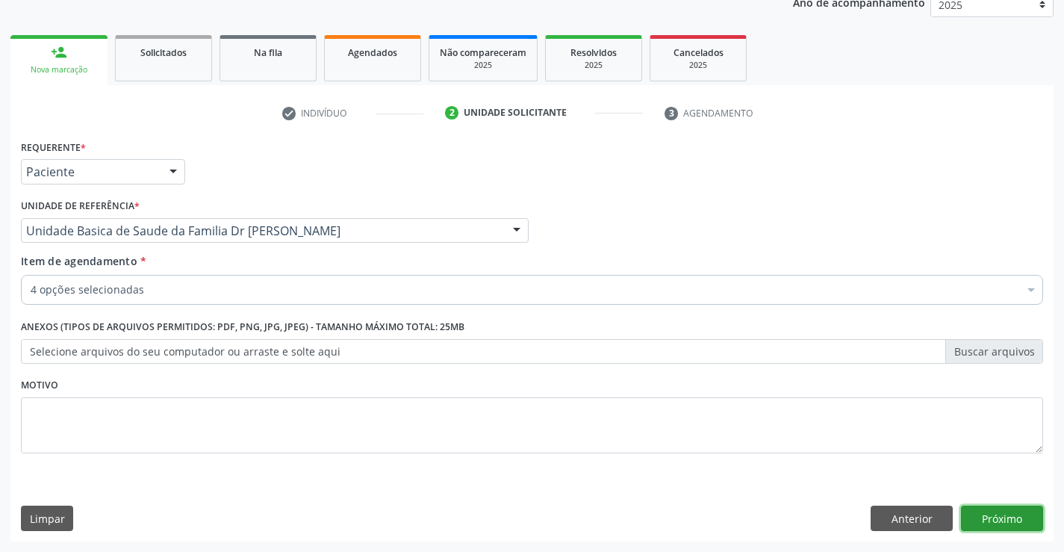
click at [1020, 520] on button "Próximo" at bounding box center [1002, 518] width 82 height 25
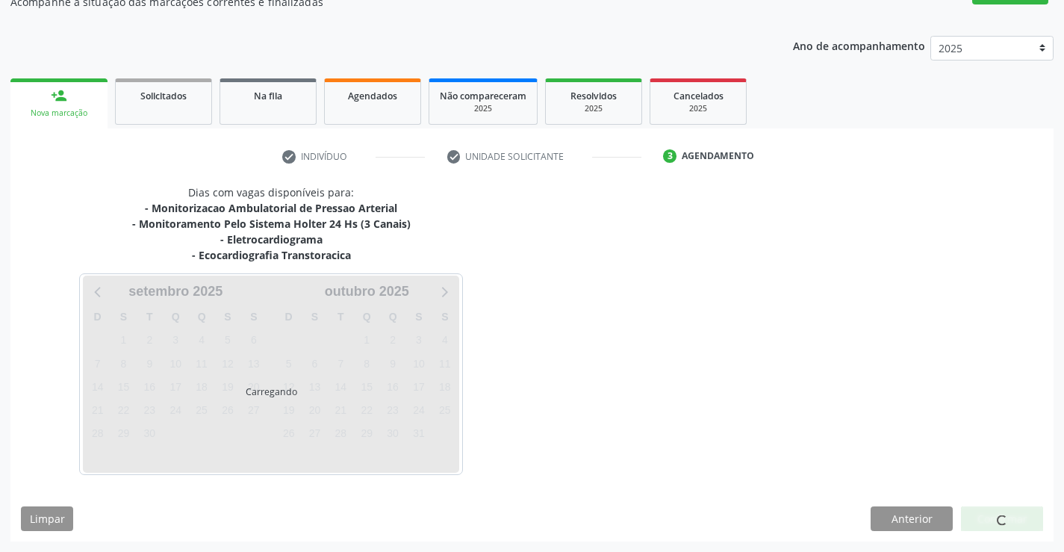
scroll to position [188, 0]
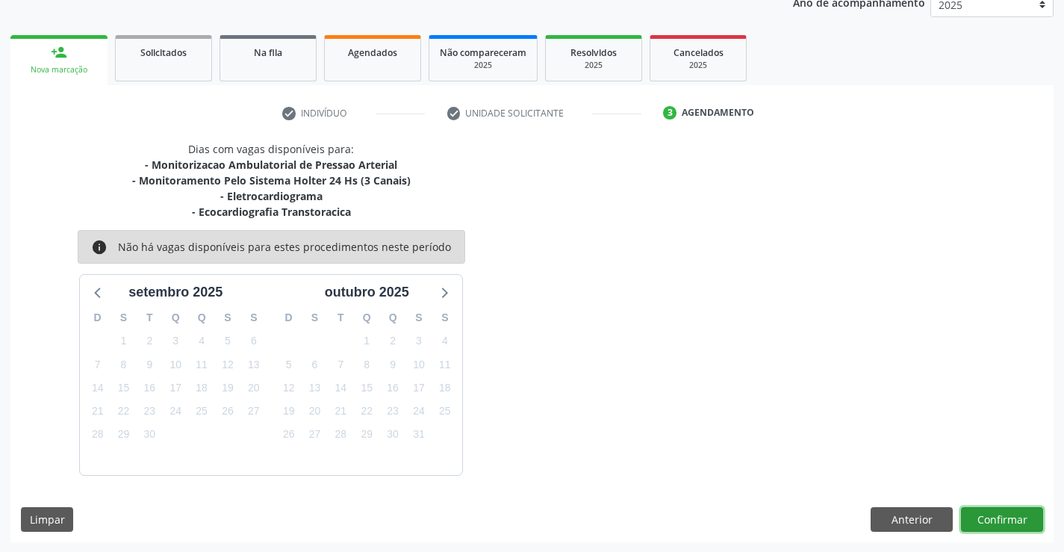
click at [1020, 520] on button "Confirmar" at bounding box center [1002, 519] width 82 height 25
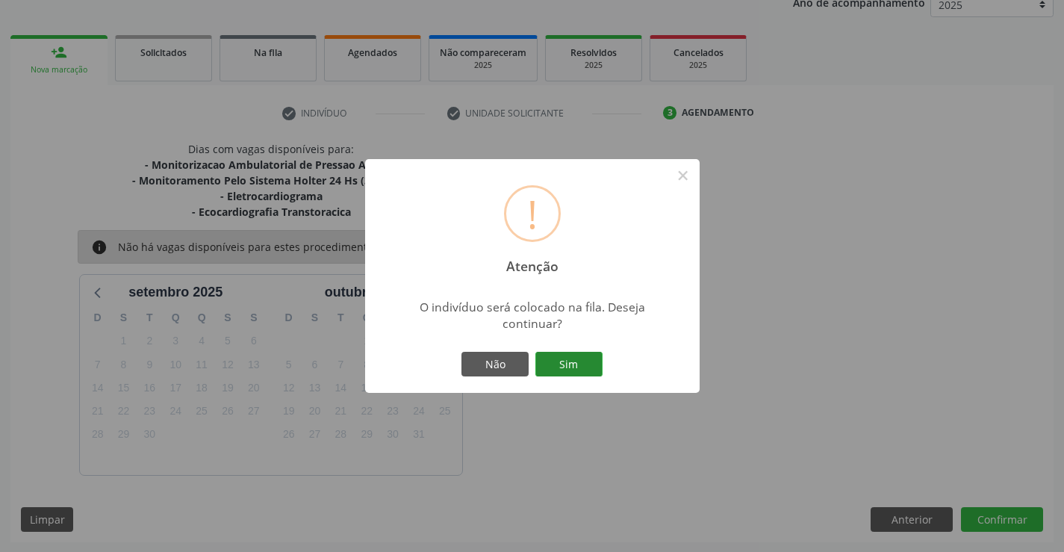
click at [578, 361] on button "Sim" at bounding box center [568, 364] width 67 height 25
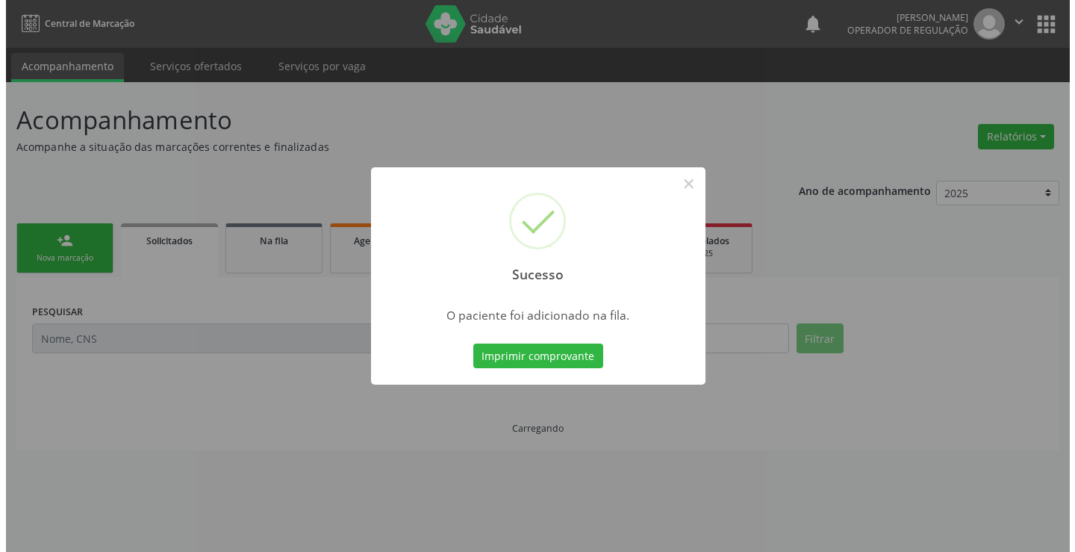
scroll to position [0, 0]
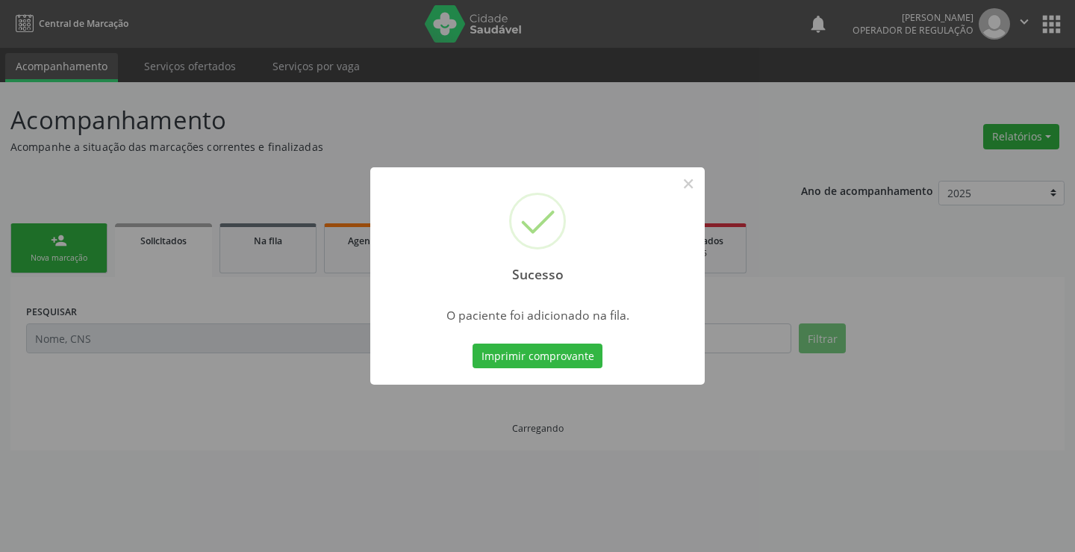
click at [578, 361] on button "Imprimir comprovante" at bounding box center [538, 355] width 130 height 25
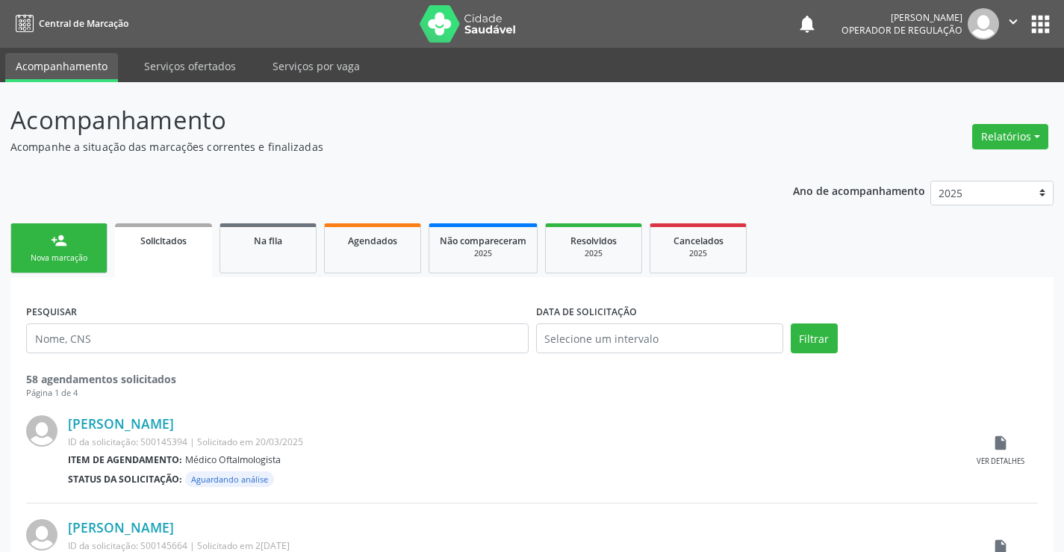
click at [45, 240] on link "person_add Nova marcação" at bounding box center [58, 248] width 97 height 50
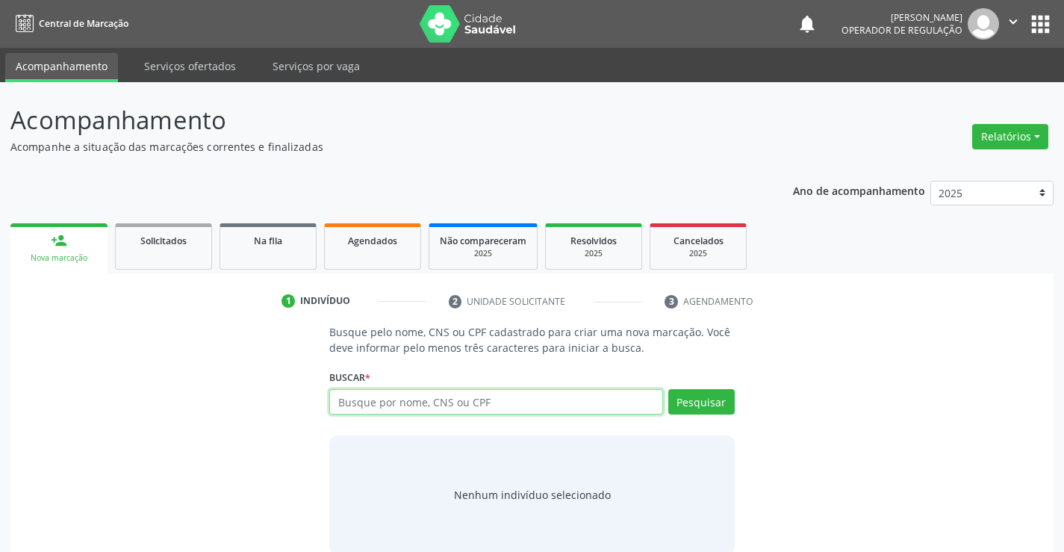
click at [464, 399] on input "text" at bounding box center [495, 401] width 333 height 25
type input "700006908330200"
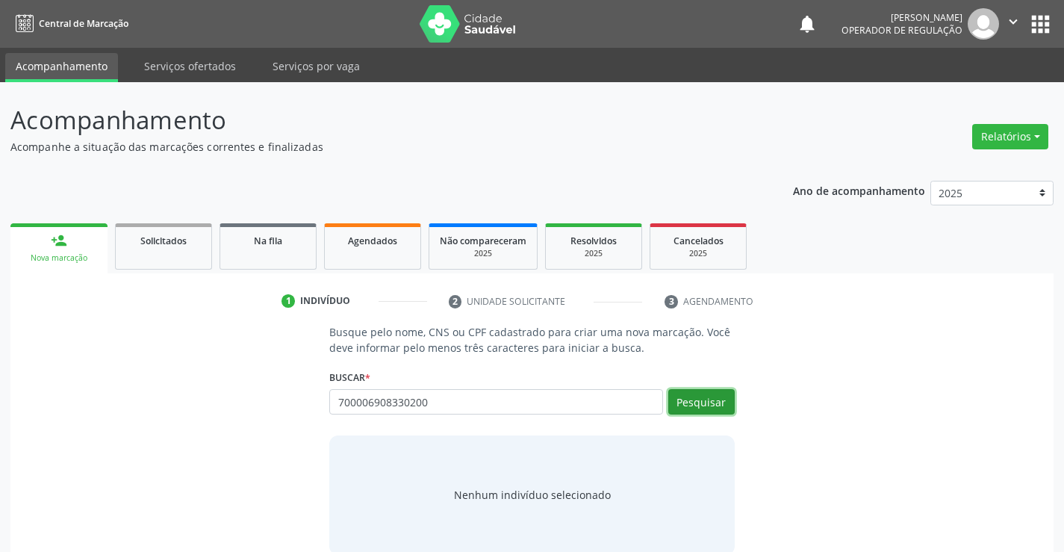
click at [685, 398] on button "Pesquisar" at bounding box center [701, 401] width 66 height 25
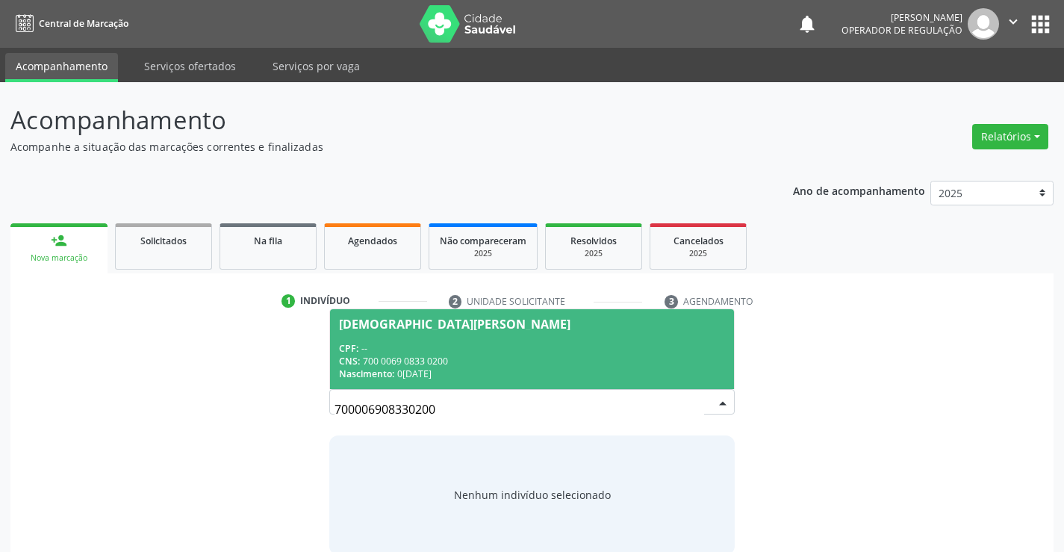
click at [491, 332] on span "Zenilde Batista da Cruz Bonfim CPF: -- CNS: 700 0069 0833 0200 Nascimento: 01/0…" at bounding box center [531, 349] width 403 height 80
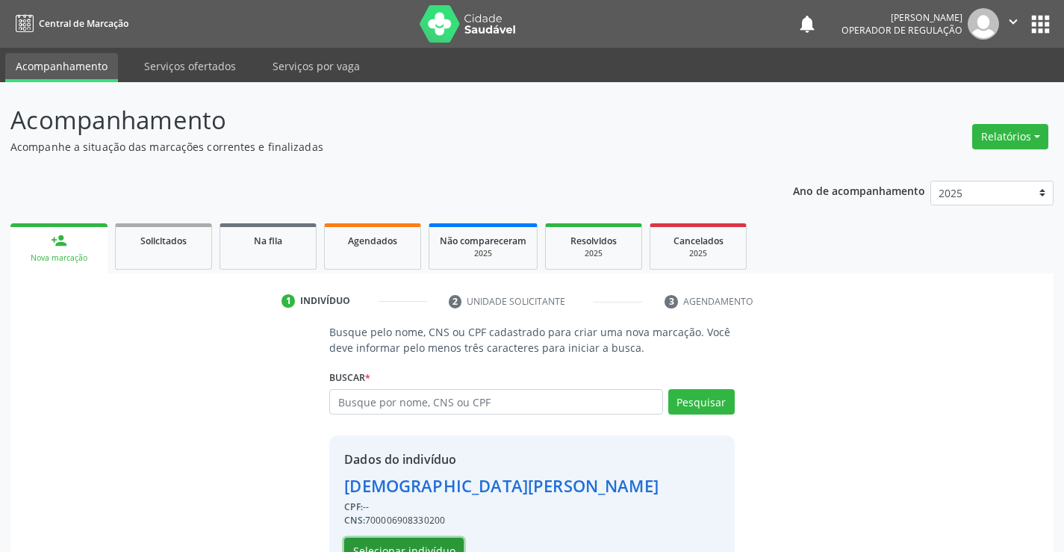
click at [400, 547] on button "Selecionar indivíduo" at bounding box center [403, 550] width 119 height 25
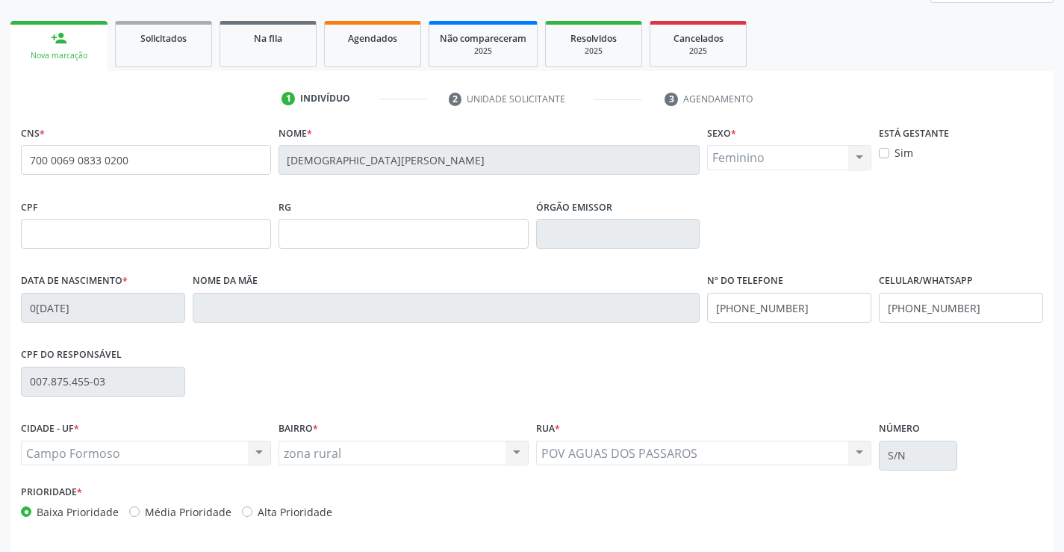
scroll to position [224, 0]
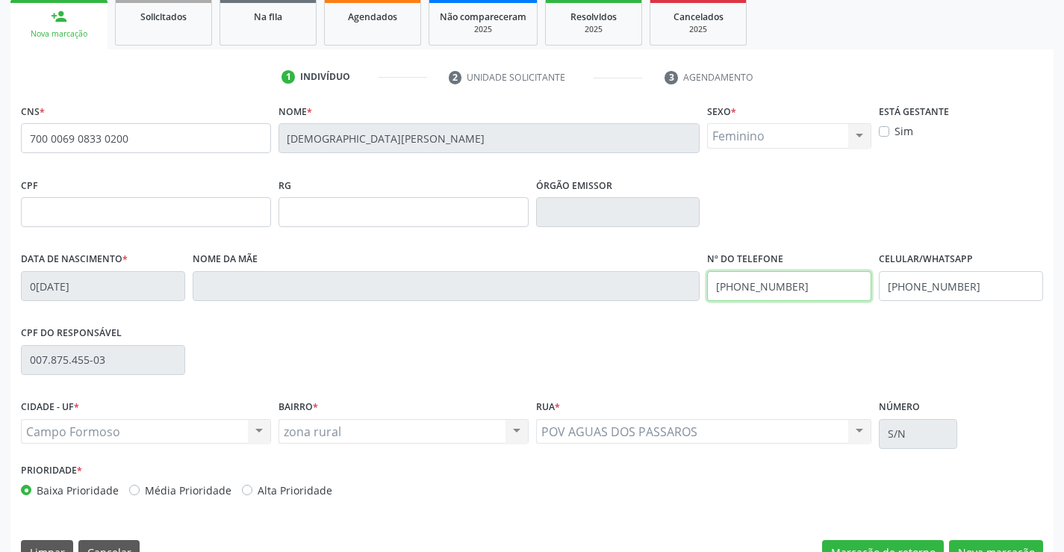
click at [796, 288] on input "(74) 99919-3216" at bounding box center [789, 286] width 164 height 30
type input "(74) 99952-0318"
click at [993, 292] on input "(74) 99919-3216" at bounding box center [961, 286] width 164 height 30
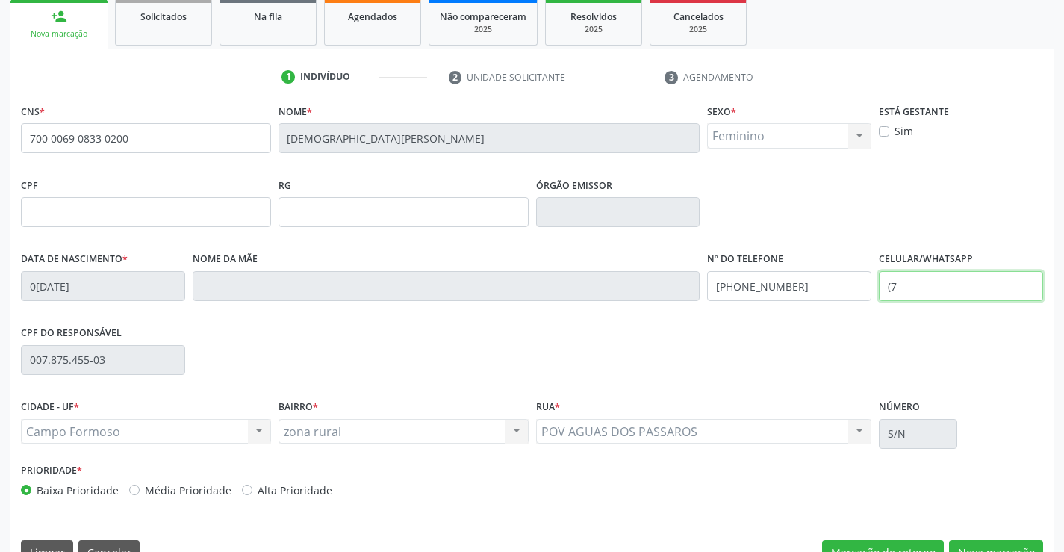
type input "("
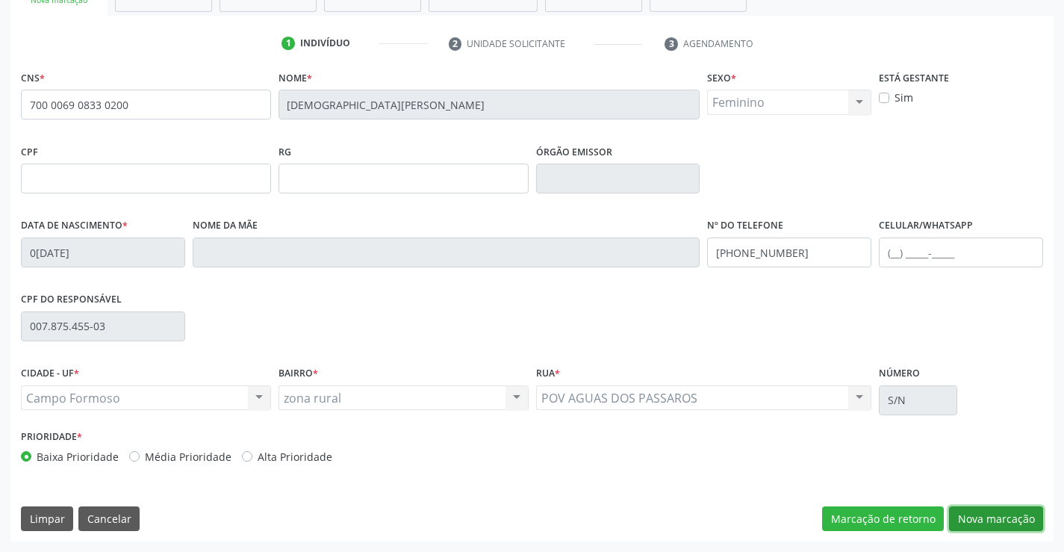
click at [974, 513] on button "Nova marcação" at bounding box center [996, 518] width 94 height 25
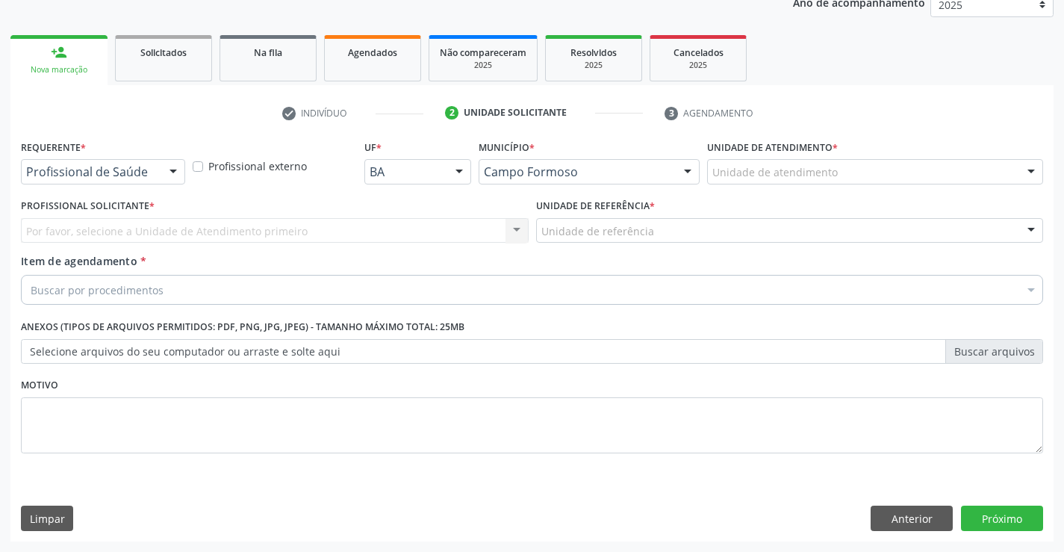
scroll to position [188, 0]
click at [173, 170] on div at bounding box center [173, 172] width 22 height 25
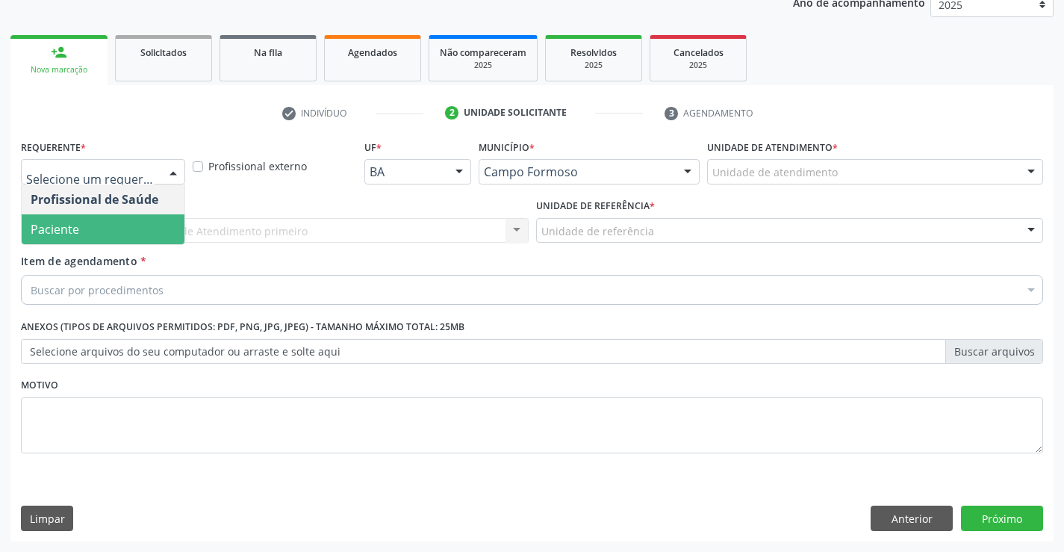
click at [107, 219] on span "Paciente" at bounding box center [103, 229] width 163 height 30
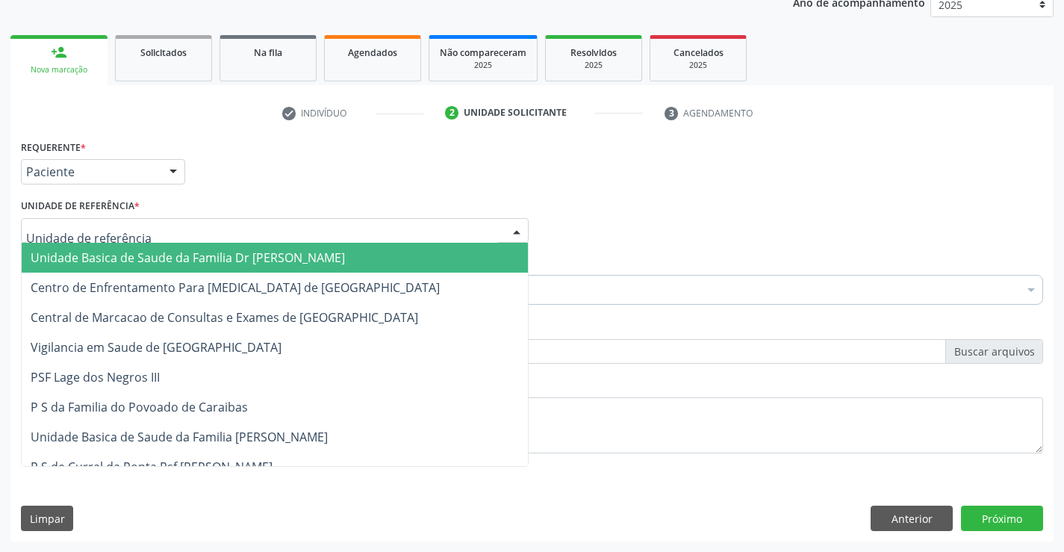
click at [514, 229] on div at bounding box center [517, 231] width 22 height 25
click at [384, 258] on span "Unidade Basica de Saude da Familia Dr [PERSON_NAME]" at bounding box center [275, 258] width 506 height 30
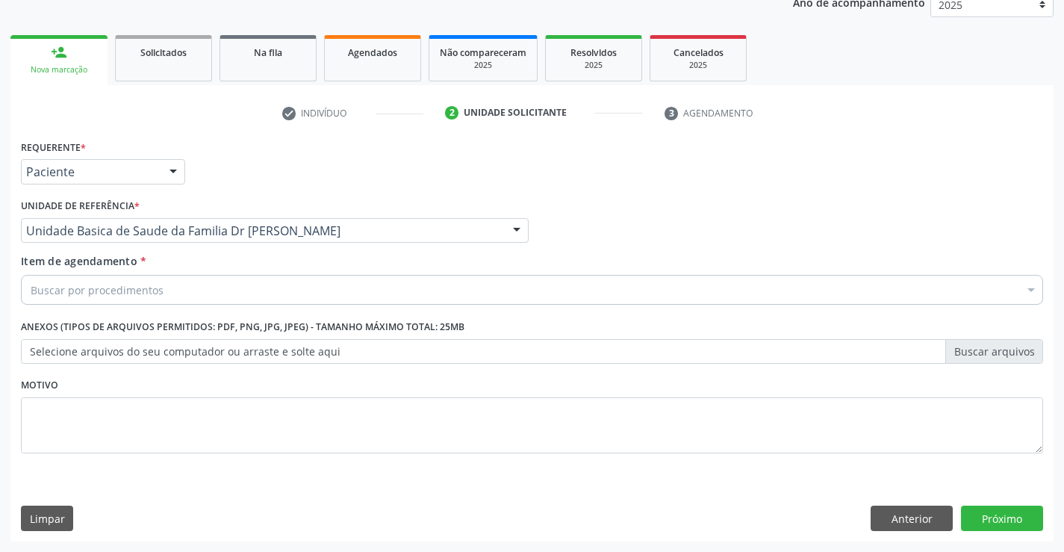
click at [284, 285] on div "Buscar por procedimentos" at bounding box center [532, 290] width 1022 height 30
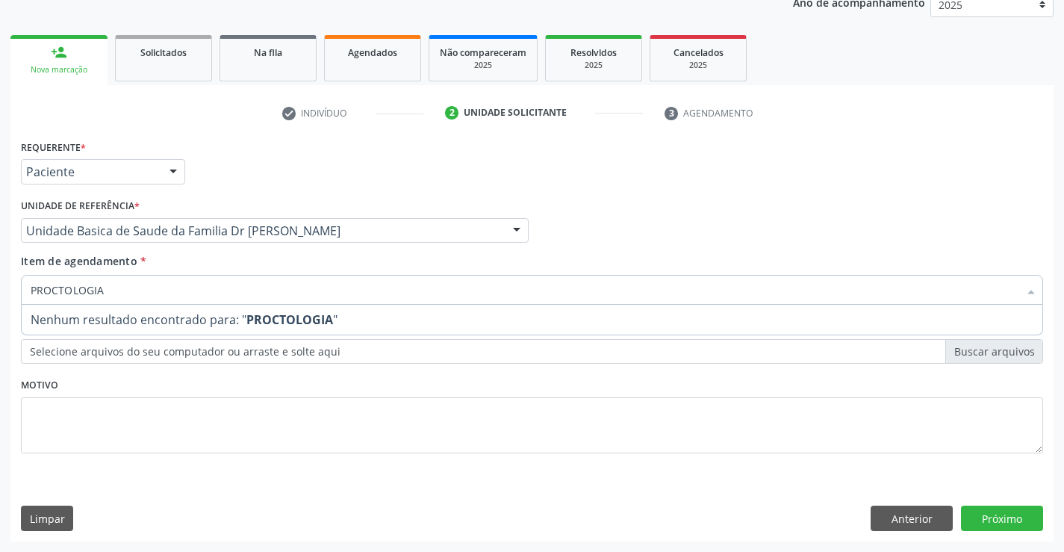
type input "PROCTOLOGI"
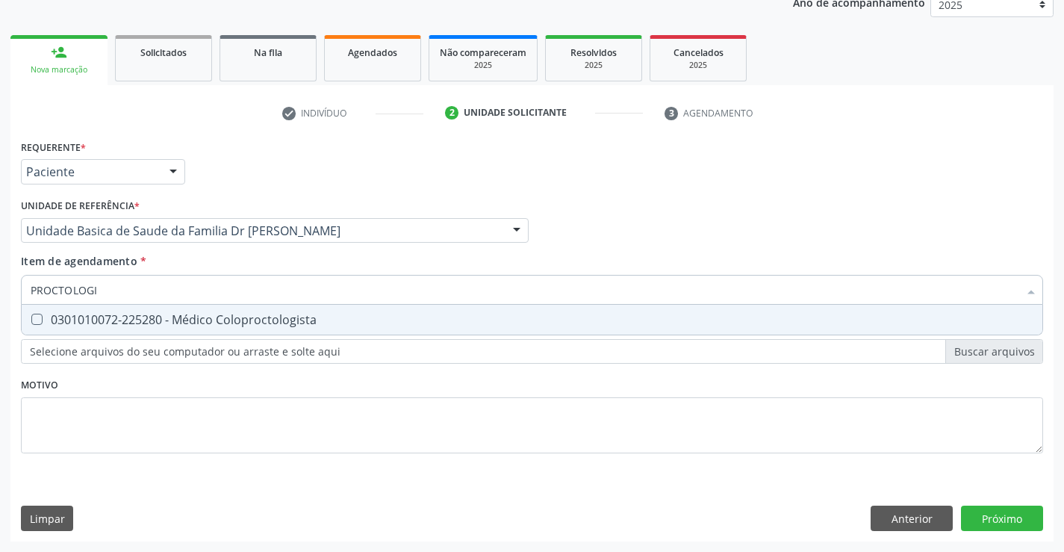
click at [279, 315] on div "0301010072-225280 - Médico Coloproctologista" at bounding box center [532, 320] width 1003 height 12
checkbox Coloproctologista "true"
click at [996, 523] on div "Requerente * Paciente Profissional de Saúde Paciente Nenhum resultado encontrad…" at bounding box center [531, 338] width 1043 height 405
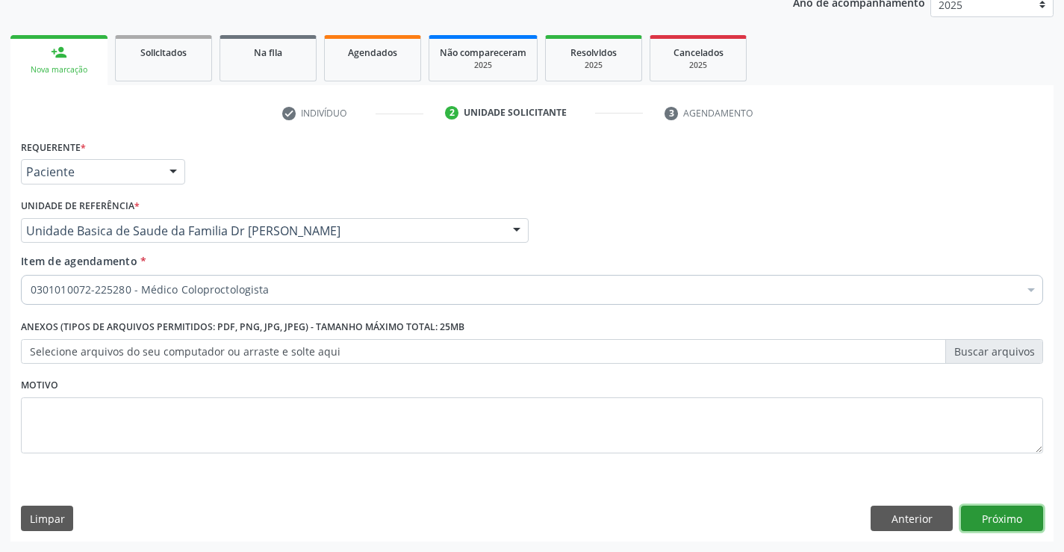
click at [990, 521] on button "Próximo" at bounding box center [1002, 518] width 82 height 25
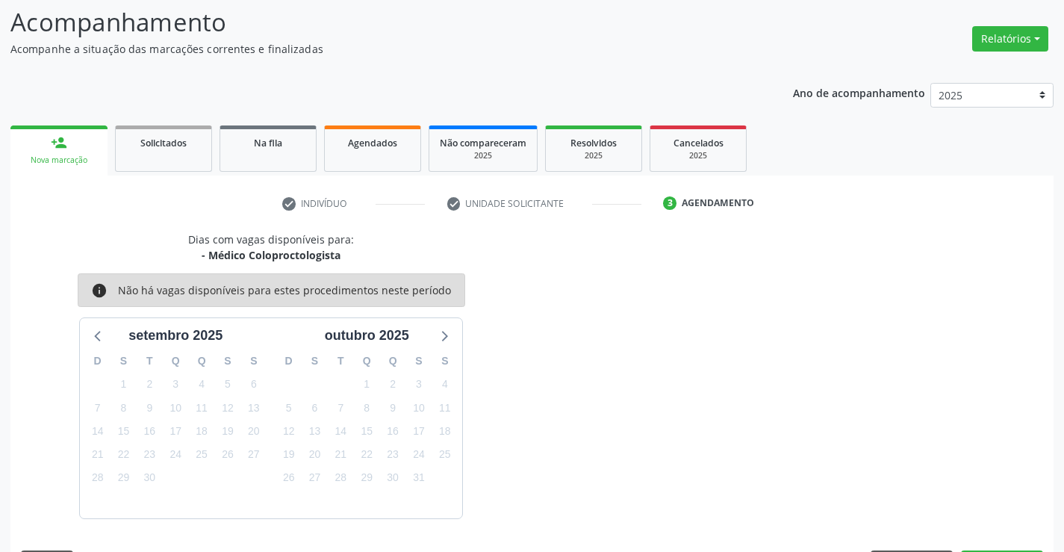
scroll to position [142, 0]
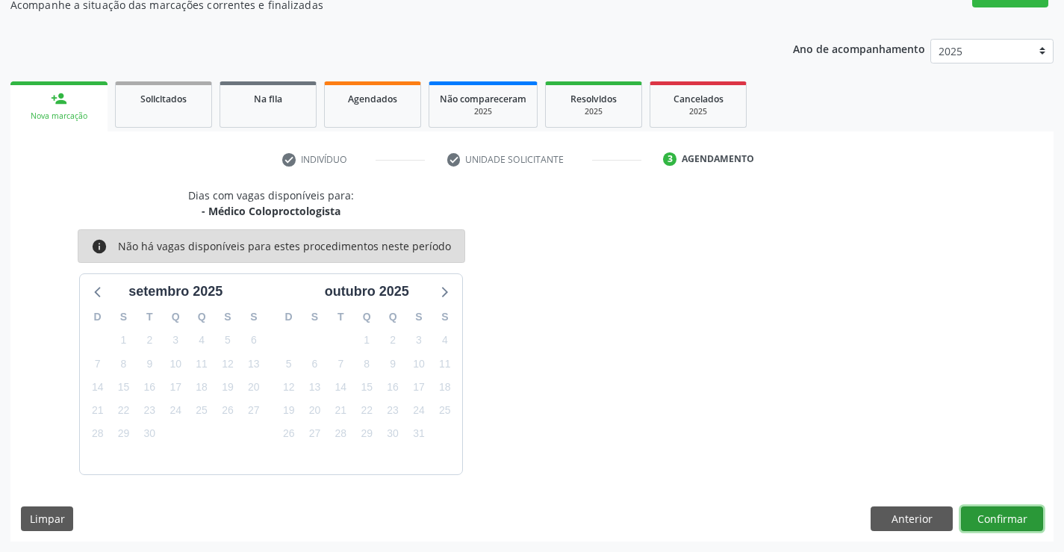
click at [990, 521] on button "Confirmar" at bounding box center [1002, 518] width 82 height 25
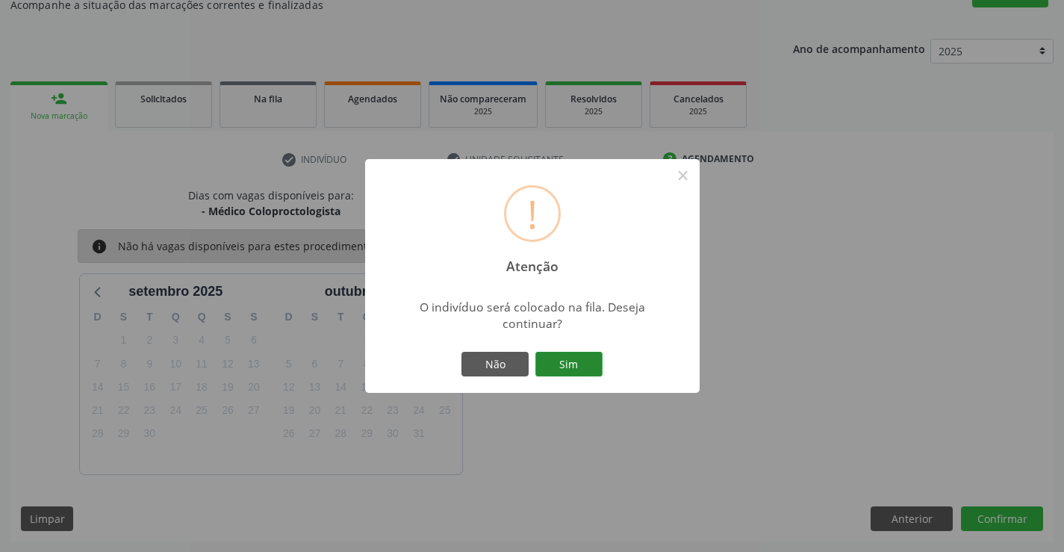
click at [574, 365] on button "Sim" at bounding box center [568, 364] width 67 height 25
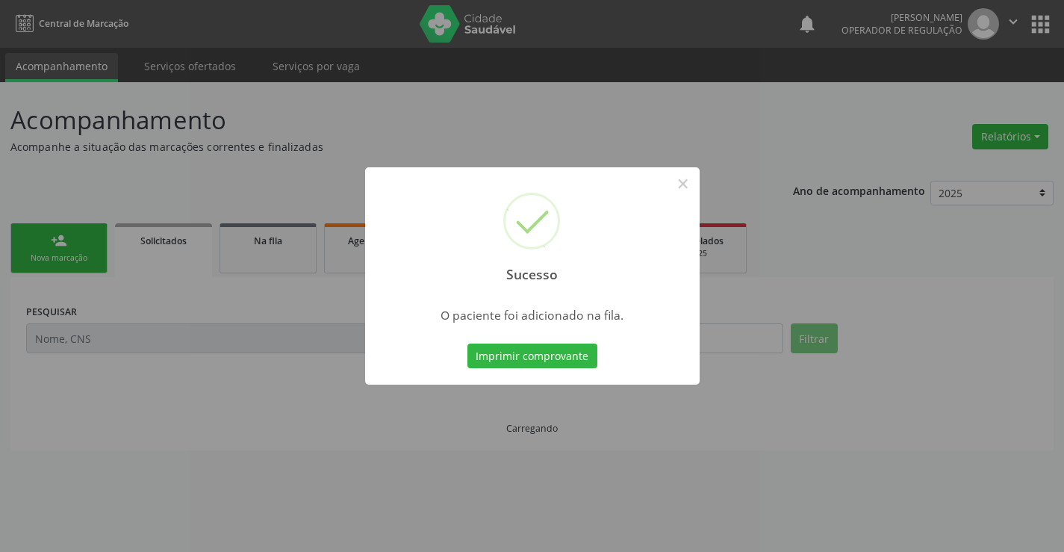
scroll to position [0, 0]
click at [574, 354] on button "Imprimir comprovante" at bounding box center [532, 355] width 130 height 25
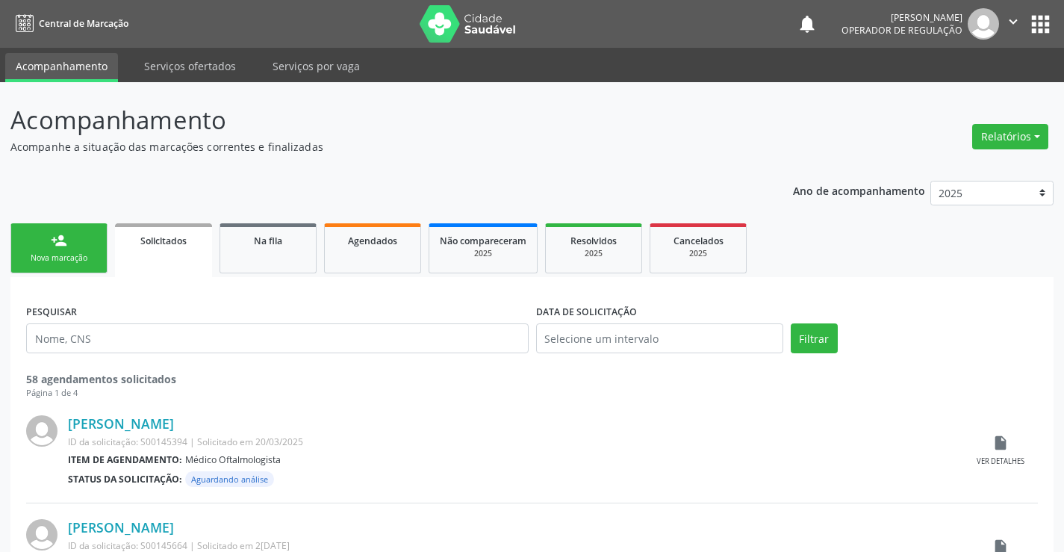
click at [1017, 19] on icon "" at bounding box center [1013, 21] width 16 height 16
click at [962, 92] on link "Sair" at bounding box center [975, 91] width 103 height 21
